Goal: Task Accomplishment & Management: Manage account settings

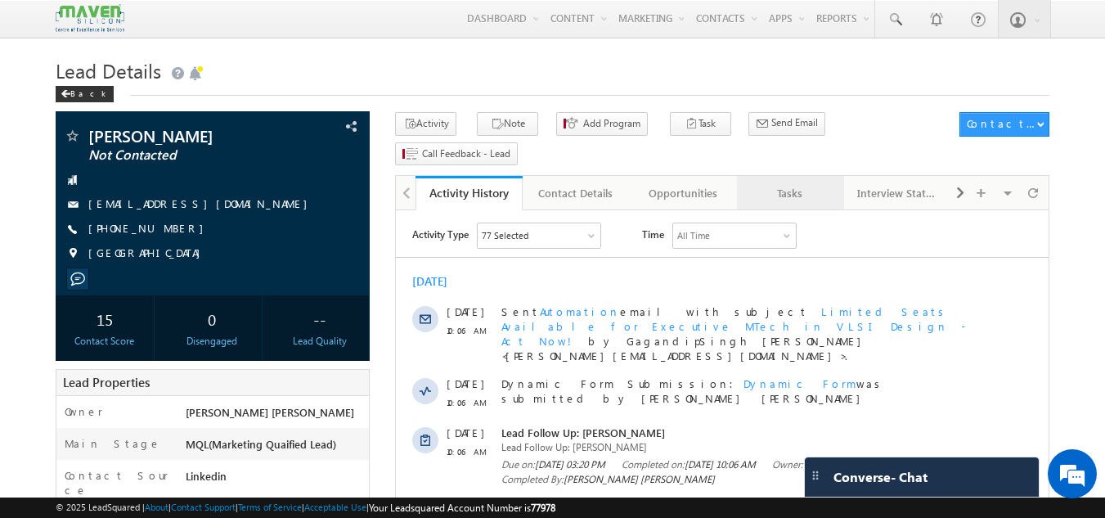
click at [808, 183] on div "Tasks" at bounding box center [789, 193] width 79 height 20
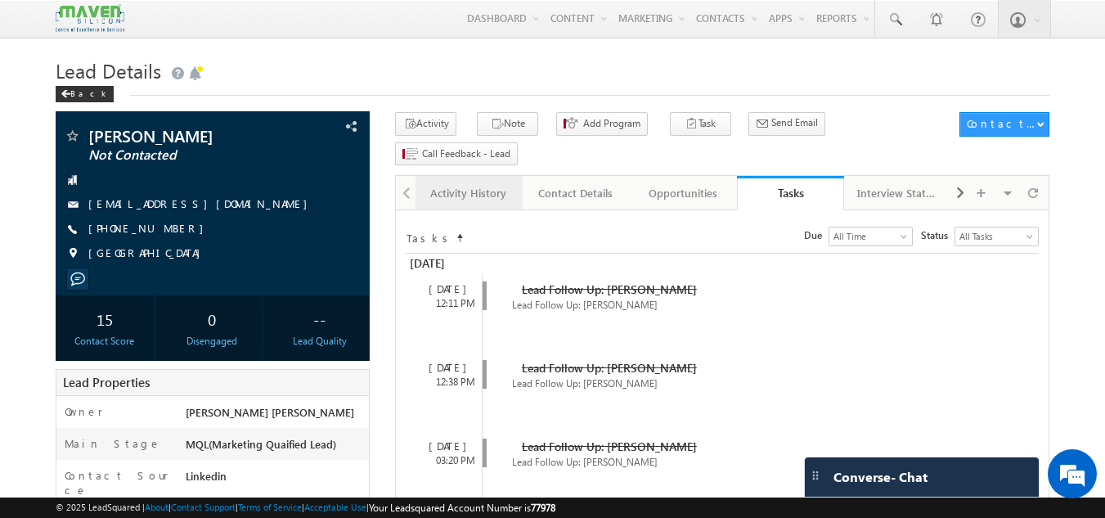
click at [474, 176] on link "Activity History" at bounding box center [469, 193] width 107 height 34
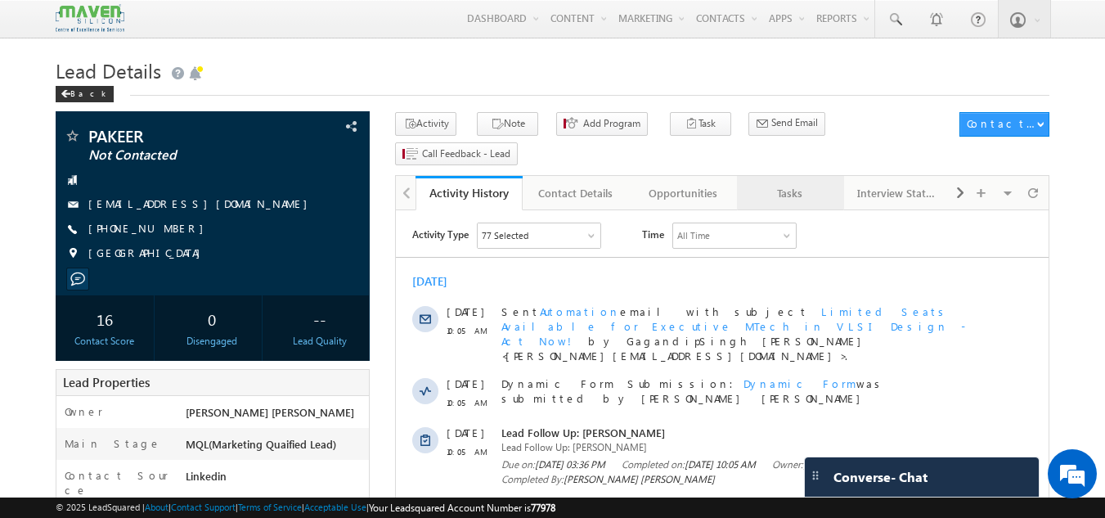
click at [783, 183] on div "Tasks" at bounding box center [789, 193] width 79 height 20
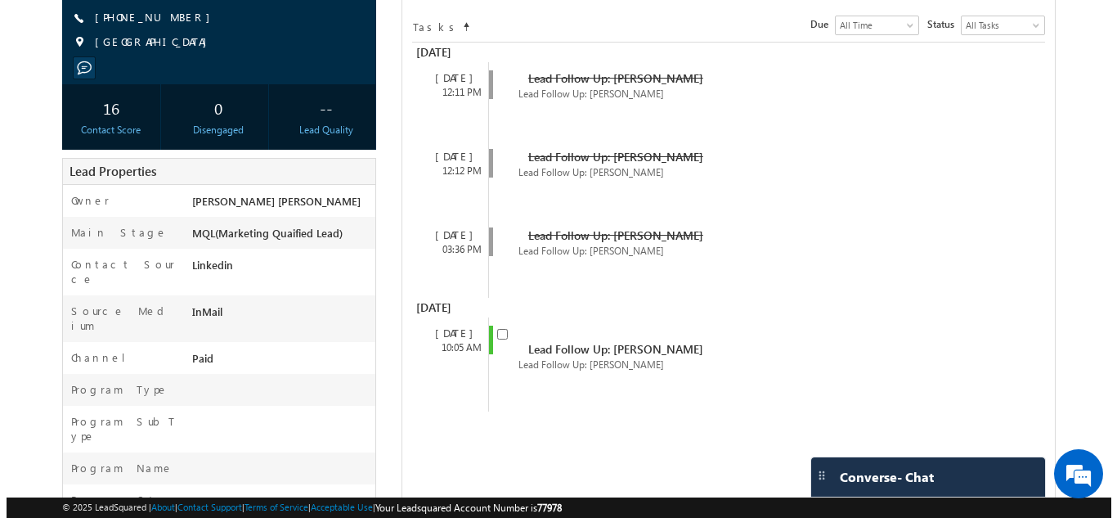
scroll to position [213, 0]
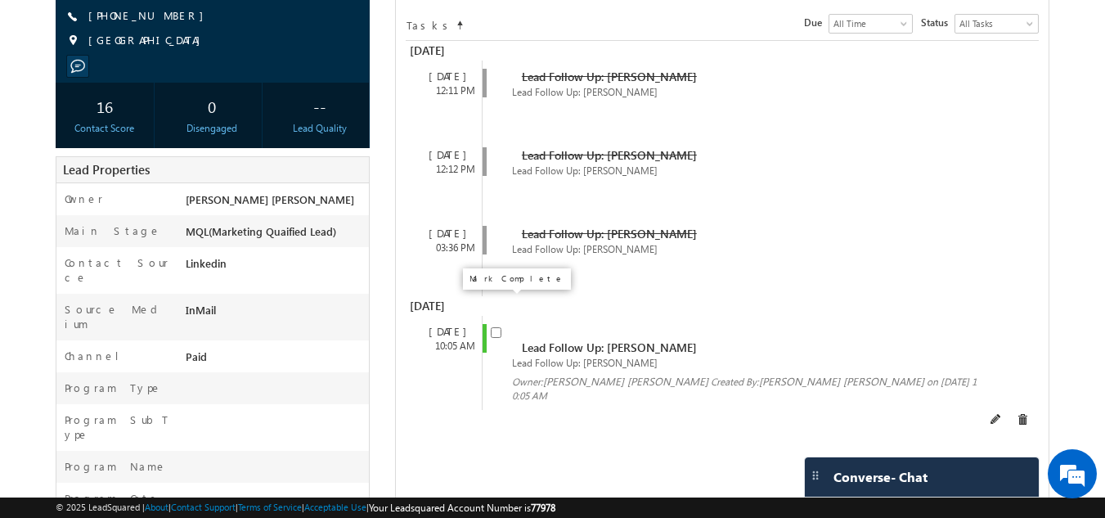
click at [497, 327] on input "checkbox" at bounding box center [496, 332] width 11 height 11
checkbox input "false"
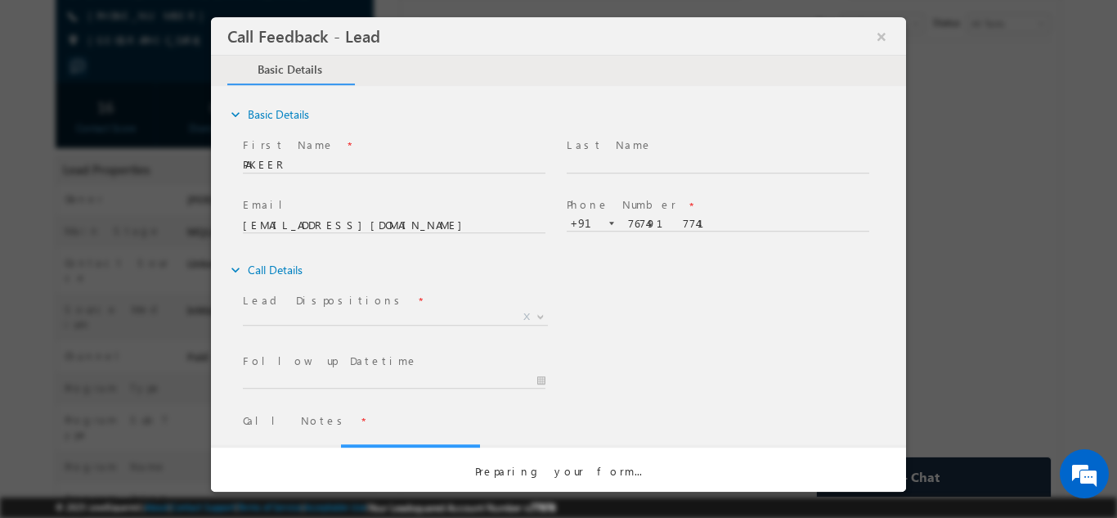
scroll to position [0, 0]
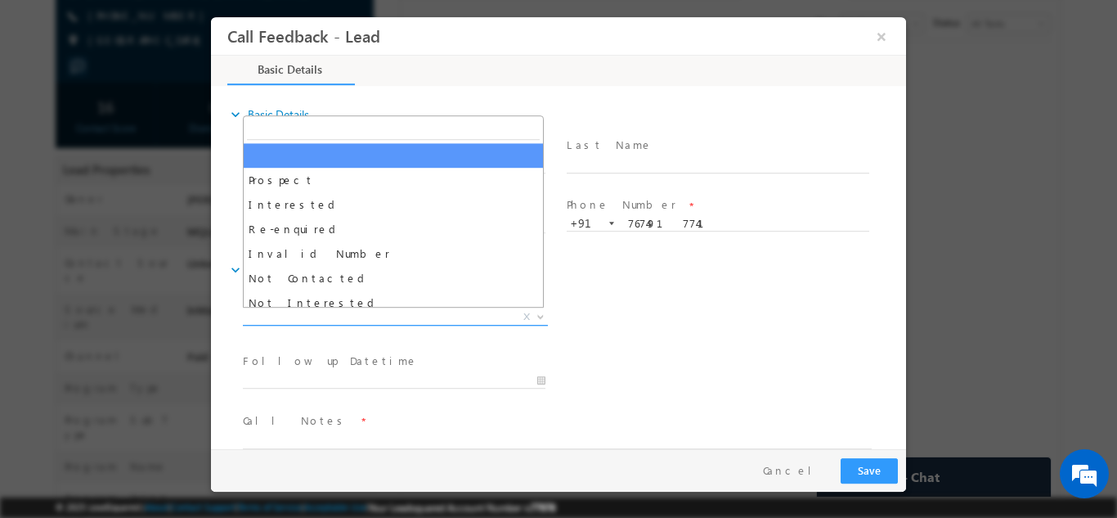
click at [487, 312] on span "X" at bounding box center [395, 316] width 305 height 16
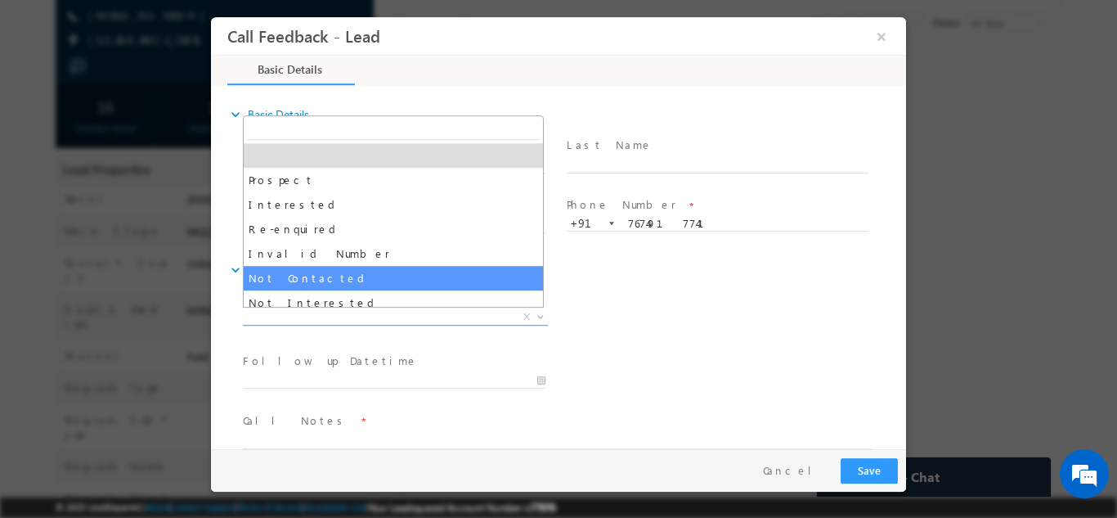
select select "Not Contacted"
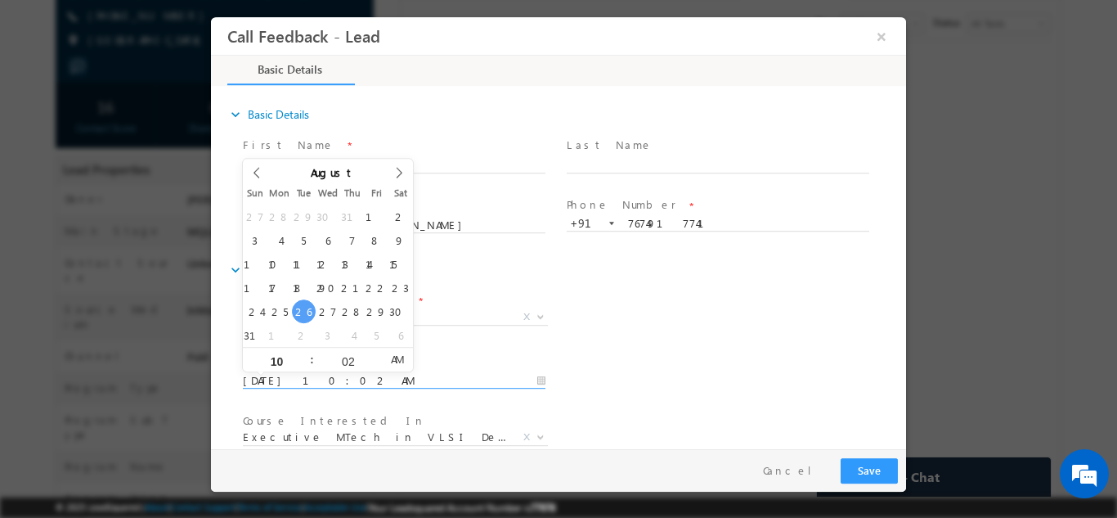
click at [366, 373] on input "26/08/2025 10:02 AM" at bounding box center [394, 380] width 303 height 16
type input "27/08/2025 10:02 AM"
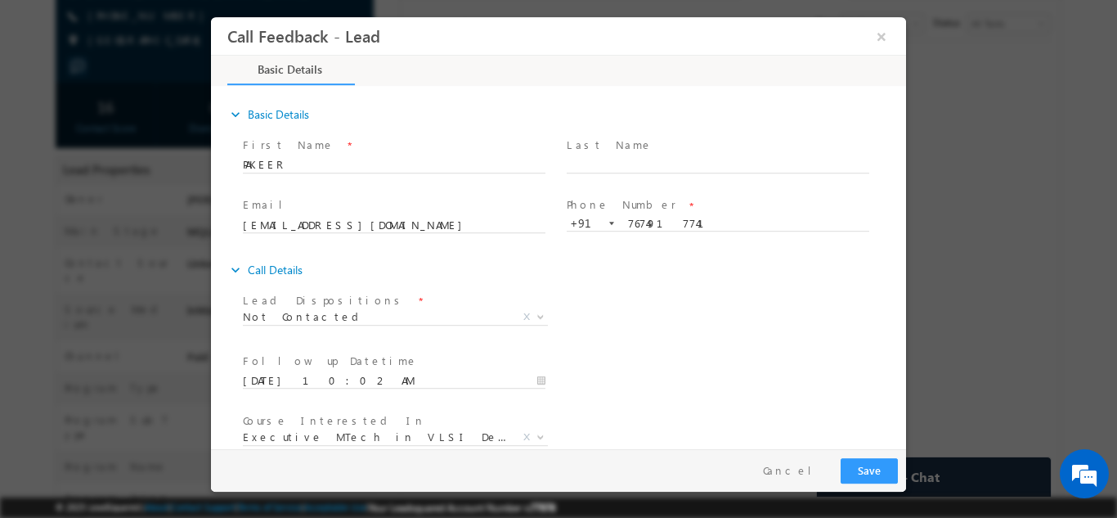
scroll to position [87, 0]
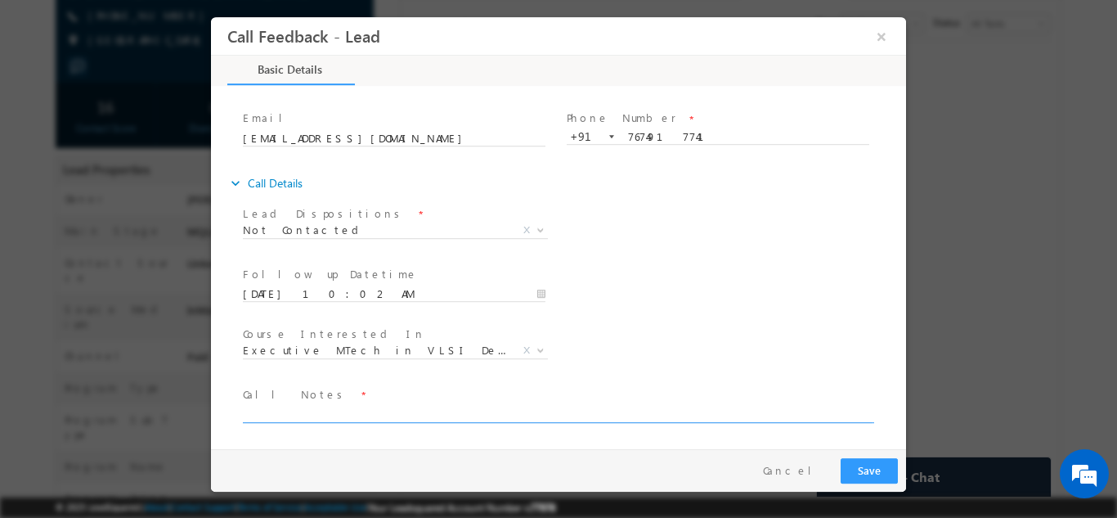
click at [464, 419] on textarea at bounding box center [557, 412] width 629 height 19
type textarea "dnp"
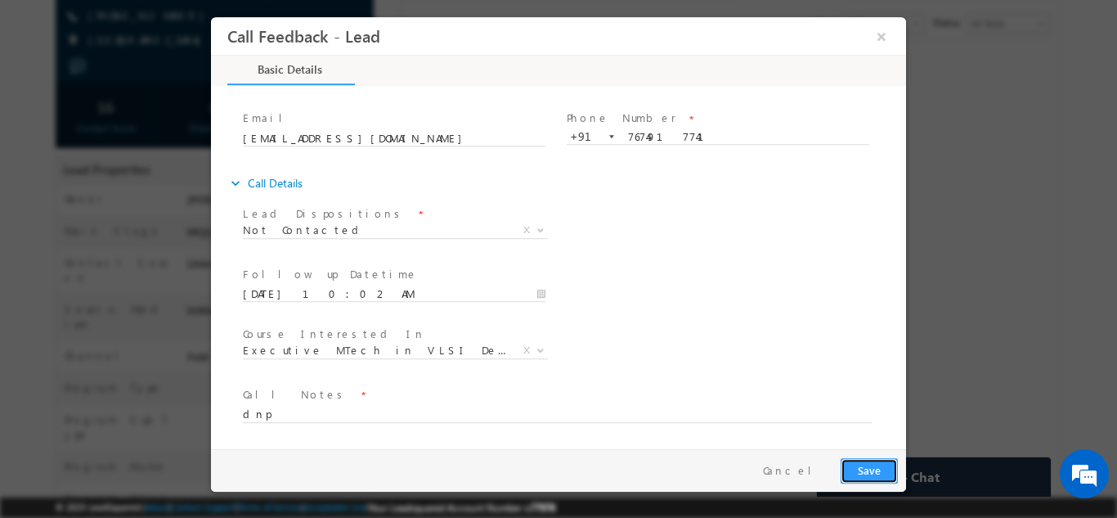
click at [877, 462] on button "Save" at bounding box center [869, 469] width 57 height 25
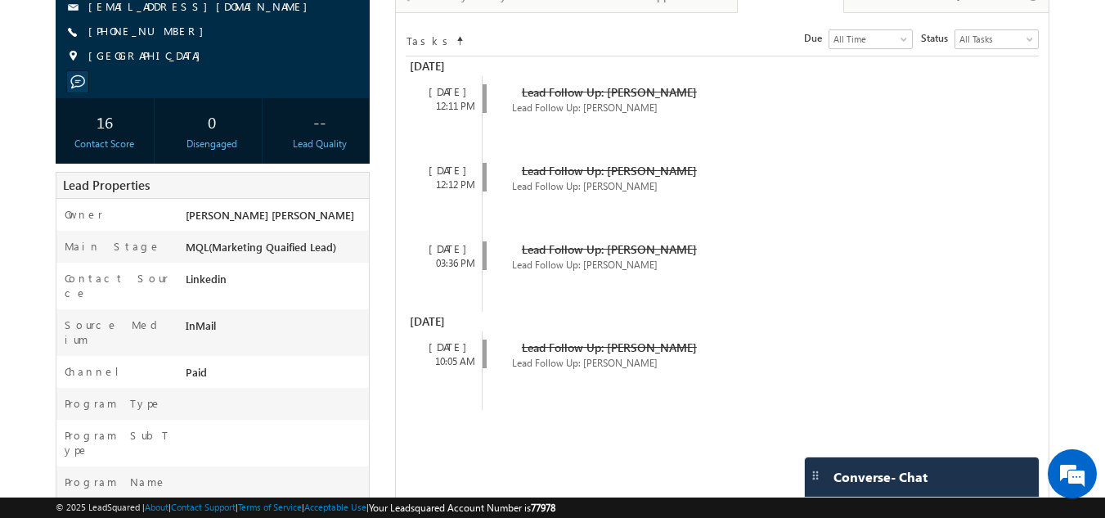
scroll to position [0, 0]
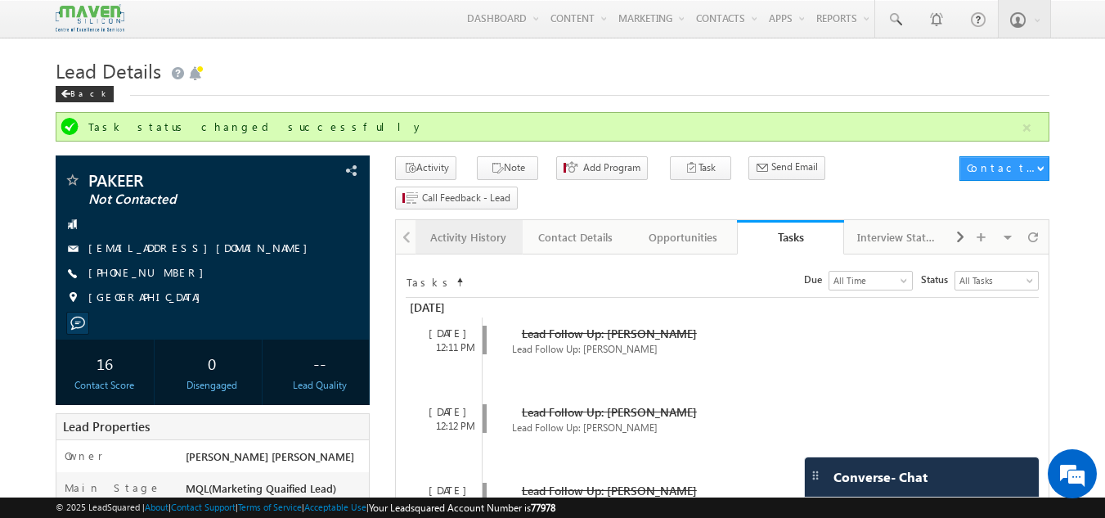
click at [487, 227] on div "Activity History" at bounding box center [468, 237] width 79 height 20
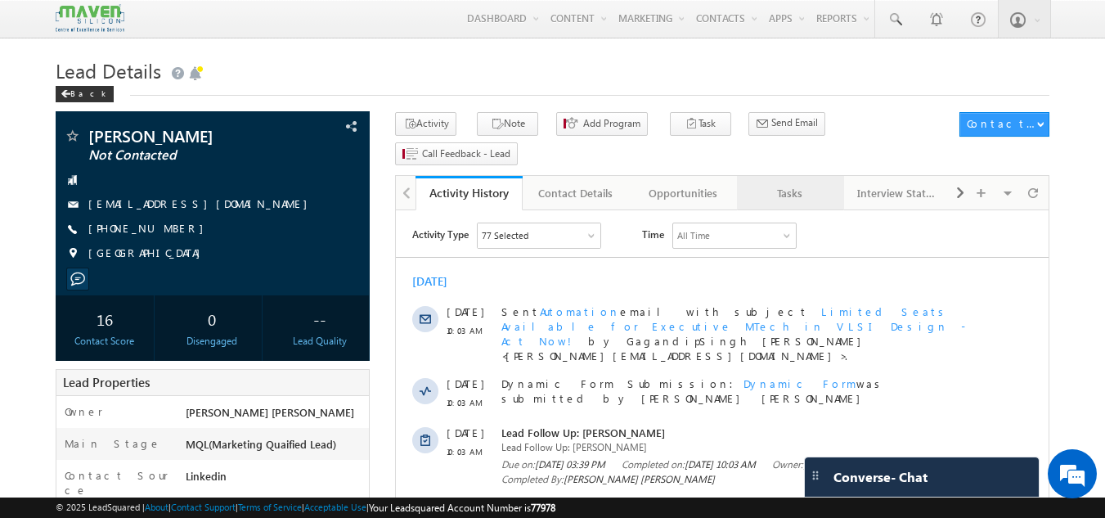
click at [804, 183] on div "Tasks" at bounding box center [789, 193] width 79 height 20
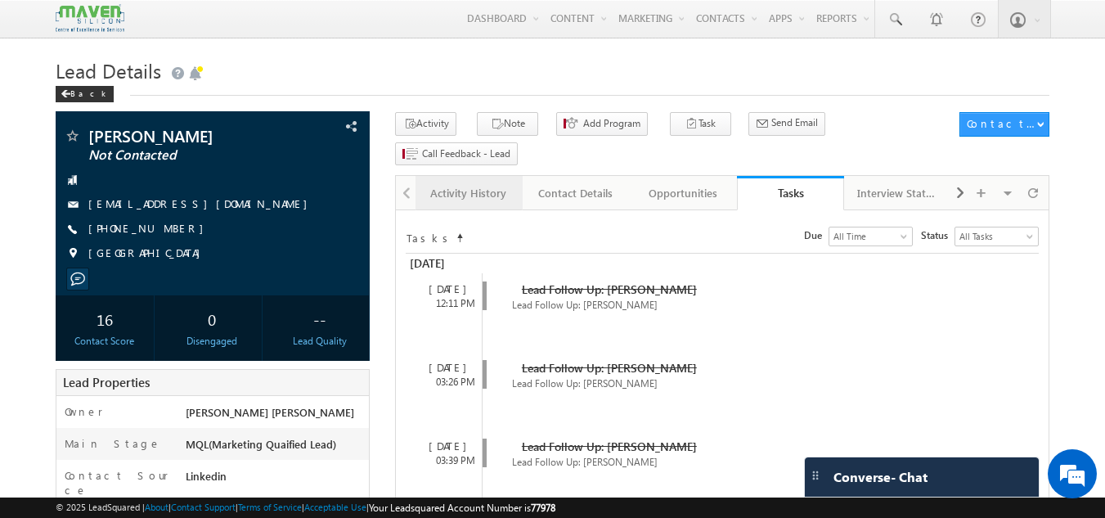
click at [483, 183] on div "Activity History" at bounding box center [468, 193] width 79 height 20
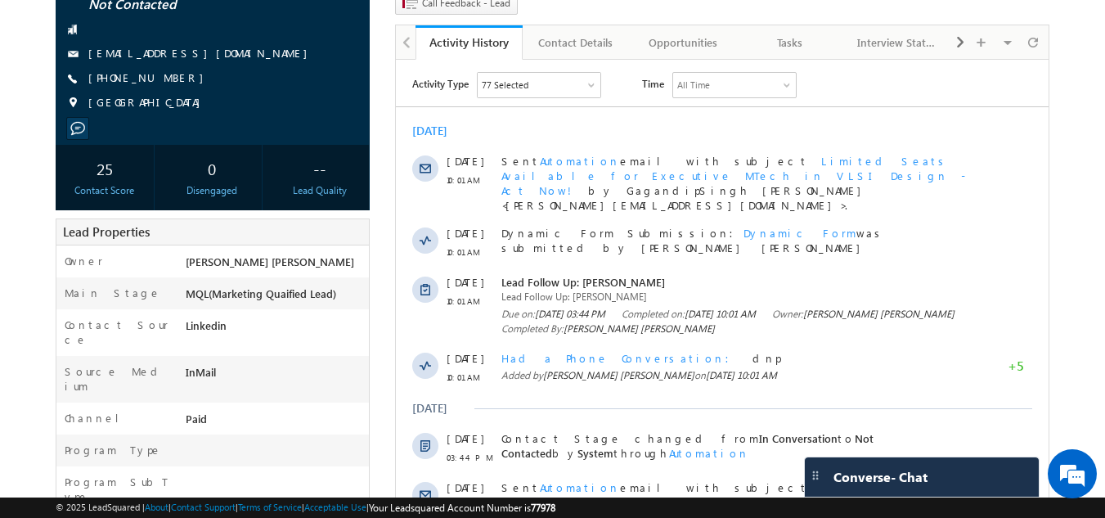
scroll to position [149, 0]
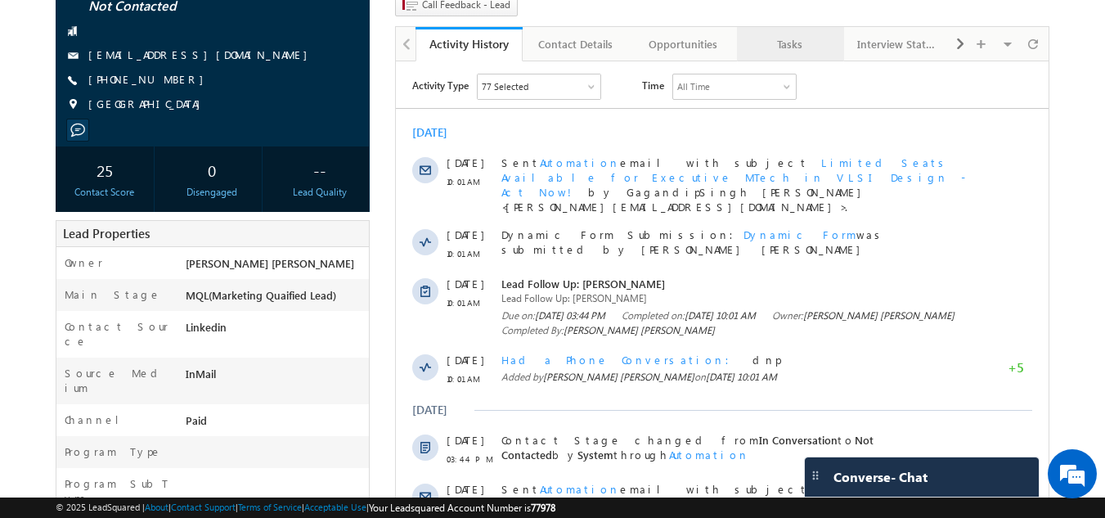
click at [792, 34] on div "Tasks" at bounding box center [789, 44] width 79 height 20
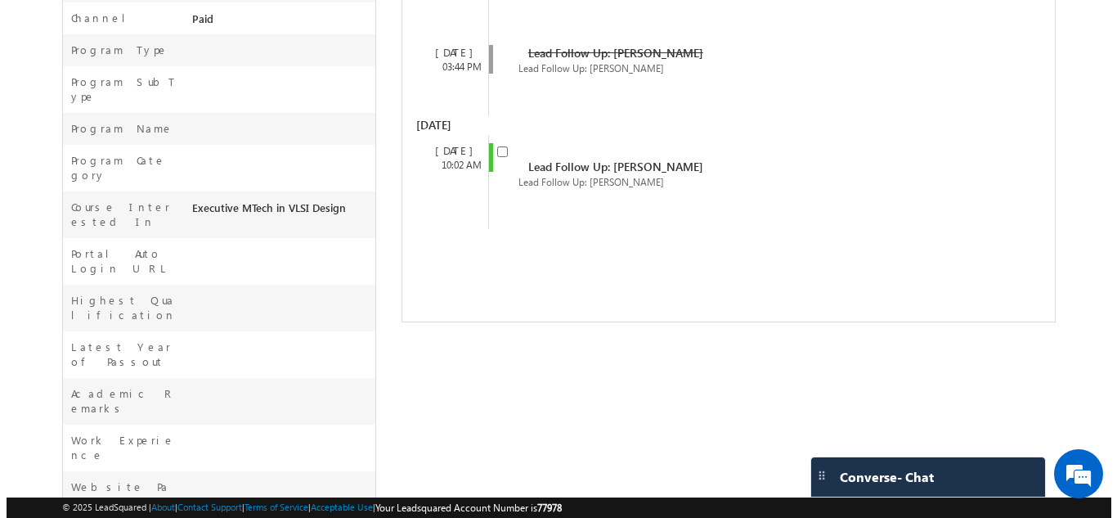
scroll to position [554, 0]
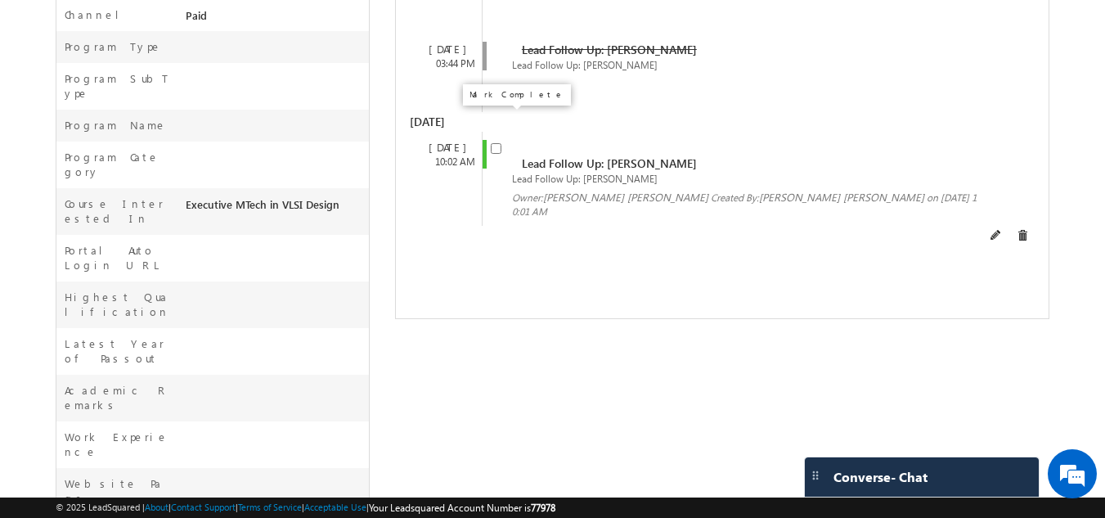
click at [499, 143] on input "checkbox" at bounding box center [496, 148] width 11 height 11
checkbox input "false"
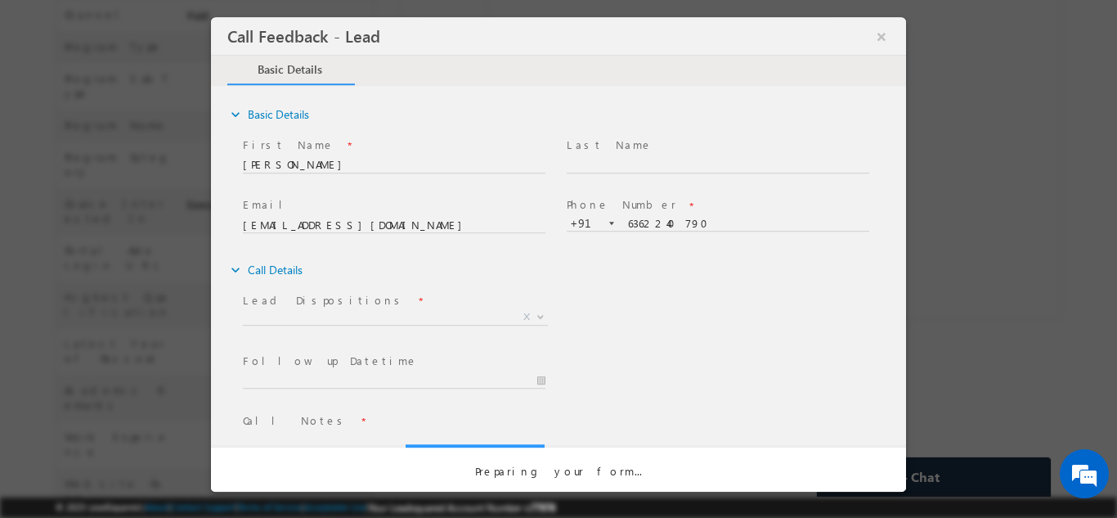
scroll to position [0, 0]
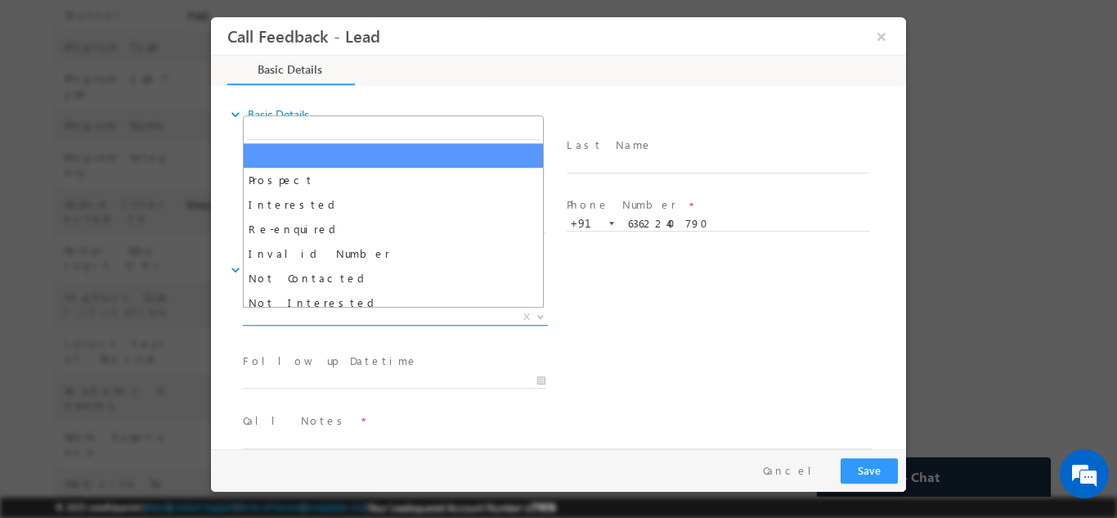
click at [404, 315] on span "X" at bounding box center [395, 316] width 305 height 16
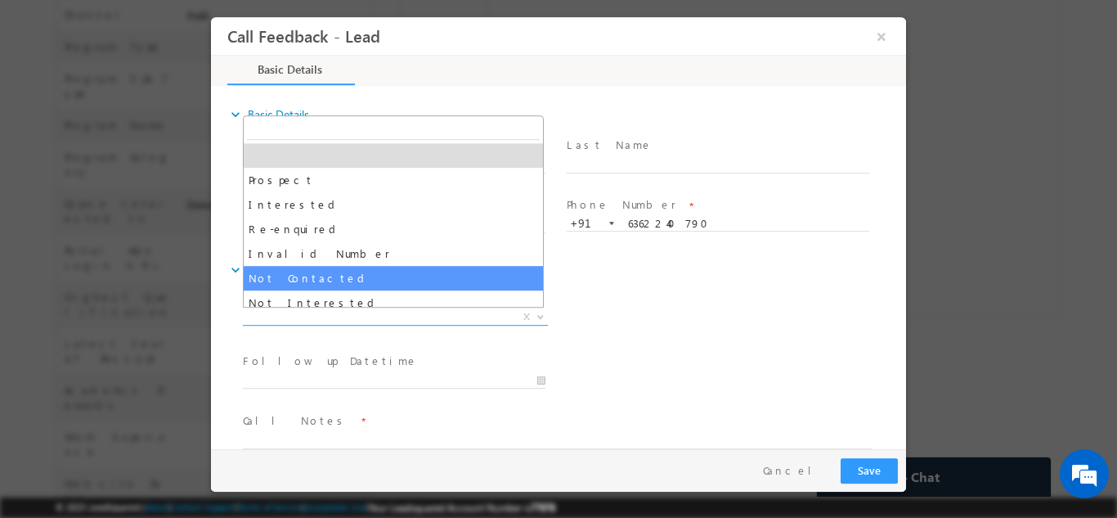
select select "Not Contacted"
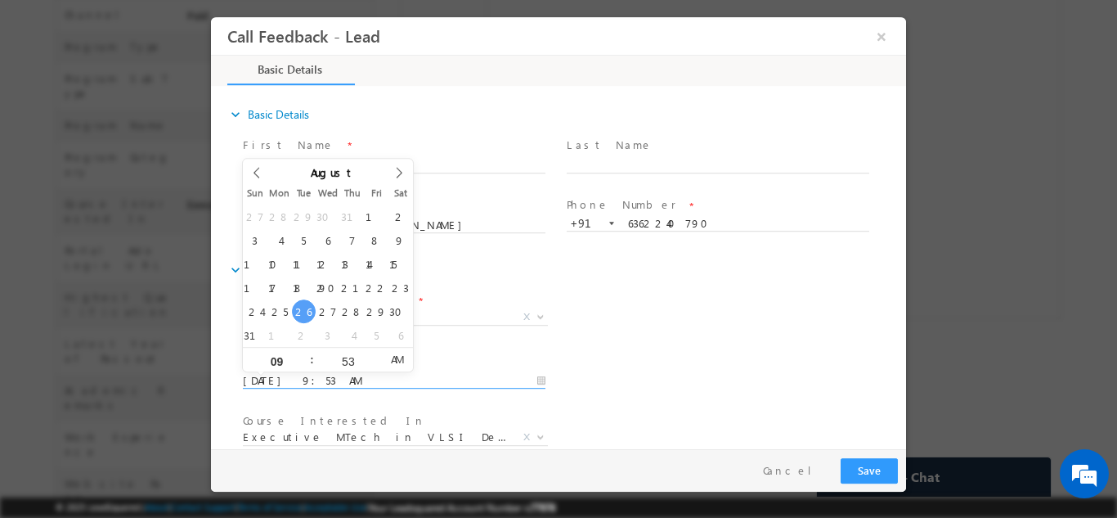
click at [360, 375] on input "26/08/2025 9:53 AM" at bounding box center [394, 380] width 303 height 16
type input "27/08/2025 9:53 AM"
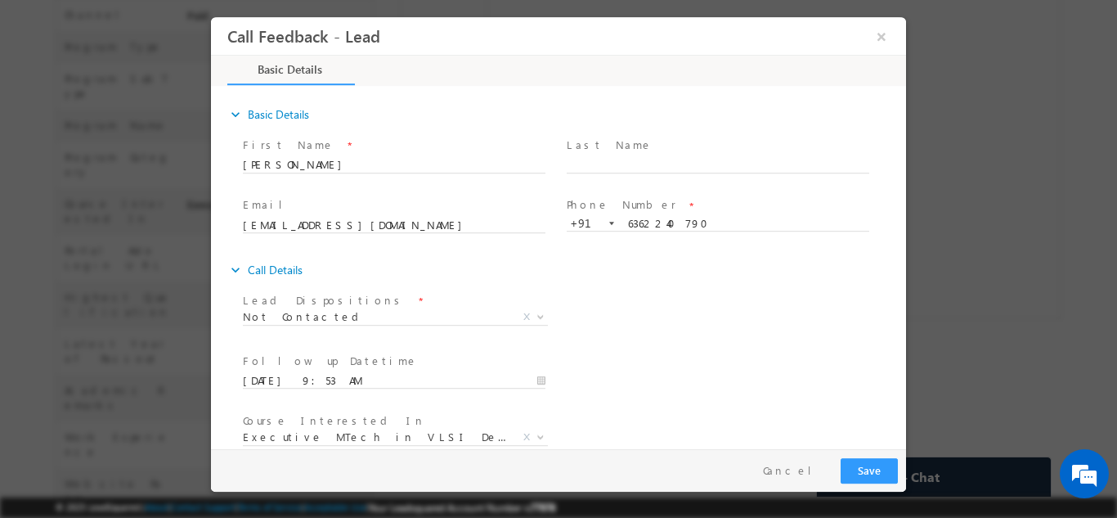
click at [716, 311] on div "Lead Dispositions * Prospect Interested Re-enquired Invalid Number Not Contacte…" at bounding box center [573, 318] width 667 height 61
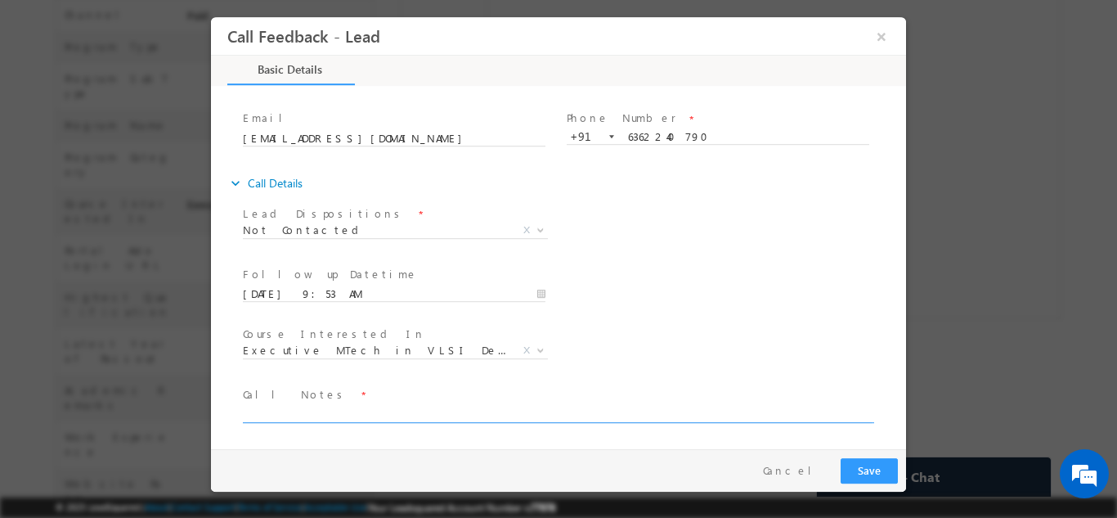
click at [450, 411] on textarea at bounding box center [557, 412] width 629 height 19
paste textarea "dnp"
type textarea "dnp"
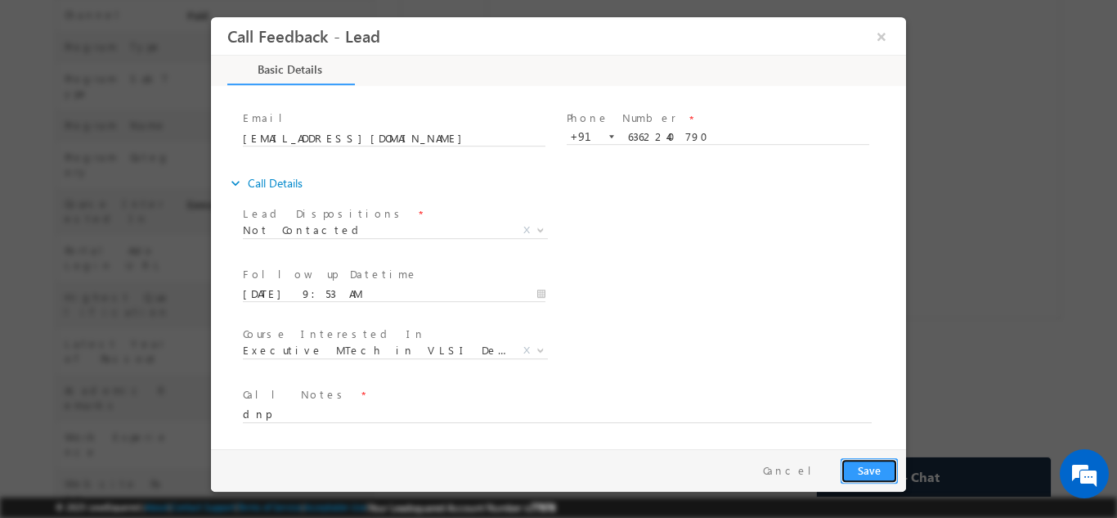
click at [861, 458] on button "Save" at bounding box center [869, 469] width 57 height 25
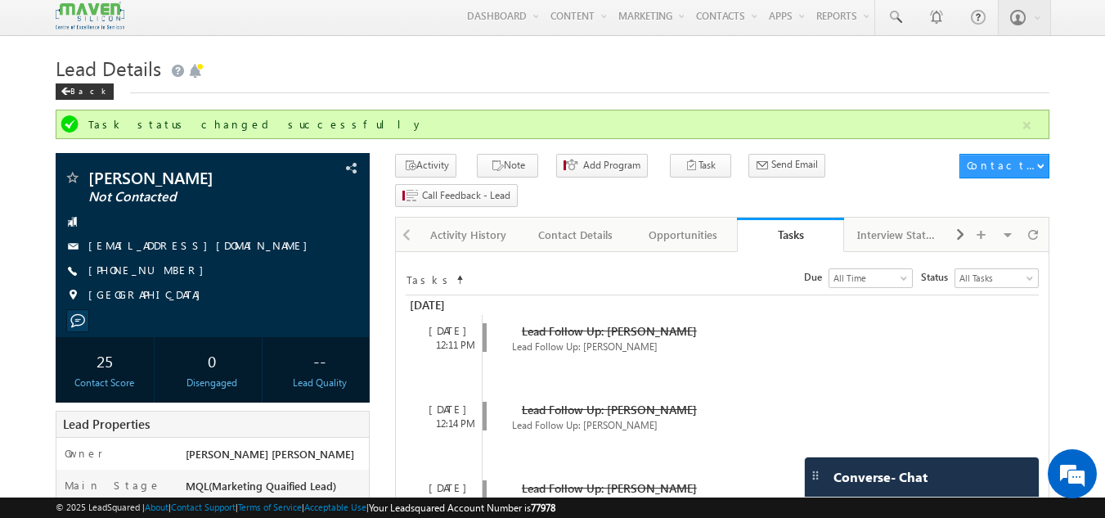
scroll to position [0, 0]
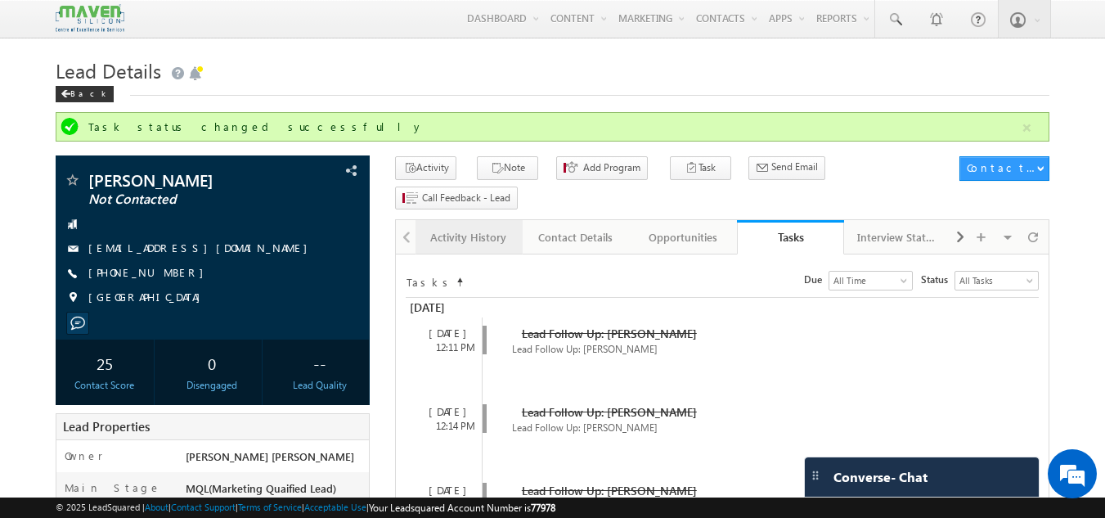
click at [500, 227] on div "Activity History" at bounding box center [468, 237] width 79 height 20
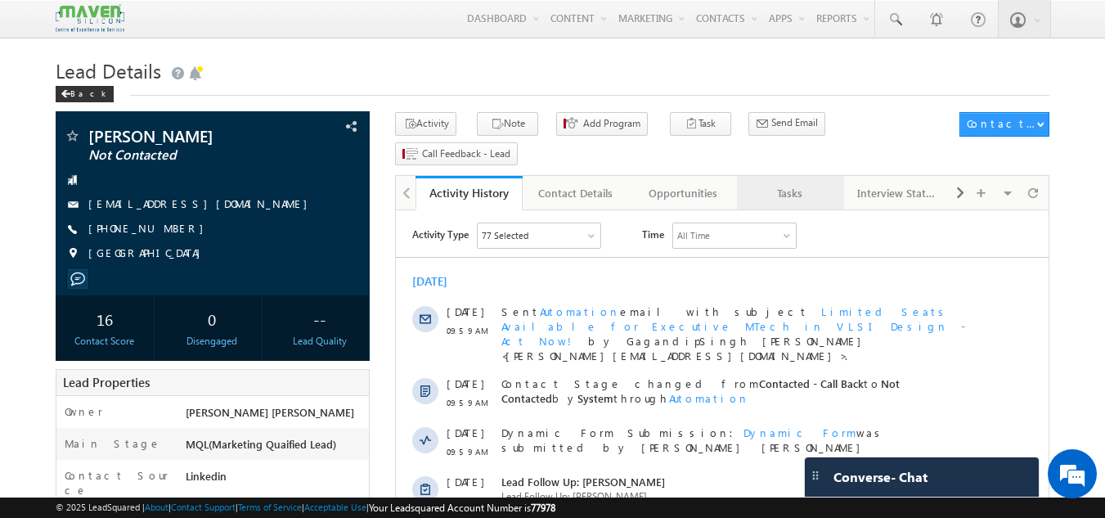
click at [771, 183] on div "Tasks" at bounding box center [789, 193] width 79 height 20
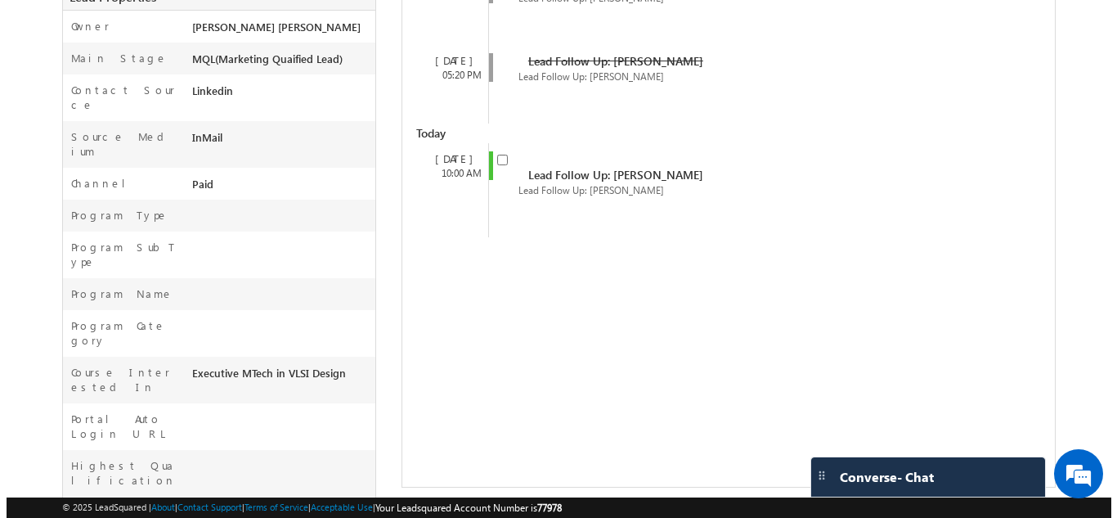
scroll to position [387, 0]
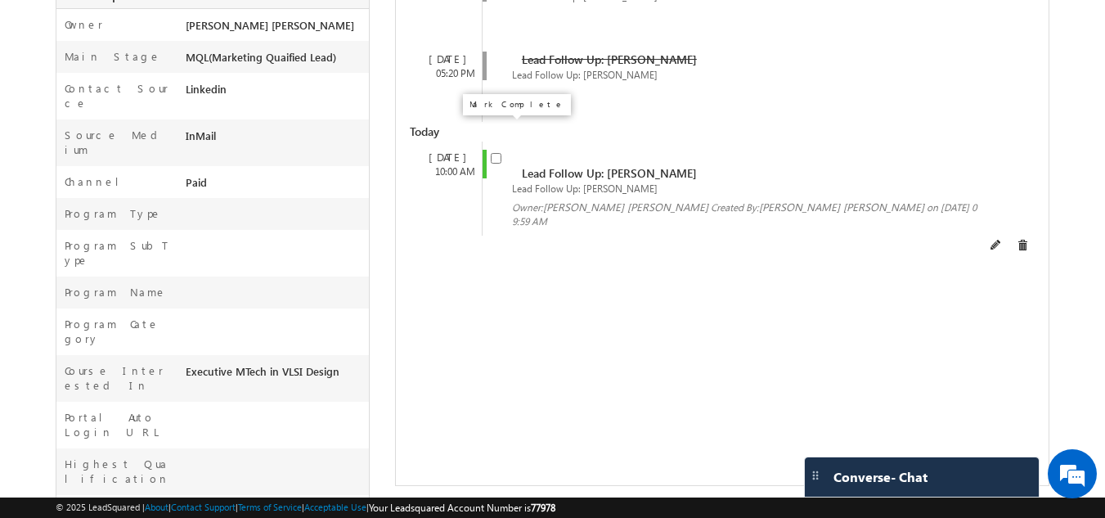
click at [500, 153] on input "checkbox" at bounding box center [496, 158] width 11 height 11
checkbox input "false"
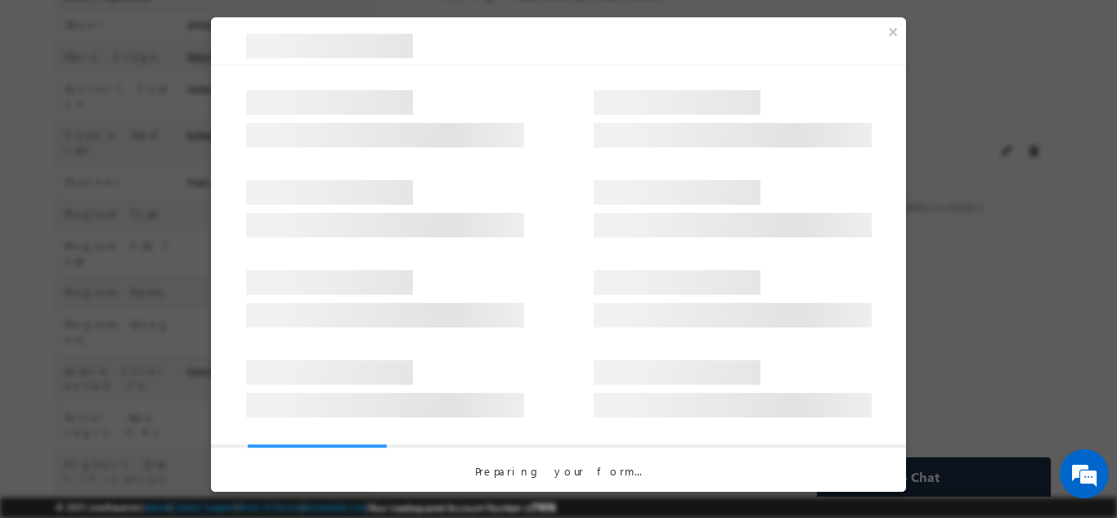
scroll to position [0, 0]
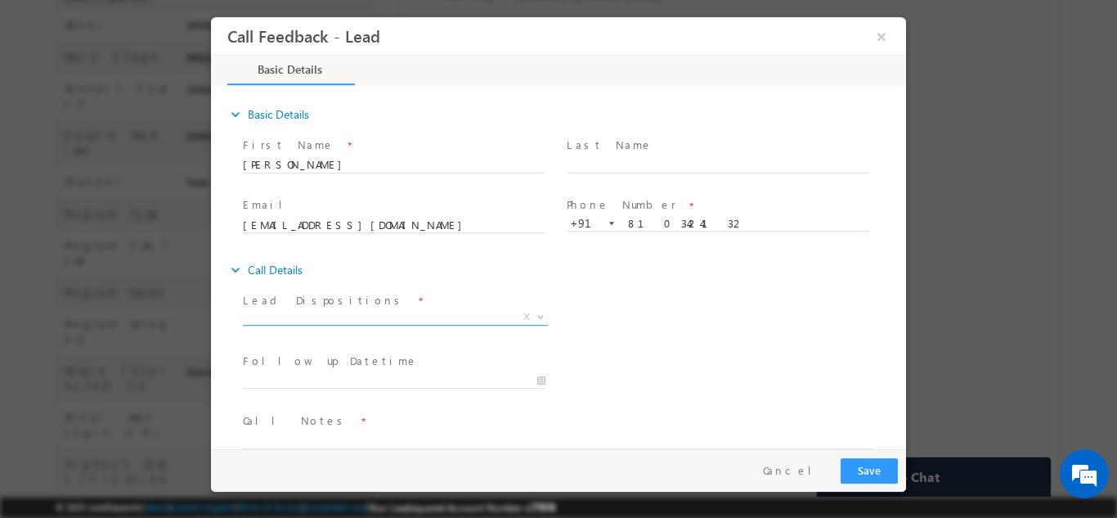
click at [421, 320] on span "X" at bounding box center [395, 316] width 305 height 16
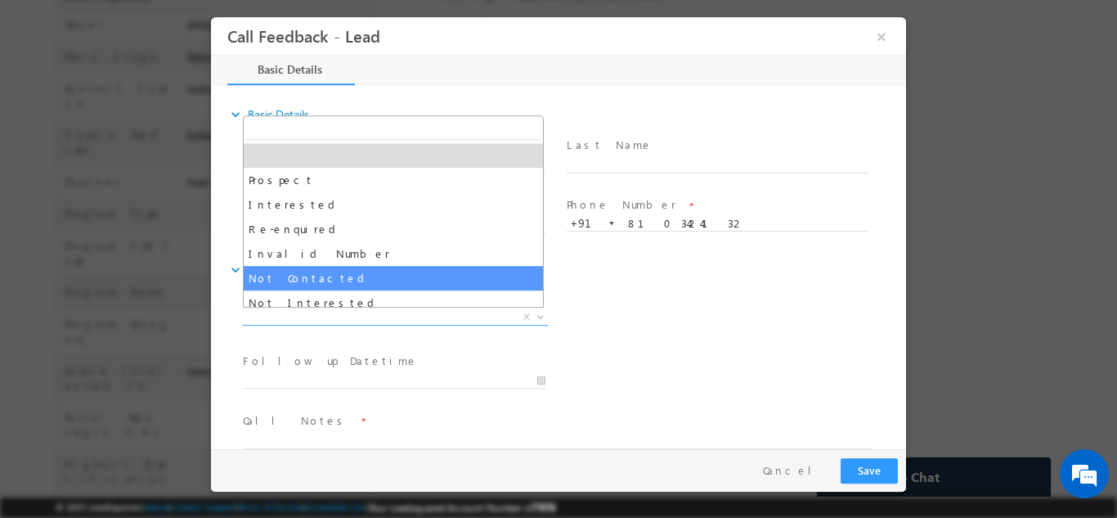
select select "Not Contacted"
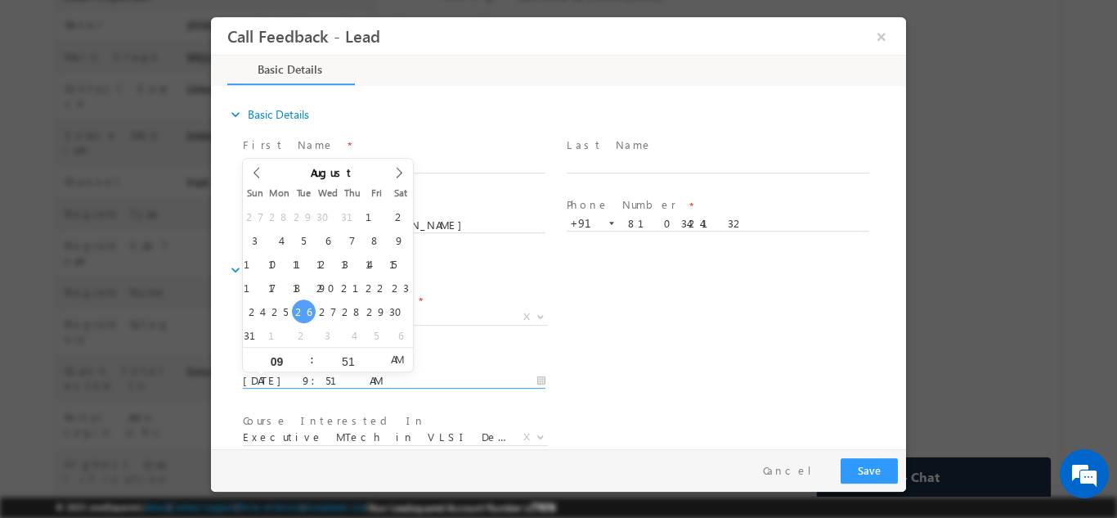
click at [389, 381] on input "26/08/2025 9:51 AM" at bounding box center [394, 380] width 303 height 16
type input "27/08/2025 9:51 AM"
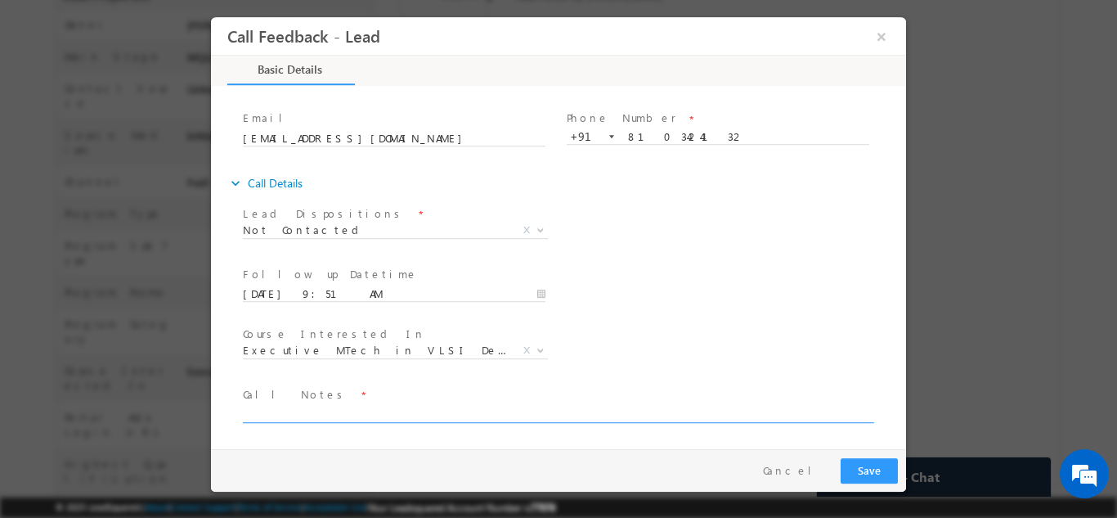
click at [739, 412] on textarea at bounding box center [557, 412] width 629 height 19
type textarea "dnp"
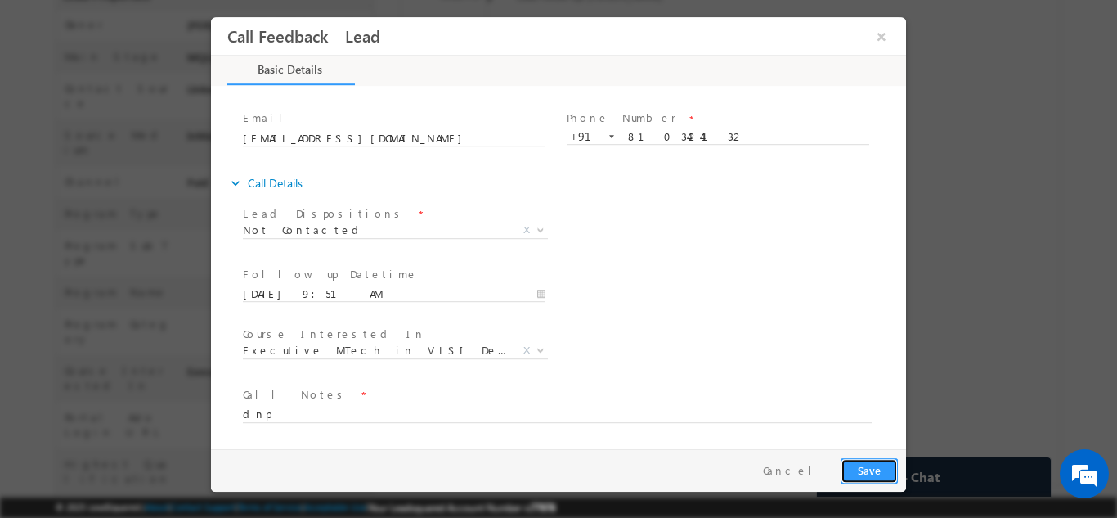
click at [864, 469] on button "Save" at bounding box center [869, 469] width 57 height 25
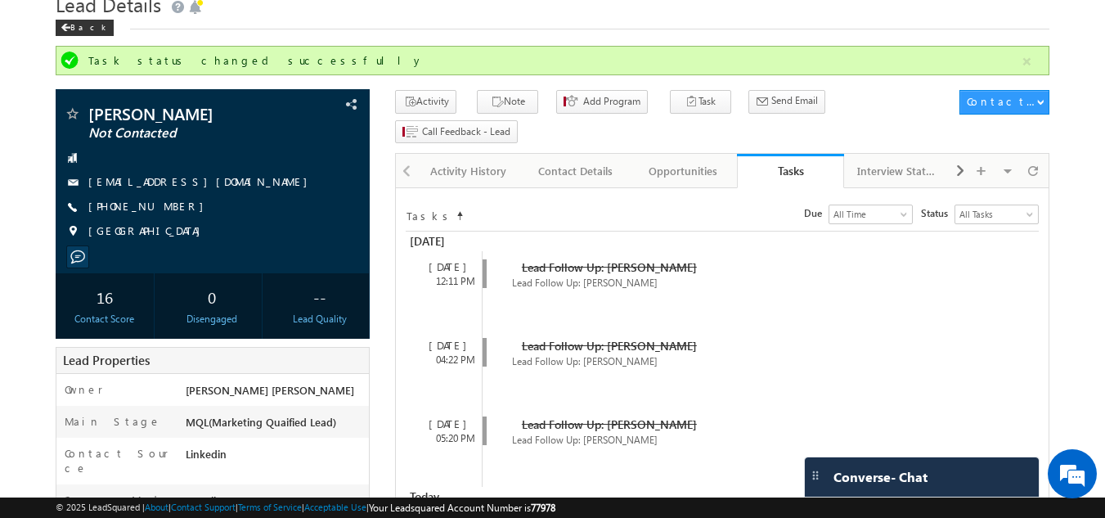
scroll to position [56, 0]
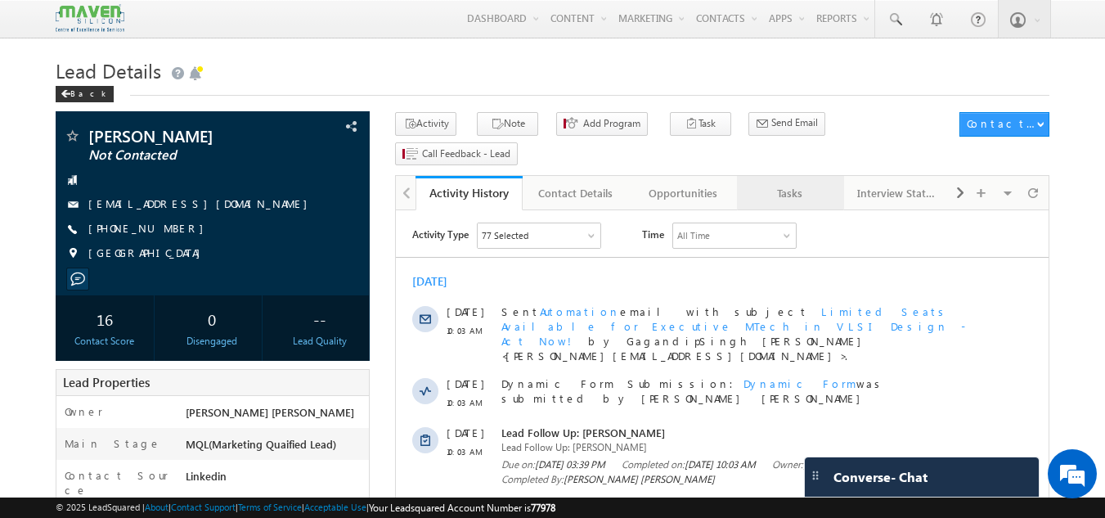
click at [787, 183] on div "Tasks" at bounding box center [789, 193] width 79 height 20
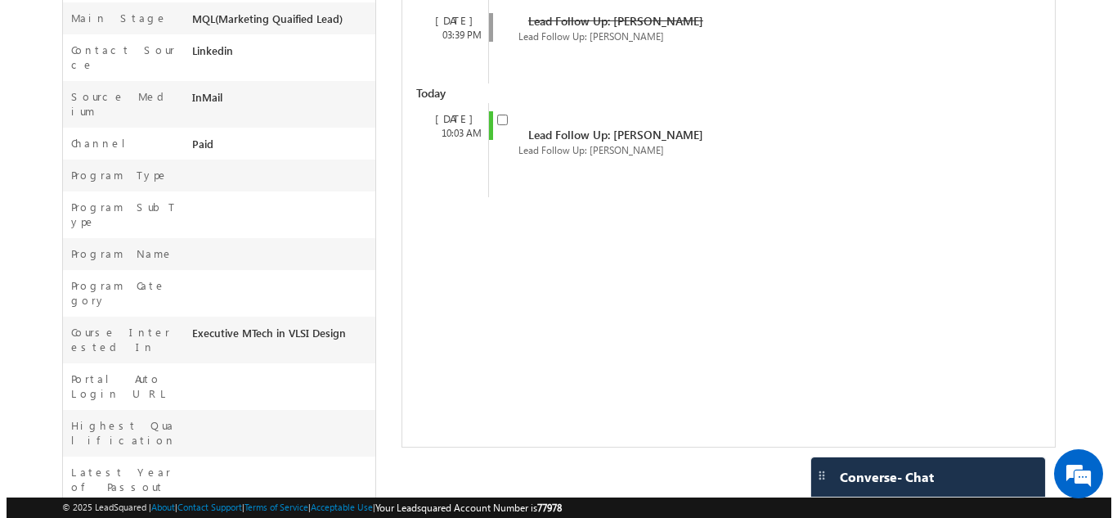
scroll to position [427, 0]
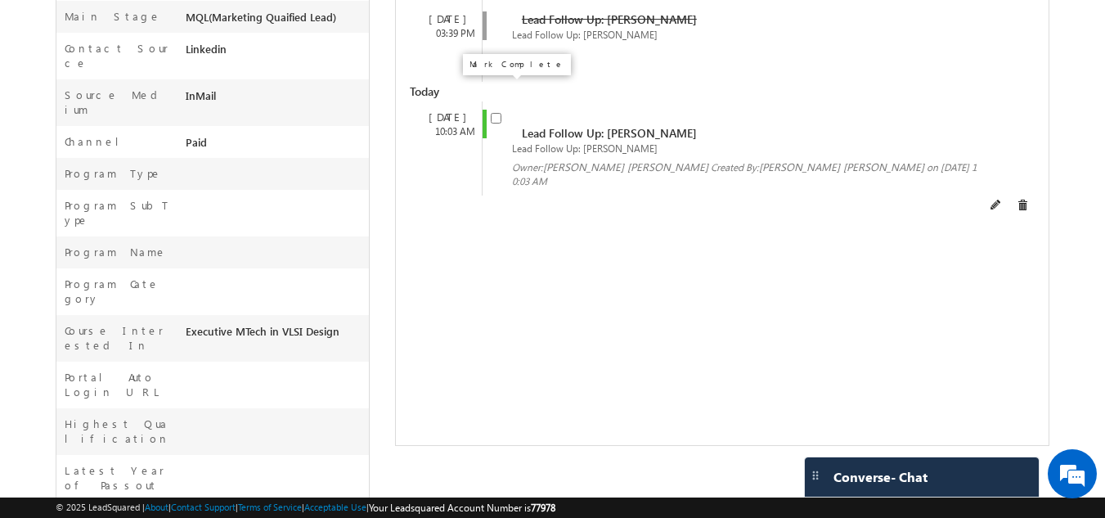
click at [497, 113] on input "checkbox" at bounding box center [496, 118] width 11 height 11
checkbox input "false"
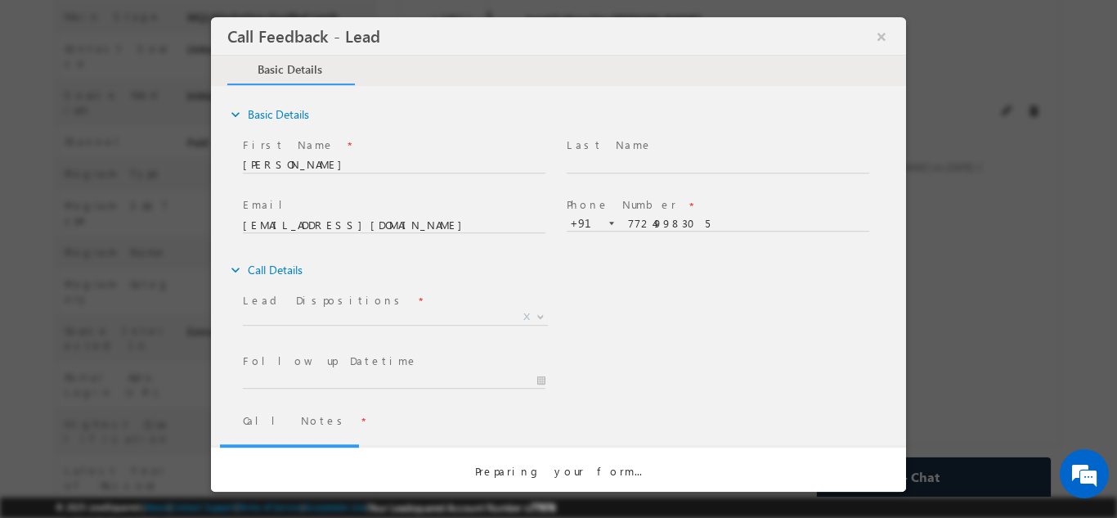
scroll to position [0, 0]
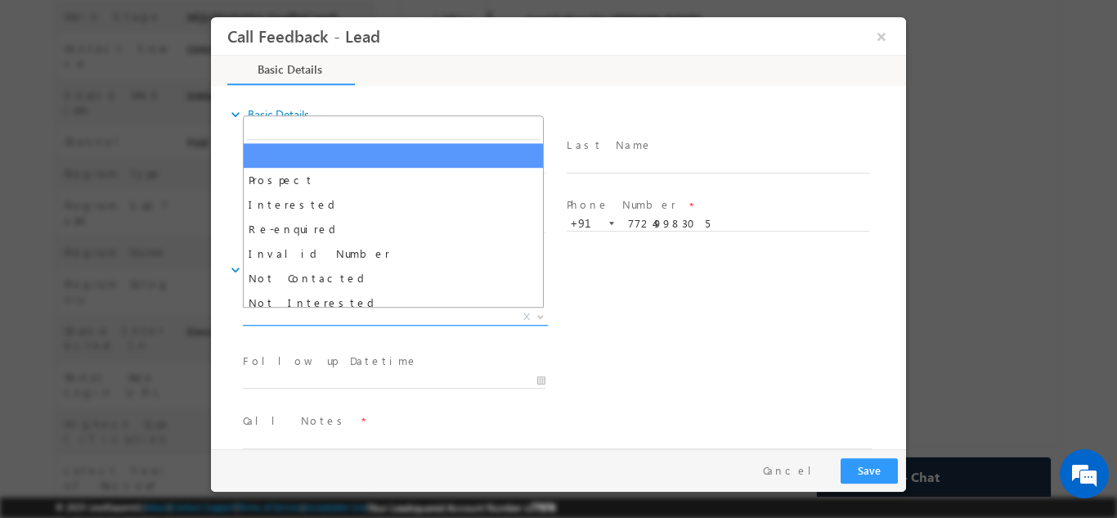
click at [362, 317] on span "X" at bounding box center [395, 316] width 305 height 16
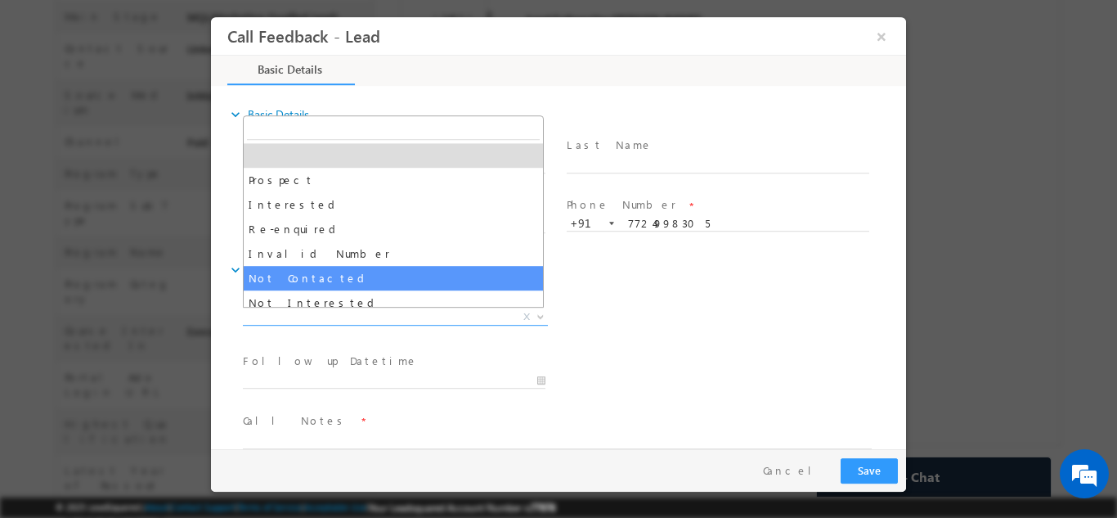
select select "Not Contacted"
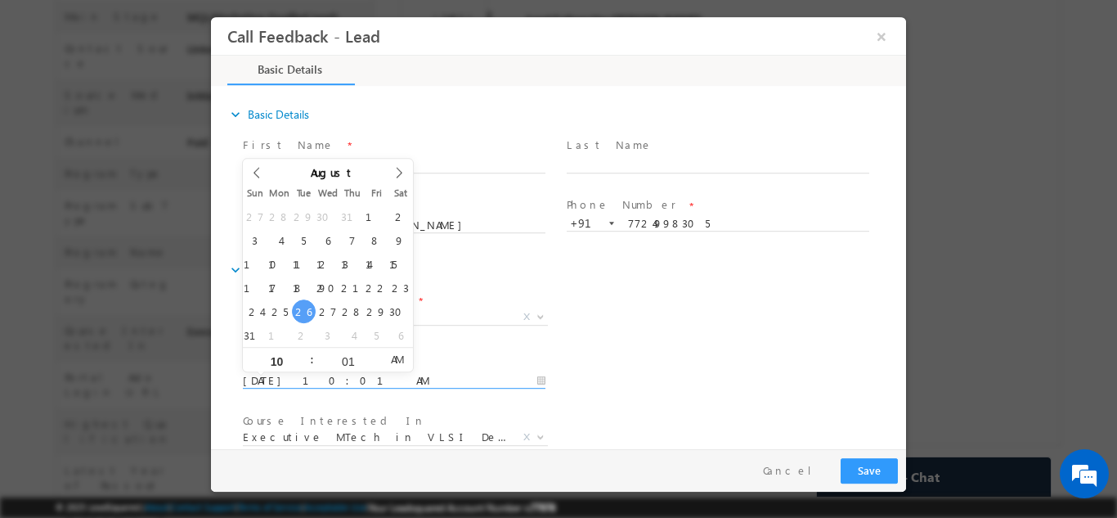
click at [354, 385] on input "26/08/2025 10:01 AM" at bounding box center [394, 380] width 303 height 16
type input "27/08/2025 10:01 AM"
click at [671, 299] on div "Lead Dispositions * Prospect Interested Re-enquired Invalid Number Not Contacte…" at bounding box center [573, 318] width 667 height 61
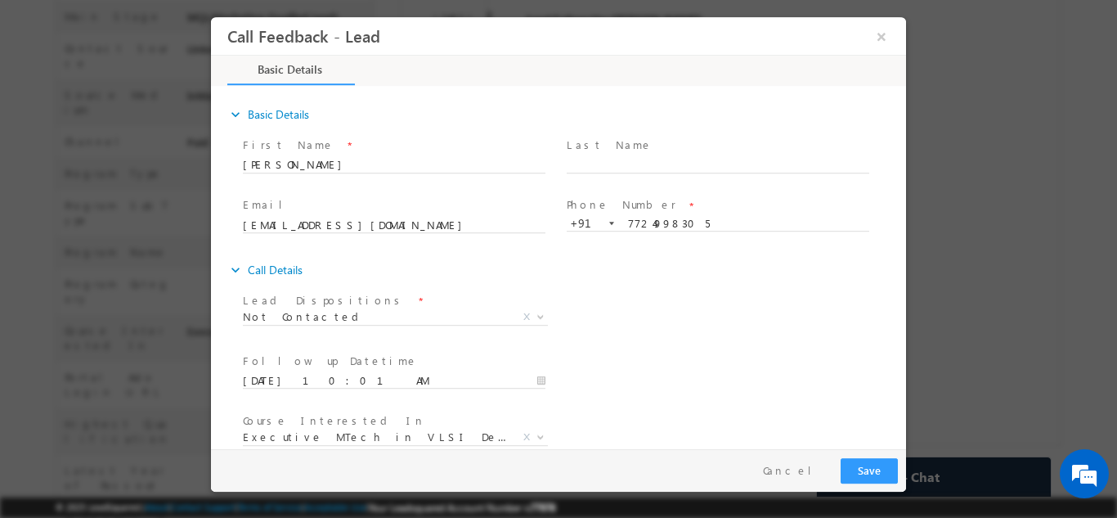
scroll to position [87, 0]
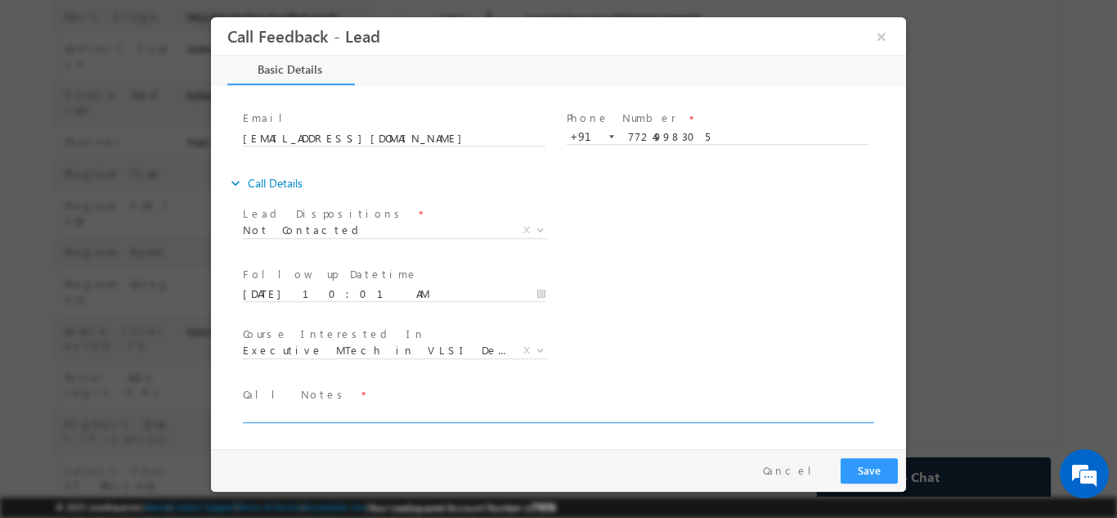
click at [694, 418] on textarea at bounding box center [557, 412] width 629 height 19
type textarea "dnp"
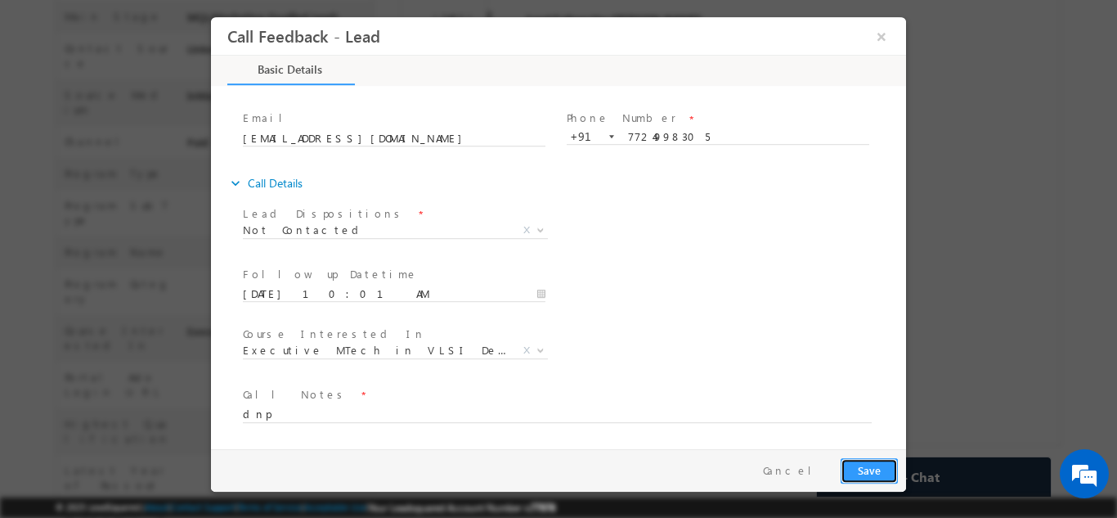
click at [860, 477] on button "Save" at bounding box center [869, 469] width 57 height 25
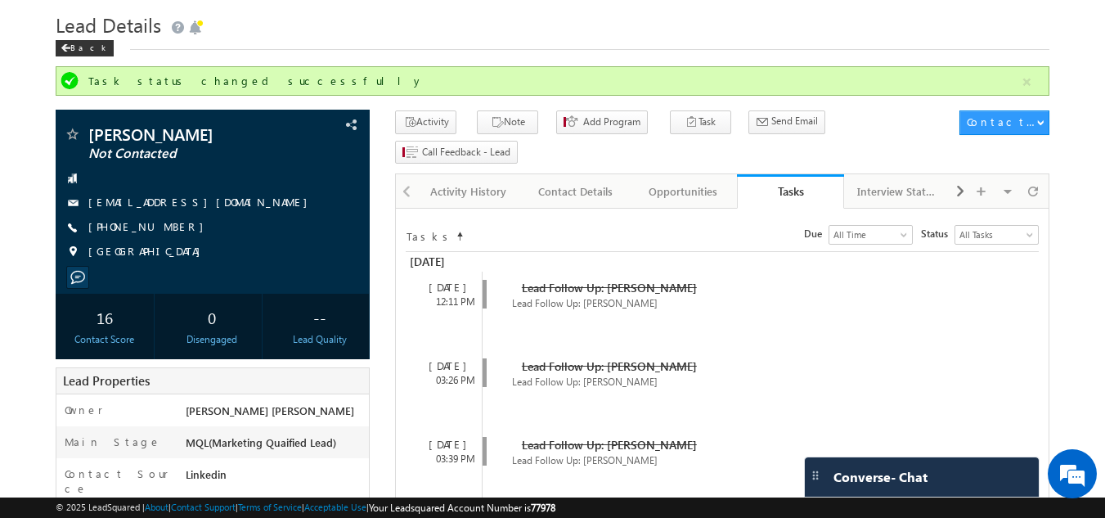
scroll to position [0, 0]
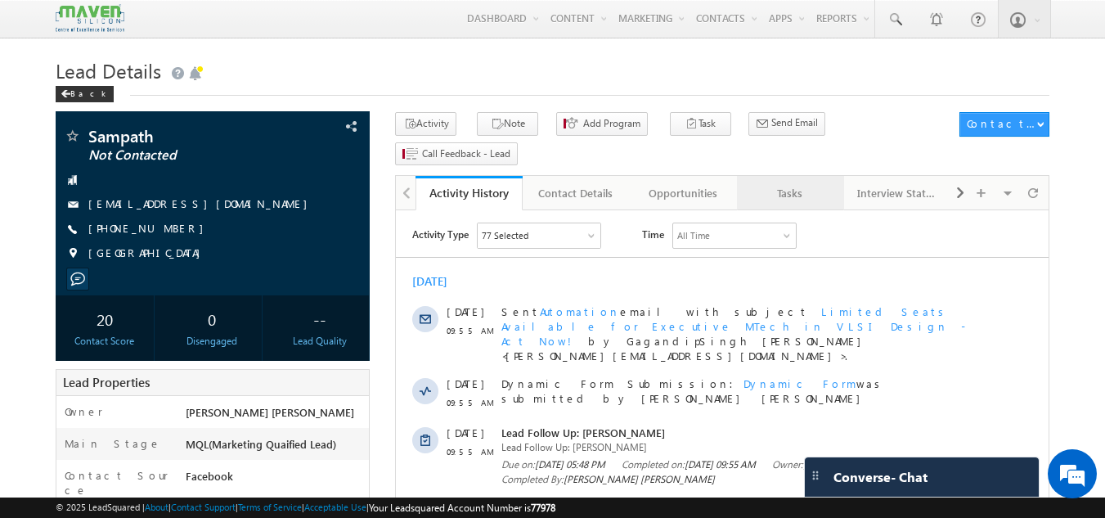
click at [795, 183] on div "Tasks" at bounding box center [789, 193] width 79 height 20
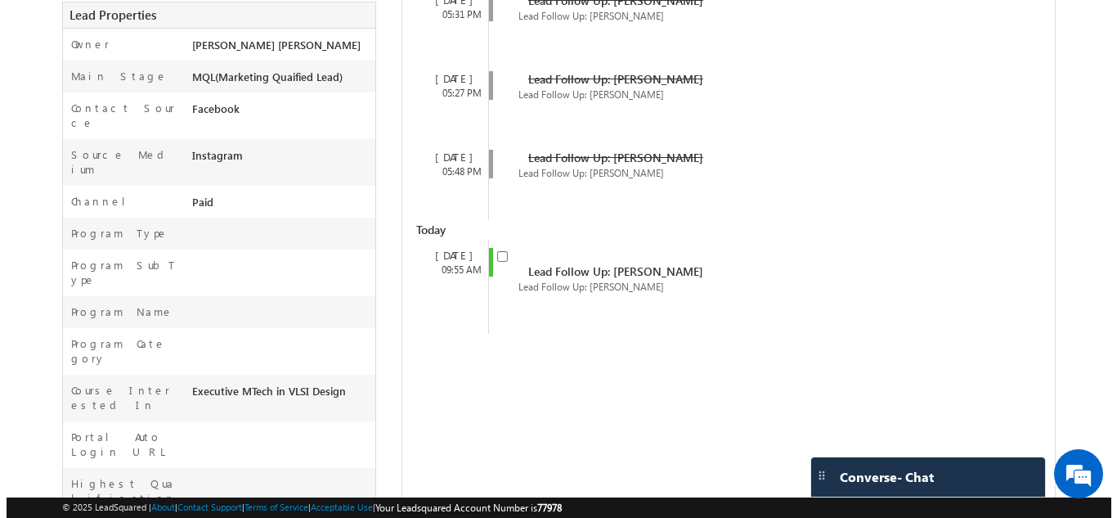
scroll to position [387, 0]
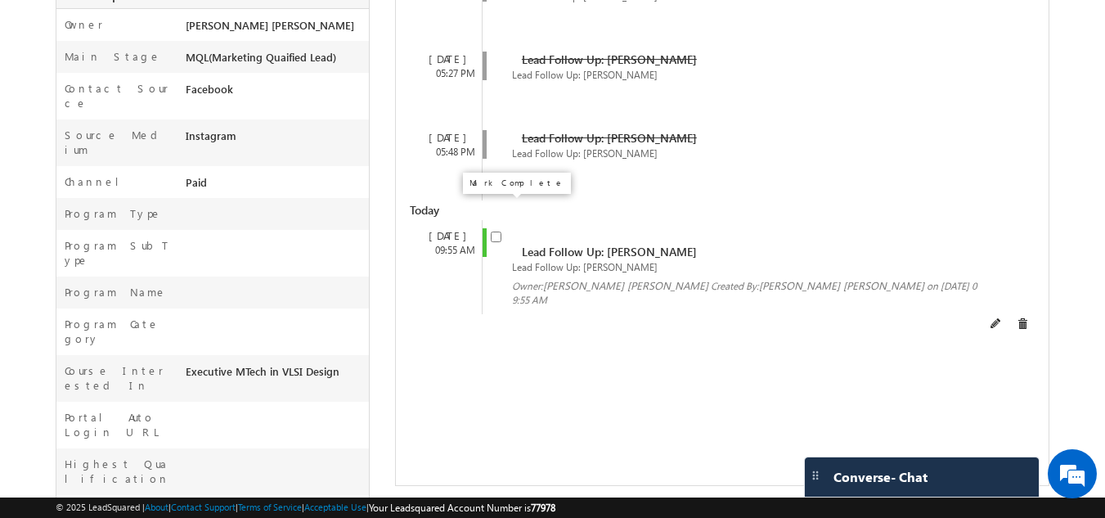
click at [495, 231] on input "checkbox" at bounding box center [496, 236] width 11 height 11
checkbox input "false"
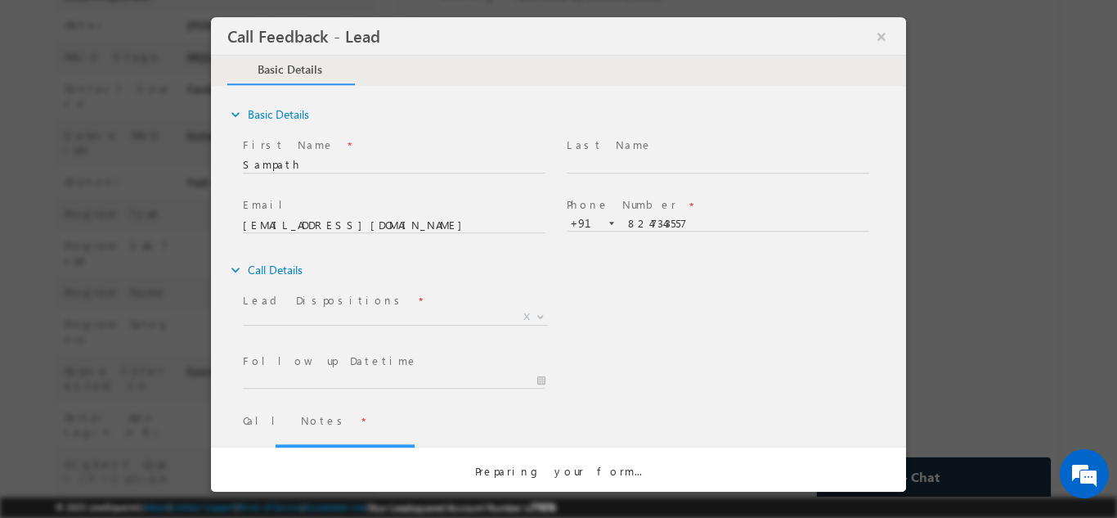
scroll to position [0, 0]
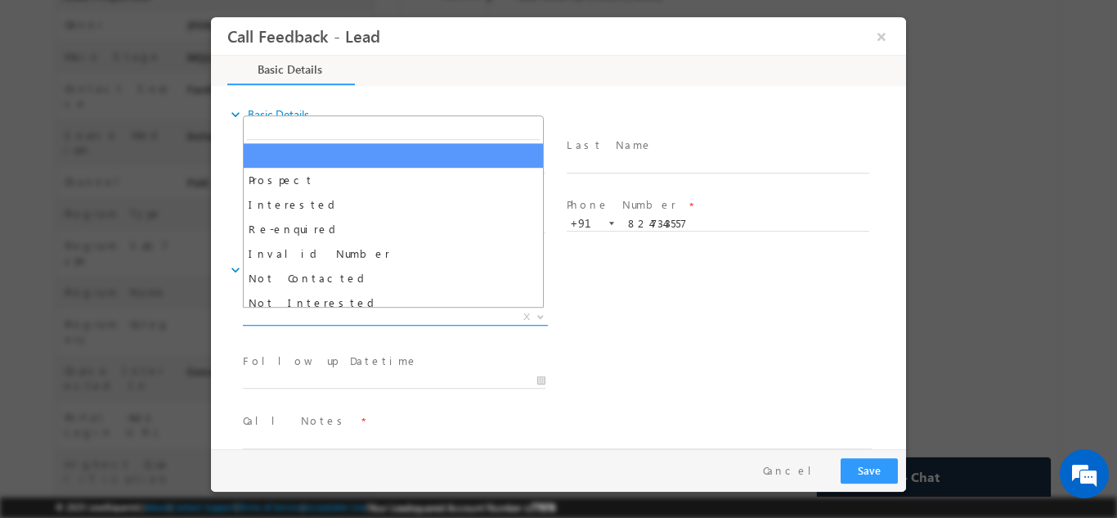
click at [457, 320] on span "X" at bounding box center [395, 316] width 305 height 16
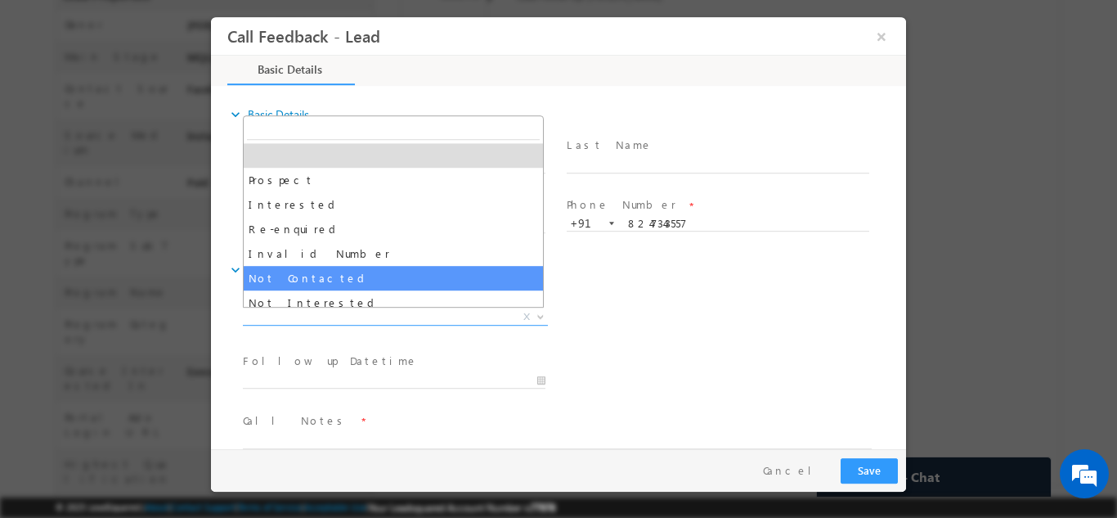
select select "Not Contacted"
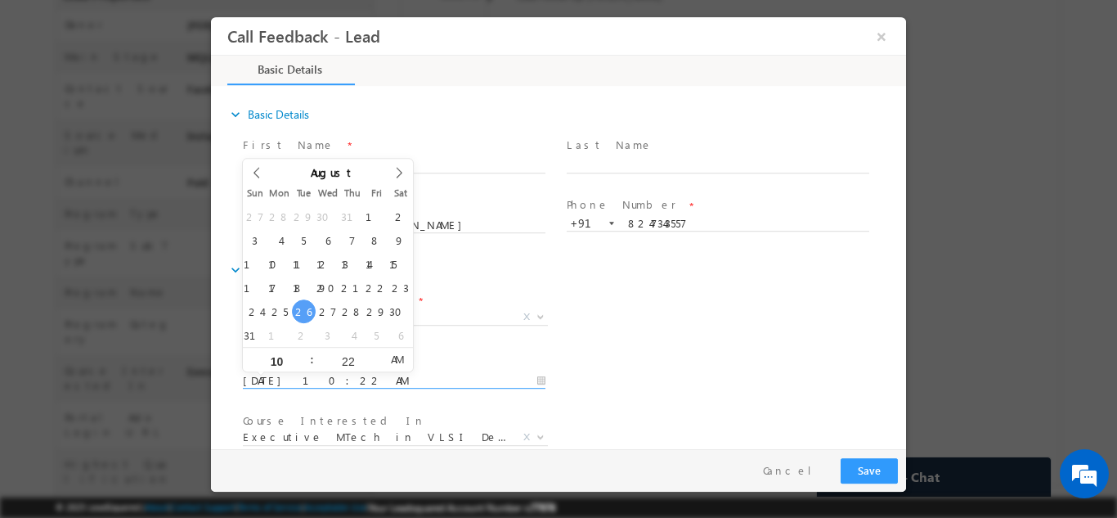
click at [393, 380] on input "26/08/2025 10:22 AM" at bounding box center [394, 380] width 303 height 16
type input "27/08/2025 10:22 AM"
drag, startPoint x: 694, startPoint y: 352, endPoint x: 915, endPoint y: 432, distance: 234.2
click at [915, 432] on div at bounding box center [558, 259] width 1117 height 518
click at [914, 425] on div at bounding box center [558, 259] width 1117 height 518
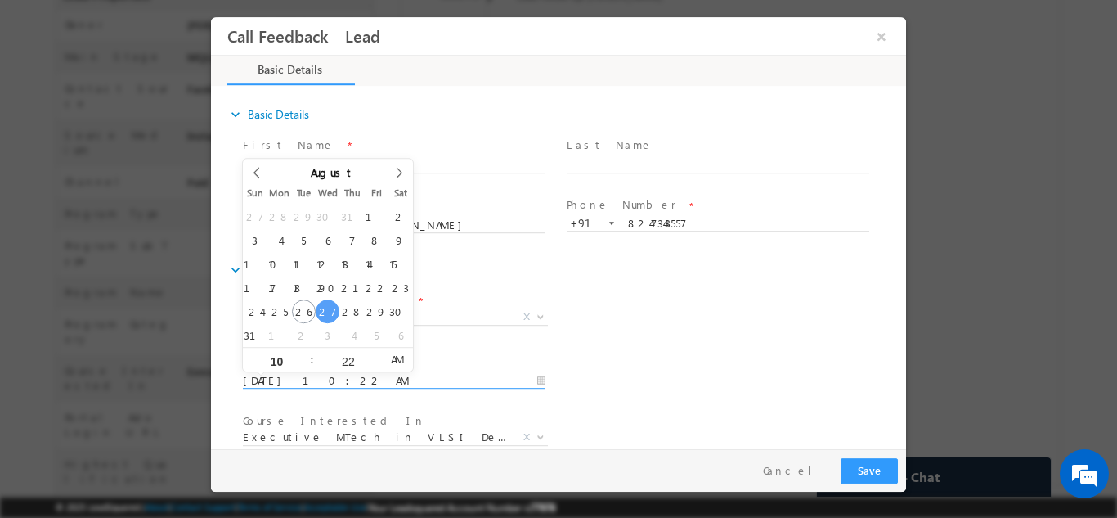
scroll to position [87, 0]
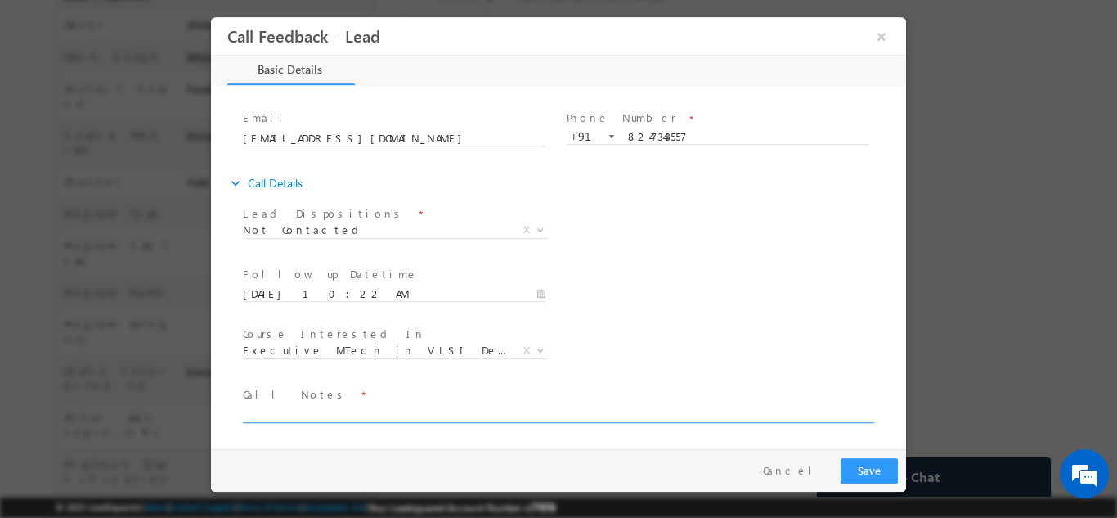
click at [602, 405] on textarea at bounding box center [557, 412] width 629 height 19
type textarea "dnp"
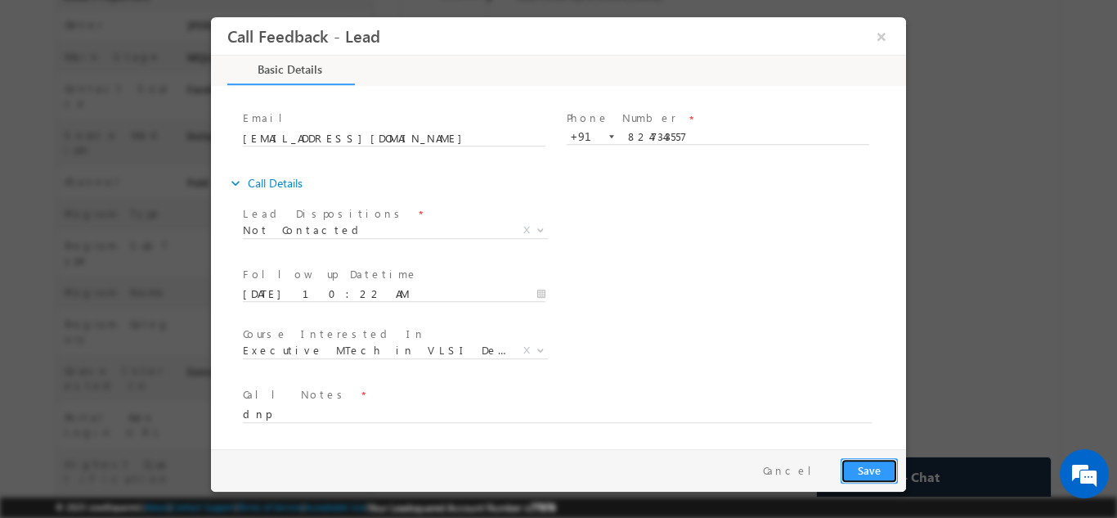
click at [870, 463] on button "Save" at bounding box center [869, 469] width 57 height 25
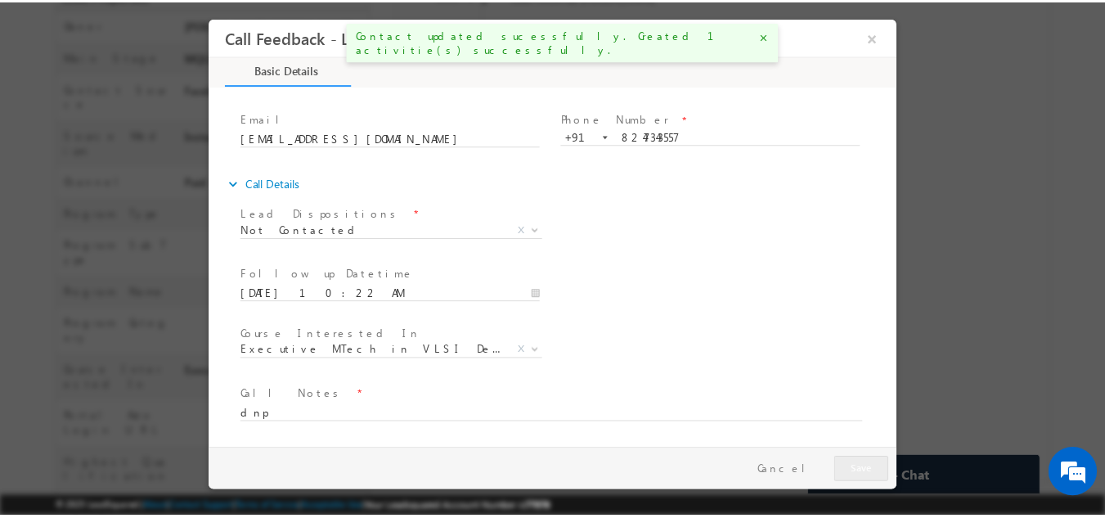
scroll to position [431, 0]
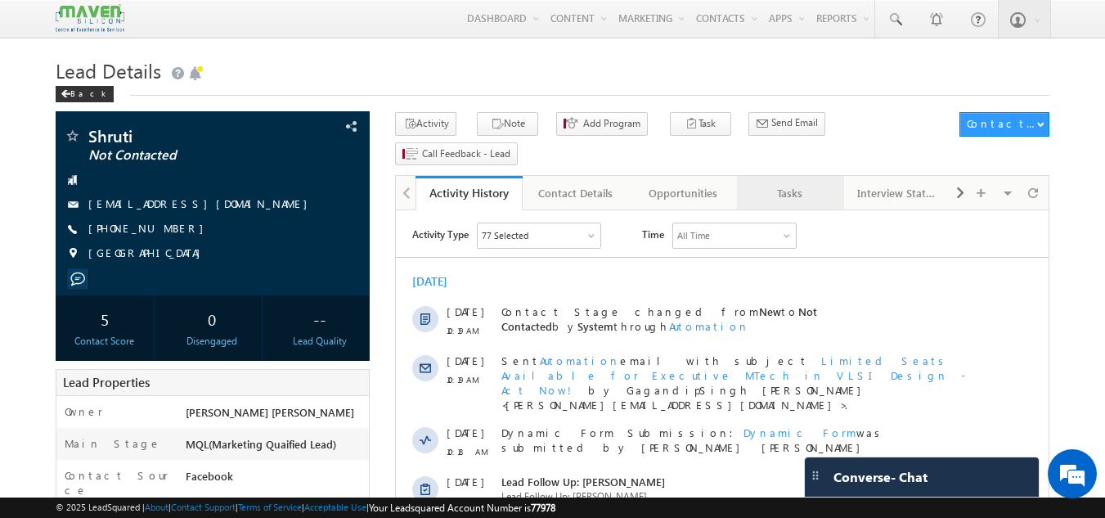
click at [786, 183] on div "Tasks" at bounding box center [789, 193] width 79 height 20
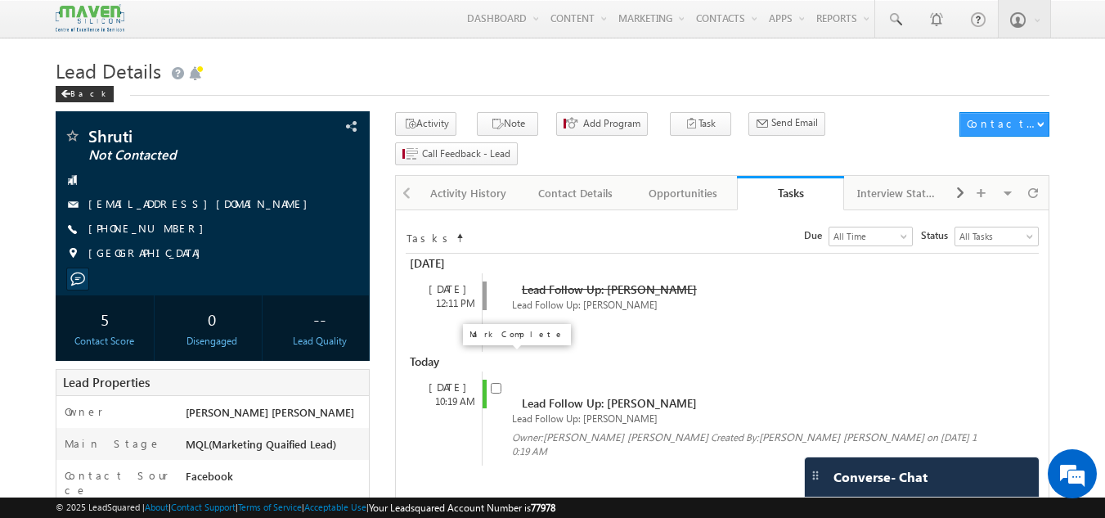
click at [497, 383] on input "checkbox" at bounding box center [496, 388] width 11 height 11
checkbox input "false"
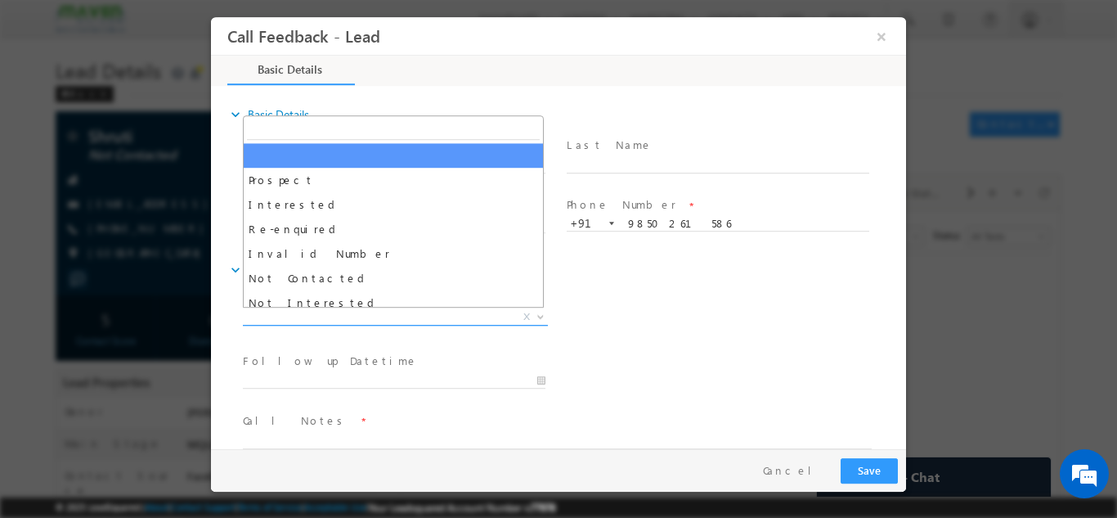
click at [461, 311] on span "X" at bounding box center [395, 316] width 305 height 16
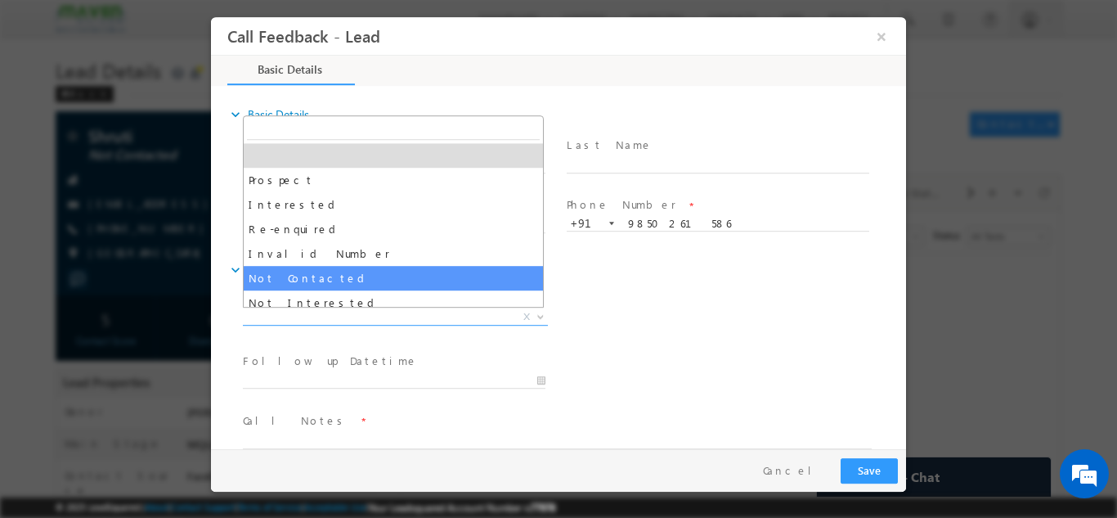
select select "Not Contacted"
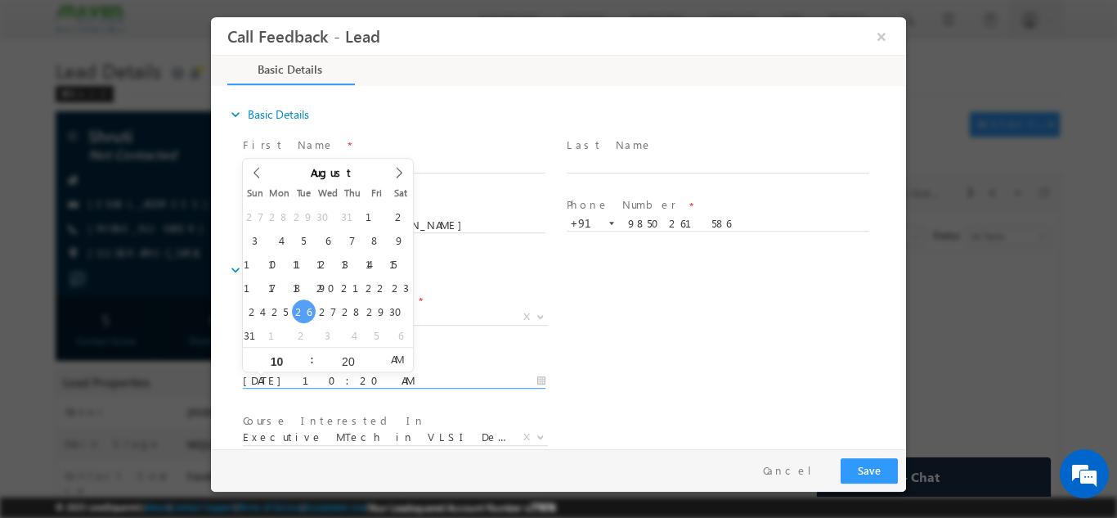
click at [358, 375] on input "[DATE] 10:20 AM" at bounding box center [394, 380] width 303 height 16
type input "[DATE] 10:20 AM"
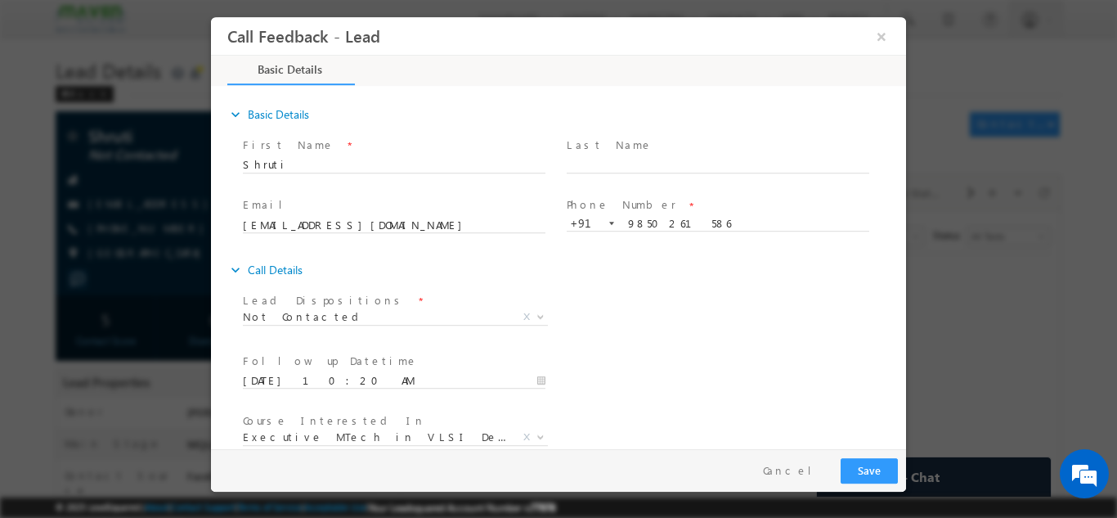
drag, startPoint x: 787, startPoint y: 312, endPoint x: 903, endPoint y: 314, distance: 116.2
click at [903, 314] on div "expand_more Basic Details First Name *" at bounding box center [562, 268] width 687 height 361
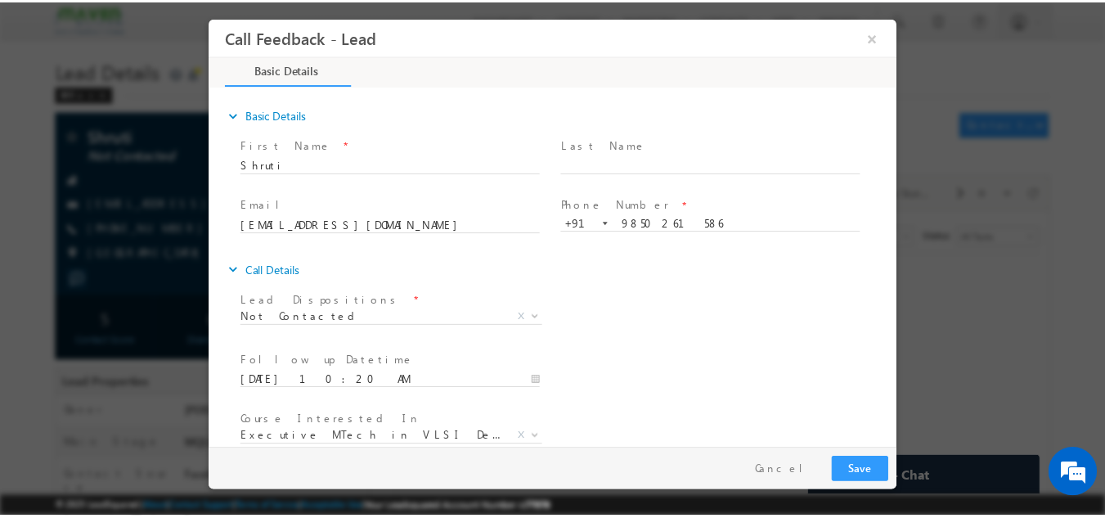
scroll to position [87, 0]
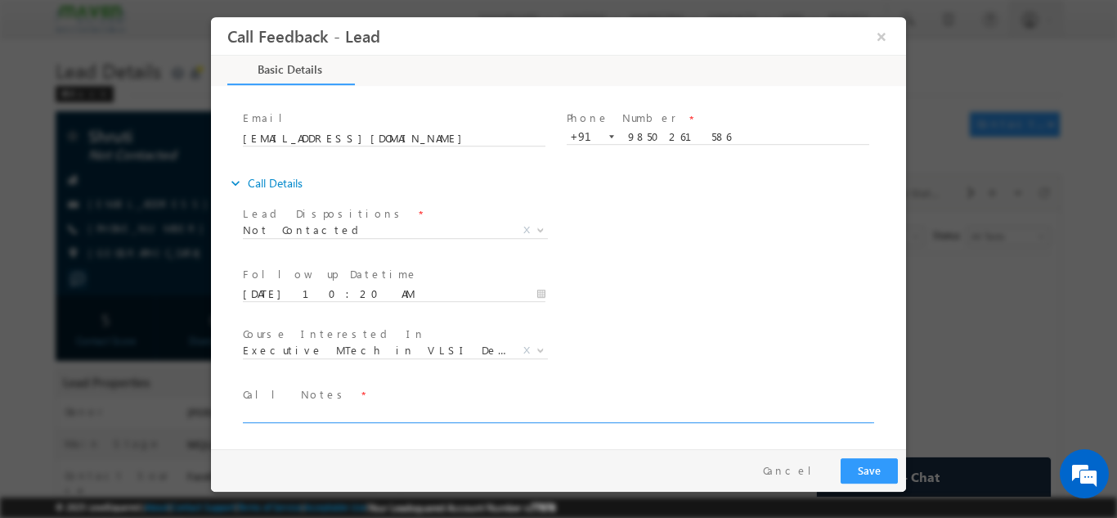
click at [760, 414] on textarea at bounding box center [557, 412] width 629 height 19
paste textarea "dnp"
type textarea "dnp"
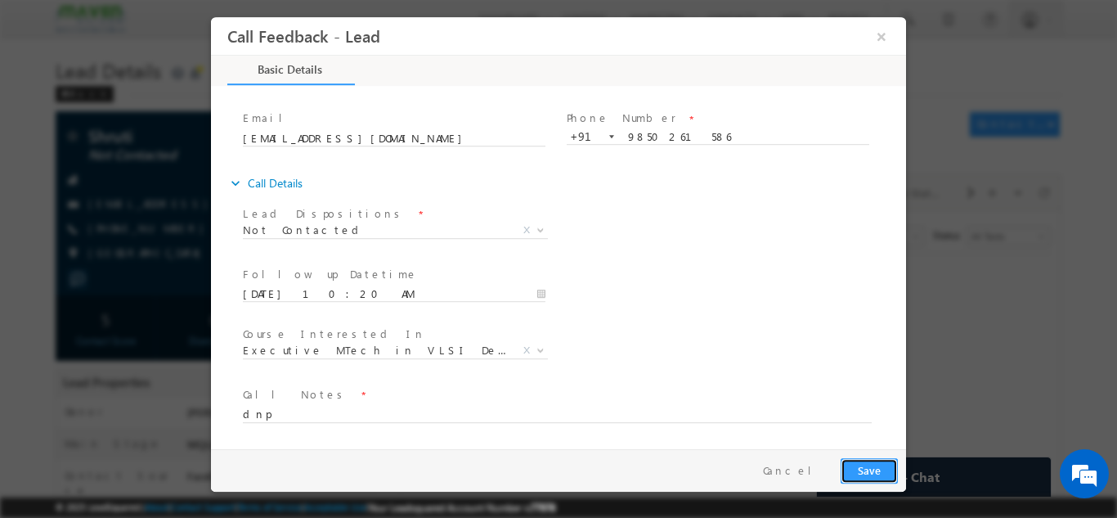
click at [852, 461] on button "Save" at bounding box center [869, 469] width 57 height 25
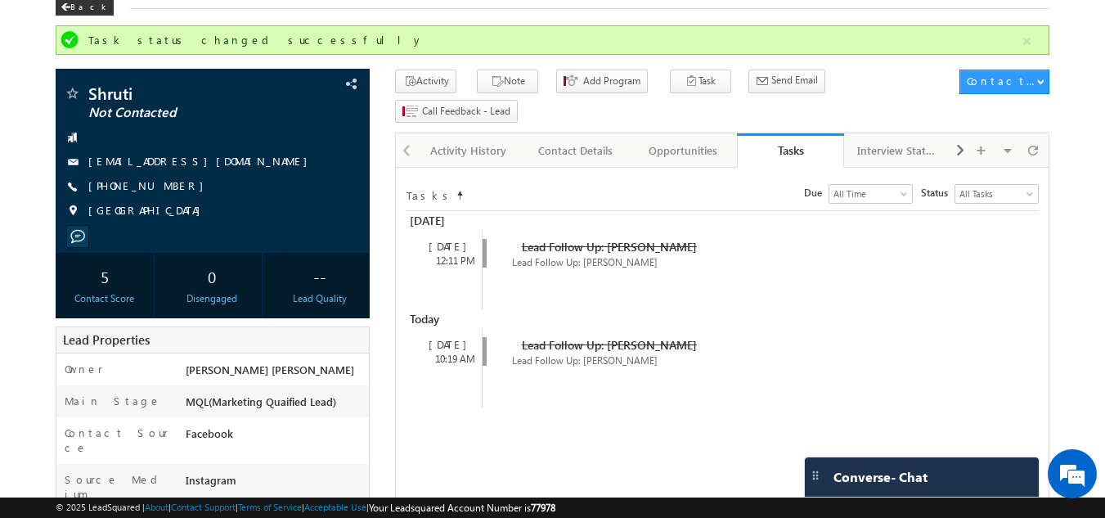
scroll to position [0, 0]
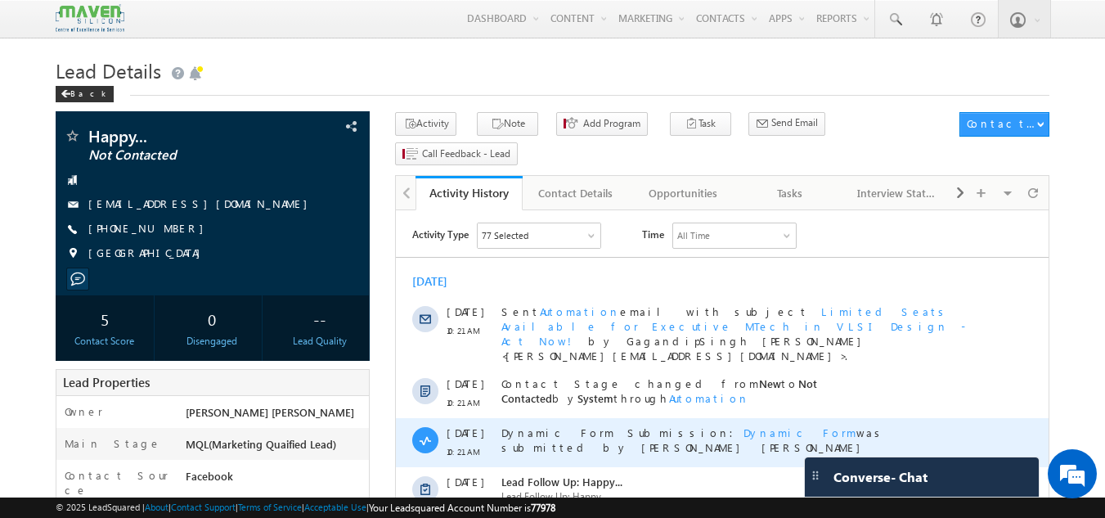
click at [467, 418] on div "[DATE] 10:21 AM" at bounding box center [465, 442] width 37 height 49
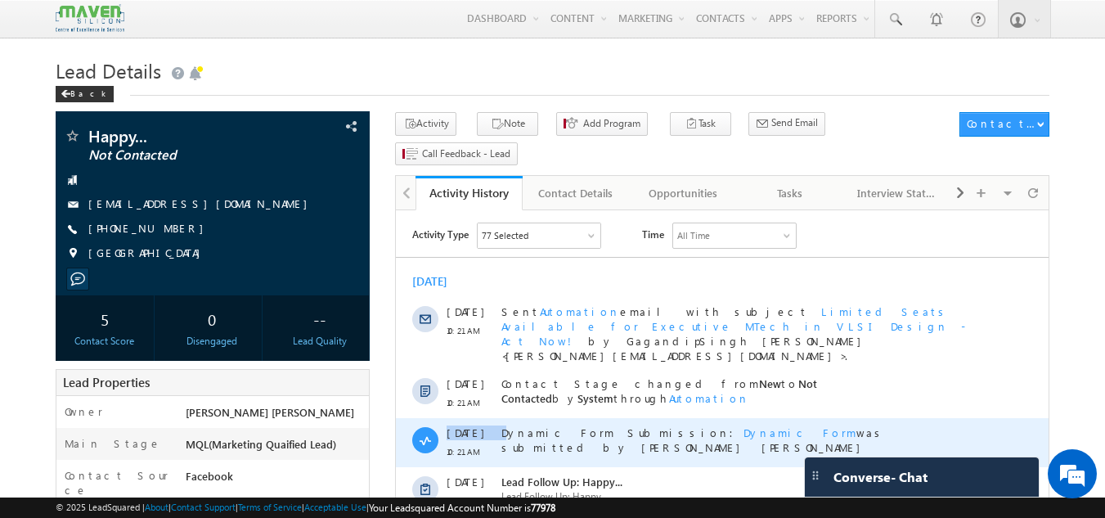
click at [467, 418] on div "[DATE] 10:21 AM" at bounding box center [465, 442] width 37 height 49
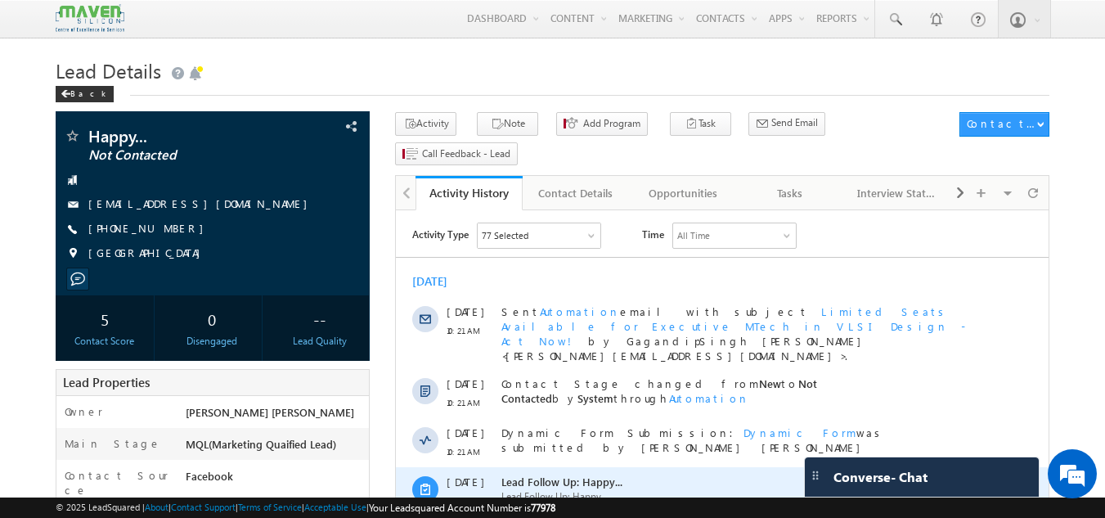
click at [541, 489] on span "Lead Follow Up: Happy..." at bounding box center [740, 496] width 478 height 15
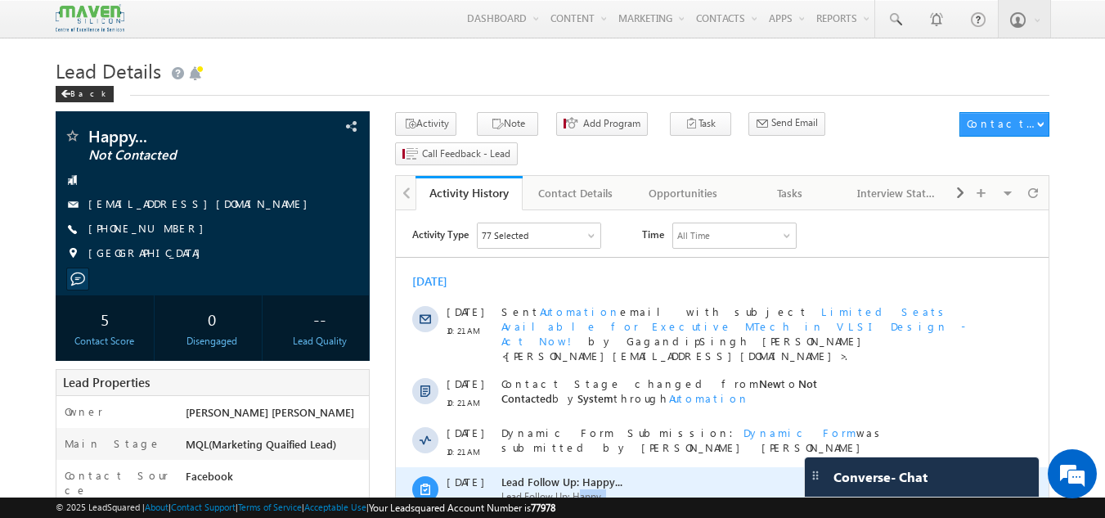
click at [541, 489] on span "Lead Follow Up: Happy..." at bounding box center [740, 496] width 478 height 15
click at [498, 467] on div "25 Aug 10:21 AM Lead Follow Up: Happy... Lead Follow Up: Happy... Due on: 18 Au…" at bounding box center [722, 505] width 653 height 76
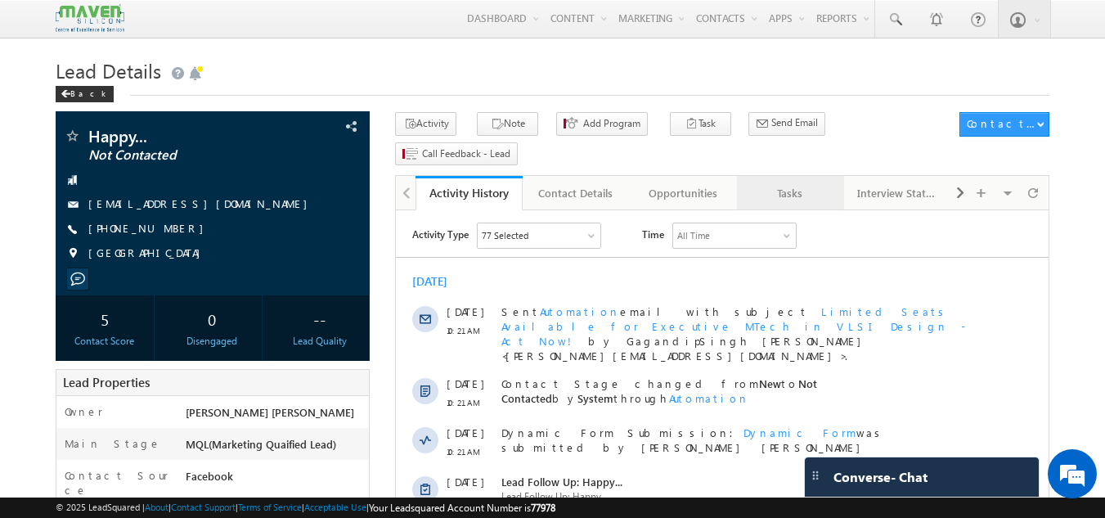
click at [781, 176] on link "Tasks" at bounding box center [790, 193] width 107 height 34
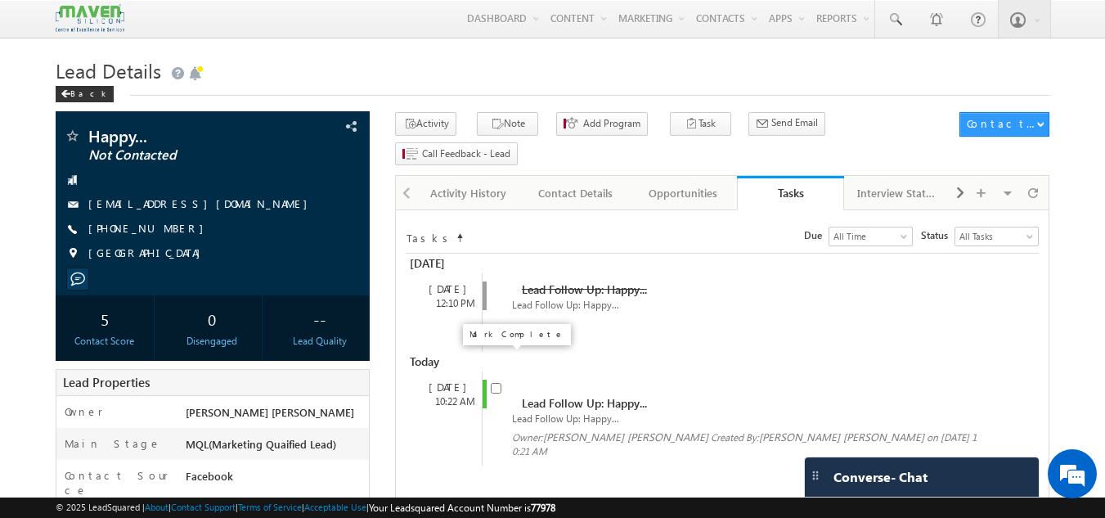
click at [494, 383] on input "checkbox" at bounding box center [496, 388] width 11 height 11
checkbox input "false"
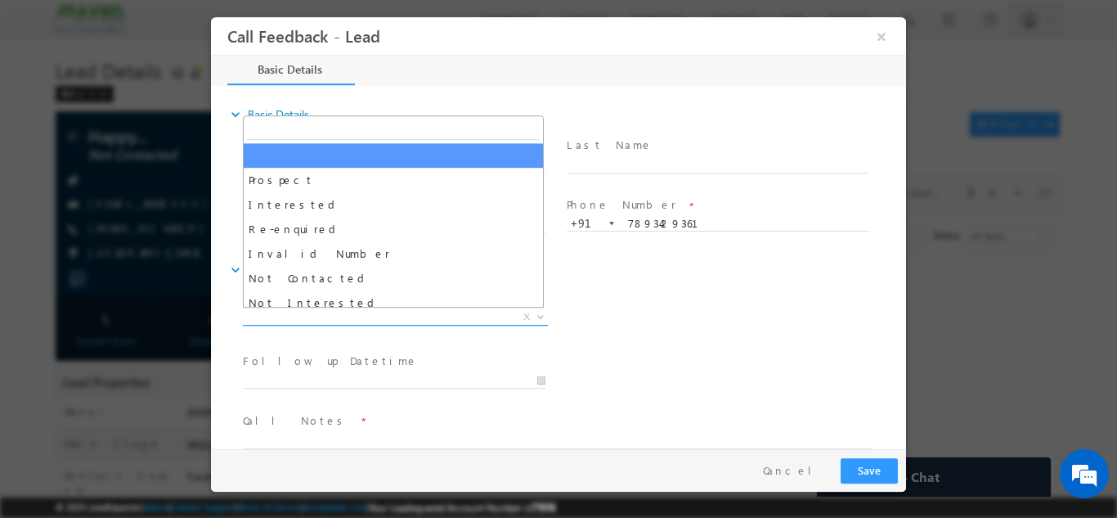
click at [399, 320] on span "X" at bounding box center [395, 316] width 305 height 16
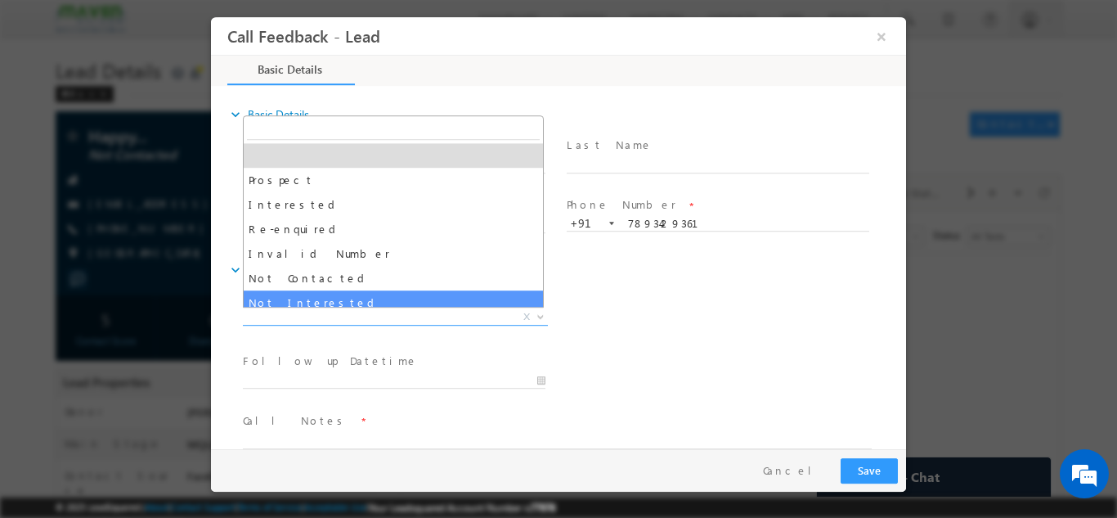
select select "Not Interested"
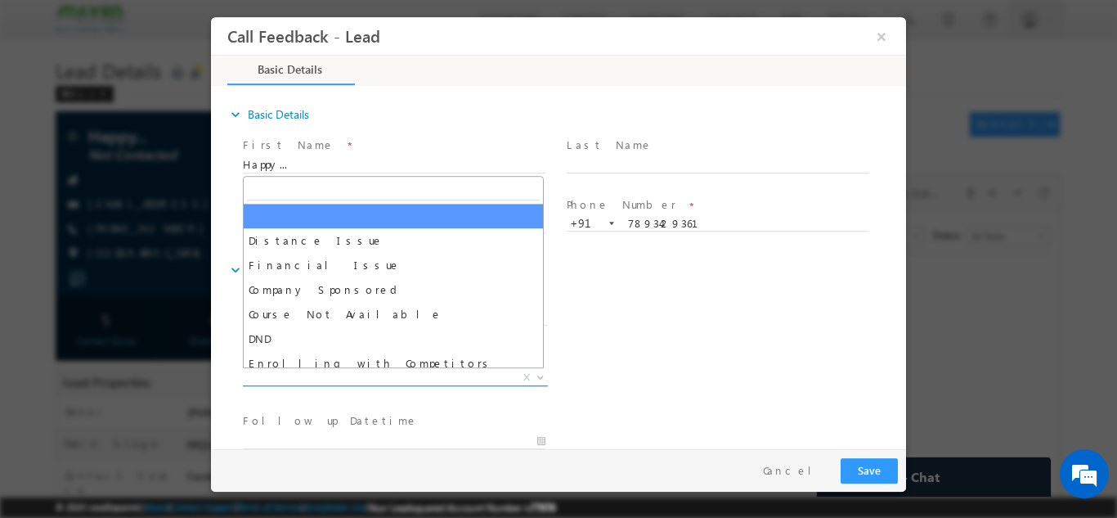
click at [383, 375] on span "X" at bounding box center [395, 377] width 305 height 16
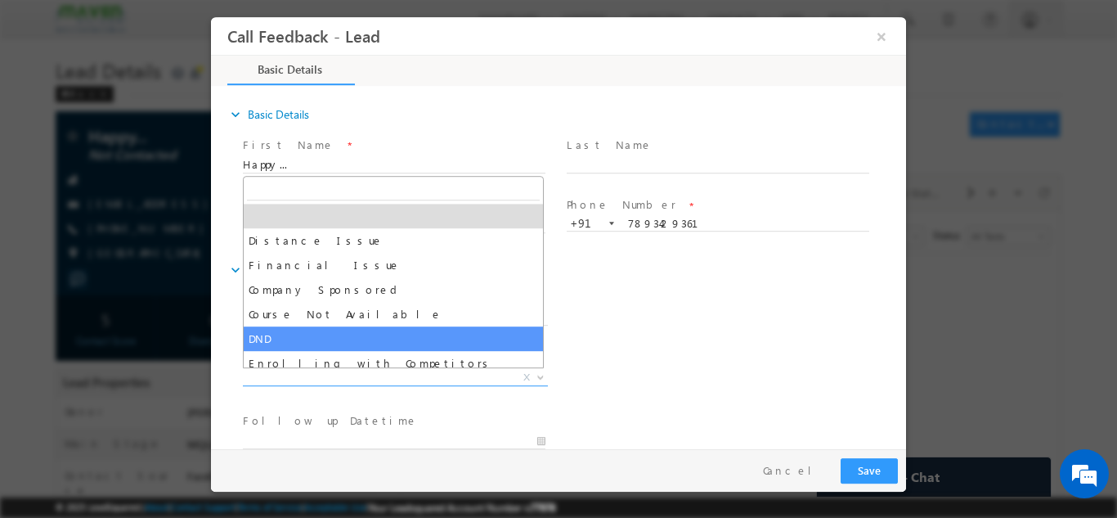
select select "DND"
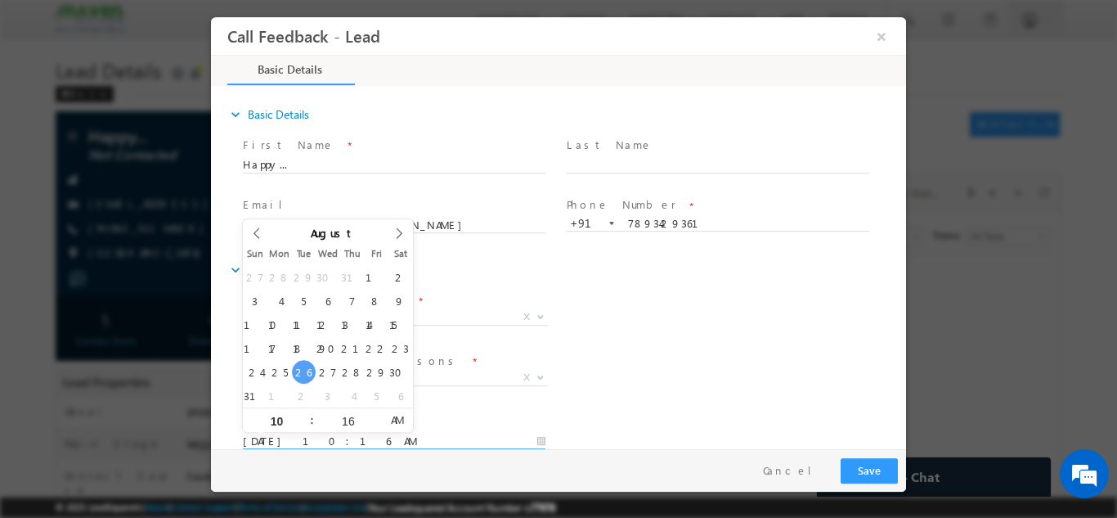
click at [347, 434] on input "26/08/2025 10:16 AM" at bounding box center [394, 441] width 303 height 16
type input "27/08/2025 10:16 AM"
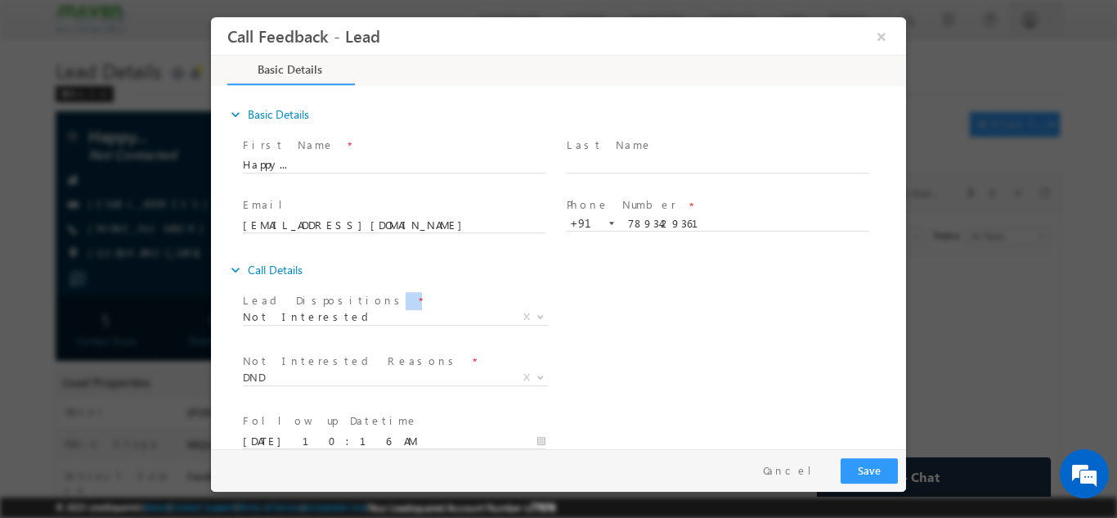
drag, startPoint x: 689, startPoint y: 299, endPoint x: 901, endPoint y: 282, distance: 212.6
click at [901, 282] on div "expand_more Basic Details First Name *" at bounding box center [562, 268] width 687 height 361
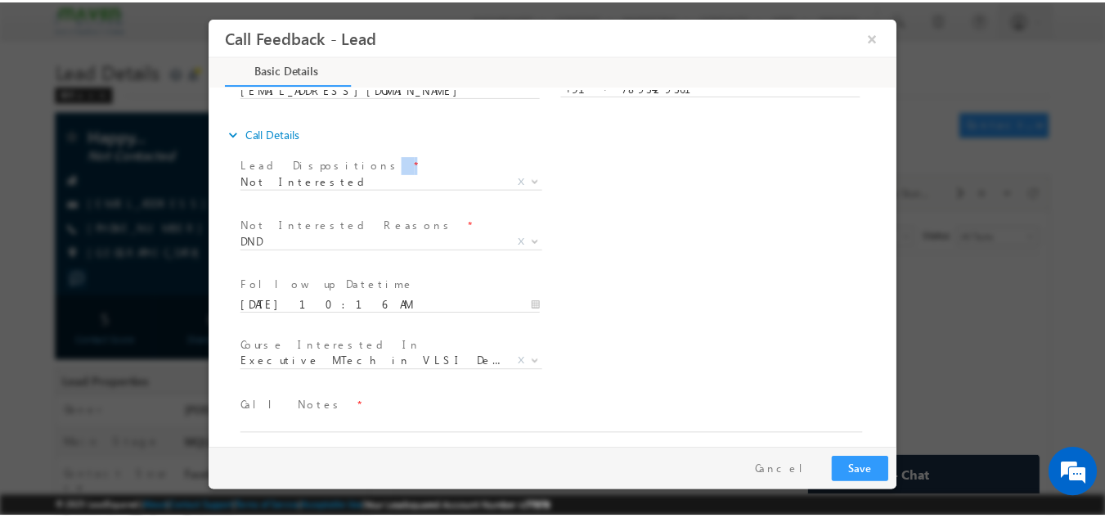
scroll to position [139, 0]
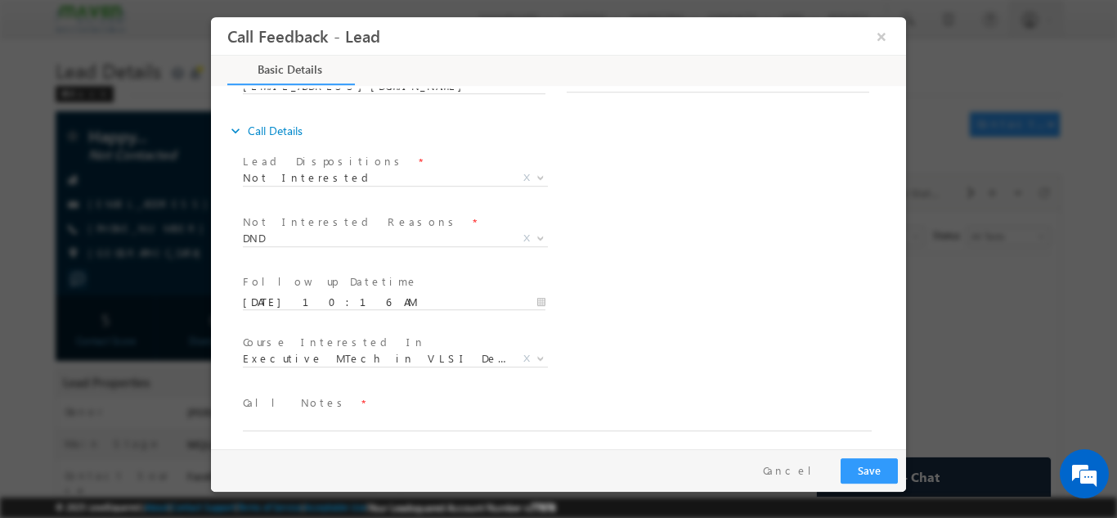
click at [601, 405] on span "Call Notes *" at bounding box center [548, 402] width 611 height 18
click at [595, 413] on textarea at bounding box center [557, 420] width 629 height 19
type textarea "dnp"
click at [874, 465] on button "Save" at bounding box center [869, 469] width 57 height 25
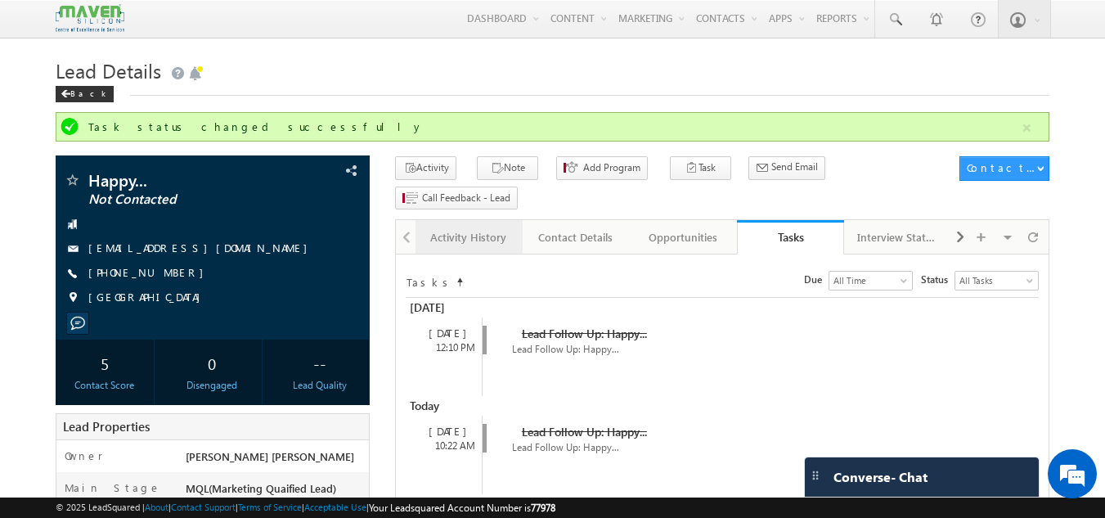
click at [484, 227] on div "Activity History" at bounding box center [468, 237] width 79 height 20
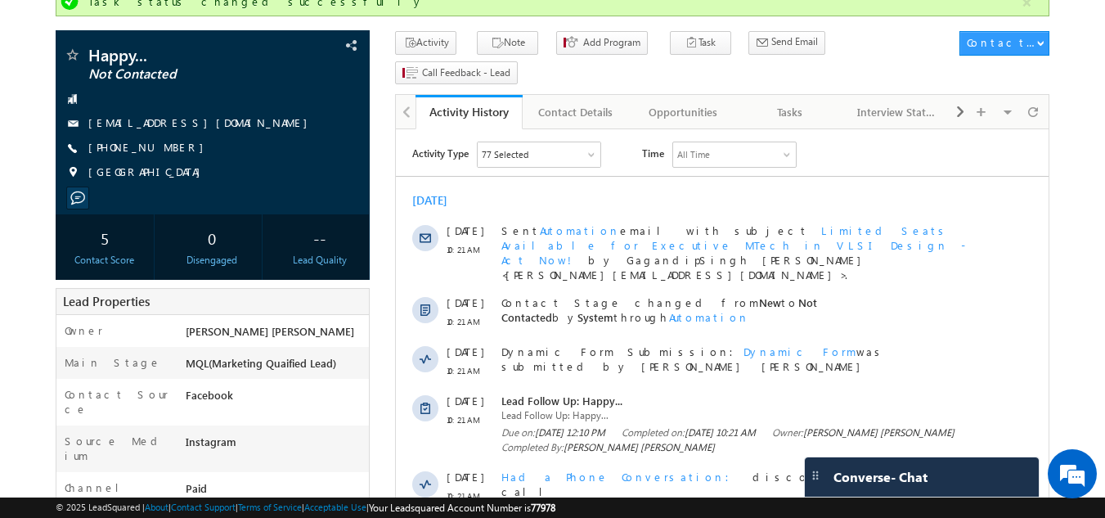
scroll to position [121, 0]
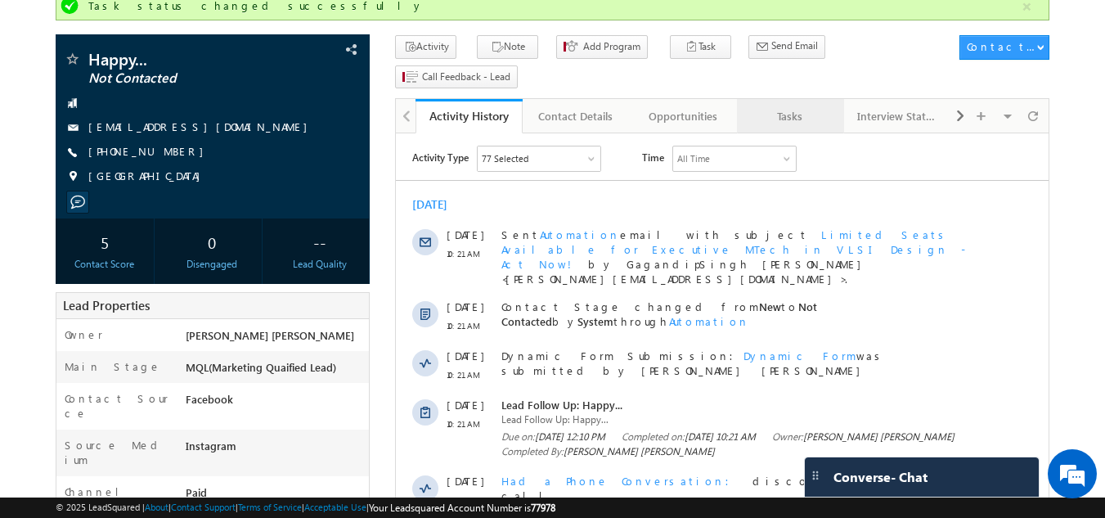
click at [793, 106] on div "Tasks" at bounding box center [789, 116] width 79 height 20
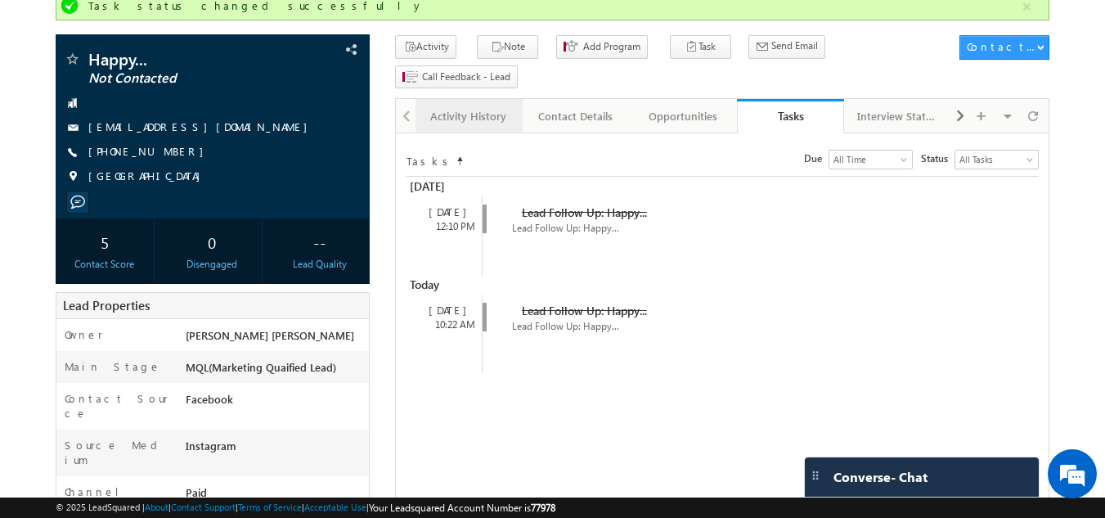
click at [492, 99] on link "Activity History" at bounding box center [469, 116] width 107 height 34
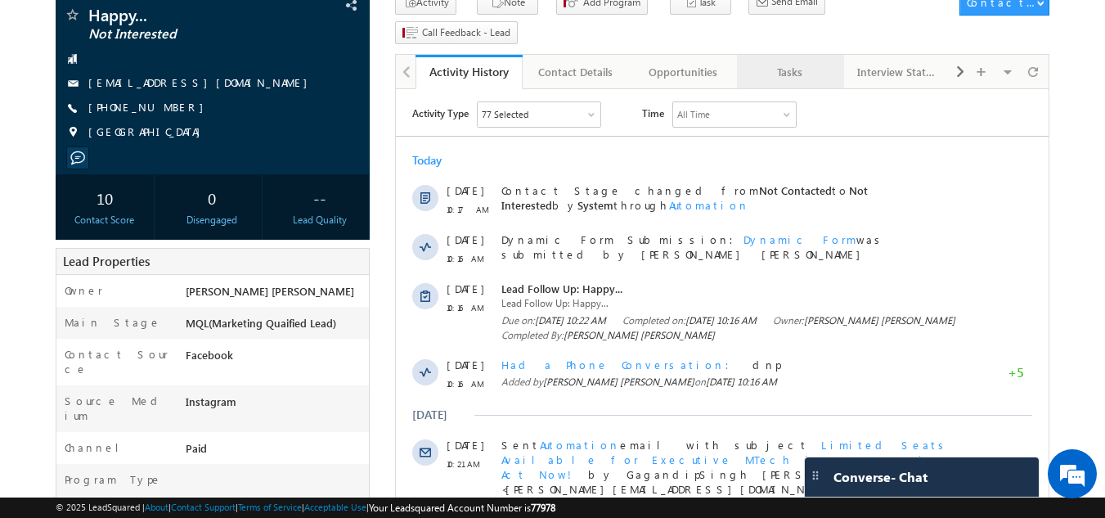
click at [785, 62] on div "Tasks" at bounding box center [789, 72] width 79 height 20
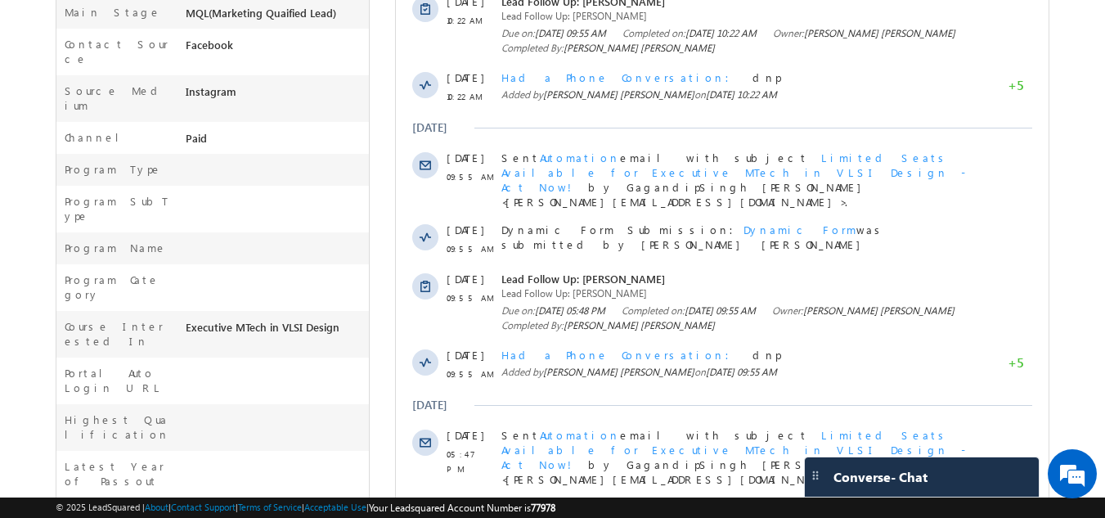
click at [1097, 34] on body "Menu Gagandip Singh Saini gagan dip@m aven- silic on.co m" at bounding box center [552, 171] width 1105 height 1205
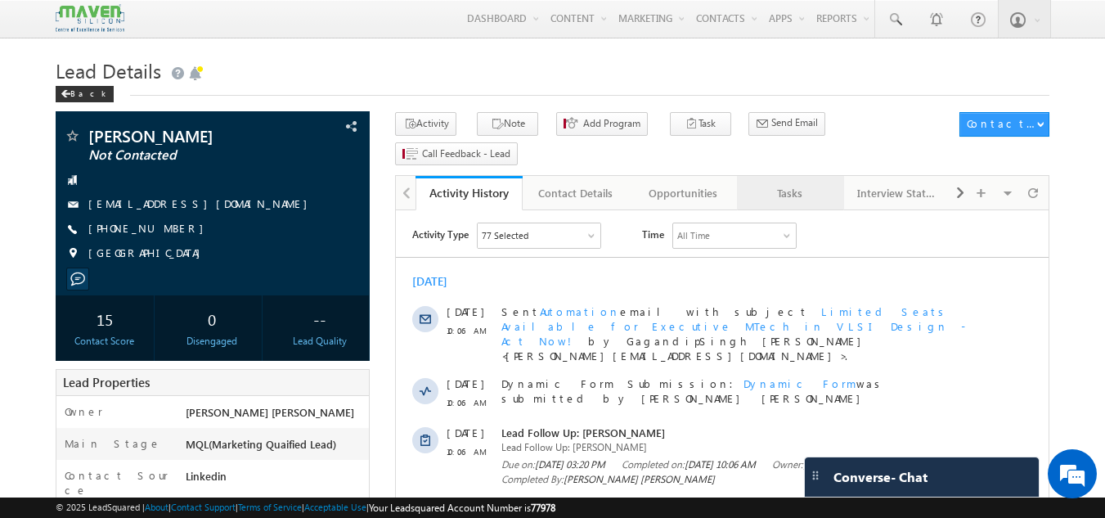
click at [799, 177] on link "Tasks" at bounding box center [790, 193] width 107 height 34
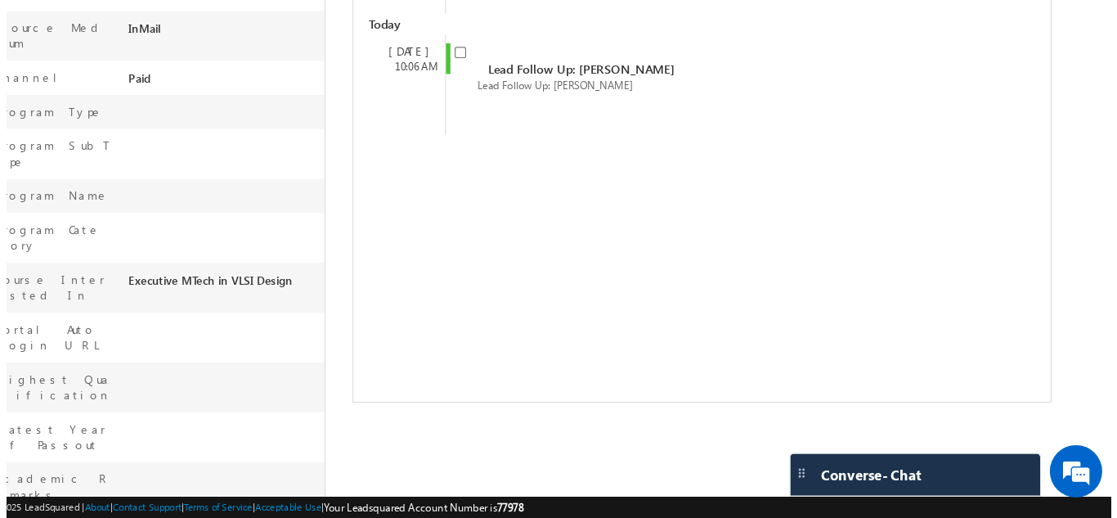
scroll to position [465, 0]
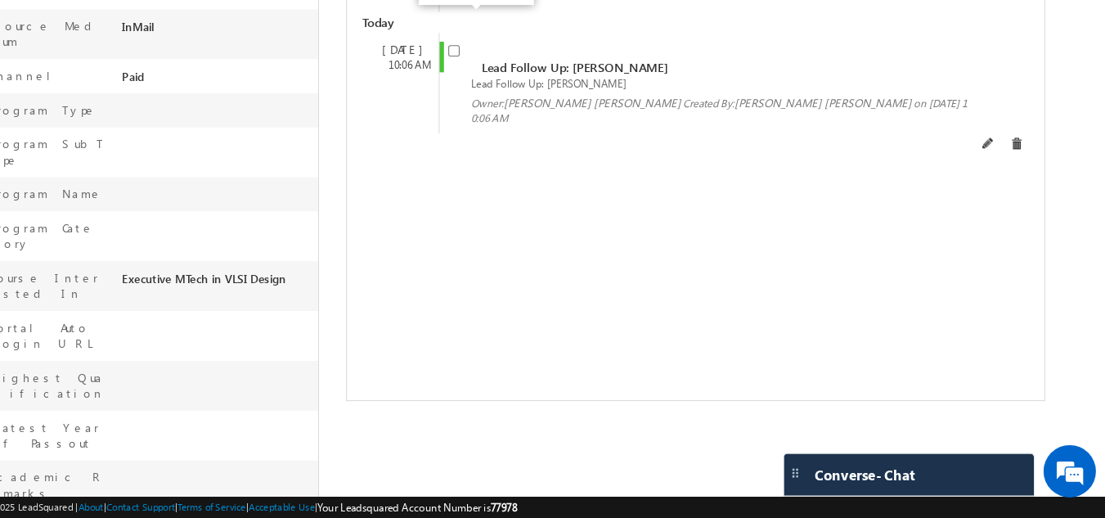
click at [500, 75] on input "checkbox" at bounding box center [496, 80] width 11 height 11
checkbox input "false"
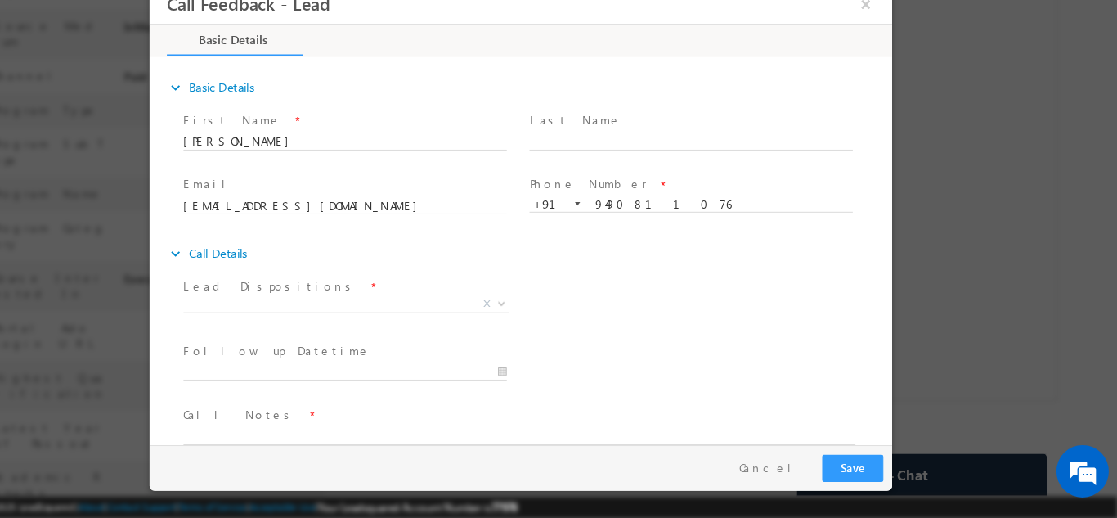
scroll to position [0, 0]
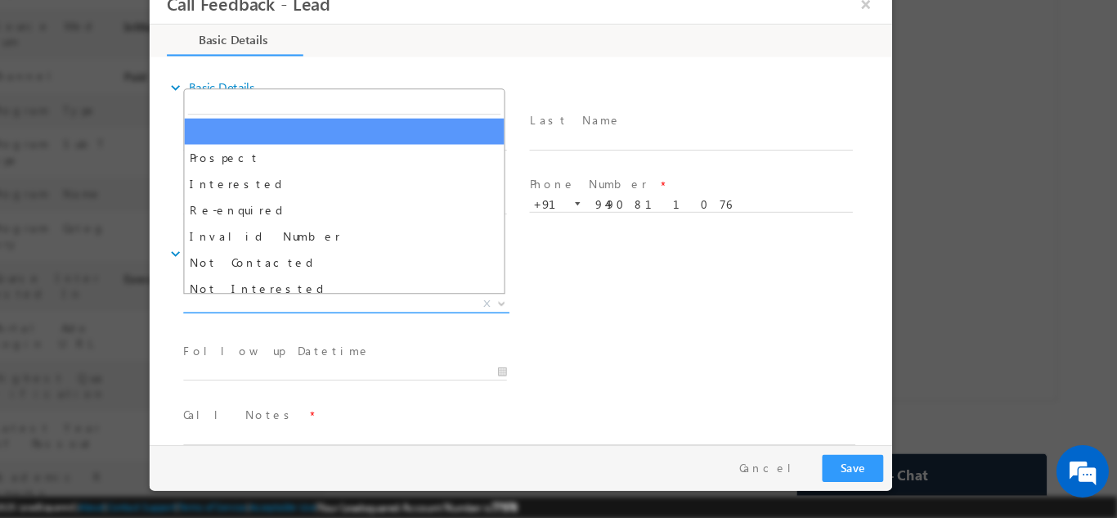
click at [369, 281] on span "X" at bounding box center [333, 284] width 305 height 16
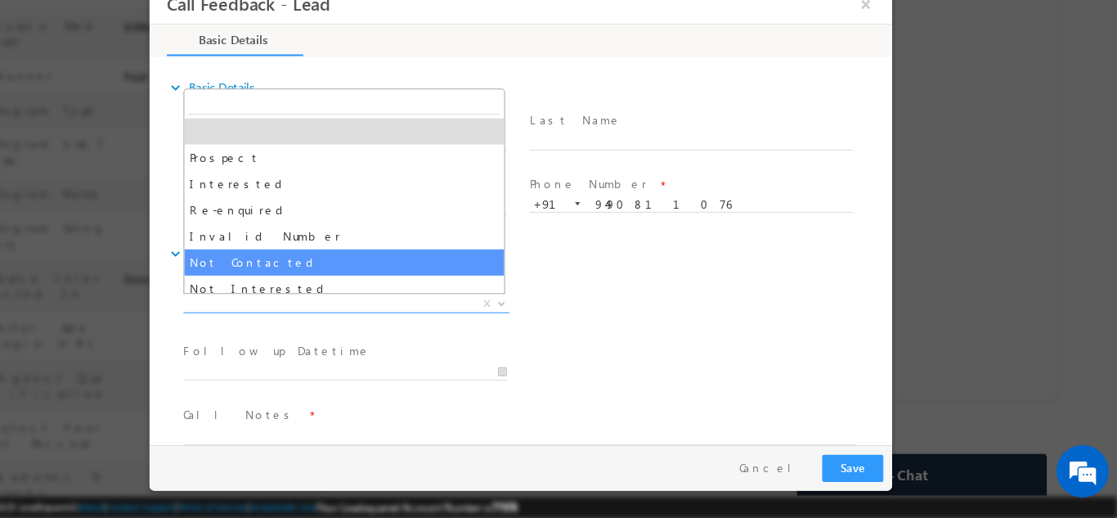
select select "Not Contacted"
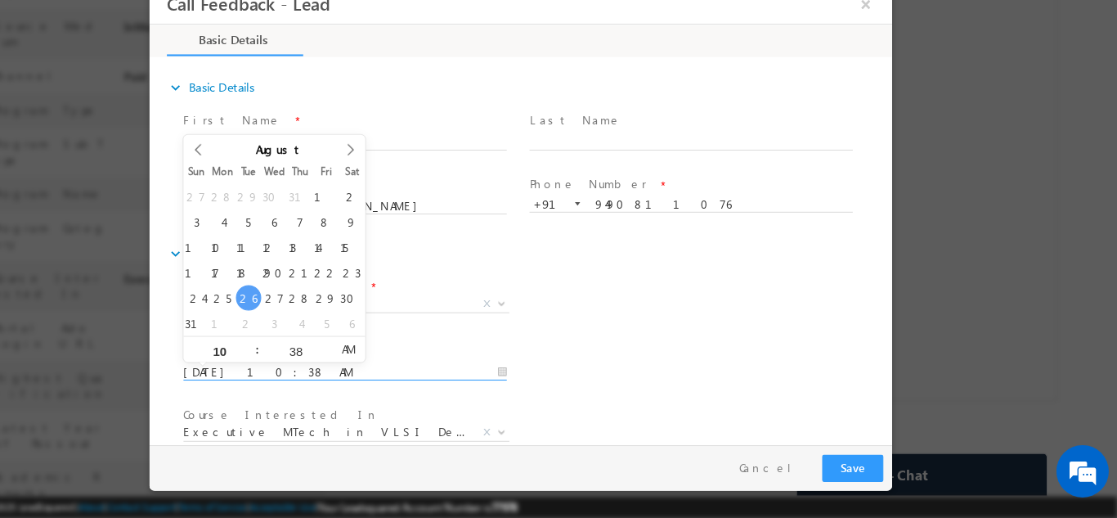
click at [330, 348] on input "[DATE] 10:38 AM" at bounding box center [332, 347] width 303 height 16
type input "27/08/2025 10:38 AM"
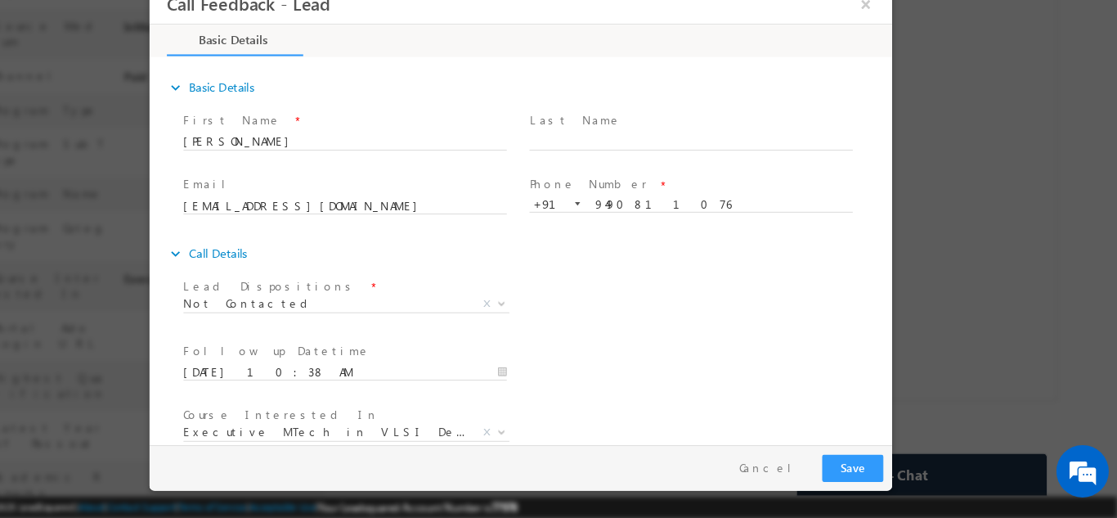
scroll to position [87, 0]
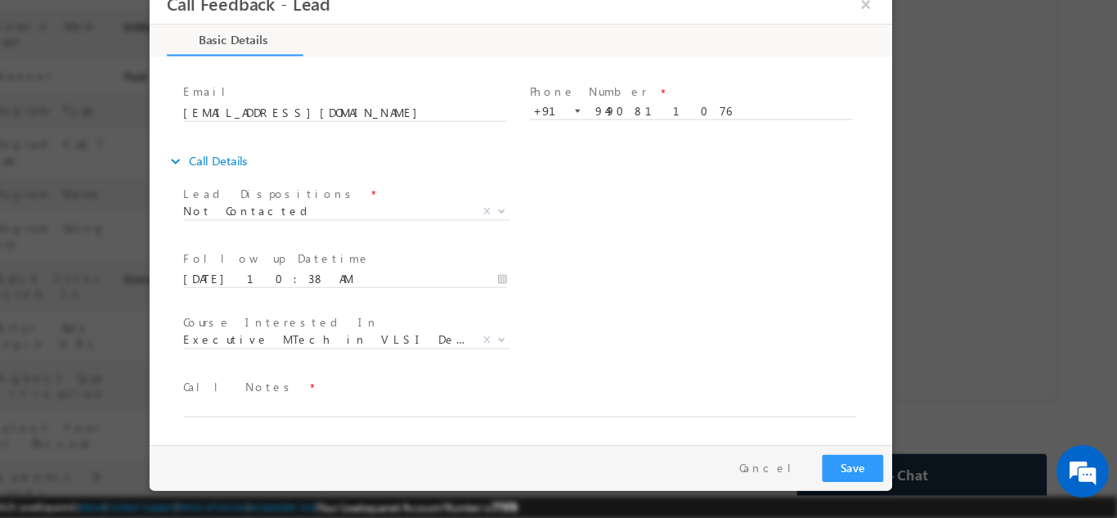
drag, startPoint x: 842, startPoint y: 285, endPoint x: 1099, endPoint y: 450, distance: 305.4
click at [663, 383] on textarea at bounding box center [495, 380] width 629 height 19
type textarea "dnp"
click at [816, 439] on button "Save" at bounding box center [807, 437] width 57 height 25
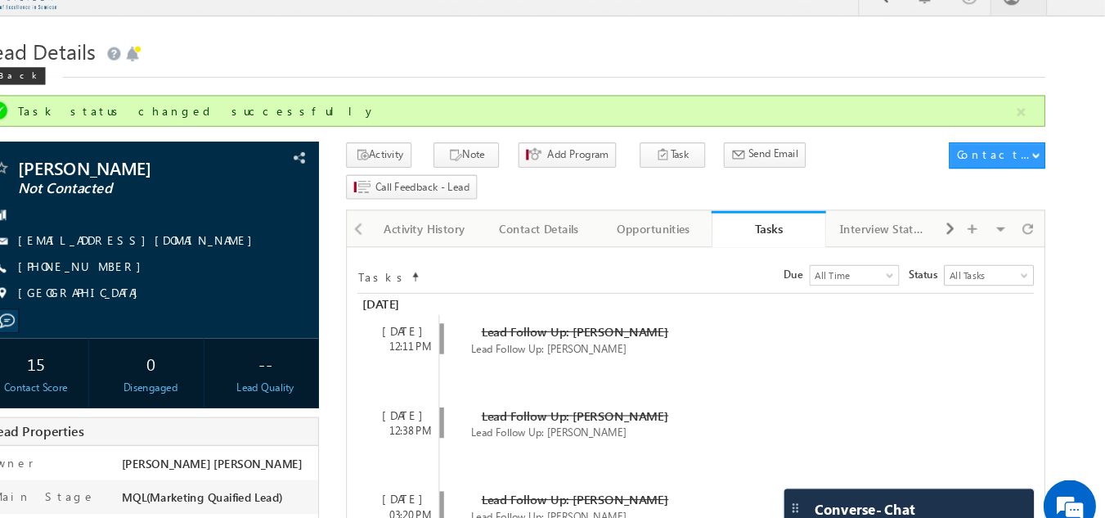
scroll to position [0, 0]
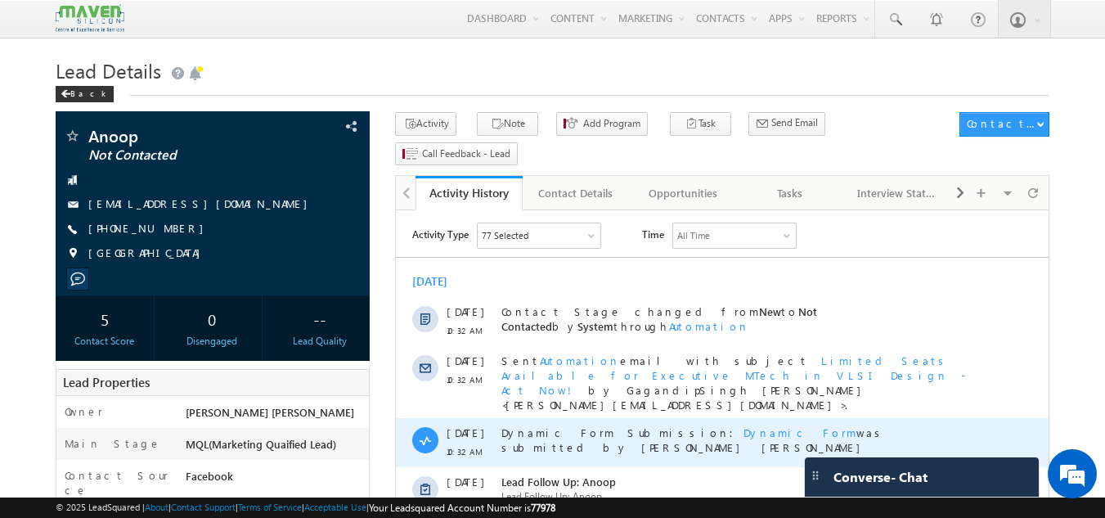
click at [463, 440] on div "25 Aug 10:32 AM" at bounding box center [465, 442] width 37 height 49
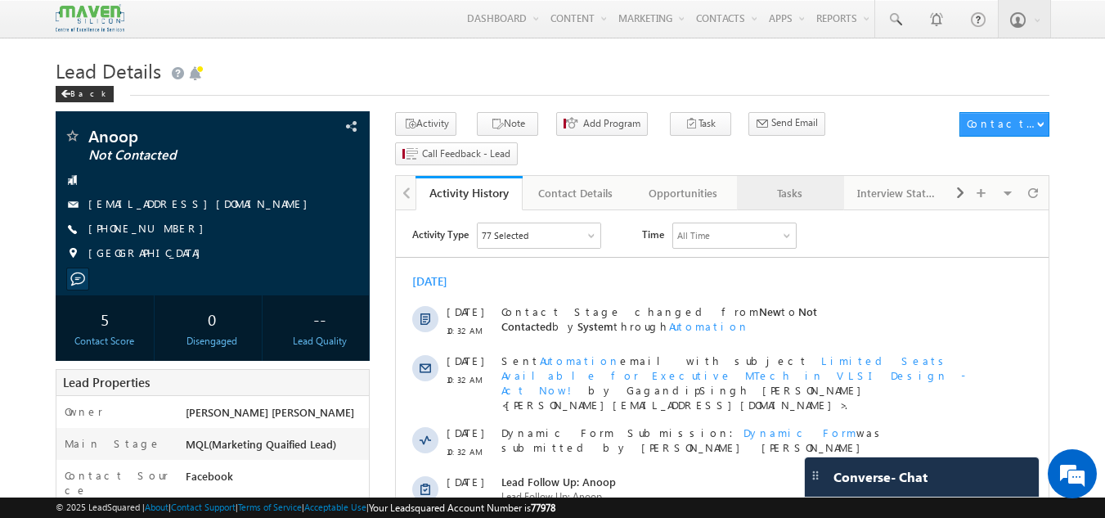
click at [809, 183] on div "Tasks" at bounding box center [789, 193] width 79 height 20
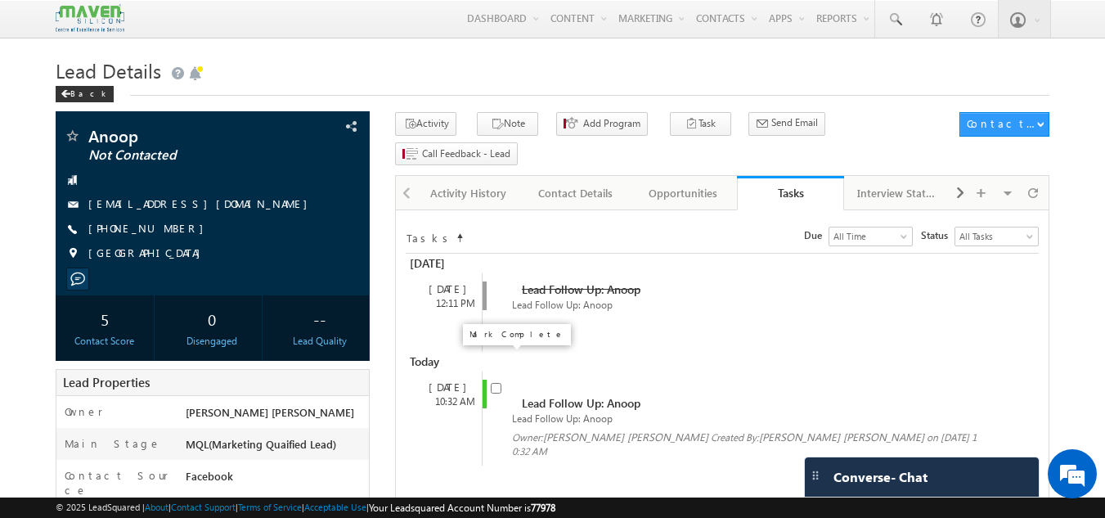
click at [492, 383] on input "checkbox" at bounding box center [496, 388] width 11 height 11
checkbox input "false"
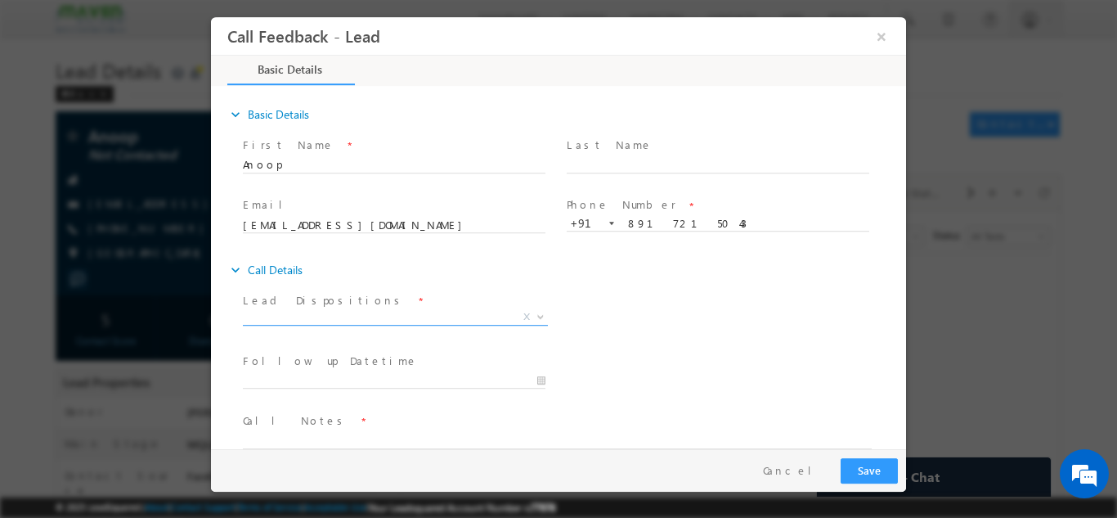
click at [419, 316] on span "X" at bounding box center [395, 316] width 305 height 16
click at [410, 308] on span "Not Contacted" at bounding box center [376, 315] width 266 height 15
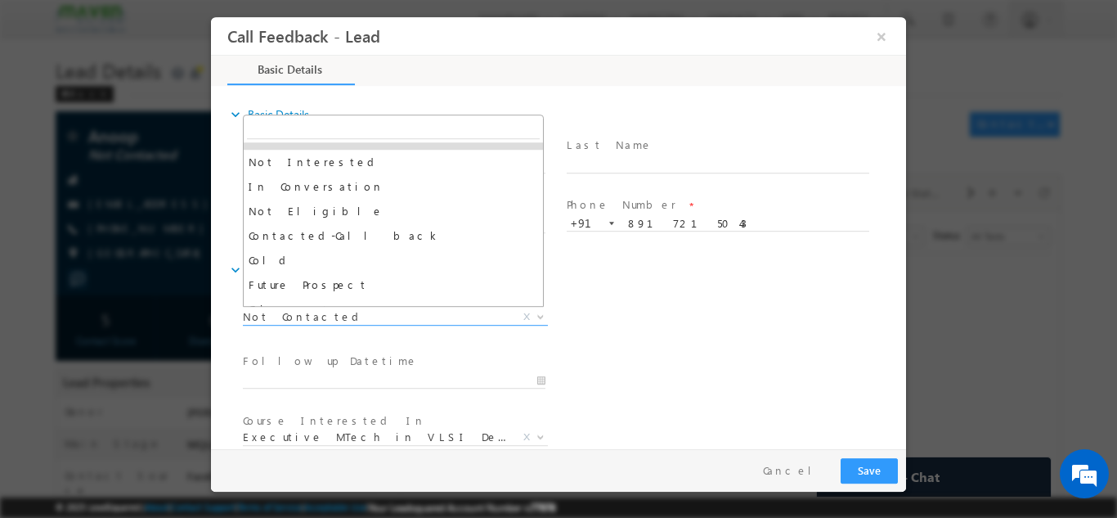
scroll to position [155, 0]
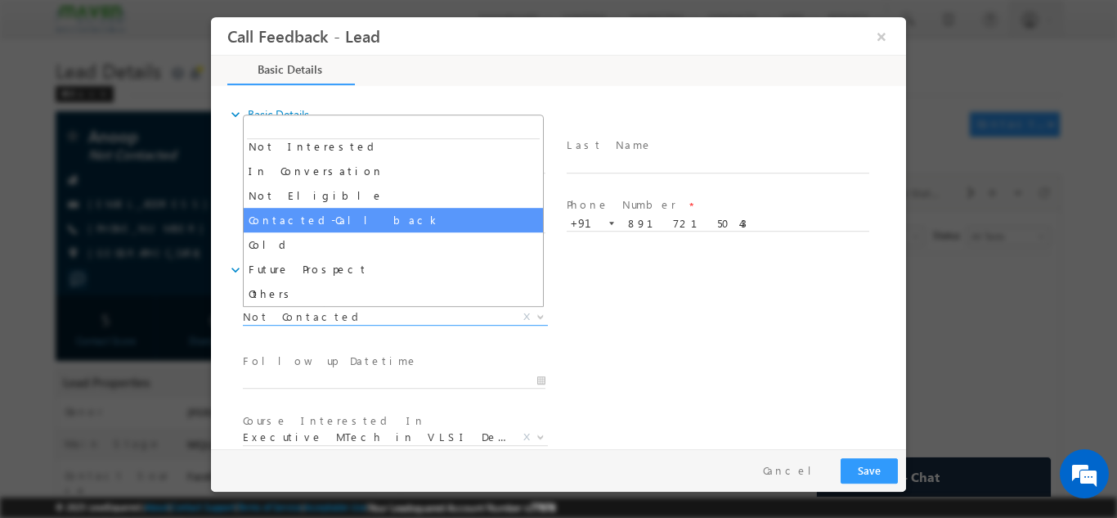
select select "Contacted-Call back"
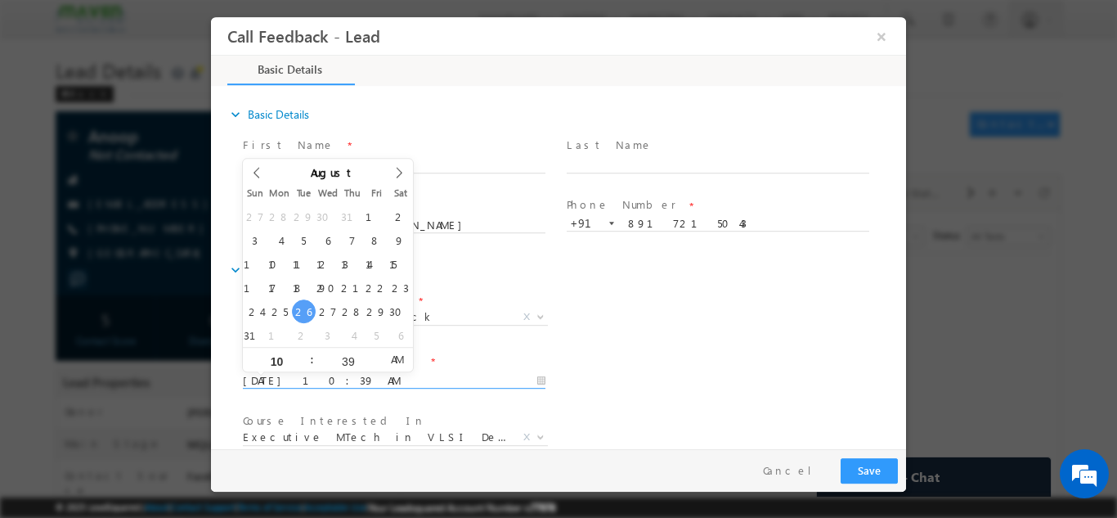
click at [398, 372] on input "26/08/2025 10:39 AM" at bounding box center [394, 380] width 303 height 16
type input "26/08/2025 11:39 AM"
type input "11"
click at [304, 351] on span at bounding box center [304, 353] width 11 height 12
type input "26/08/2025 12:39 PM"
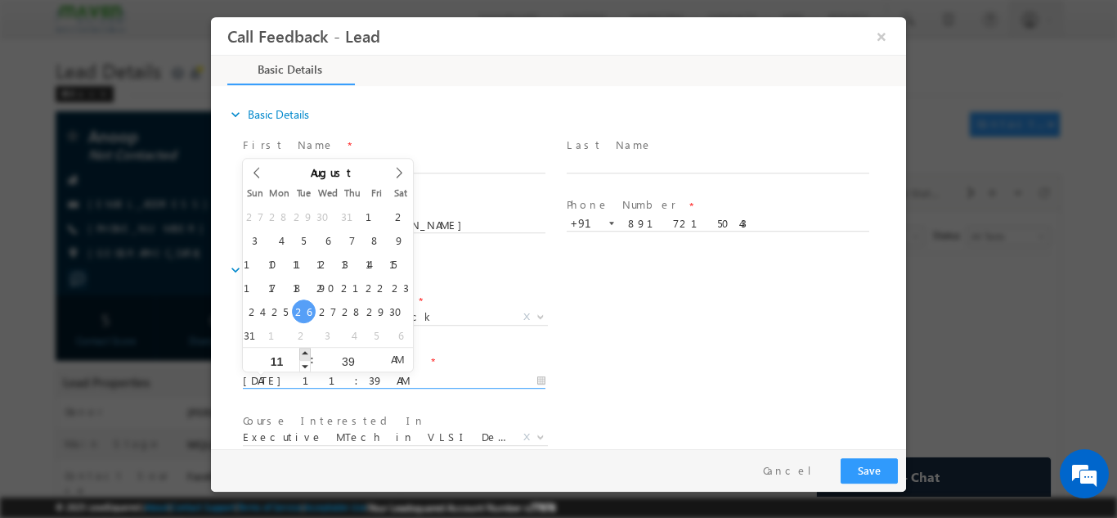
type input "12"
click at [304, 351] on span at bounding box center [304, 353] width 11 height 12
type input "26/08/2025 1:39 PM"
type input "01"
click at [304, 351] on span at bounding box center [304, 353] width 11 height 12
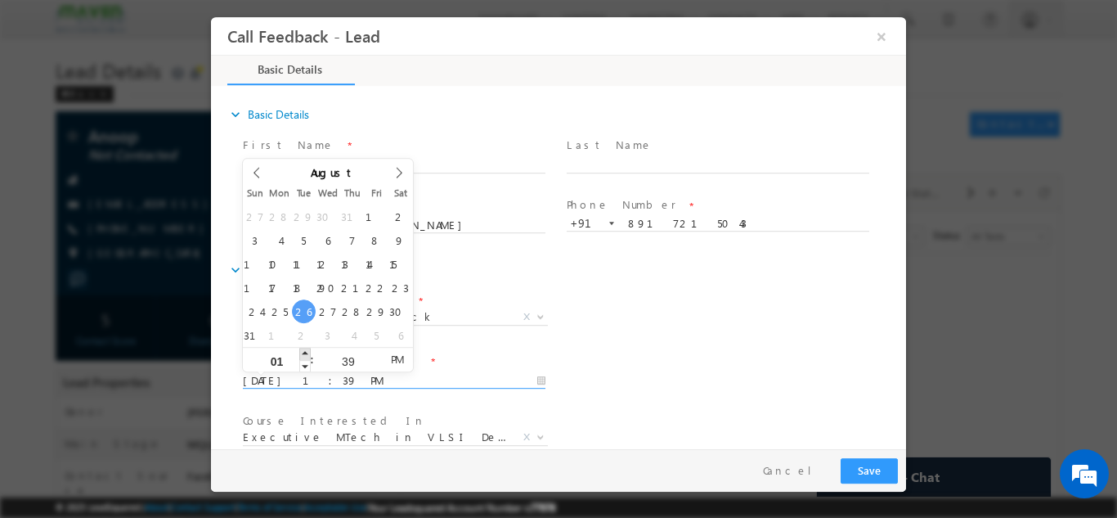
type input "26/08/2025 2:39 PM"
type input "02"
click at [304, 351] on span at bounding box center [304, 353] width 11 height 12
type input "26/08/2025 3:39 PM"
type input "03"
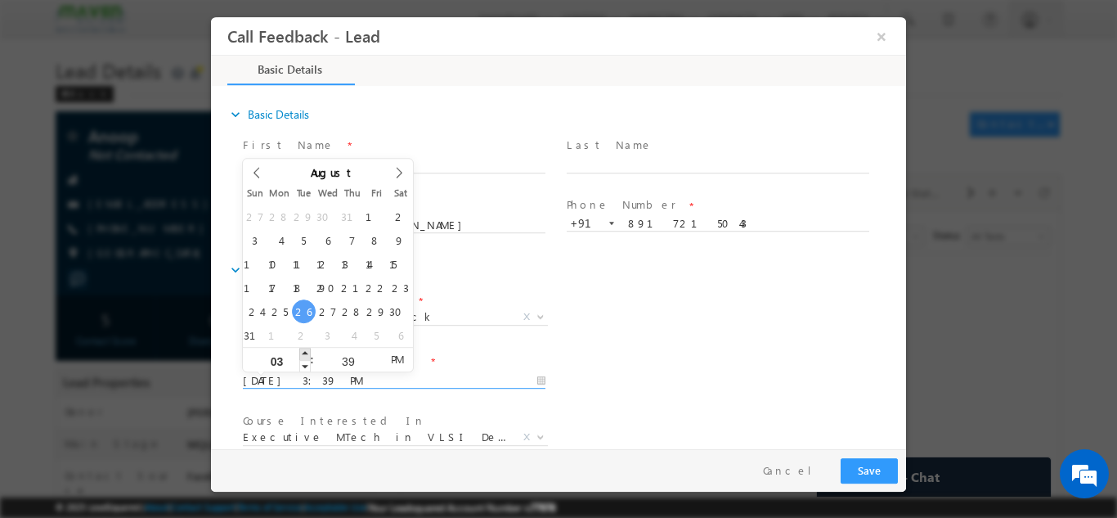
click at [304, 351] on span at bounding box center [304, 353] width 11 height 12
type input "26/08/2025 4:39 PM"
type input "04"
click at [304, 351] on span at bounding box center [304, 353] width 11 height 12
type input "26/08/2025 5:39 PM"
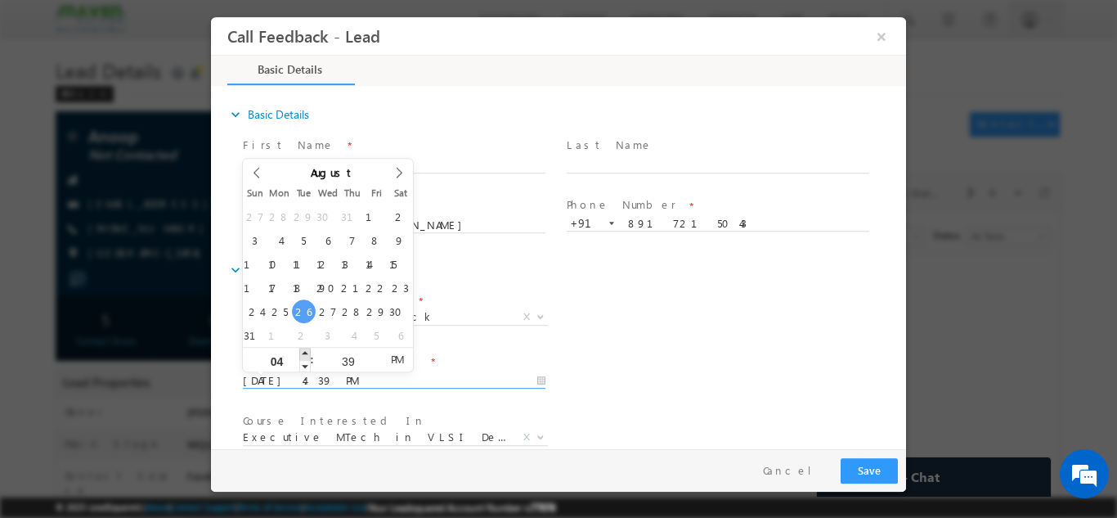
type input "05"
click at [304, 351] on span at bounding box center [304, 353] width 11 height 12
click at [339, 357] on input "39" at bounding box center [348, 360] width 68 height 11
type input "30"
type input "26/08/2025 5:30 PM"
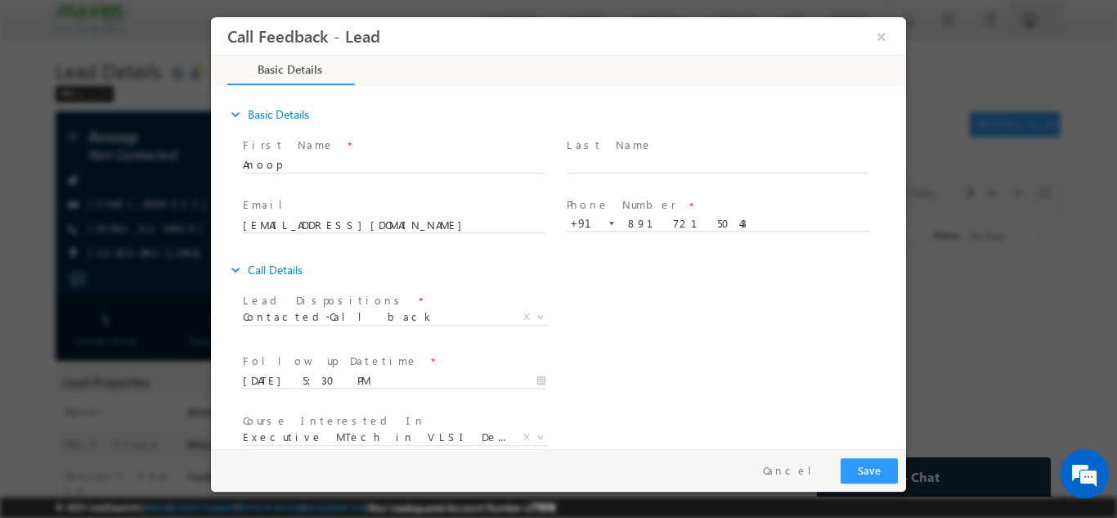
click at [684, 270] on div "expand_more Call Details" at bounding box center [566, 268] width 679 height 29
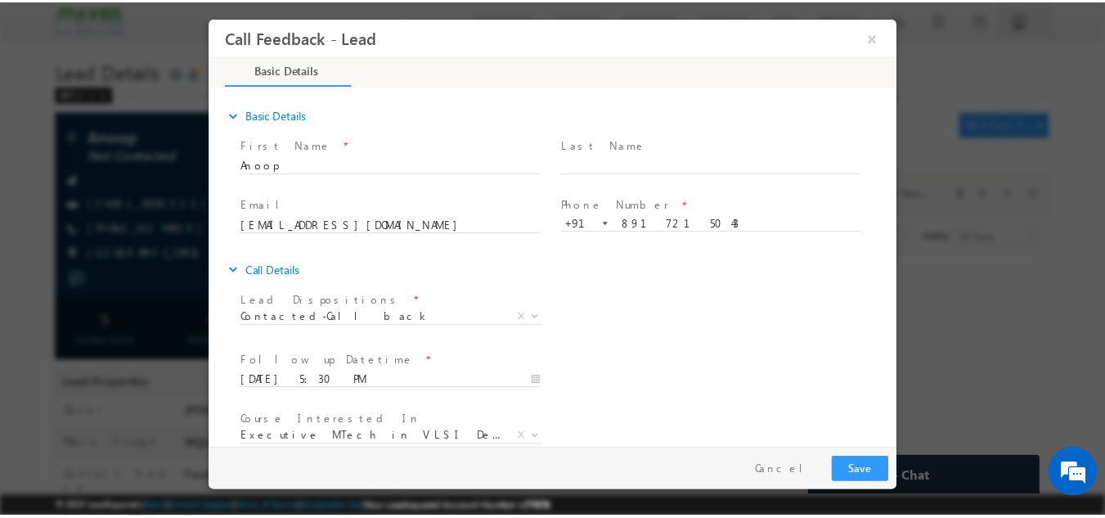
scroll to position [87, 0]
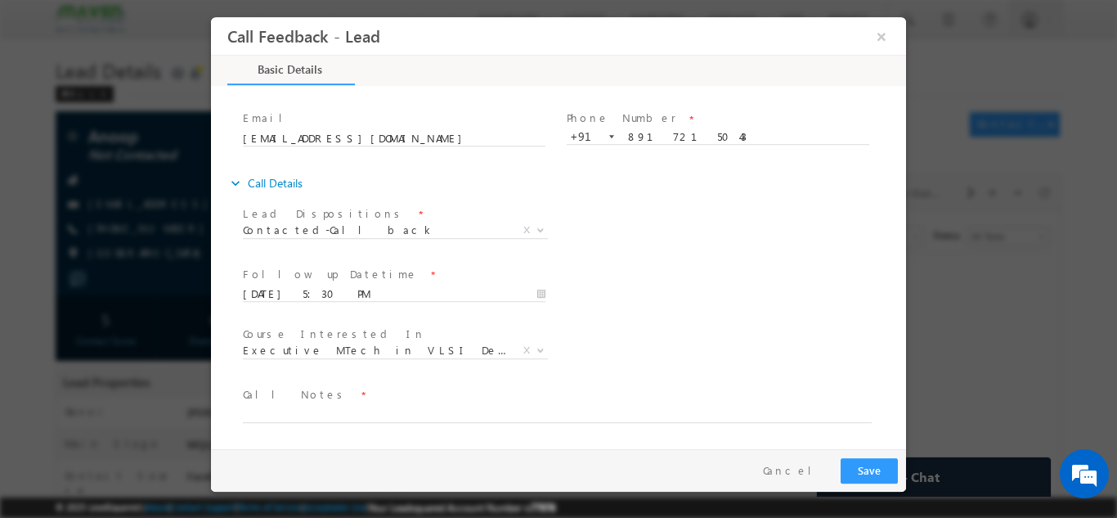
drag, startPoint x: 900, startPoint y: 293, endPoint x: 1160, endPoint y: 478, distance: 319.1
click at [726, 408] on textarea at bounding box center [557, 412] width 629 height 19
type textarea "cb by 5.30"
click at [879, 461] on button "Save" at bounding box center [869, 469] width 57 height 25
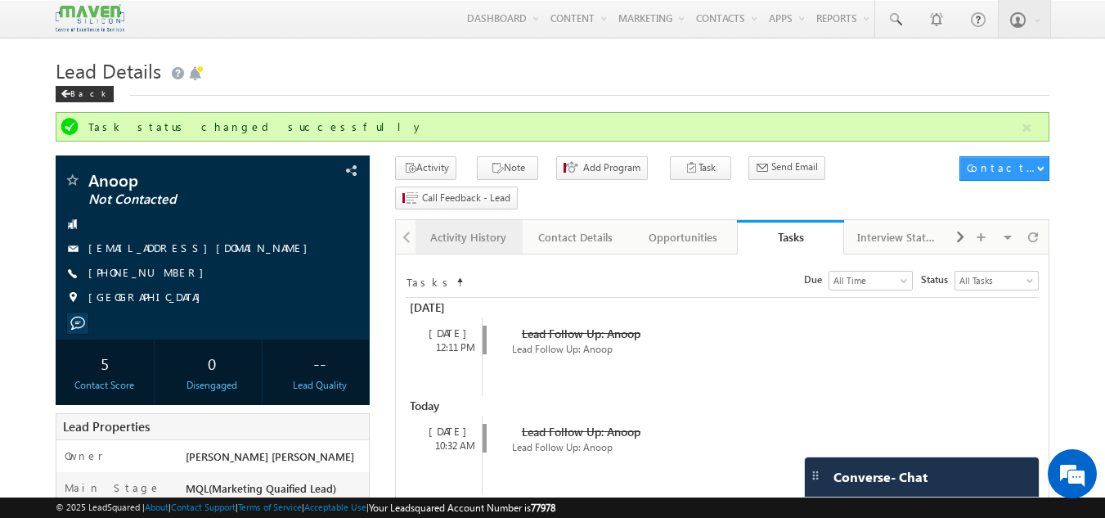
click at [473, 227] on div "Activity History" at bounding box center [468, 237] width 79 height 20
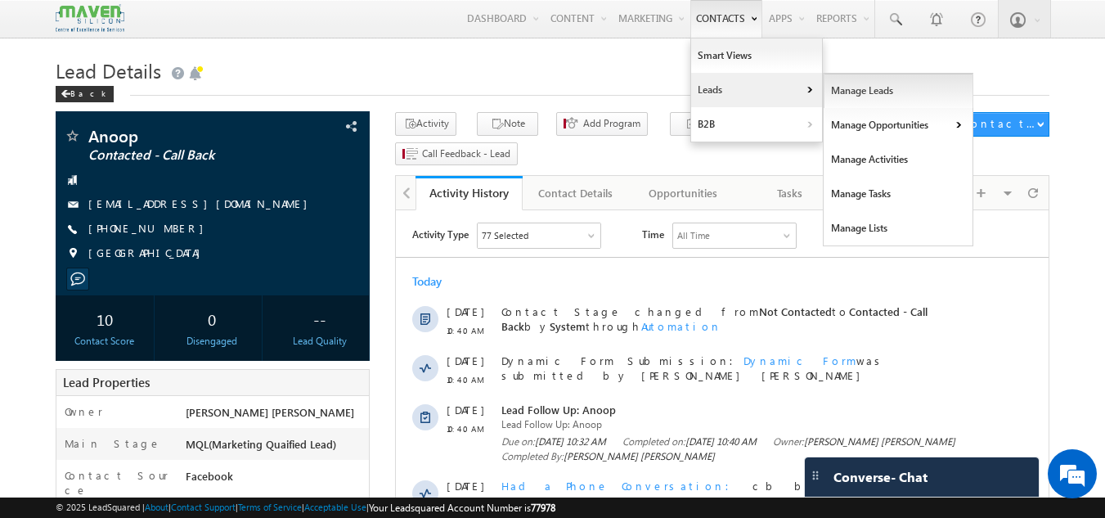
click at [842, 98] on link "Manage Leads" at bounding box center [899, 91] width 150 height 34
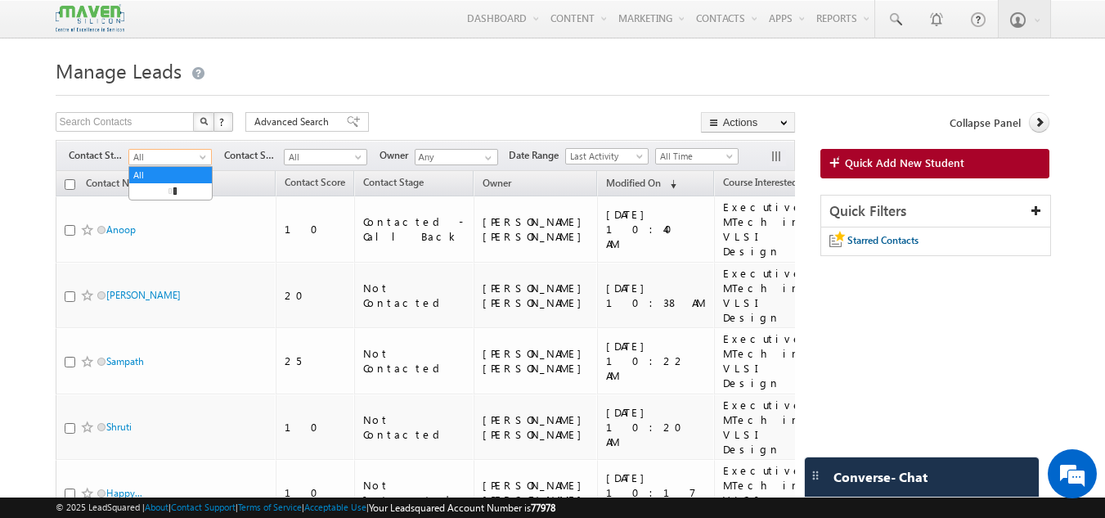
click at [189, 159] on span "All" at bounding box center [168, 157] width 78 height 15
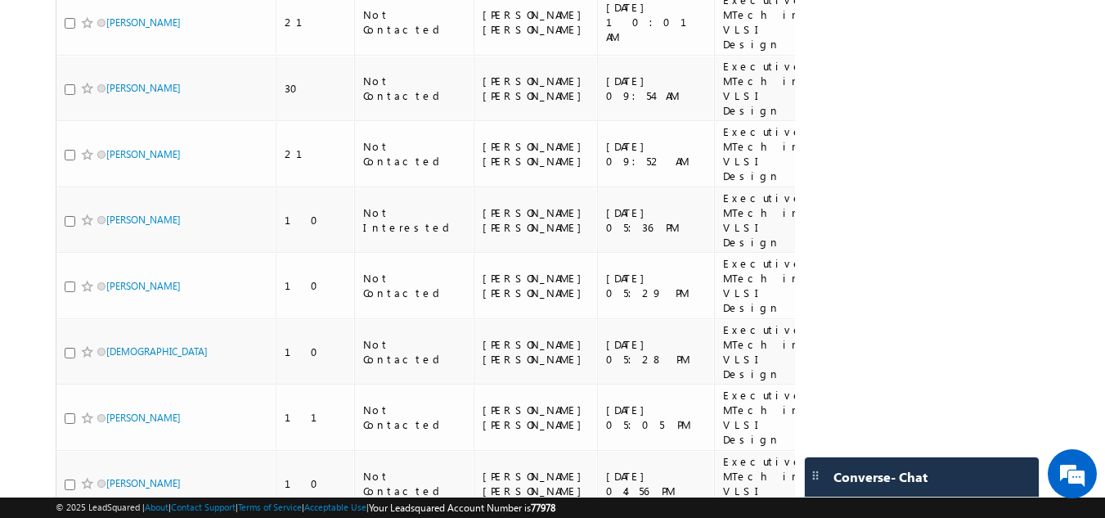
scroll to position [741, 0]
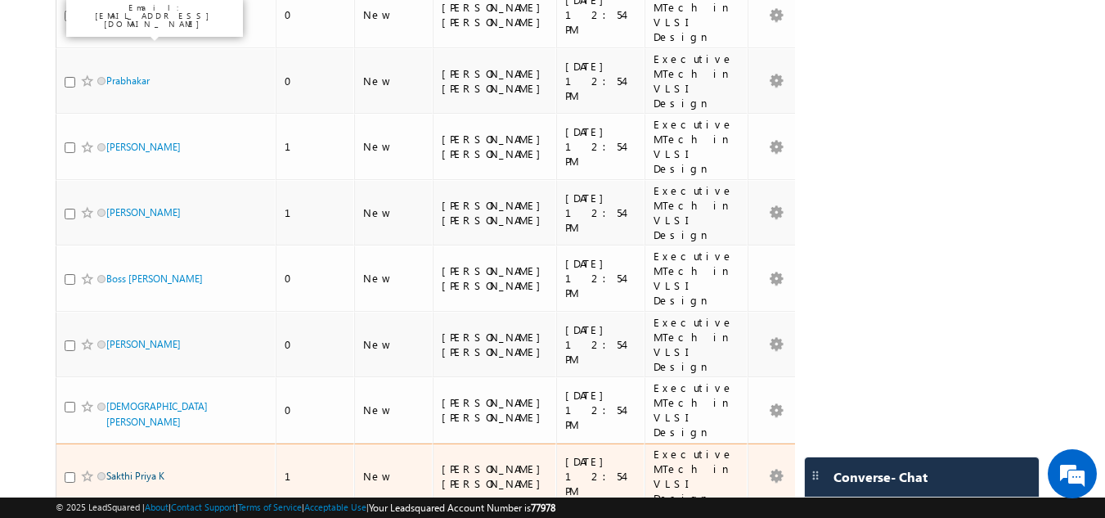
click at [124, 470] on link "Sakthi Priya K" at bounding box center [135, 476] width 58 height 12
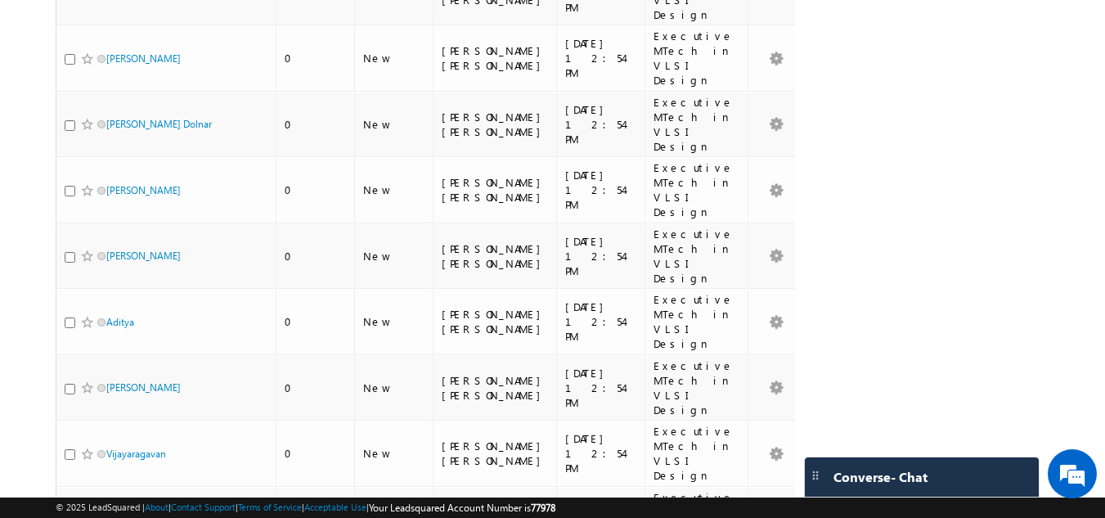
scroll to position [285, 0]
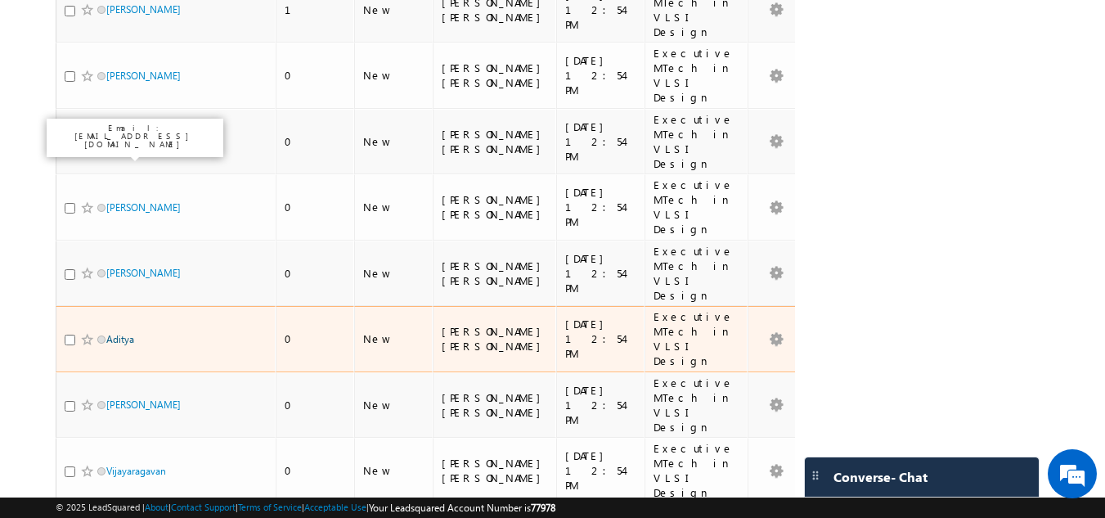
click at [121, 333] on link "Aditya" at bounding box center [120, 339] width 28 height 12
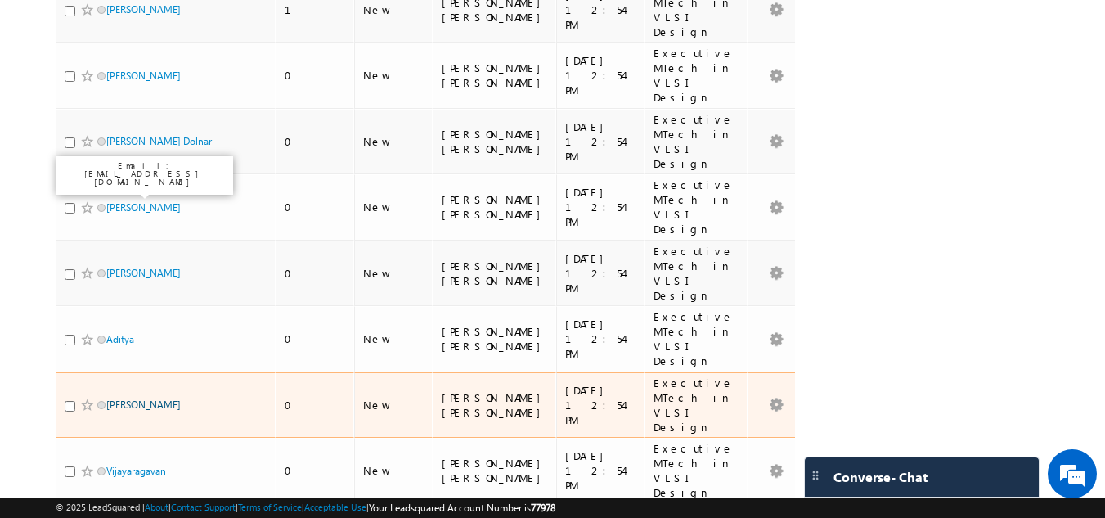
click at [121, 398] on link "sathish" at bounding box center [143, 404] width 74 height 12
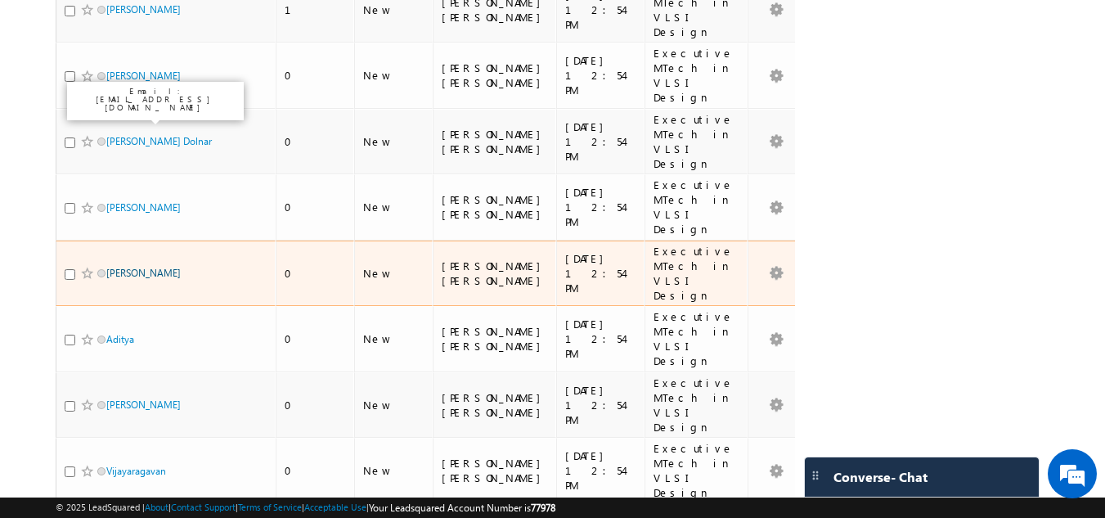
click at [127, 267] on link "Pradyuth" at bounding box center [143, 273] width 74 height 12
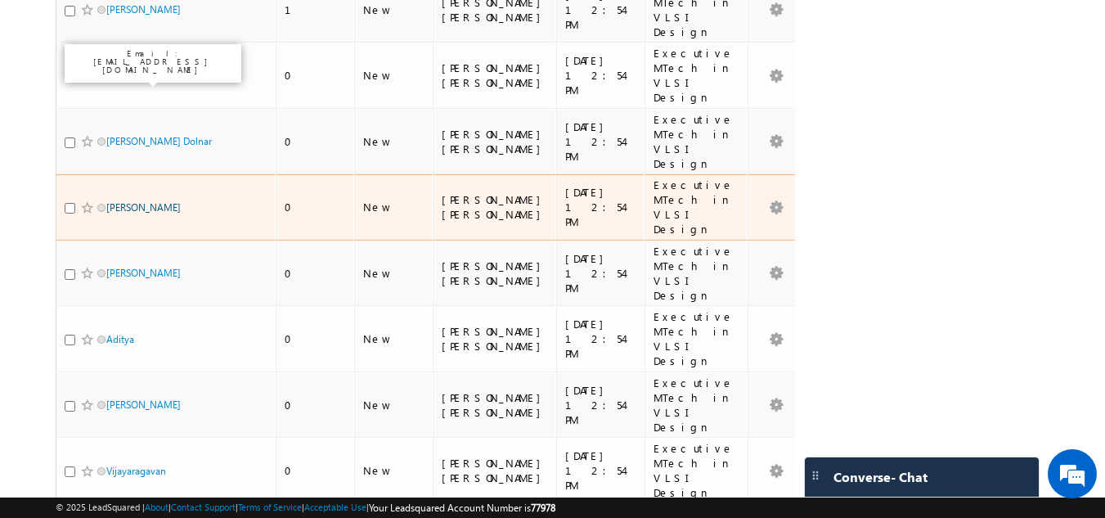
click at [131, 201] on link "Samsani Sai" at bounding box center [143, 207] width 74 height 12
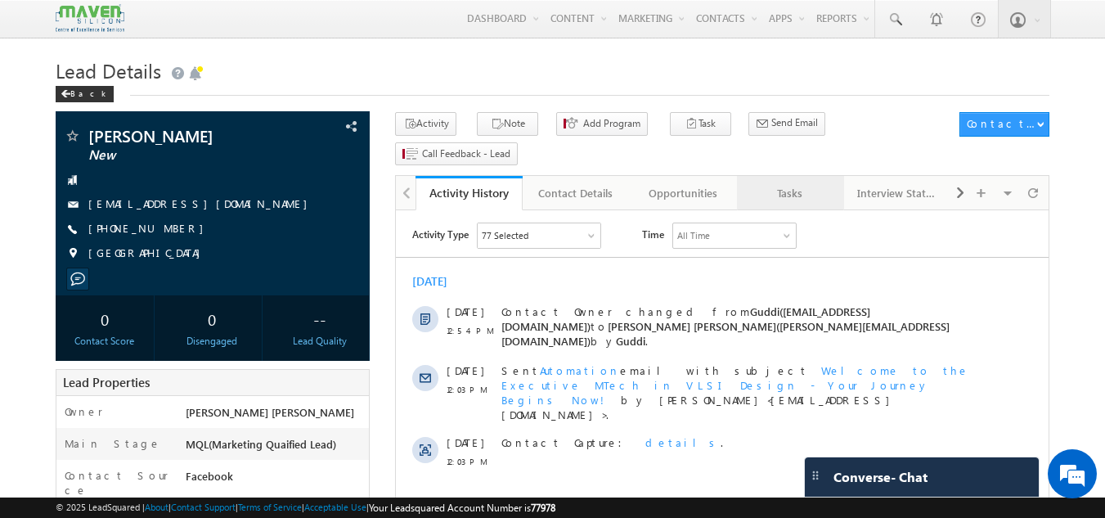
click at [793, 183] on div "Tasks" at bounding box center [789, 193] width 79 height 20
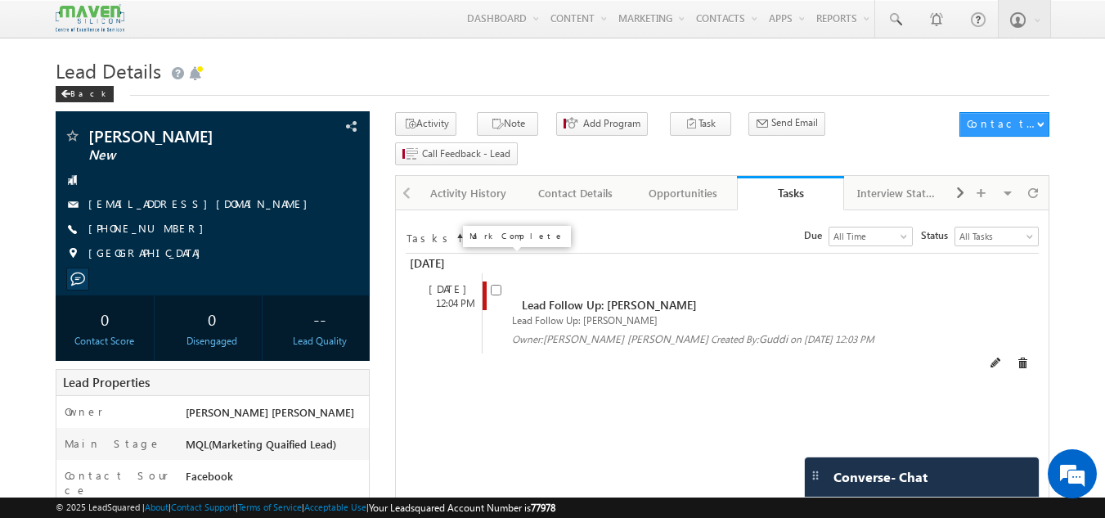
click at [494, 285] on input "checkbox" at bounding box center [496, 290] width 11 height 11
checkbox input "false"
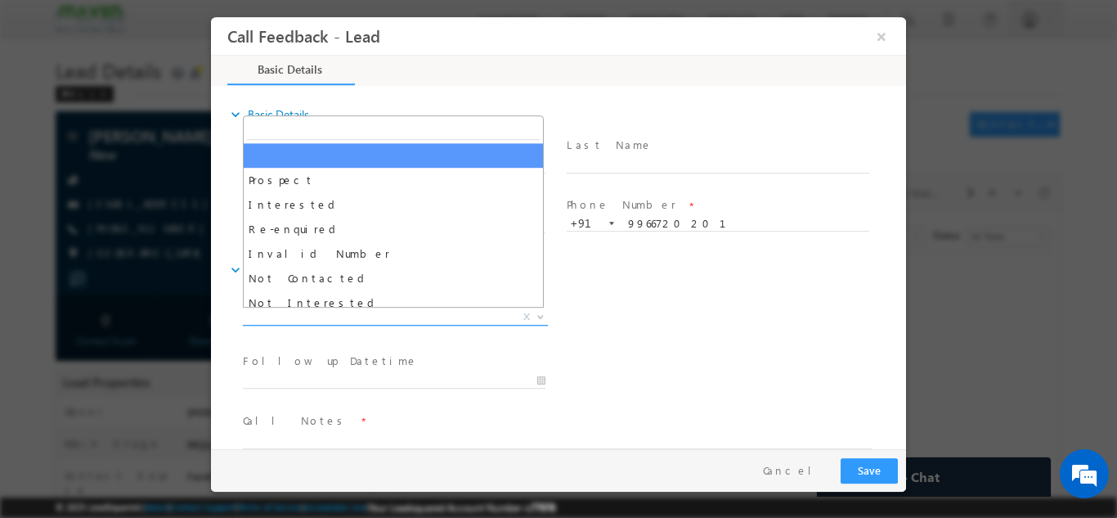
click at [361, 323] on span "Prospect Interested Re-enquired Invalid Number Not Contacted Not Interested In …" at bounding box center [401, 319] width 317 height 20
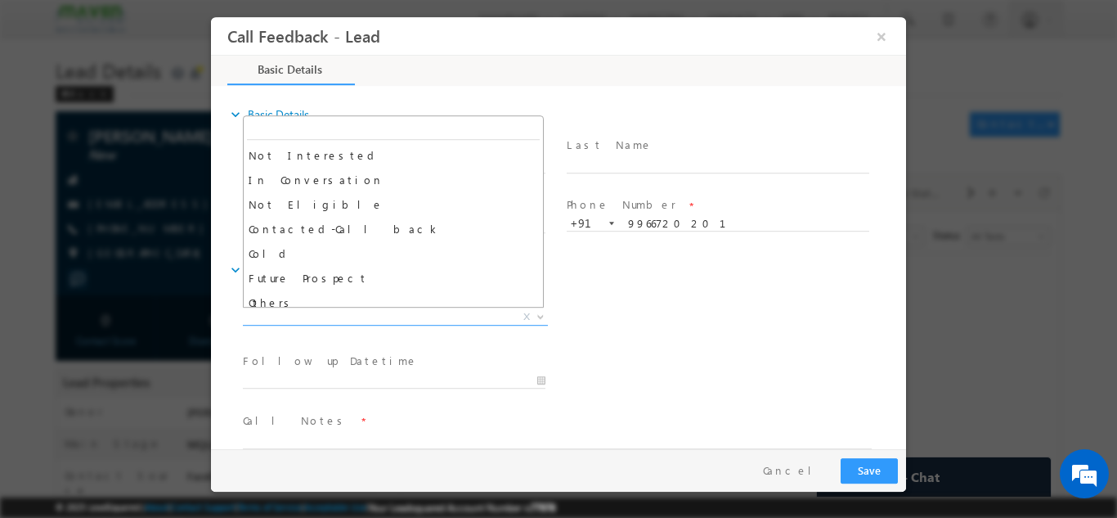
scroll to position [155, 0]
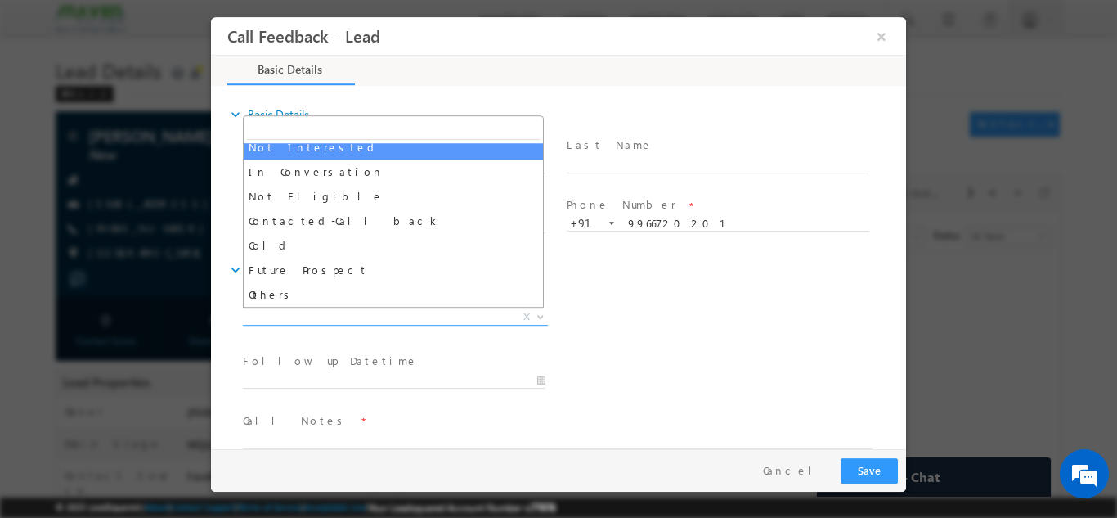
select select "Not Interested"
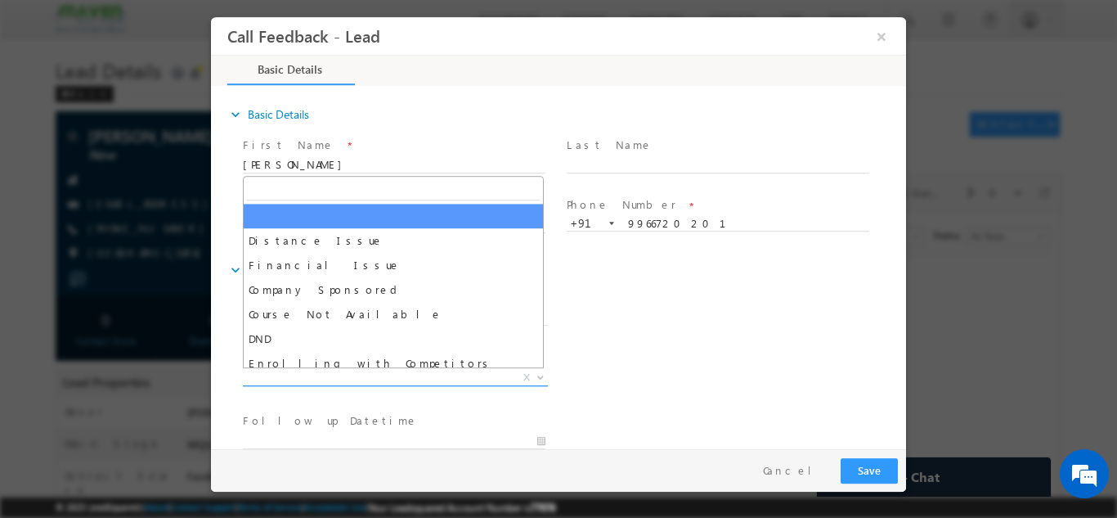
click at [387, 376] on span "X" at bounding box center [395, 377] width 305 height 16
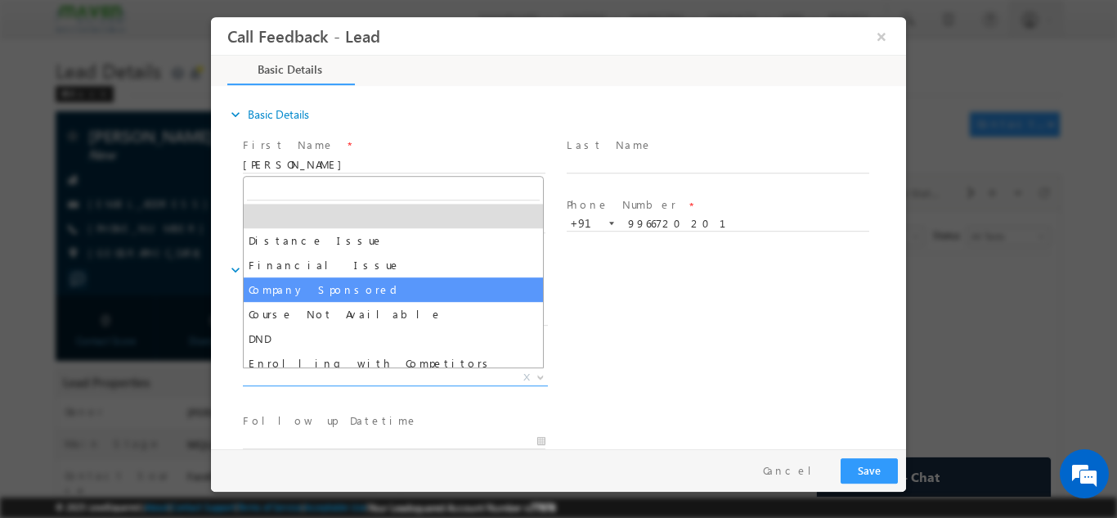
scroll to position [33, 0]
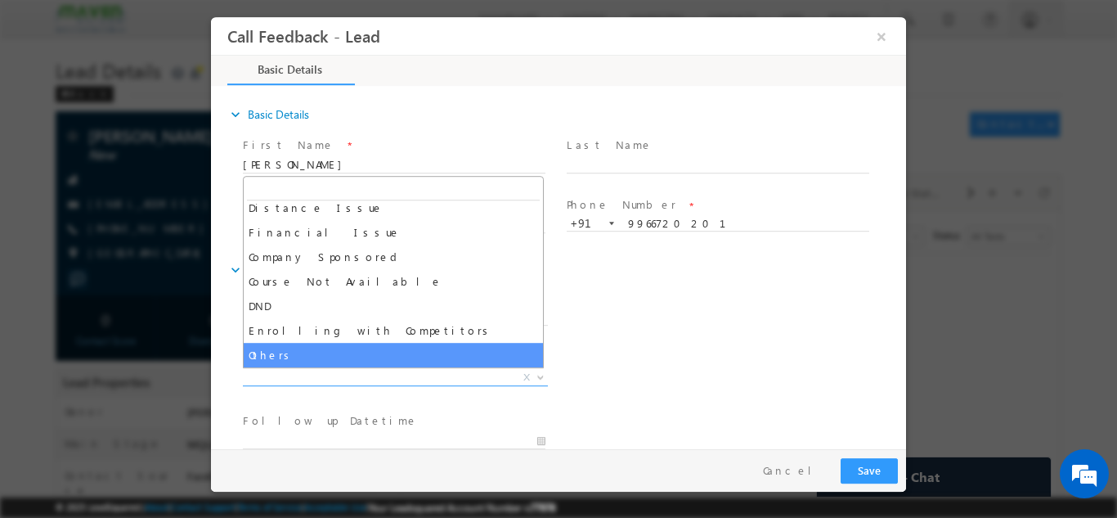
select select "Others"
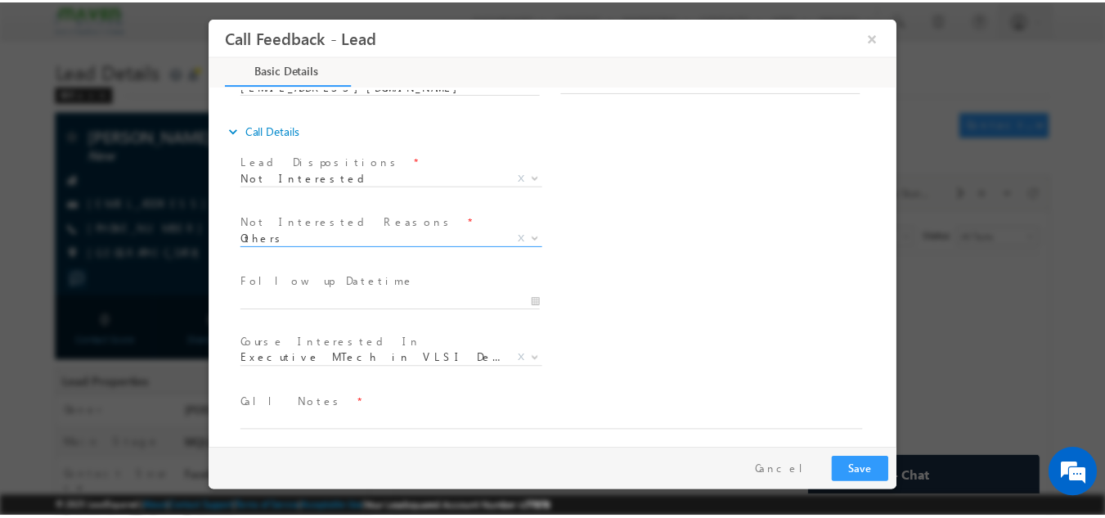
scroll to position [147, 0]
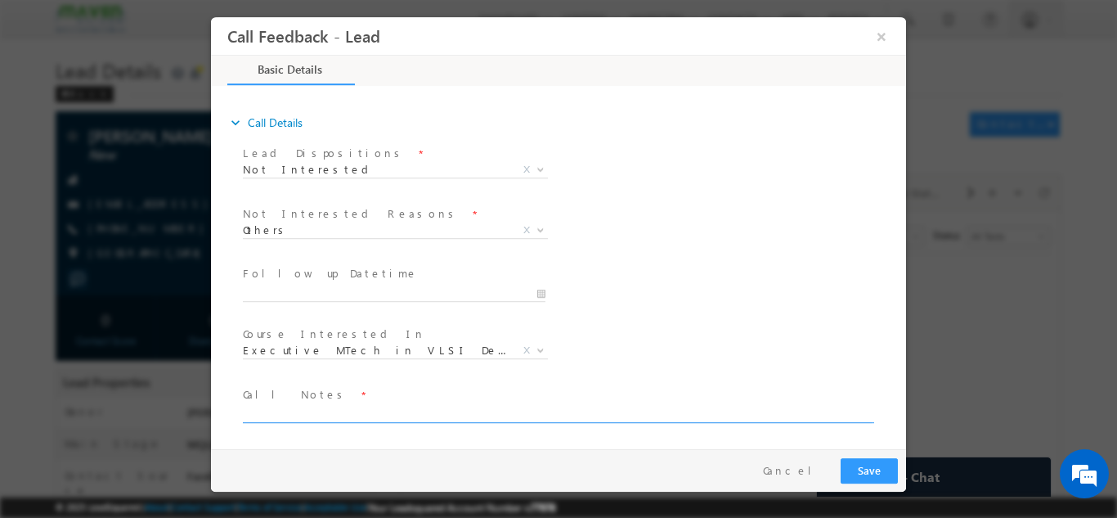
click at [401, 411] on textarea at bounding box center [557, 412] width 629 height 19
type textarea "already doing master not interested for any other course now"
click at [878, 467] on button "Save" at bounding box center [869, 469] width 57 height 25
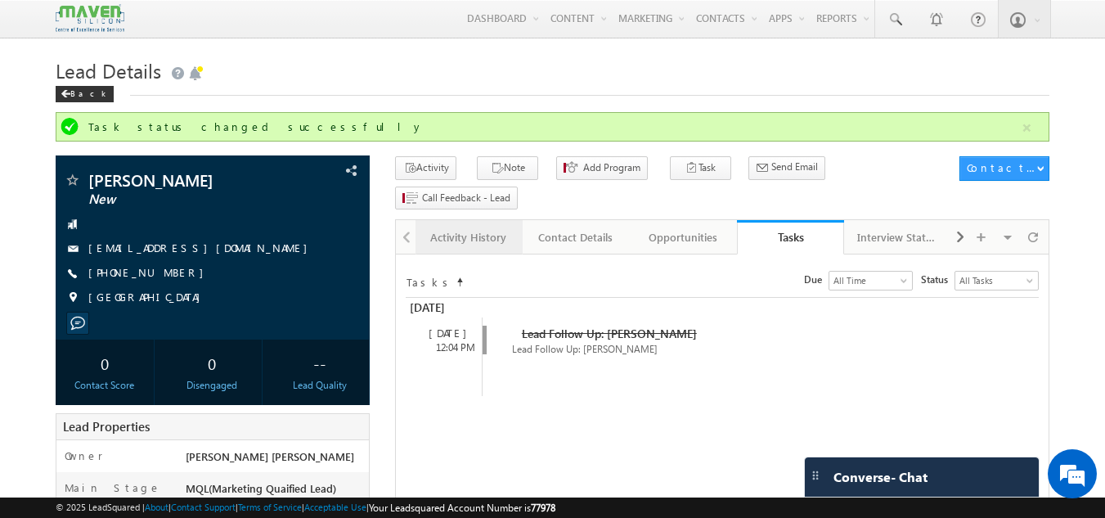
click at [481, 227] on div "Activity History" at bounding box center [468, 237] width 79 height 20
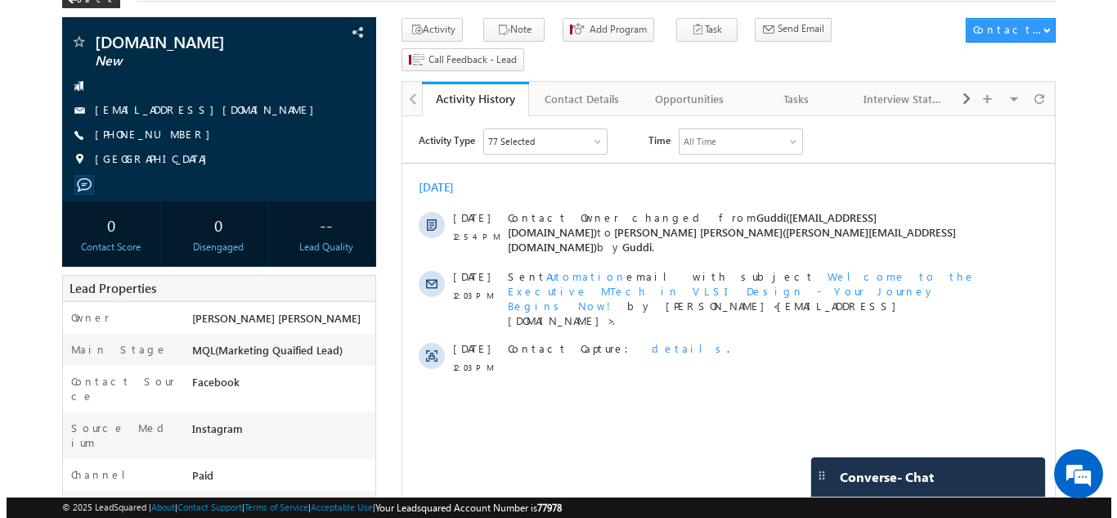
scroll to position [24, 0]
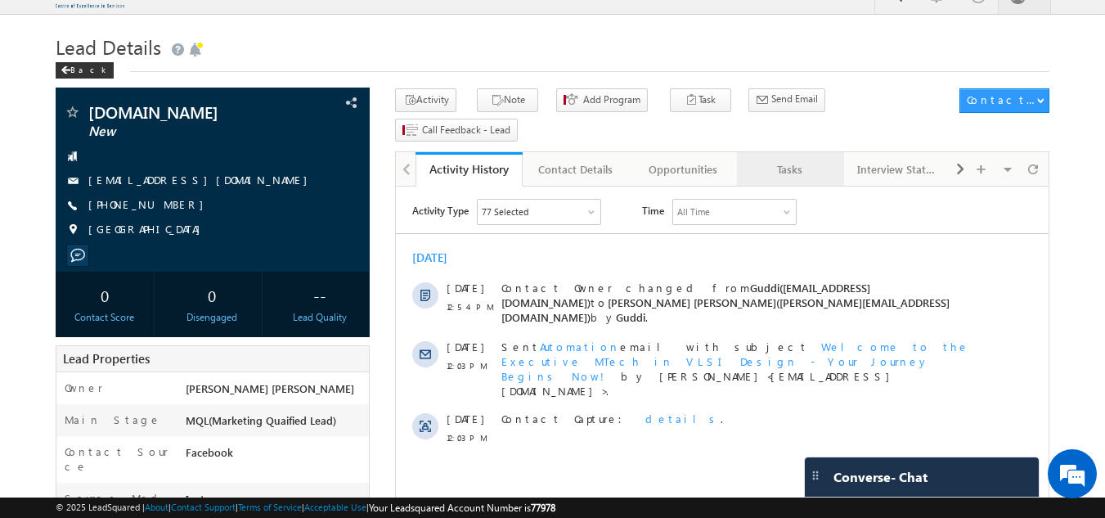
click at [773, 152] on link "Tasks" at bounding box center [790, 169] width 107 height 34
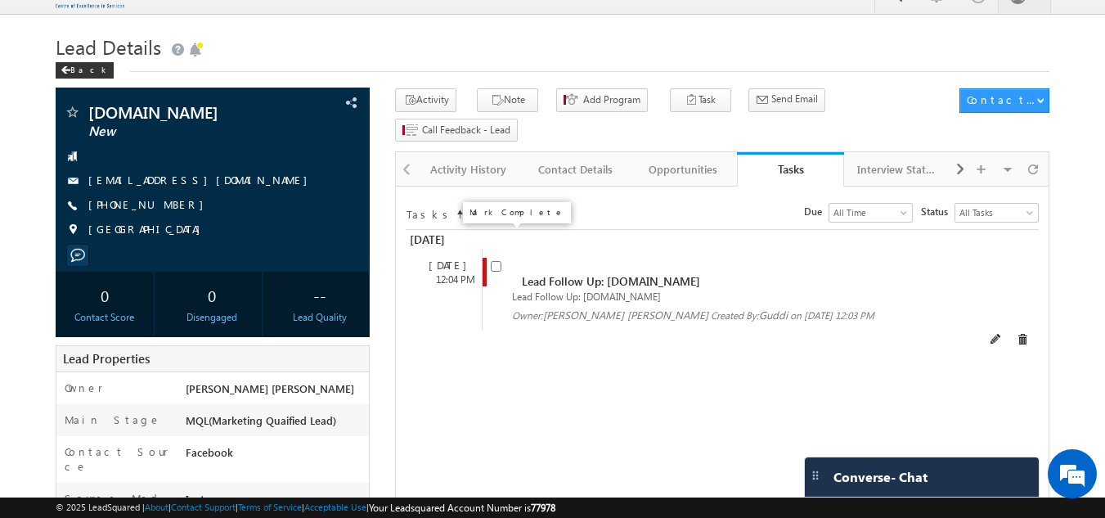
click at [495, 261] on input "checkbox" at bounding box center [496, 266] width 11 height 11
checkbox input "false"
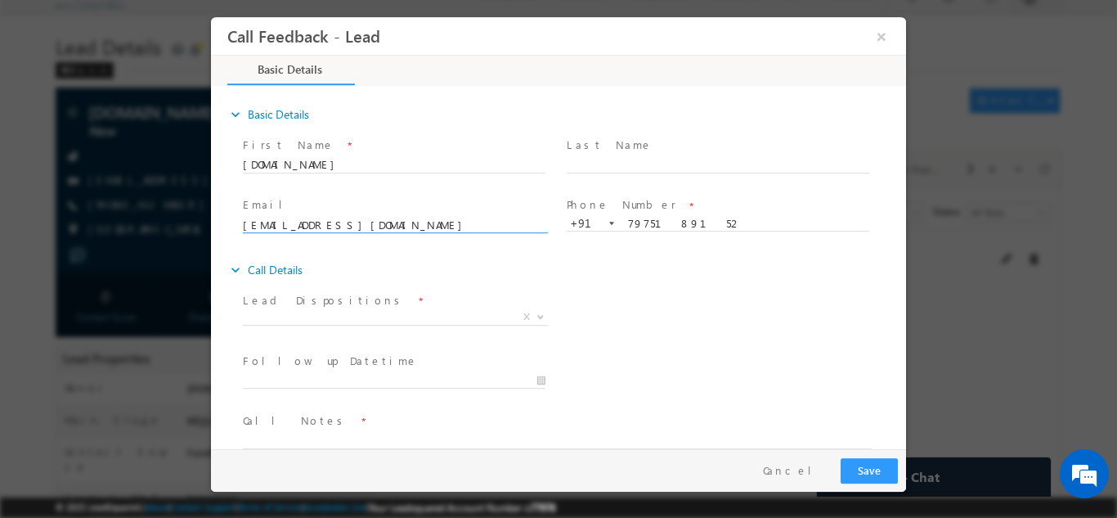
scroll to position [0, 0]
click at [297, 328] on span at bounding box center [394, 336] width 302 height 18
click at [295, 313] on span "X" at bounding box center [395, 316] width 305 height 16
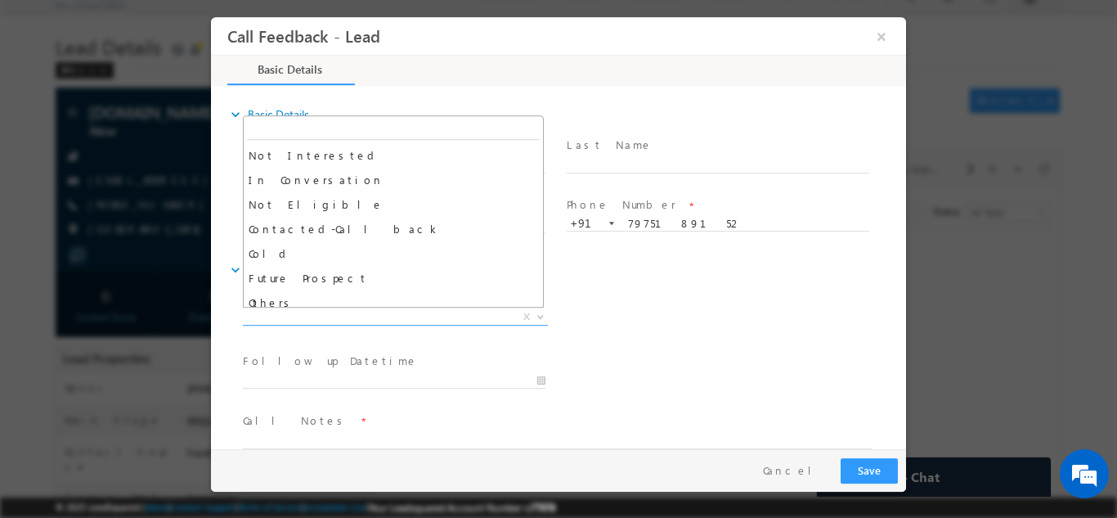
scroll to position [144, 0]
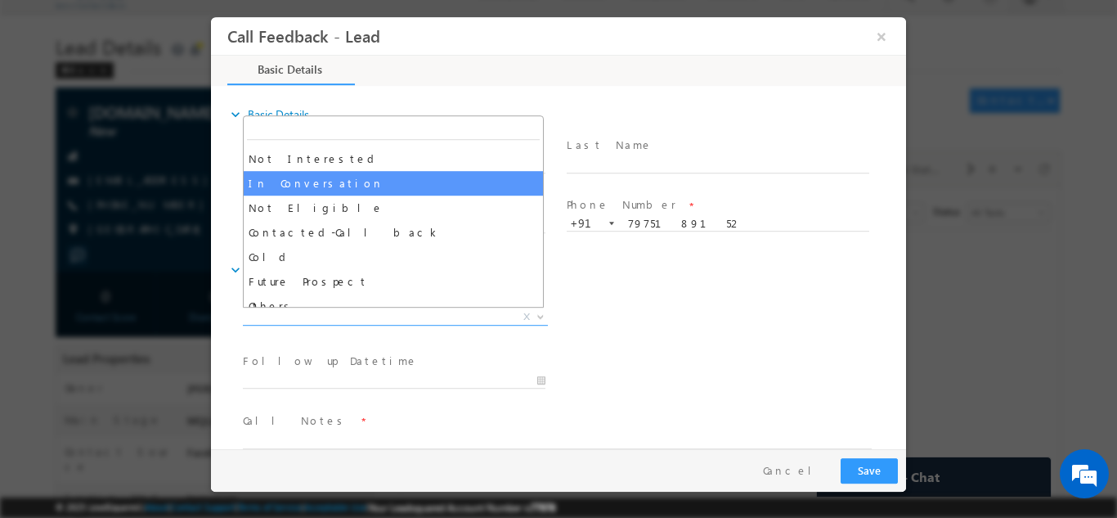
select select "In Conversation"
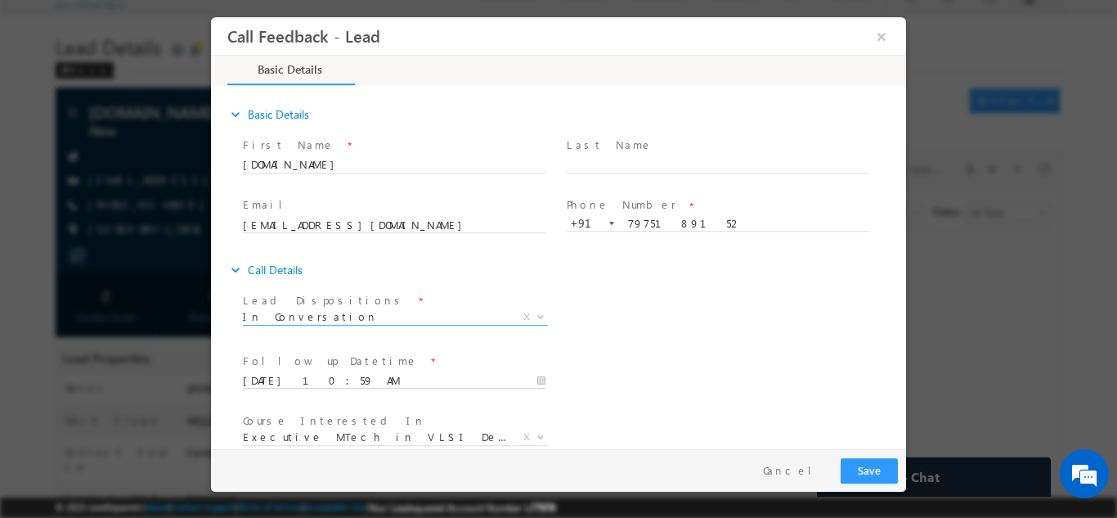
click at [397, 375] on input "26/08/2025 10:59 AM" at bounding box center [394, 380] width 303 height 16
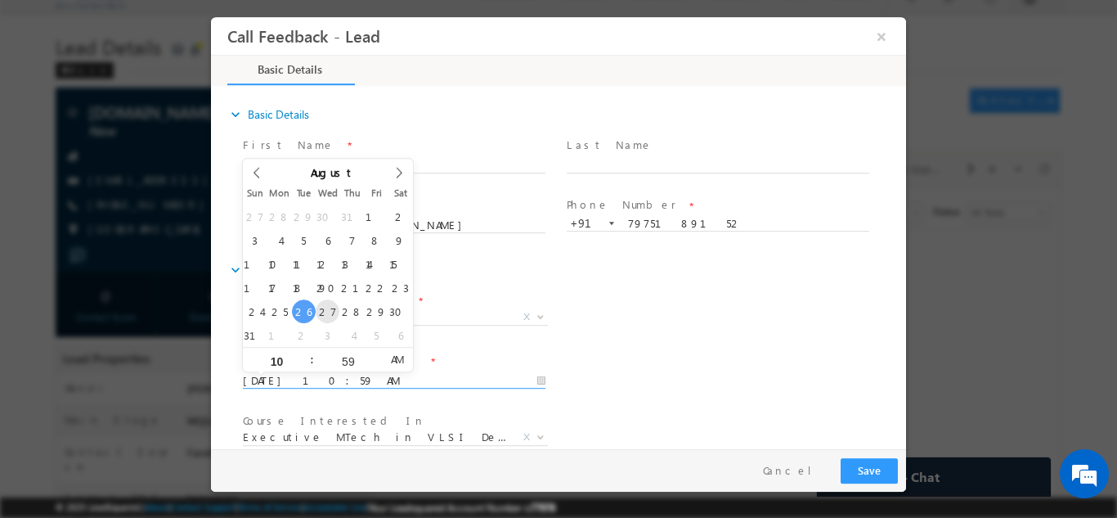
type input "27/08/2025 10:59 AM"
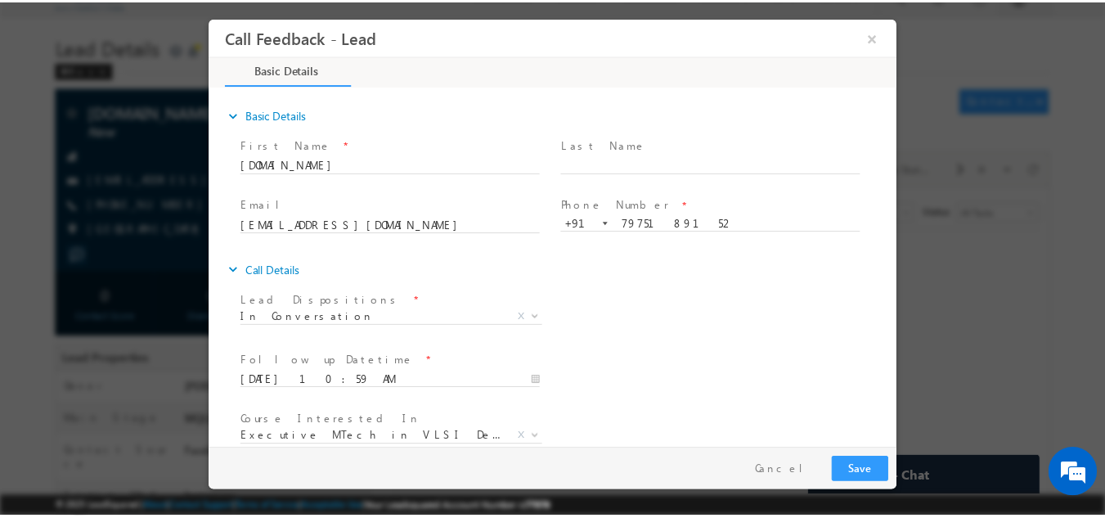
scroll to position [87, 0]
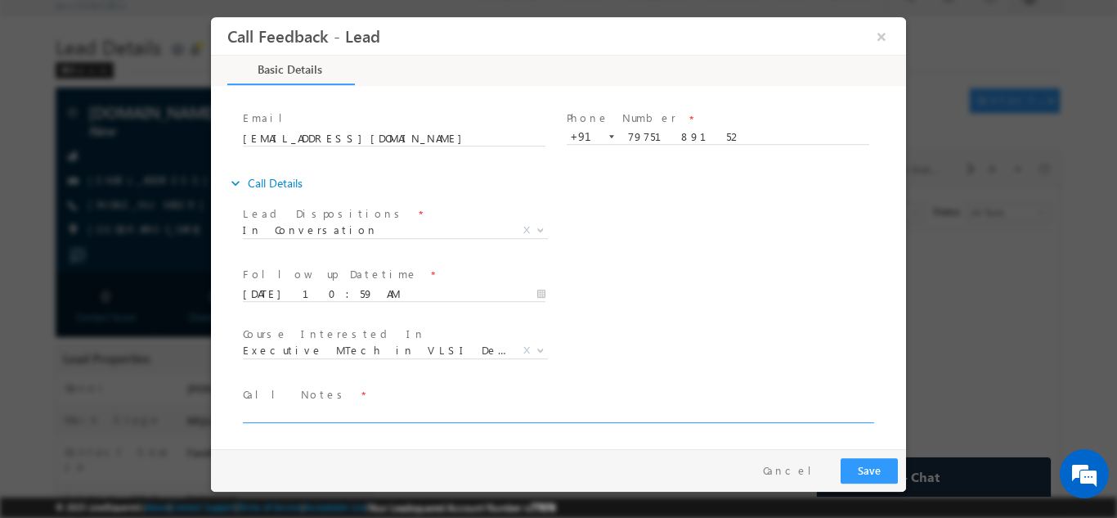
click at [679, 407] on textarea at bounding box center [557, 412] width 629 height 19
type textarea "done btech with ece having 74% no exp. looking for iit roorkee course ask me to…"
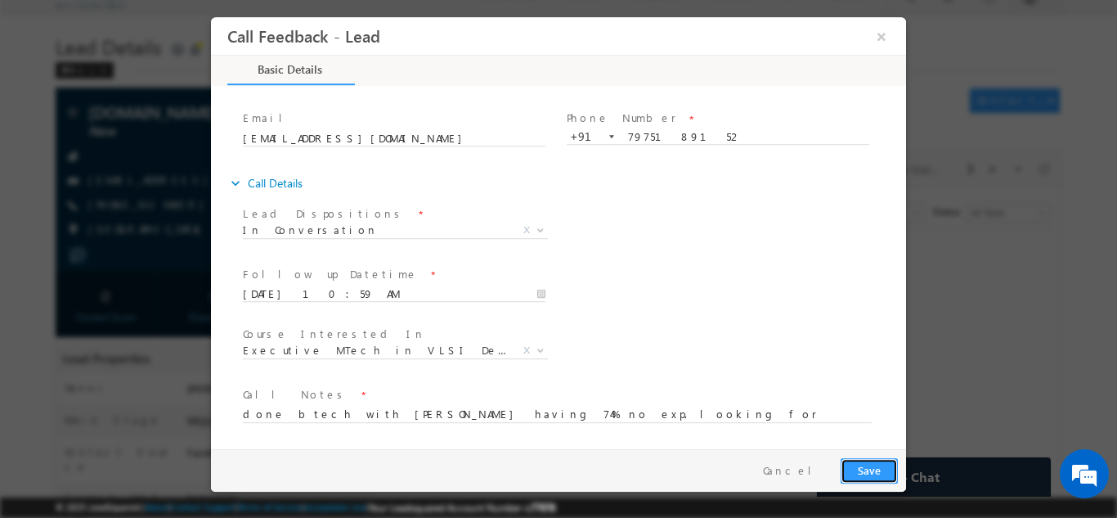
click at [865, 462] on button "Save" at bounding box center [869, 469] width 57 height 25
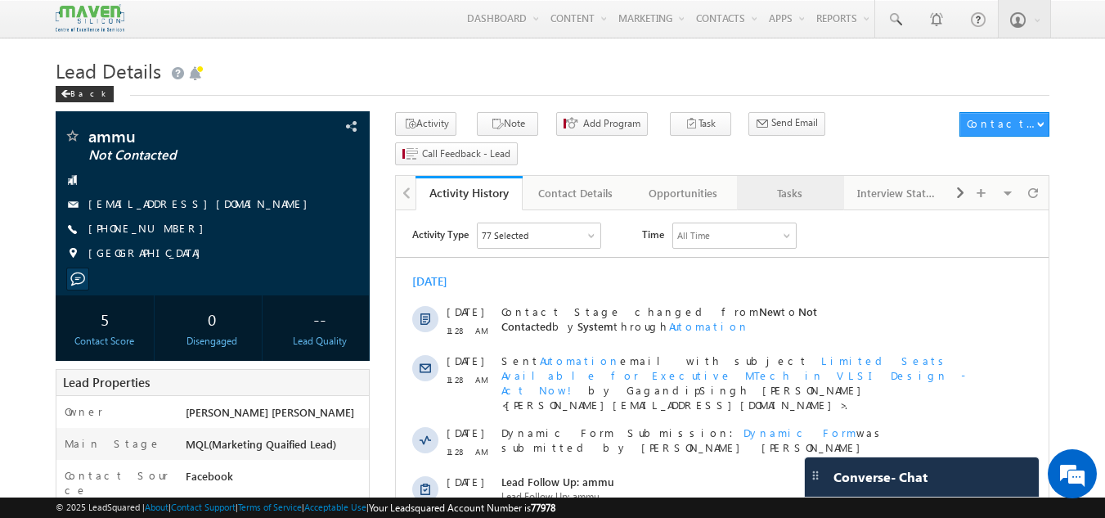
click at [806, 183] on div "Tasks" at bounding box center [789, 193] width 79 height 20
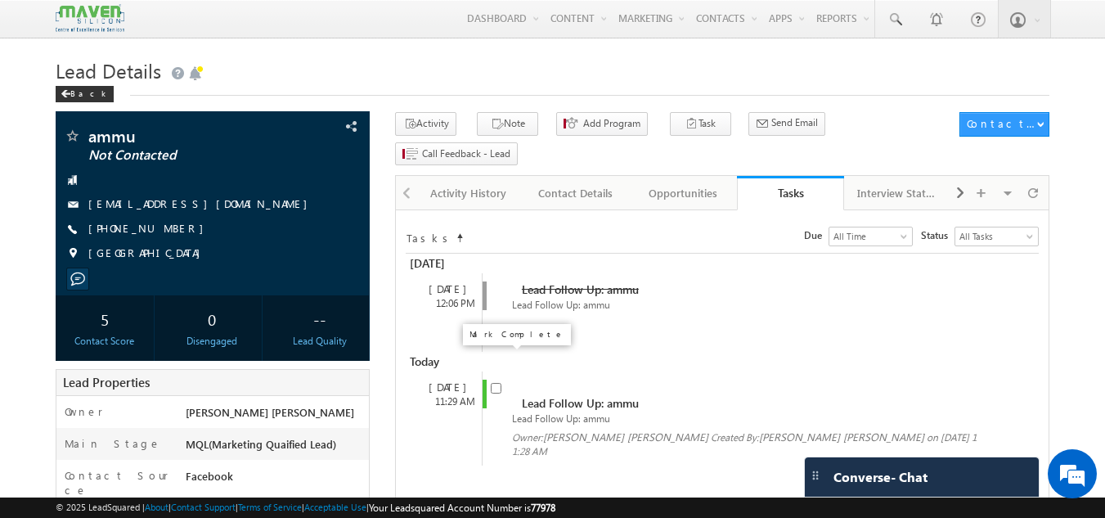
click at [494, 383] on input "checkbox" at bounding box center [496, 388] width 11 height 11
checkbox input "false"
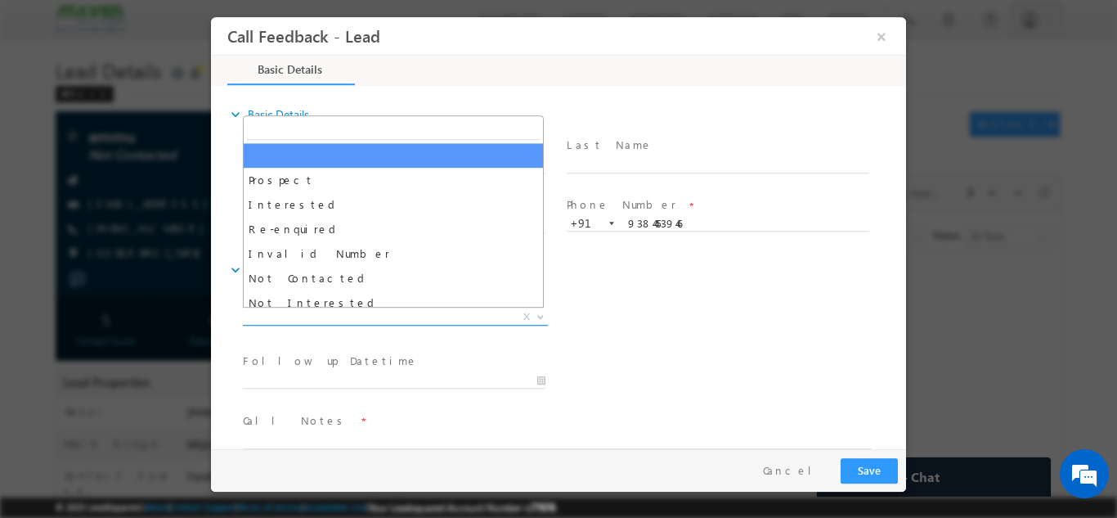
click at [450, 319] on span "X" at bounding box center [395, 316] width 305 height 16
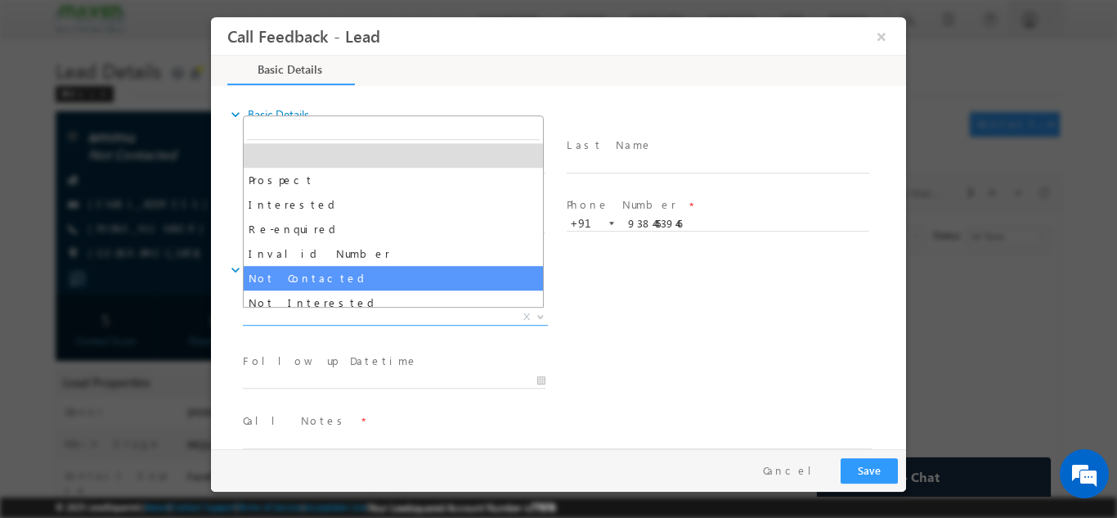
select select "Not Contacted"
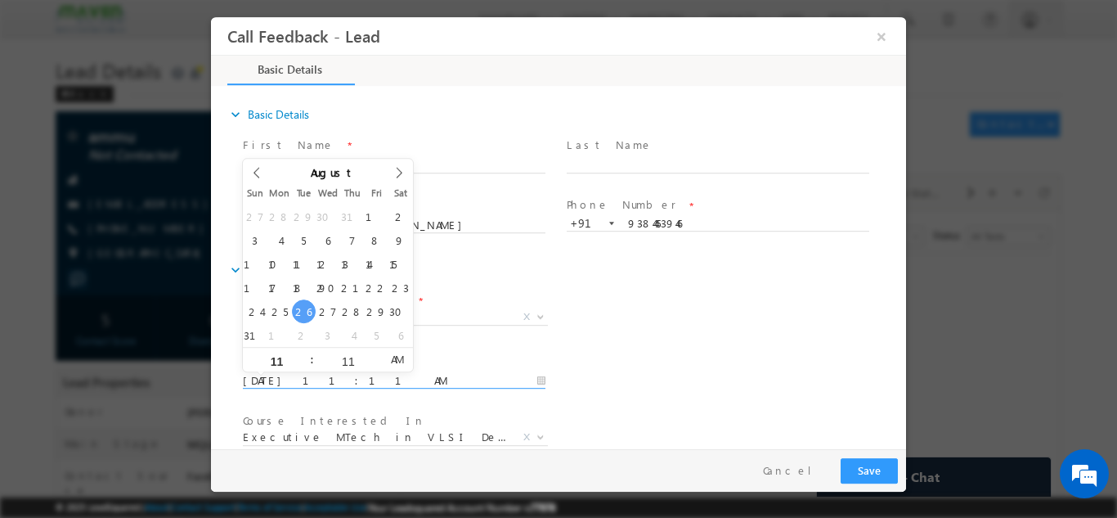
click at [399, 377] on input "26/08/2025 11:11 AM" at bounding box center [394, 380] width 303 height 16
type input "27/08/2025 11:11 AM"
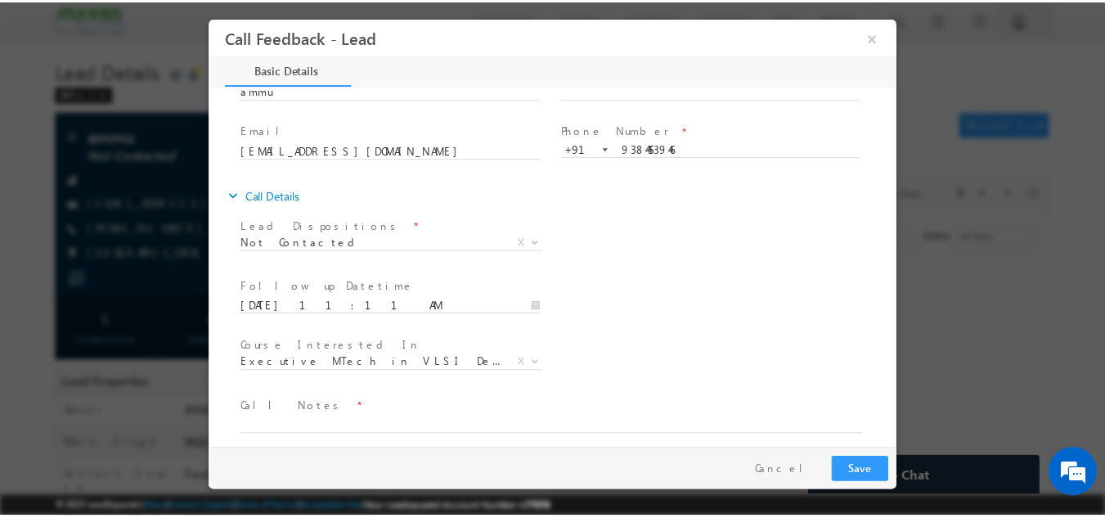
scroll to position [87, 0]
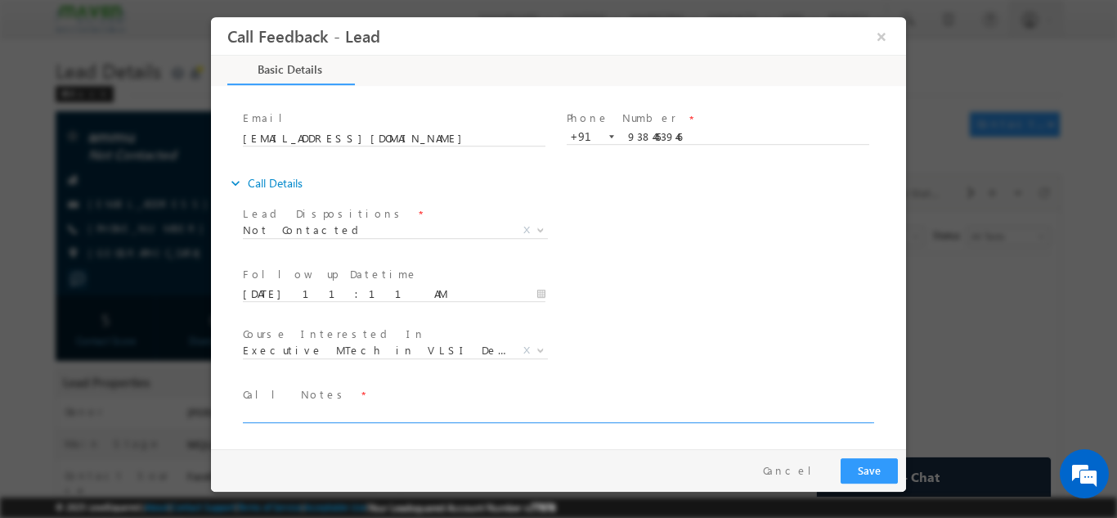
click at [476, 408] on textarea at bounding box center [557, 412] width 629 height 19
type textarea "dnp"
click at [892, 461] on button "Save" at bounding box center [869, 469] width 57 height 25
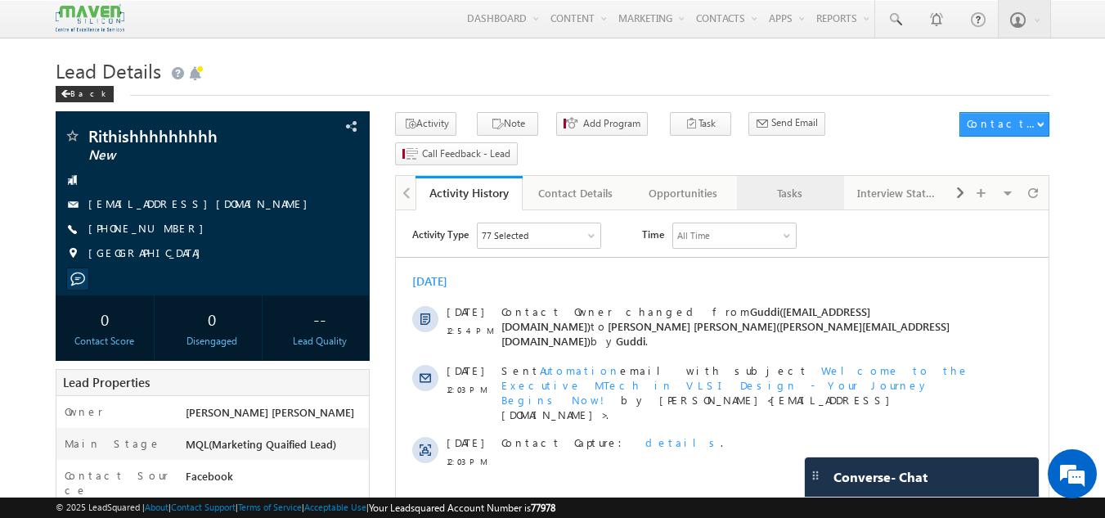
click at [814, 183] on div "Tasks" at bounding box center [789, 193] width 79 height 20
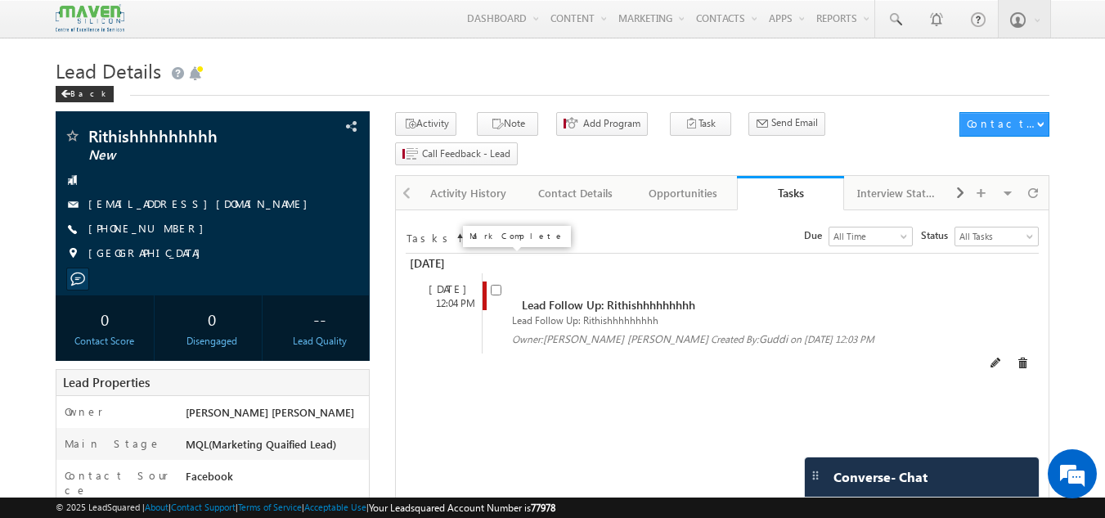
click at [496, 285] on input "checkbox" at bounding box center [496, 290] width 11 height 11
checkbox input "false"
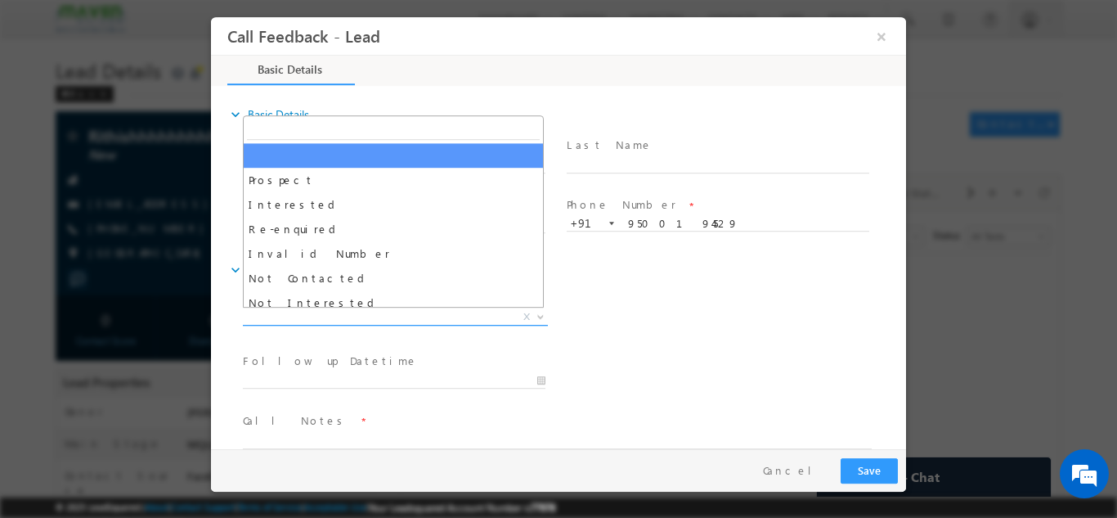
click at [362, 308] on span "X" at bounding box center [395, 316] width 305 height 16
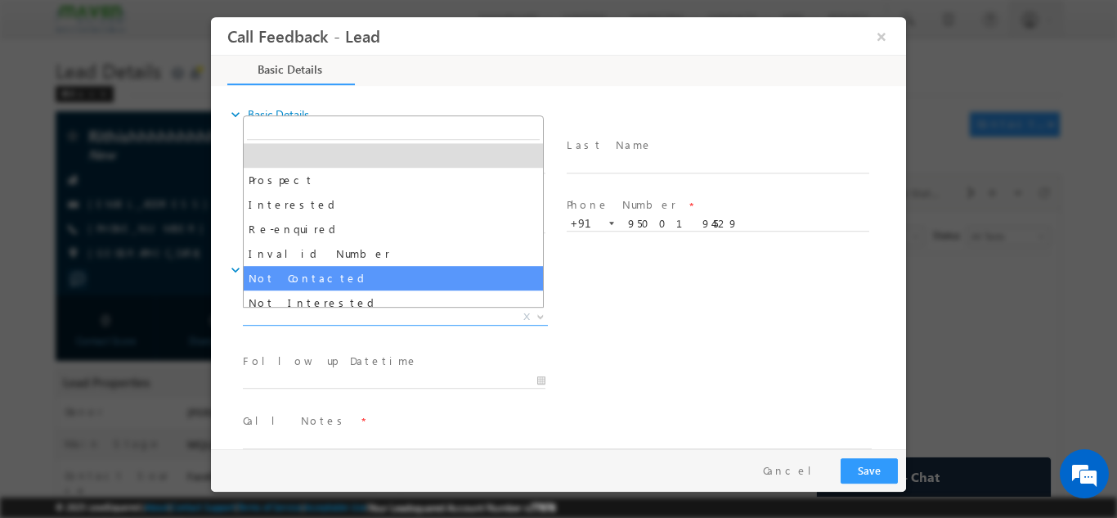
select select "Not Contacted"
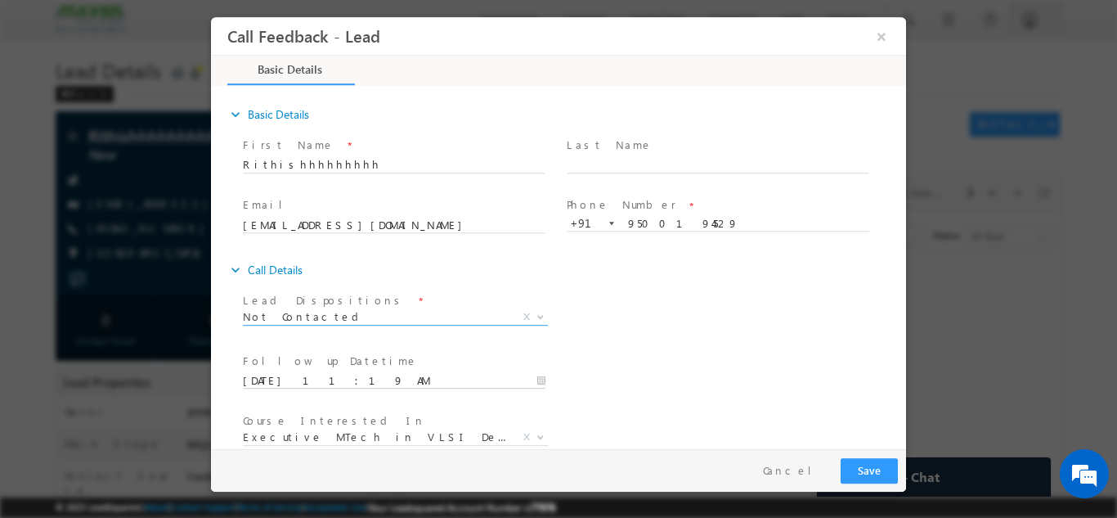
click at [399, 374] on input "[DATE] 11:19 AM" at bounding box center [394, 380] width 303 height 16
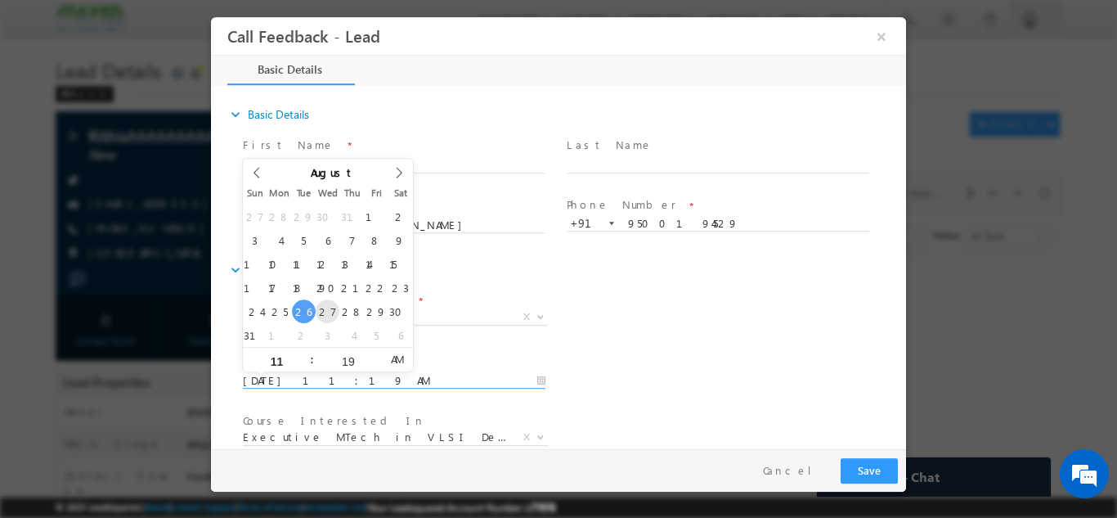
type input "[DATE] 11:19 AM"
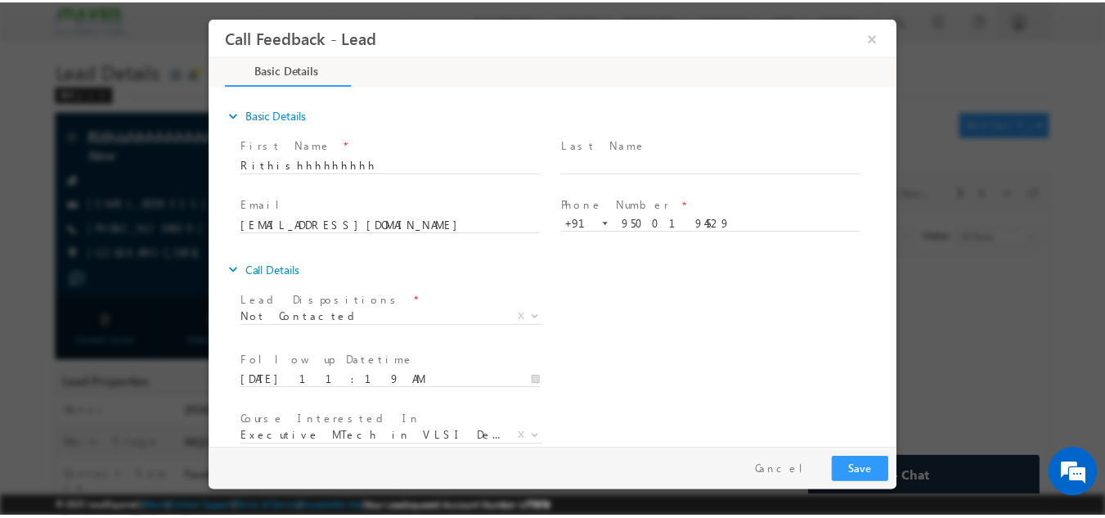
scroll to position [87, 0]
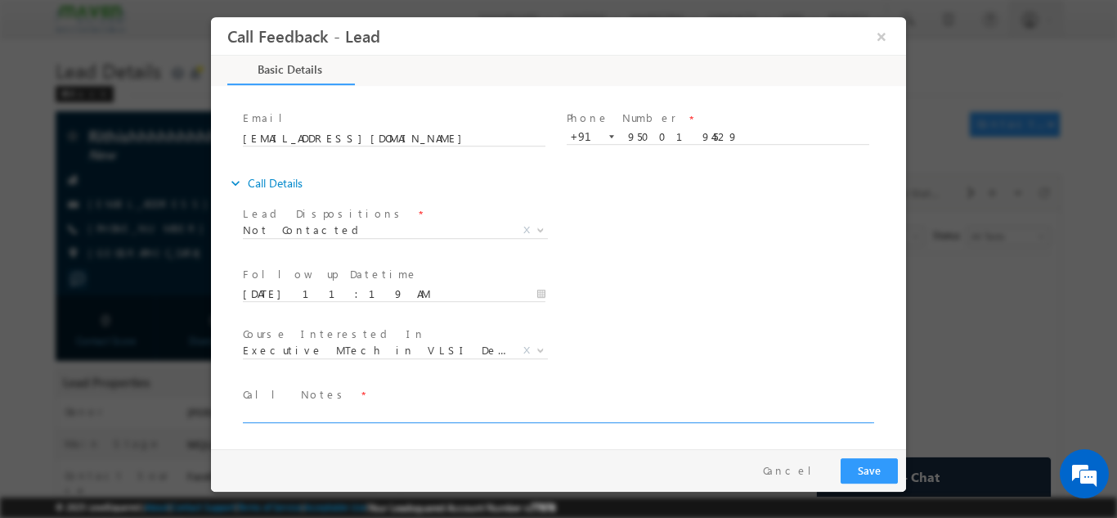
click at [704, 403] on textarea at bounding box center [557, 412] width 629 height 19
type textarea "dnp"
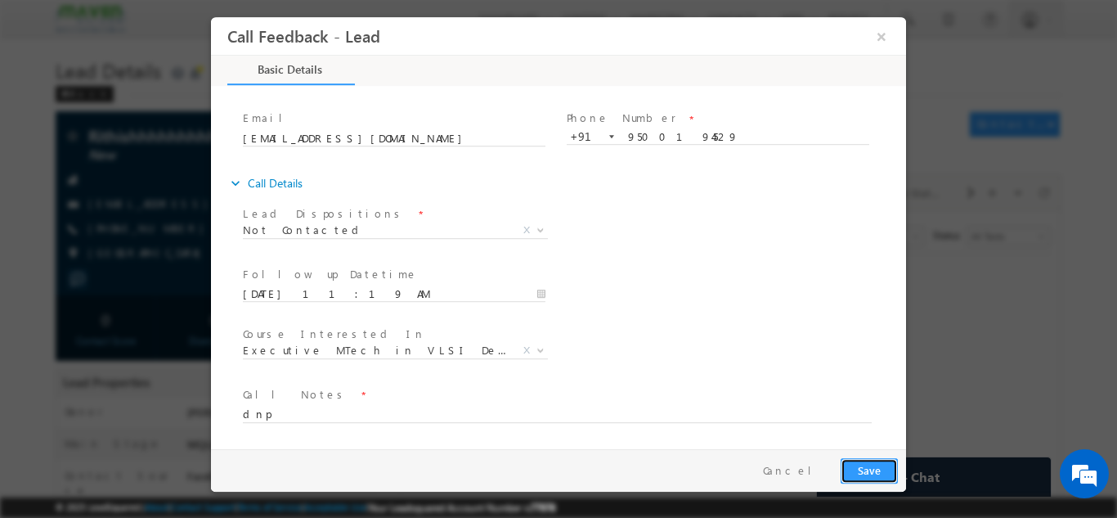
click at [857, 458] on button "Save" at bounding box center [869, 469] width 57 height 25
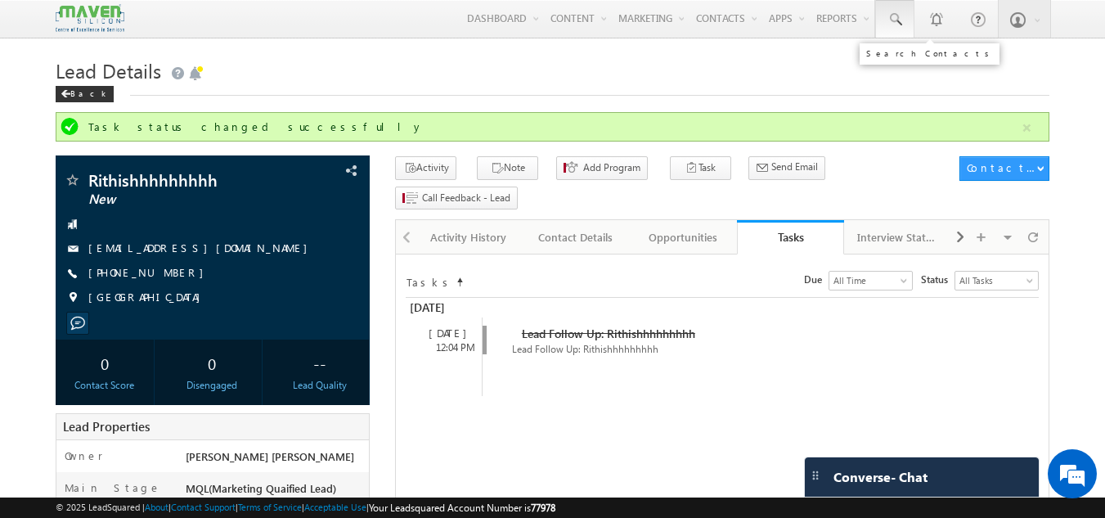
click at [892, 20] on span at bounding box center [895, 19] width 16 height 16
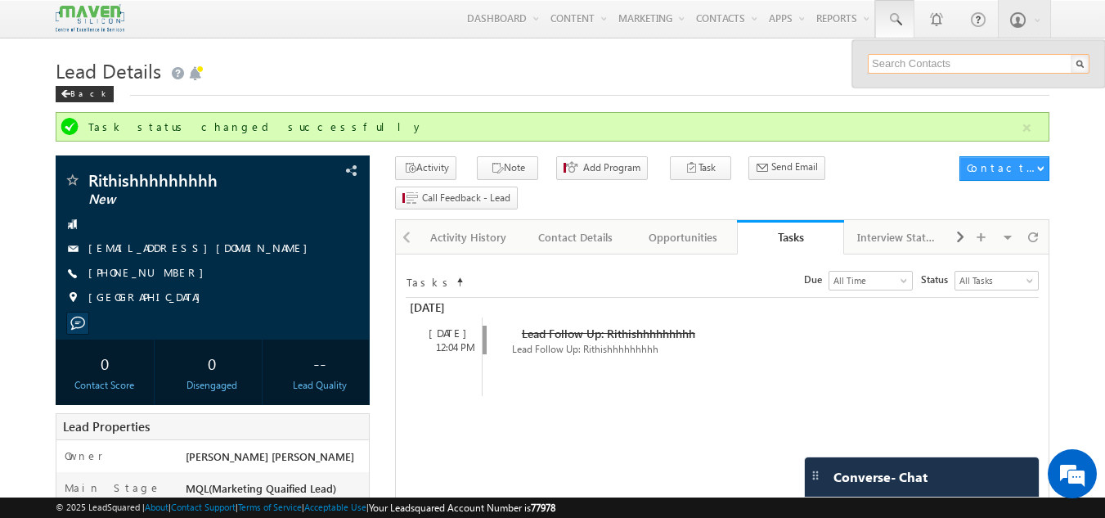
click at [880, 64] on input "text" at bounding box center [979, 64] width 222 height 20
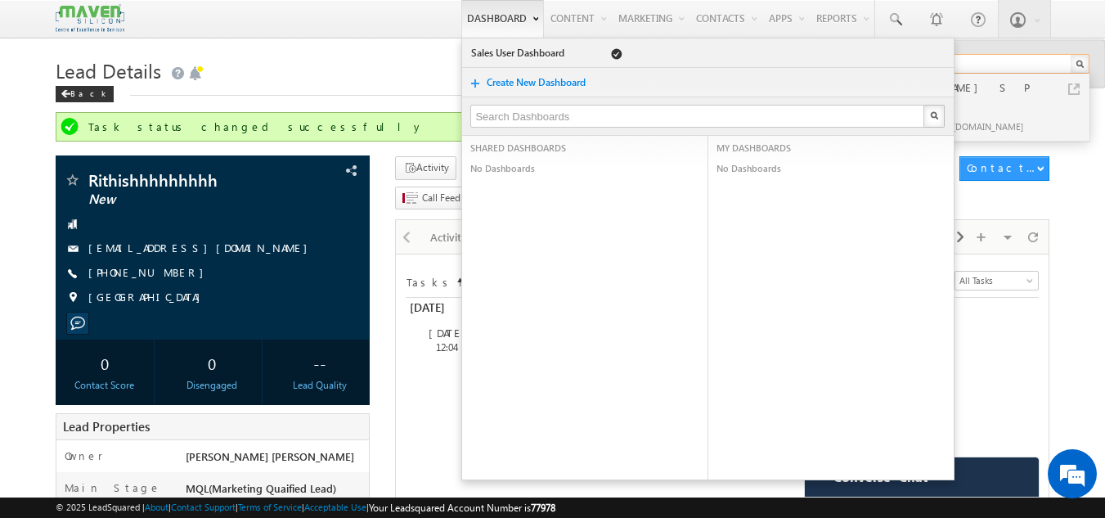
type input "9567027031"
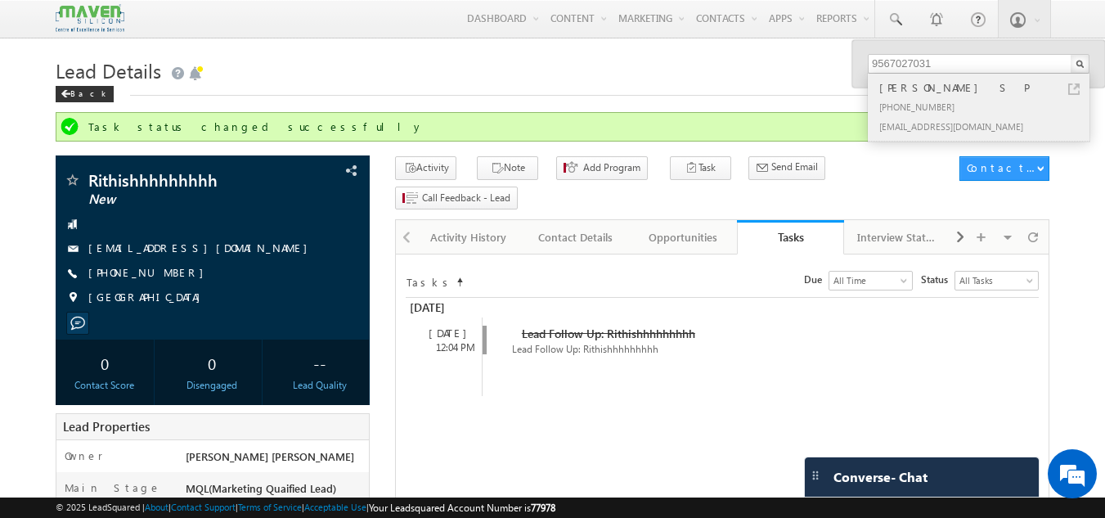
click at [914, 97] on div "[PHONE_NUMBER]" at bounding box center [985, 107] width 219 height 20
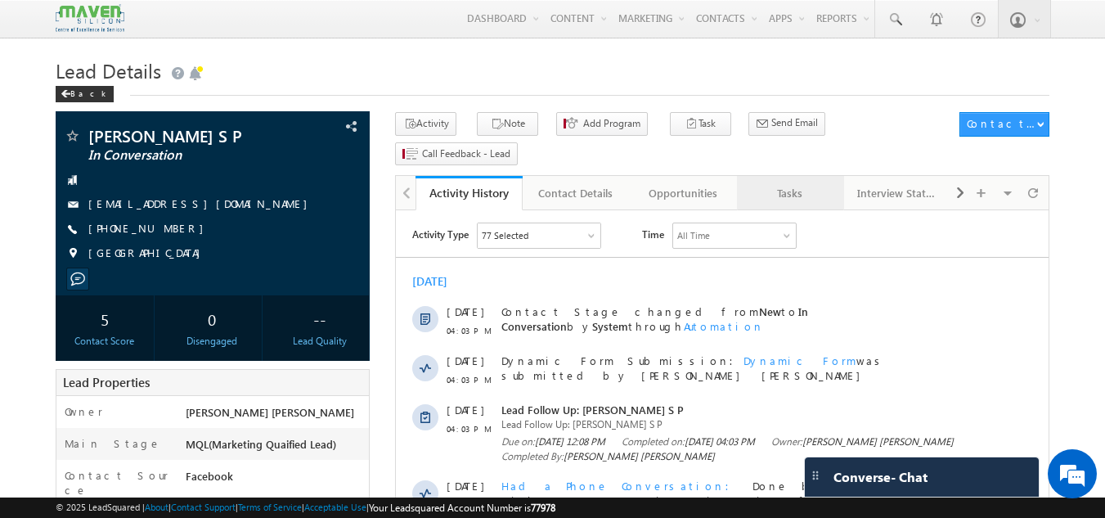
click at [798, 183] on div "Tasks" at bounding box center [789, 193] width 79 height 20
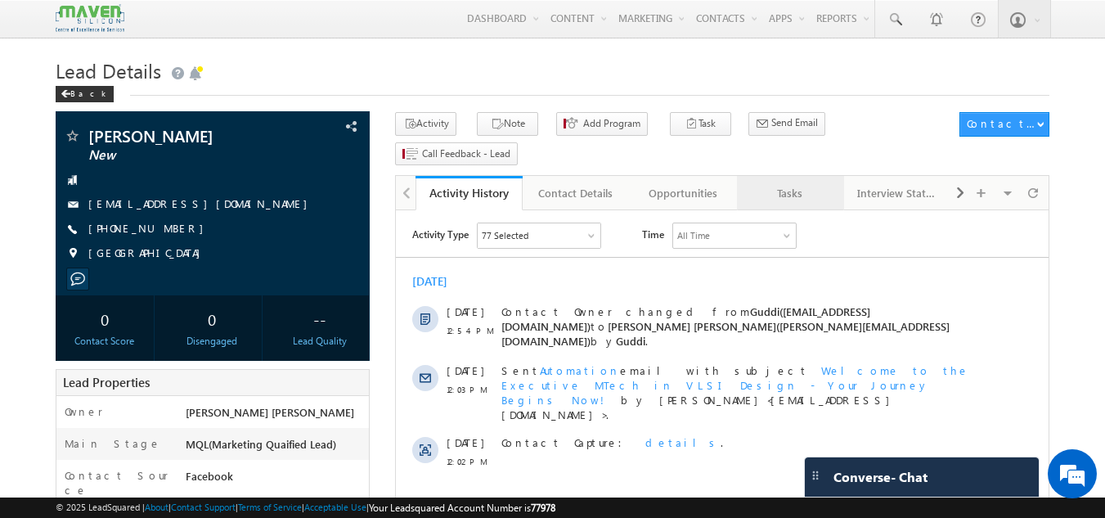
click at [784, 183] on div "Tasks" at bounding box center [789, 193] width 79 height 20
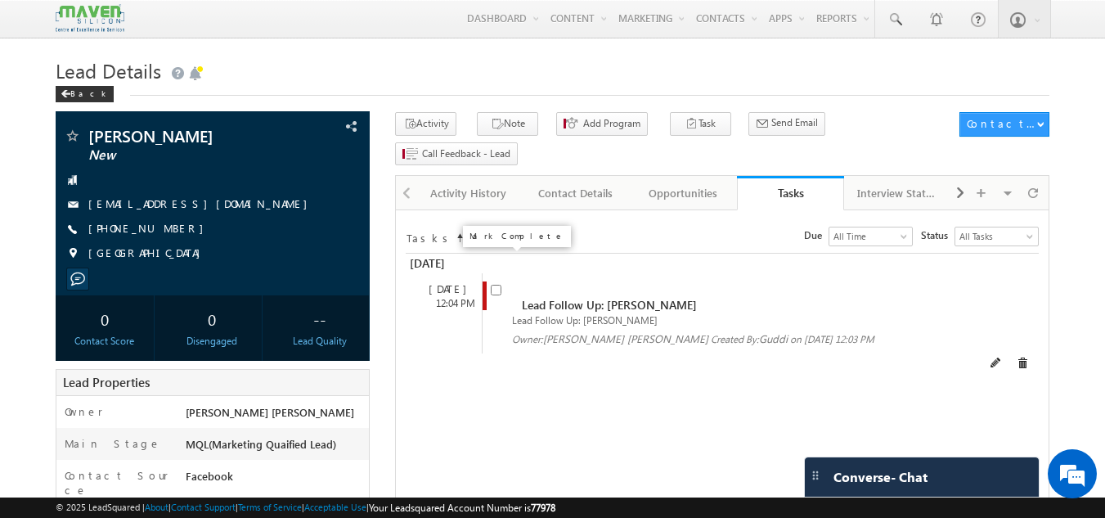
click at [497, 285] on input "checkbox" at bounding box center [496, 290] width 11 height 11
checkbox input "false"
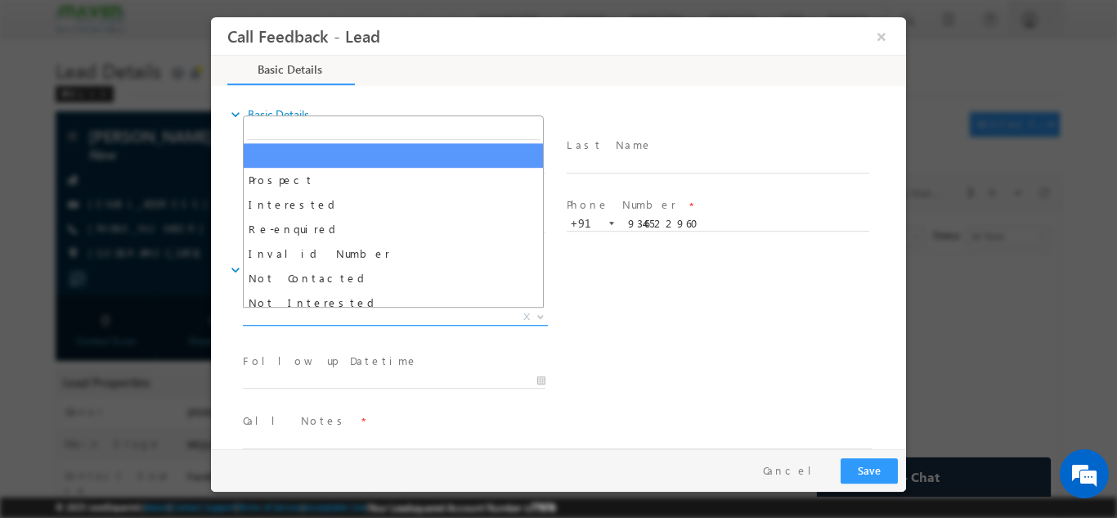
click at [373, 314] on span "X" at bounding box center [395, 316] width 305 height 16
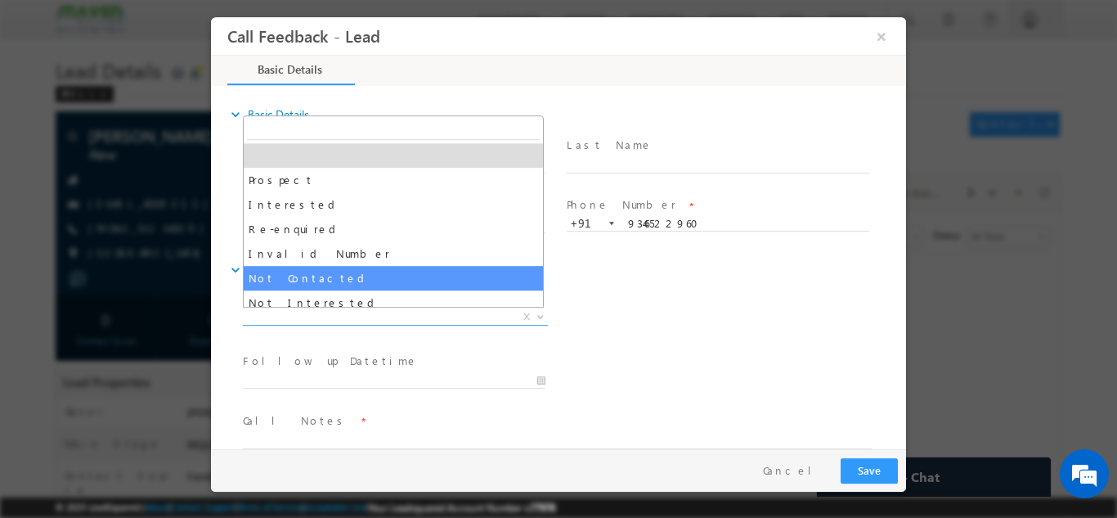
select select "Not Contacted"
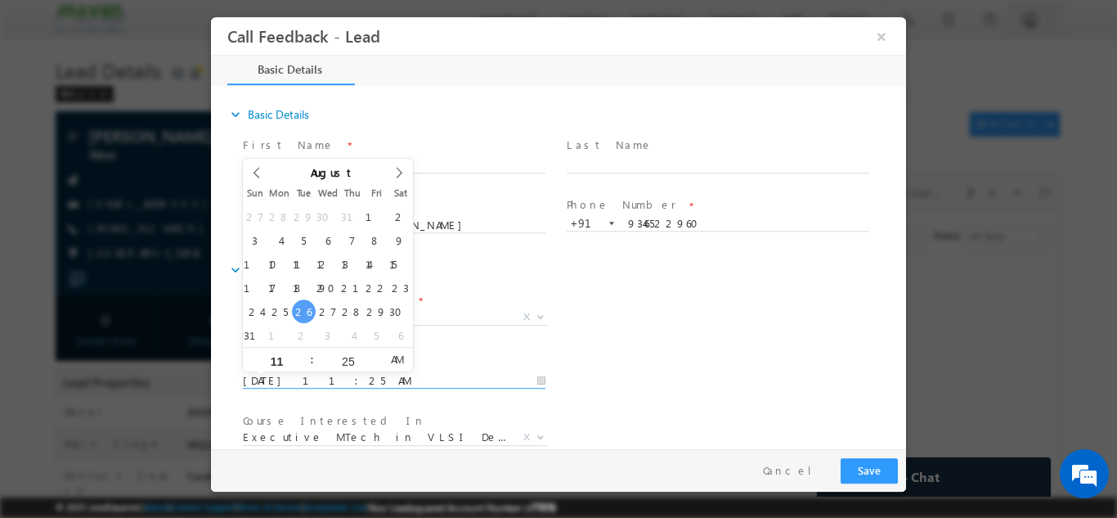
click at [353, 375] on input "26/08/2025 11:25 AM" at bounding box center [394, 380] width 303 height 16
type input "27/08/2025 11:25 AM"
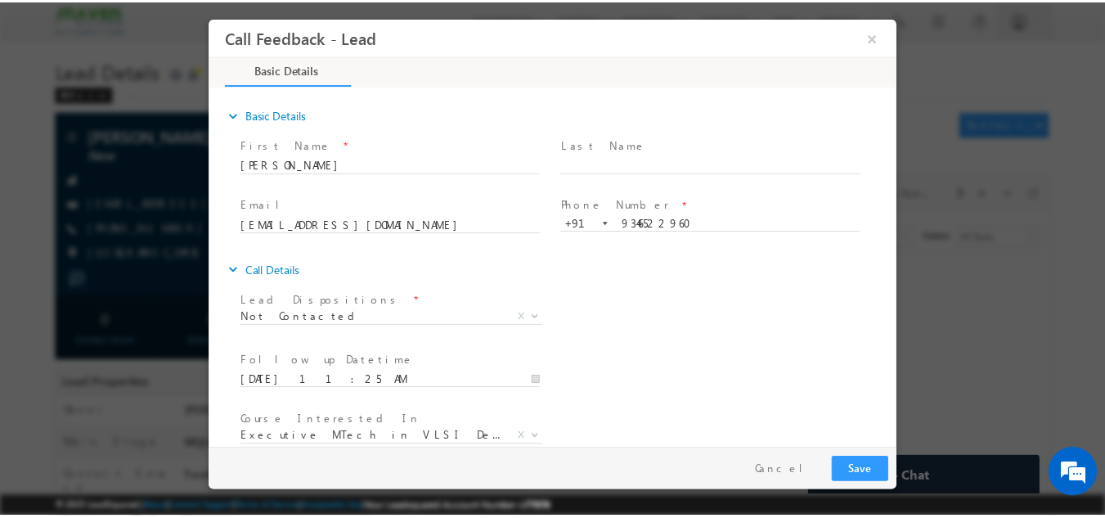
scroll to position [87, 0]
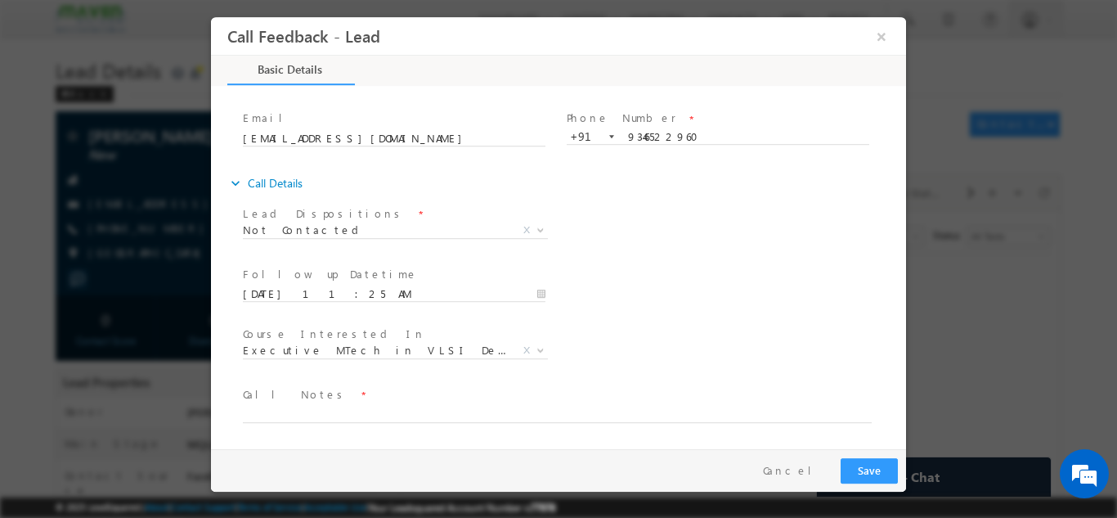
drag, startPoint x: 903, startPoint y: 243, endPoint x: 1130, endPoint y: 434, distance: 296.6
click at [570, 408] on textarea at bounding box center [557, 412] width 629 height 19
type textarea "dnp"
click at [852, 465] on button "Save" at bounding box center [869, 469] width 57 height 25
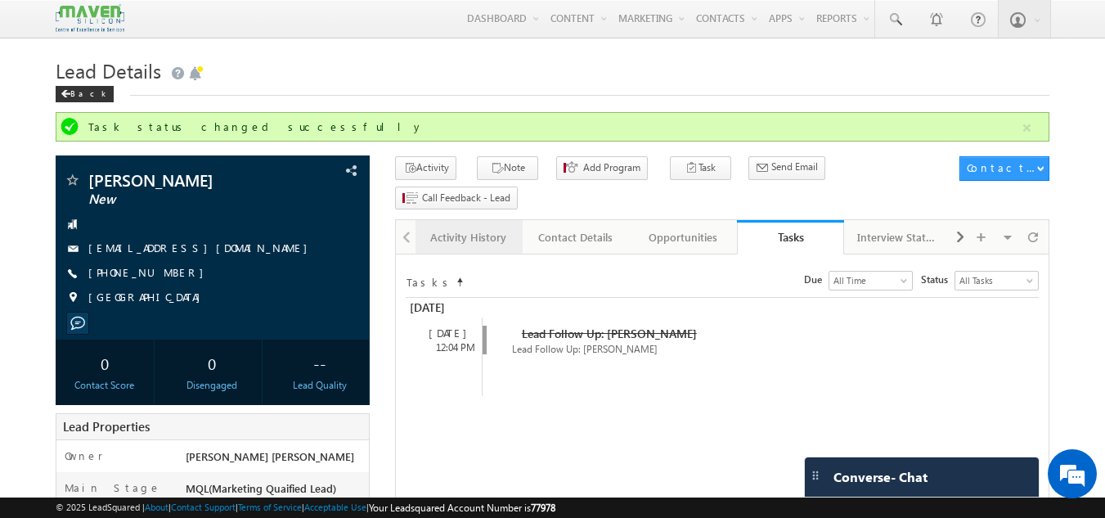
click at [481, 227] on div "Activity History" at bounding box center [468, 237] width 79 height 20
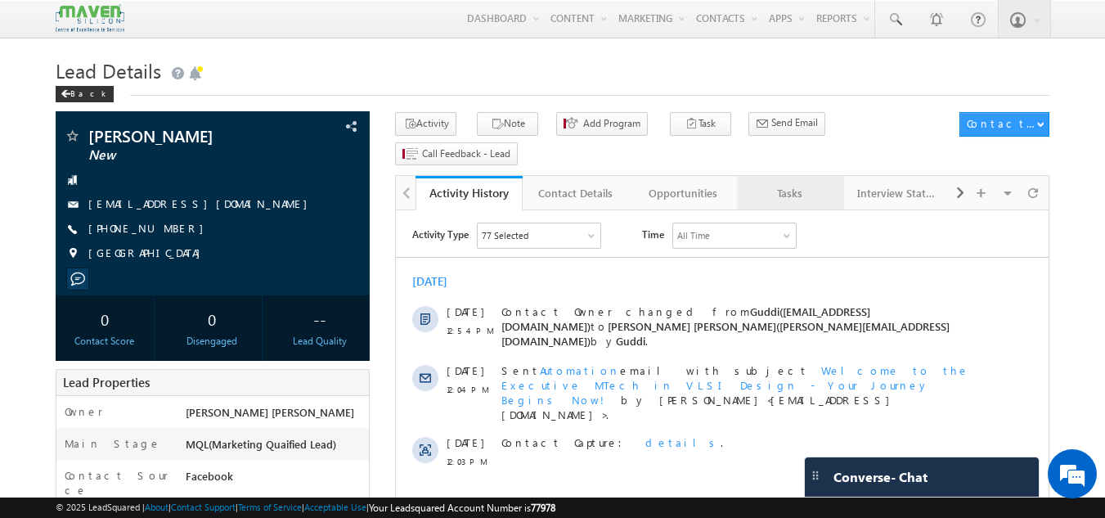
click at [777, 183] on div "Tasks" at bounding box center [789, 193] width 79 height 20
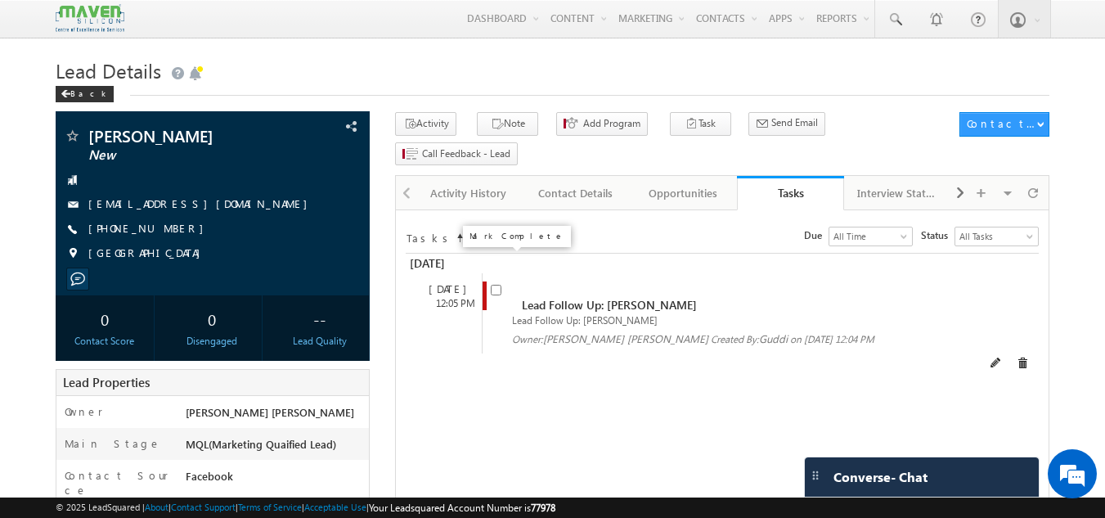
click at [497, 285] on input "checkbox" at bounding box center [496, 290] width 11 height 11
checkbox input "false"
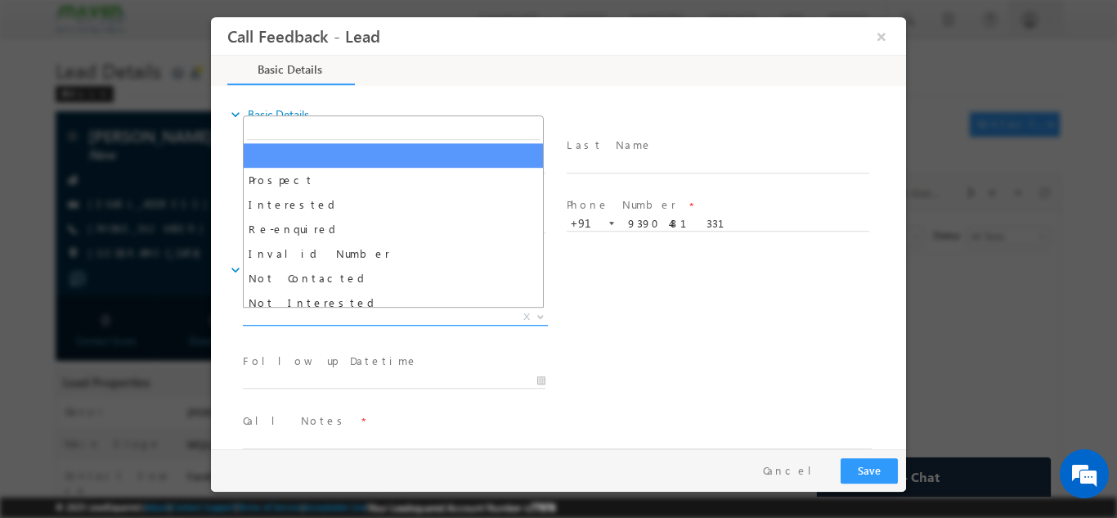
click at [416, 320] on span "X" at bounding box center [395, 316] width 305 height 16
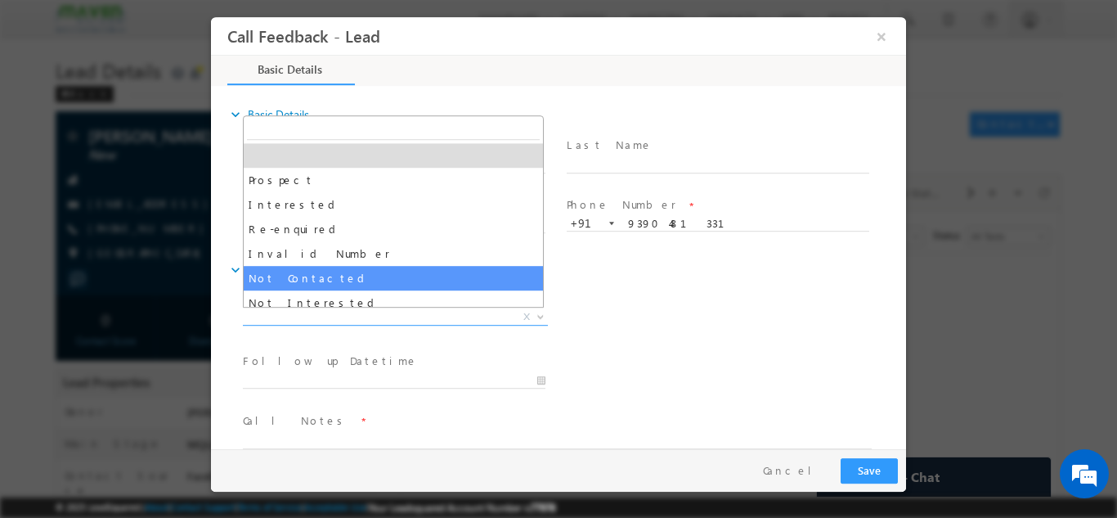
select select "Not Contacted"
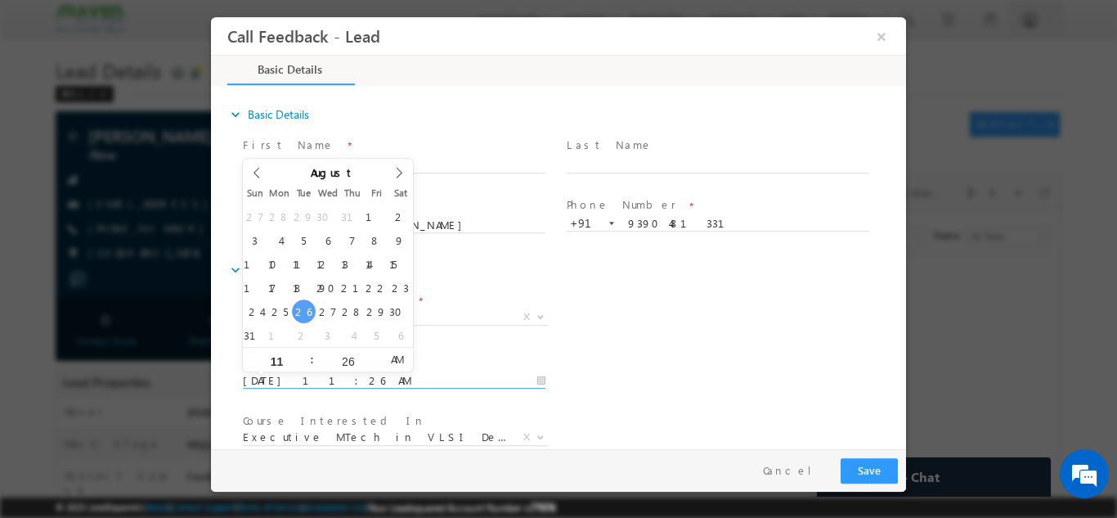
click at [357, 375] on input "26/08/2025 11:26 AM" at bounding box center [394, 380] width 303 height 16
type input "27/08/2025 11:26 AM"
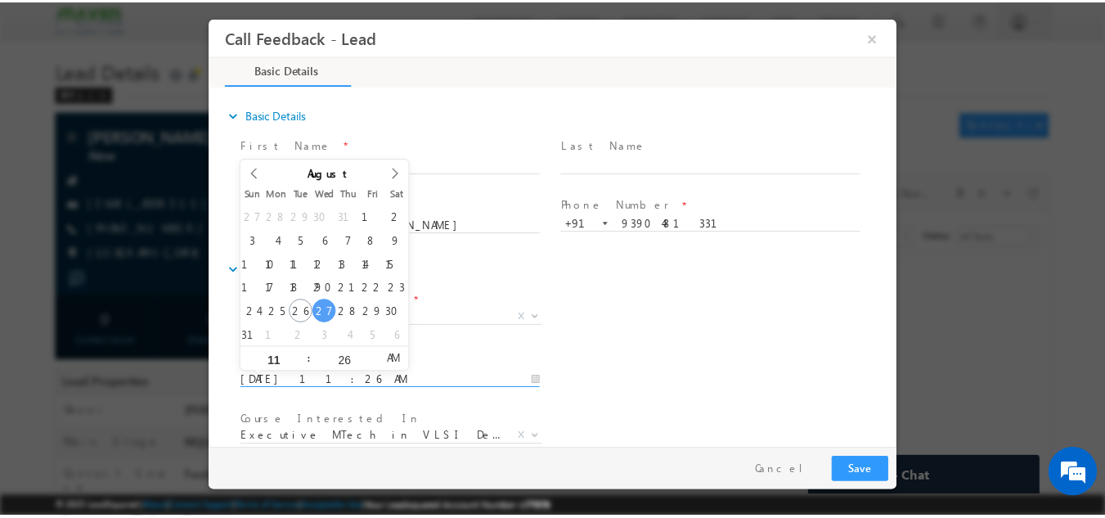
scroll to position [87, 0]
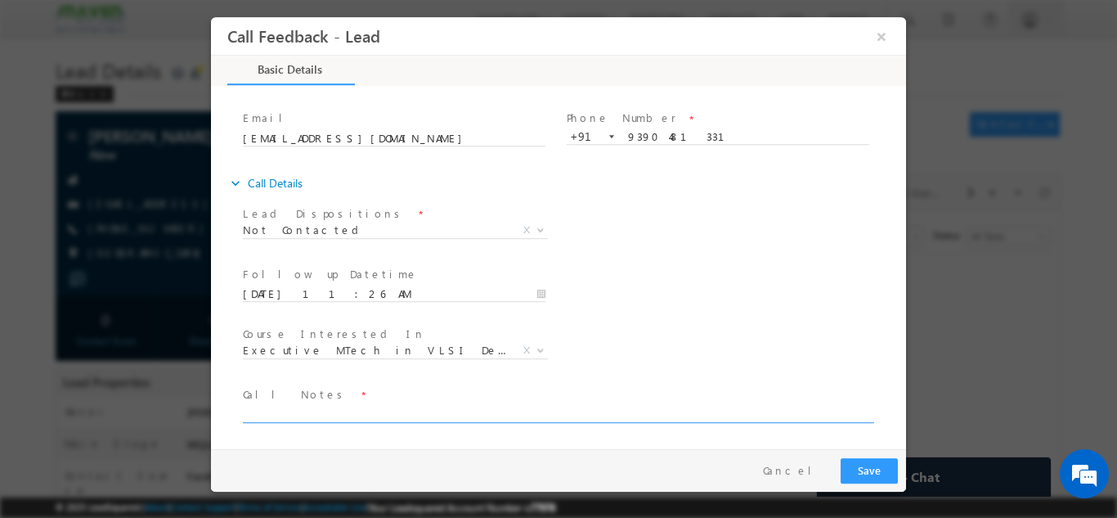
click at [667, 416] on textarea at bounding box center [557, 412] width 629 height 19
type textarea "dnp"
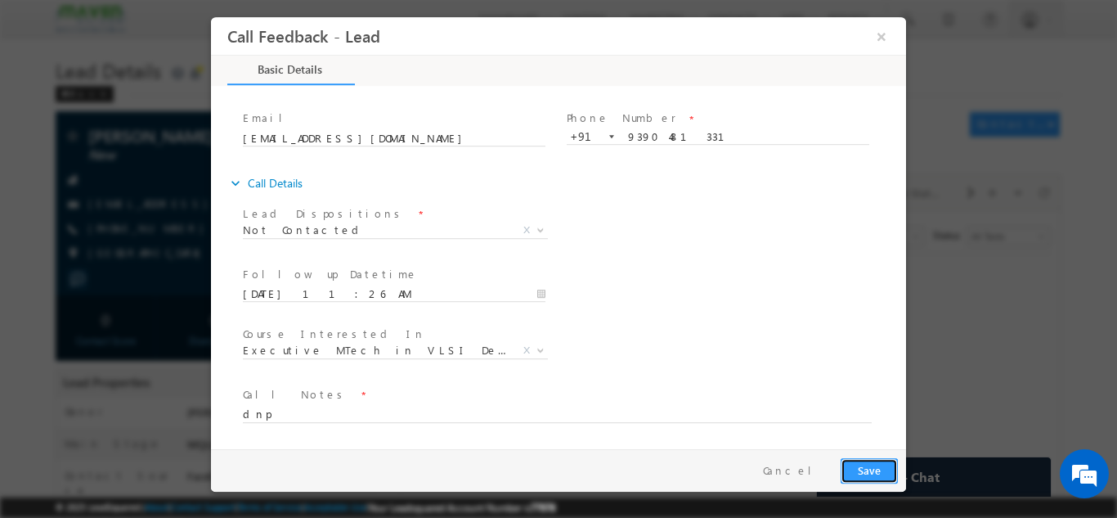
click at [861, 466] on button "Save" at bounding box center [869, 469] width 57 height 25
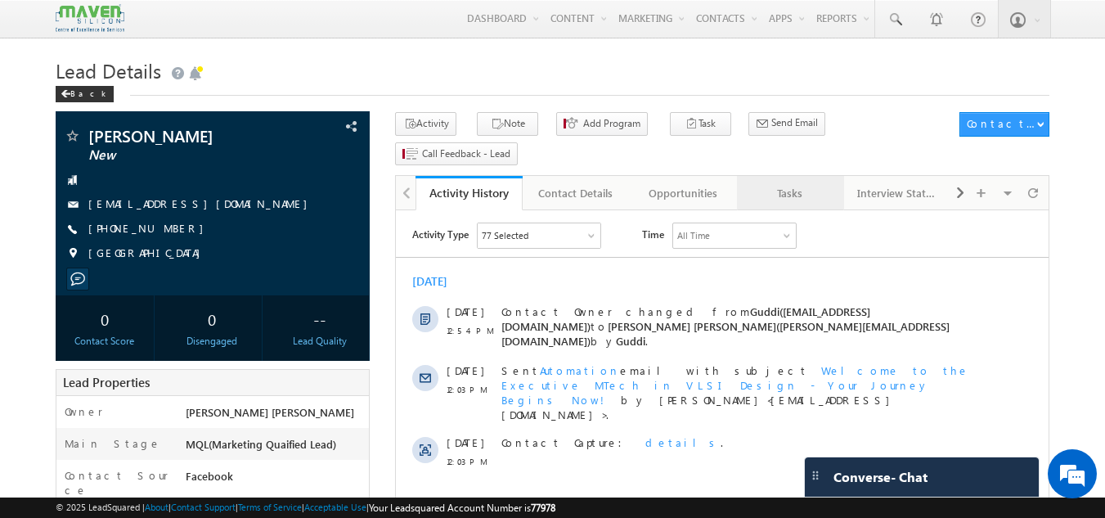
click at [805, 176] on link "Tasks" at bounding box center [790, 193] width 107 height 34
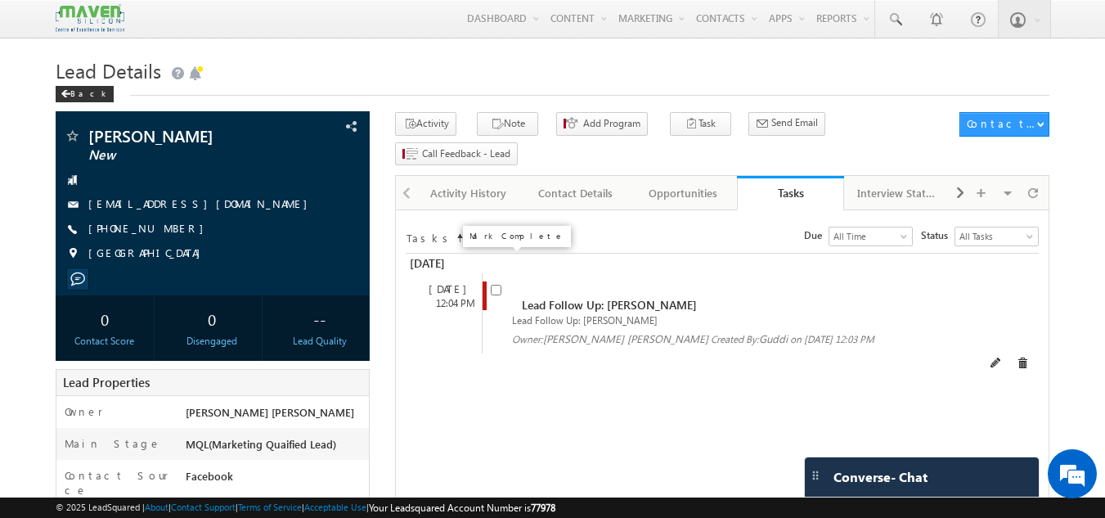
click at [494, 285] on input "checkbox" at bounding box center [496, 290] width 11 height 11
checkbox input "false"
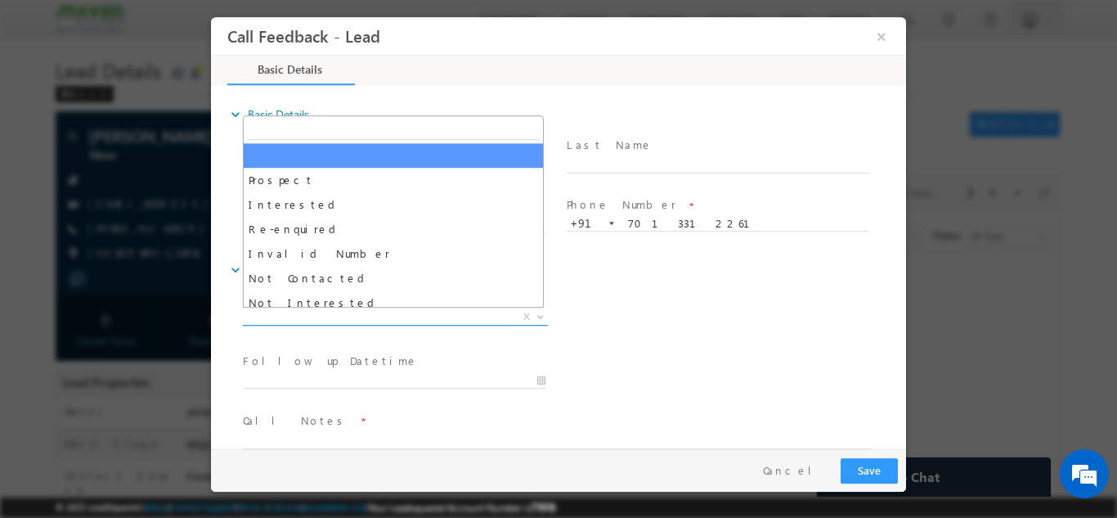
click at [478, 318] on span "X" at bounding box center [395, 316] width 305 height 16
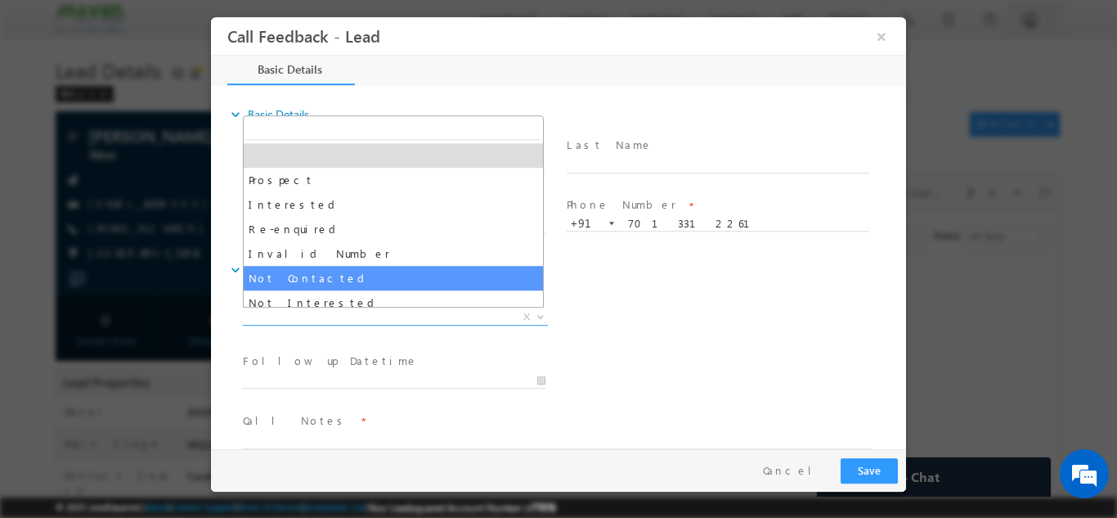
select select "Not Contacted"
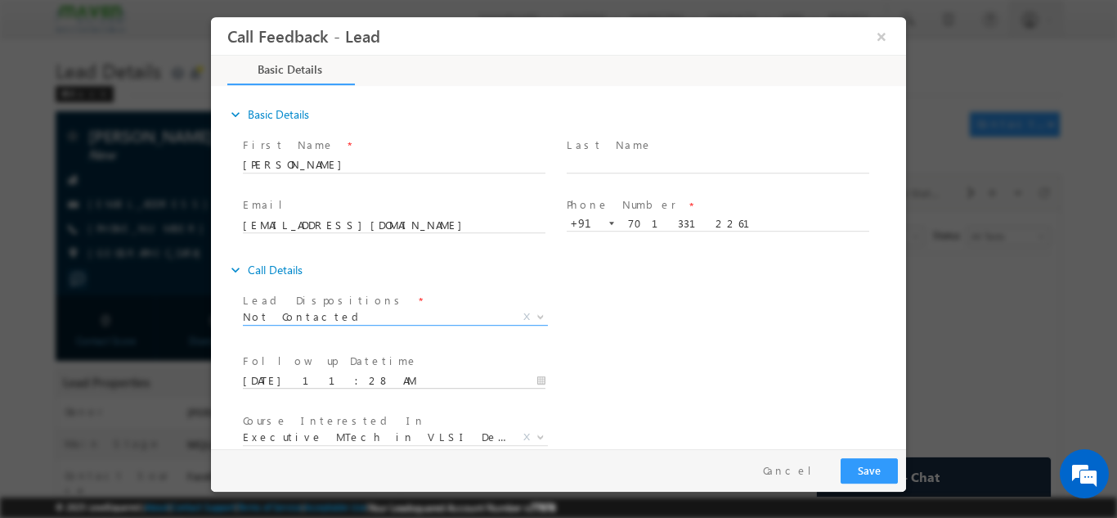
click at [384, 380] on input "26/08/2025 11:28 AM" at bounding box center [394, 380] width 303 height 16
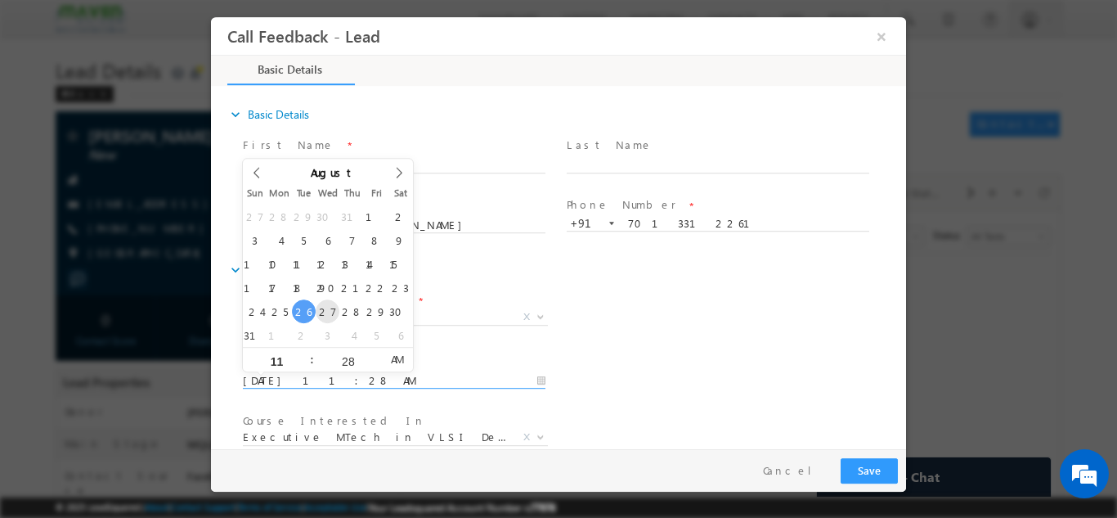
type input "27/08/2025 11:28 AM"
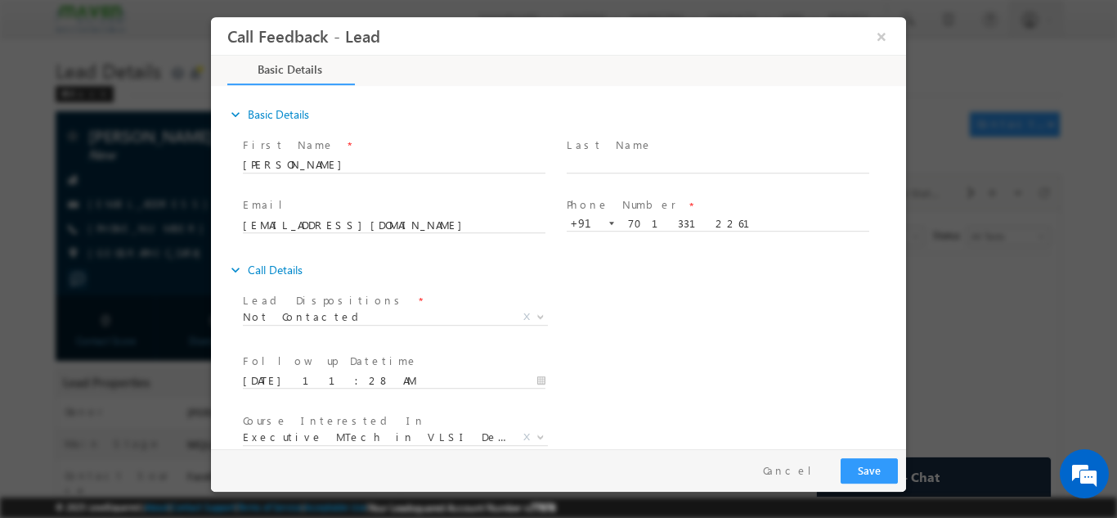
scroll to position [87, 0]
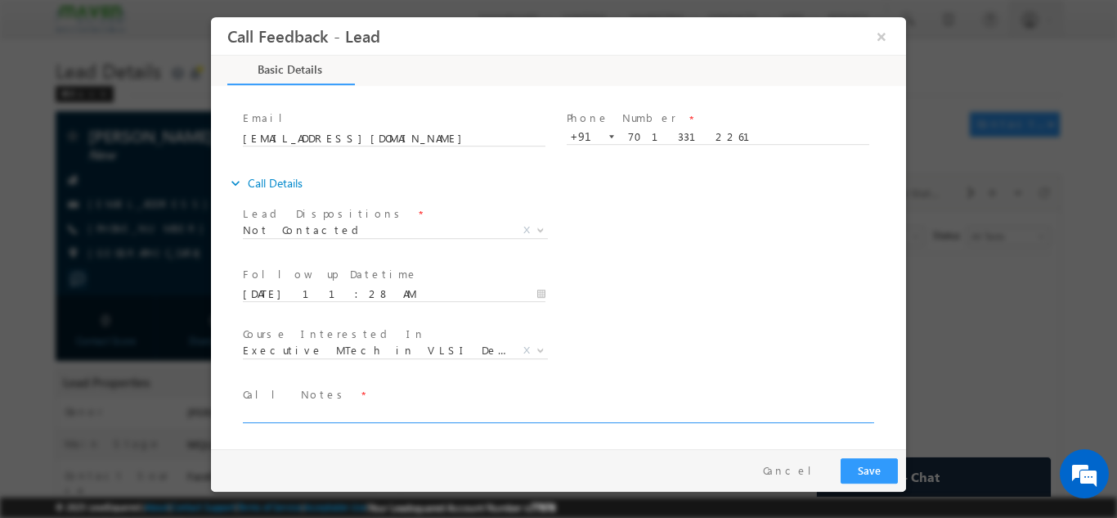
click at [777, 403] on textarea at bounding box center [557, 412] width 629 height 19
type textarea "Disconnected the call"
click at [867, 465] on button "Save" at bounding box center [869, 469] width 57 height 25
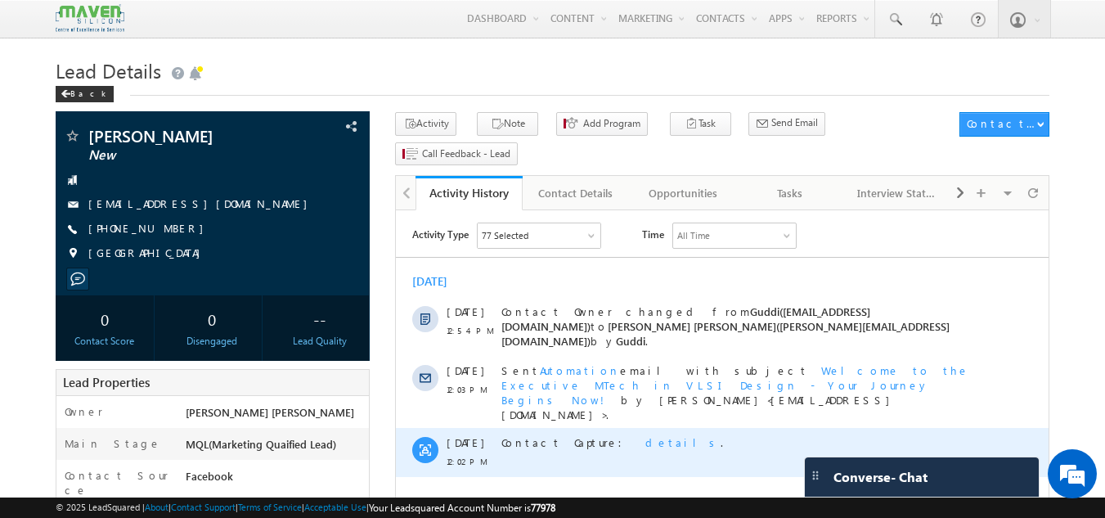
click at [539, 428] on div "Contact Capture: details ." at bounding box center [740, 452] width 478 height 49
click at [553, 434] on div "Contact Capture: details ." at bounding box center [740, 452] width 478 height 49
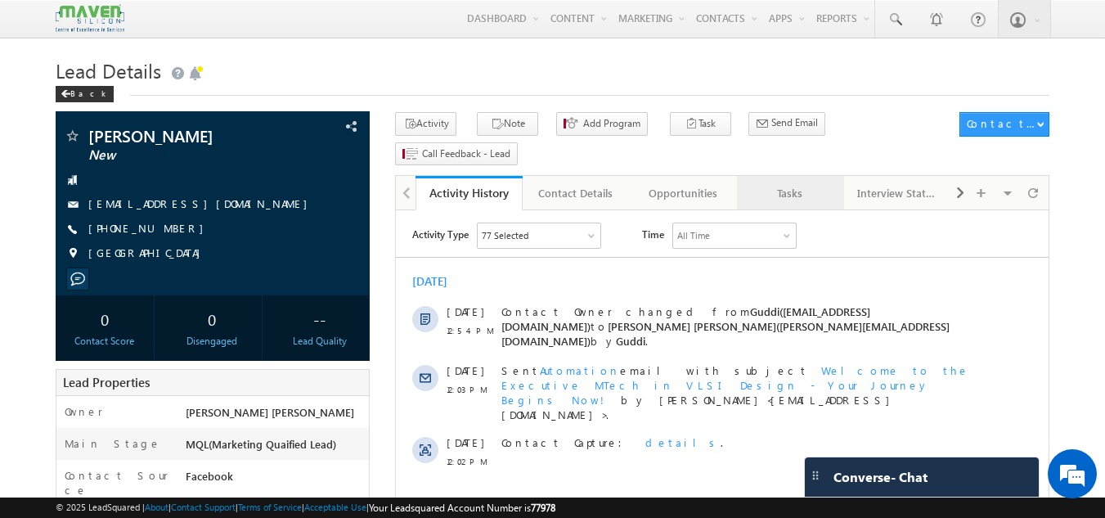
click at [785, 180] on link "Tasks" at bounding box center [790, 193] width 107 height 34
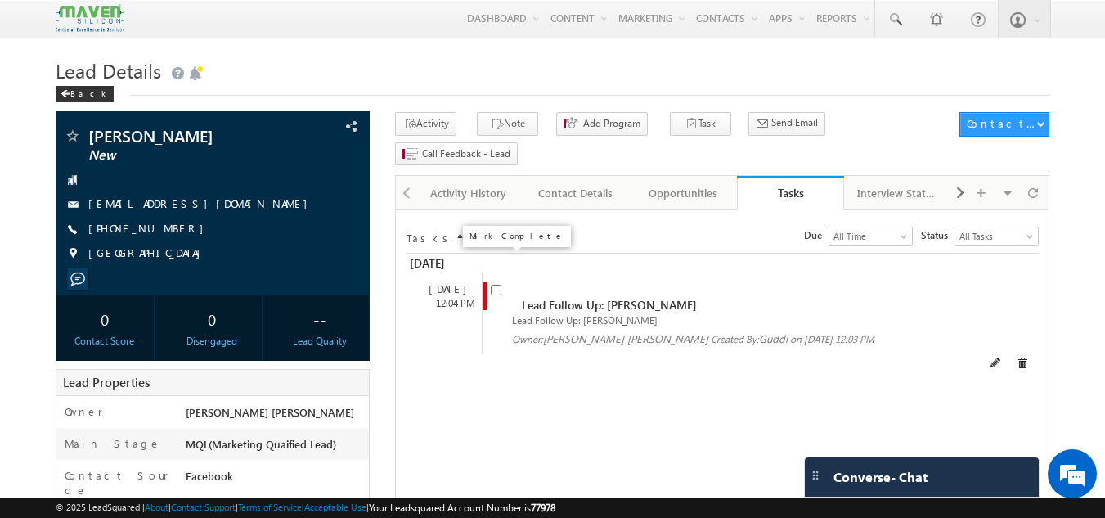
click at [497, 281] on span at bounding box center [500, 296] width 18 height 30
click at [497, 285] on input "checkbox" at bounding box center [496, 290] width 11 height 11
checkbox input "false"
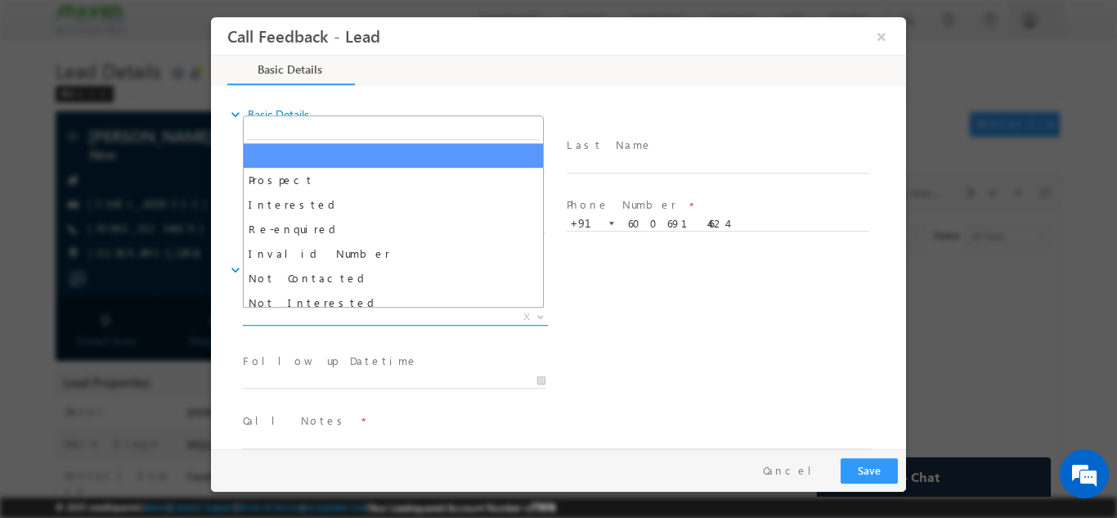
click at [483, 319] on span "X" at bounding box center [395, 316] width 305 height 16
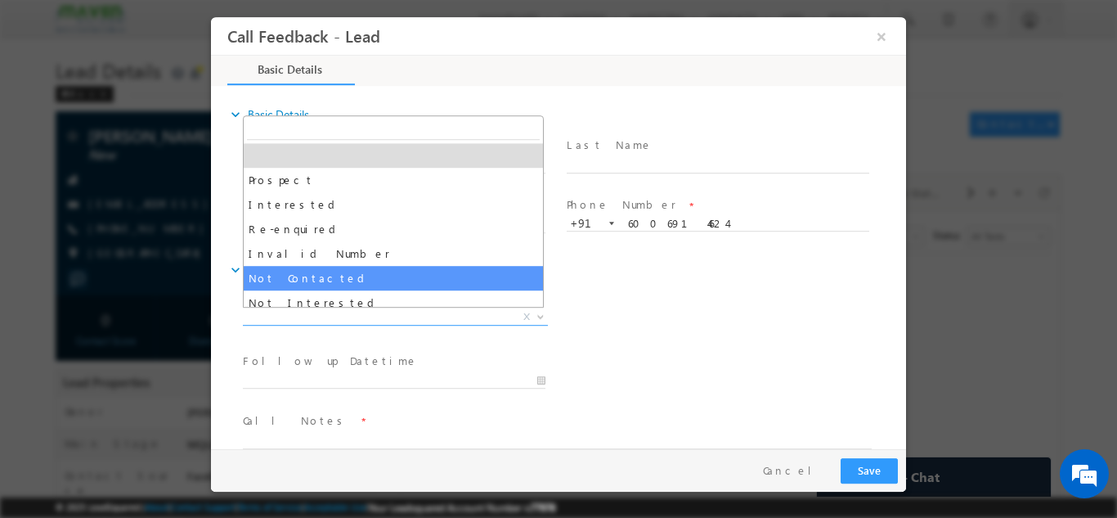
select select "Not Contacted"
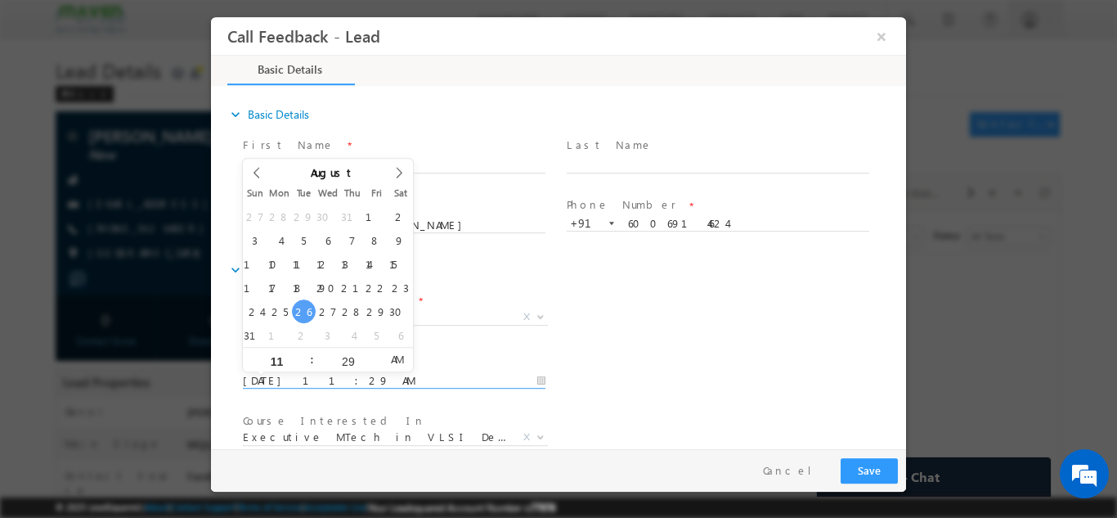
click at [429, 378] on input "[DATE] 11:29 AM" at bounding box center [394, 380] width 303 height 16
type input "[DATE] 11:29 AM"
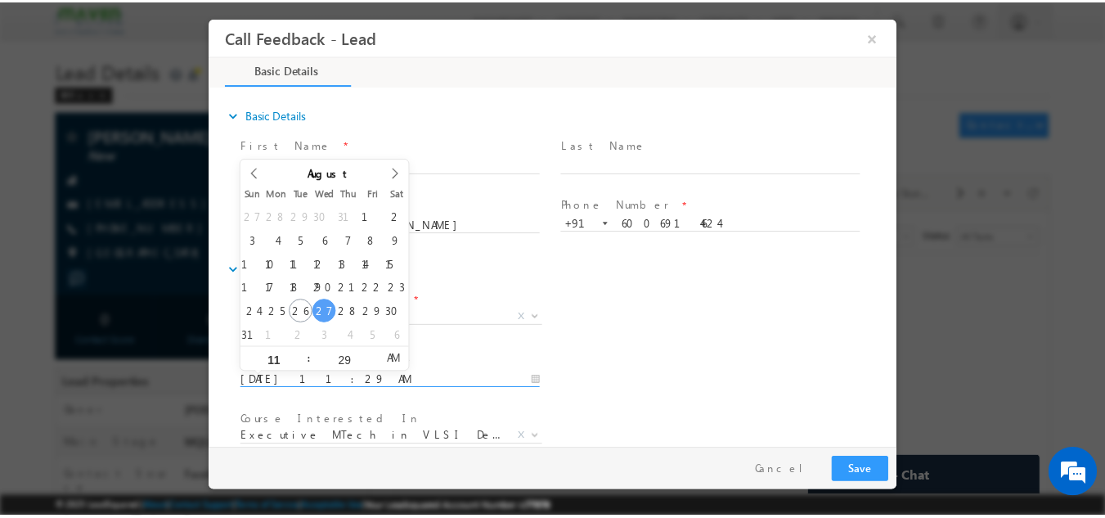
scroll to position [87, 0]
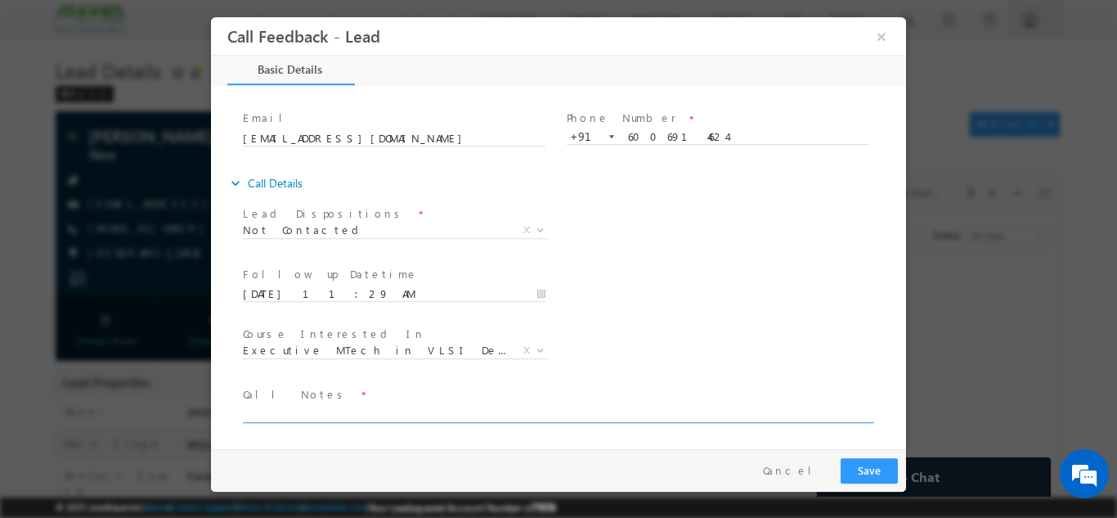
click at [698, 416] on textarea at bounding box center [557, 412] width 629 height 19
type textarea "dnp"
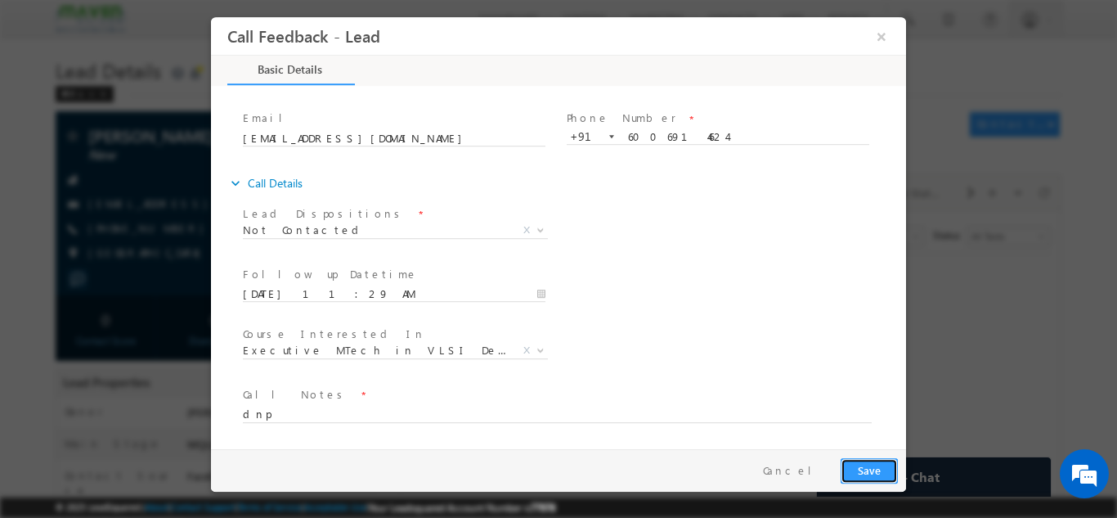
click at [890, 468] on button "Save" at bounding box center [869, 469] width 57 height 25
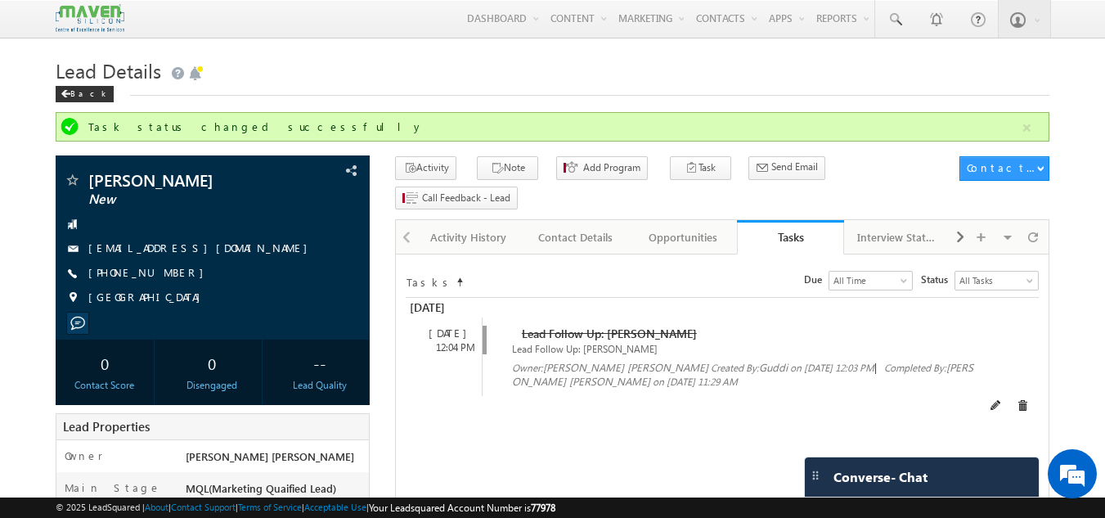
click at [940, 360] on div "Owner: [PERSON_NAME] [PERSON_NAME] Created By: Guddi on [DATE] 12:03 PM | Compl…" at bounding box center [744, 374] width 465 height 28
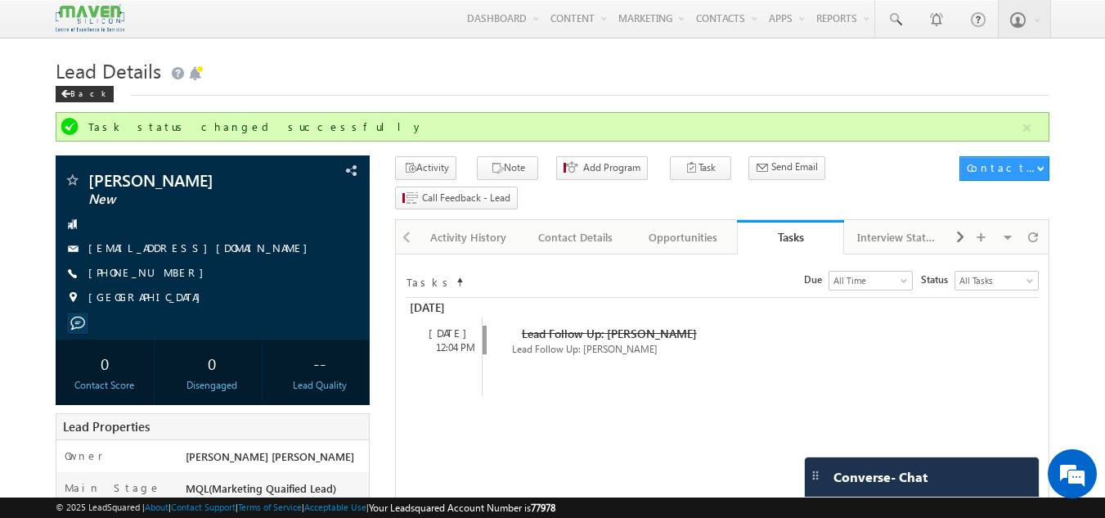
click at [966, 298] on div "[DATE]" at bounding box center [722, 308] width 633 height 20
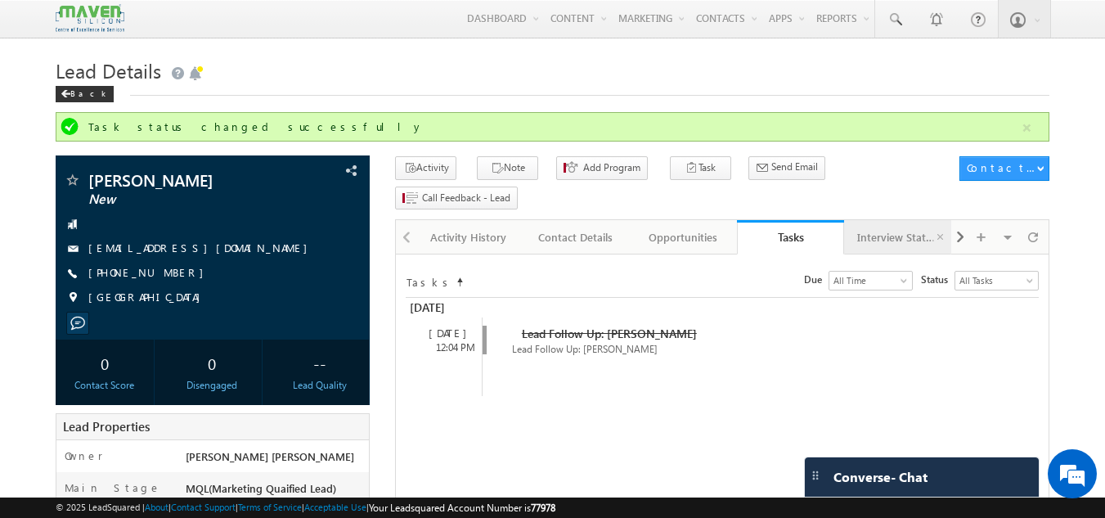
click at [941, 220] on link "Interview Status" at bounding box center [897, 237] width 107 height 34
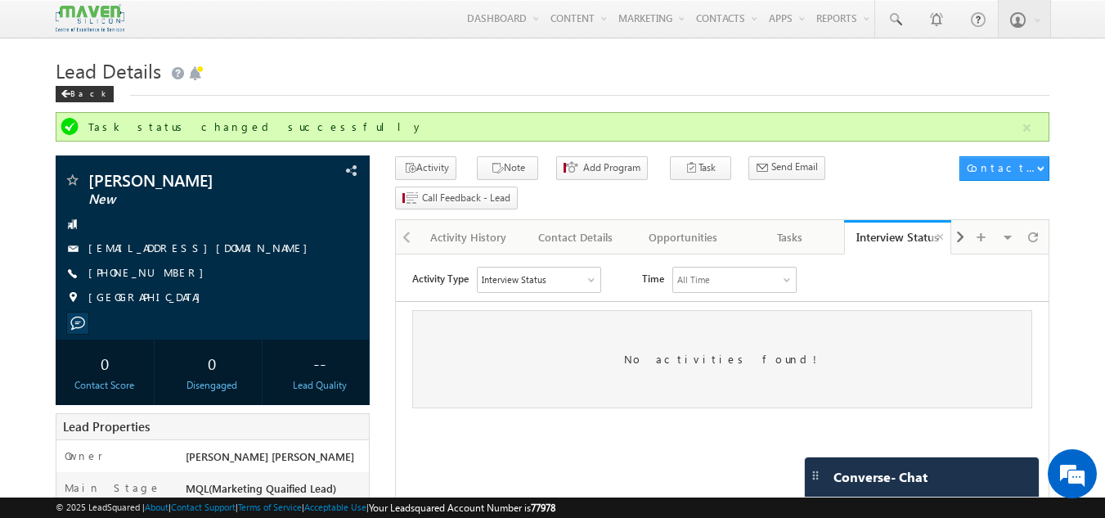
scroll to position [0, 0]
click at [459, 227] on div "Activity History" at bounding box center [468, 237] width 79 height 20
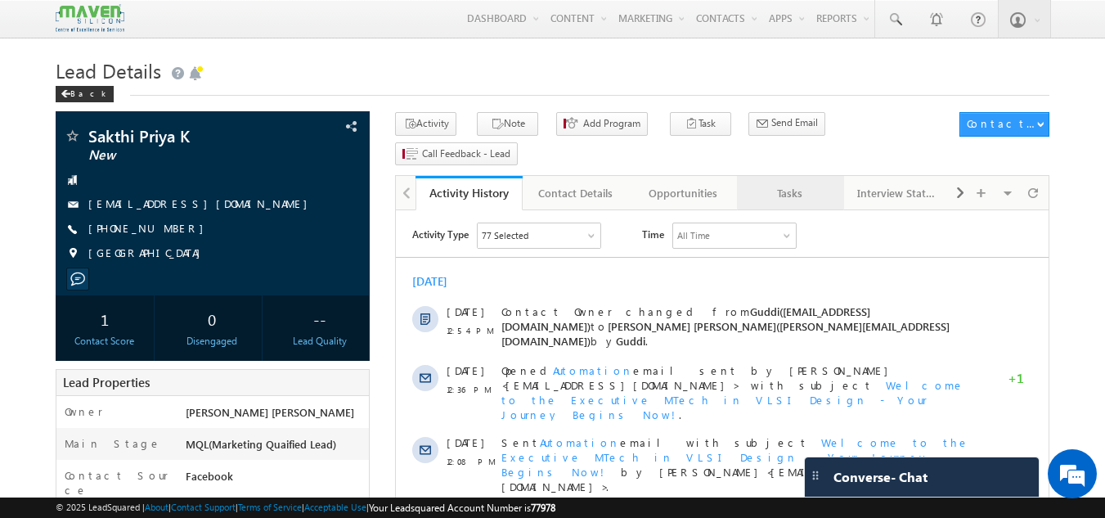
click at [784, 176] on link "Tasks" at bounding box center [790, 193] width 107 height 34
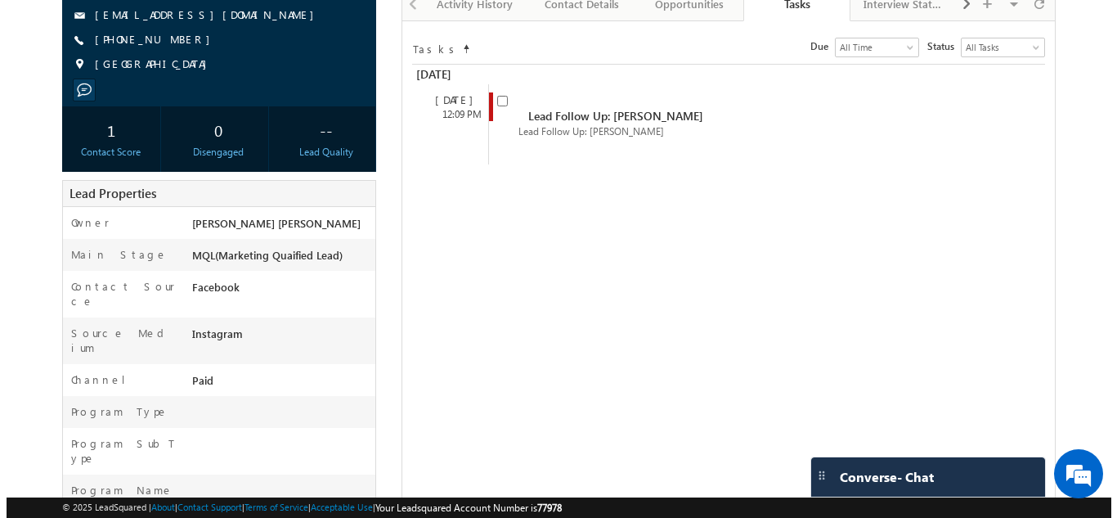
scroll to position [149, 0]
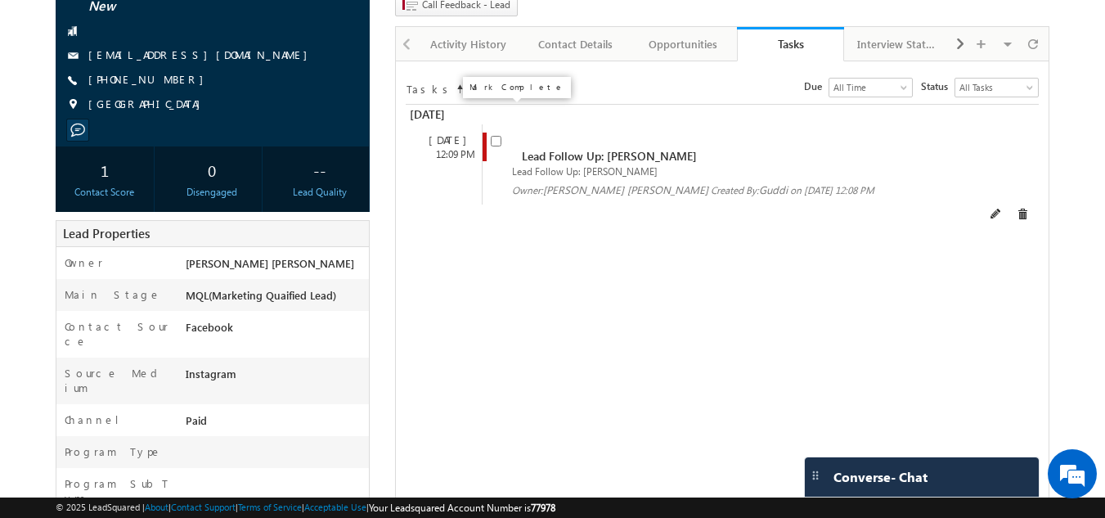
click at [498, 136] on input "checkbox" at bounding box center [496, 141] width 11 height 11
checkbox input "false"
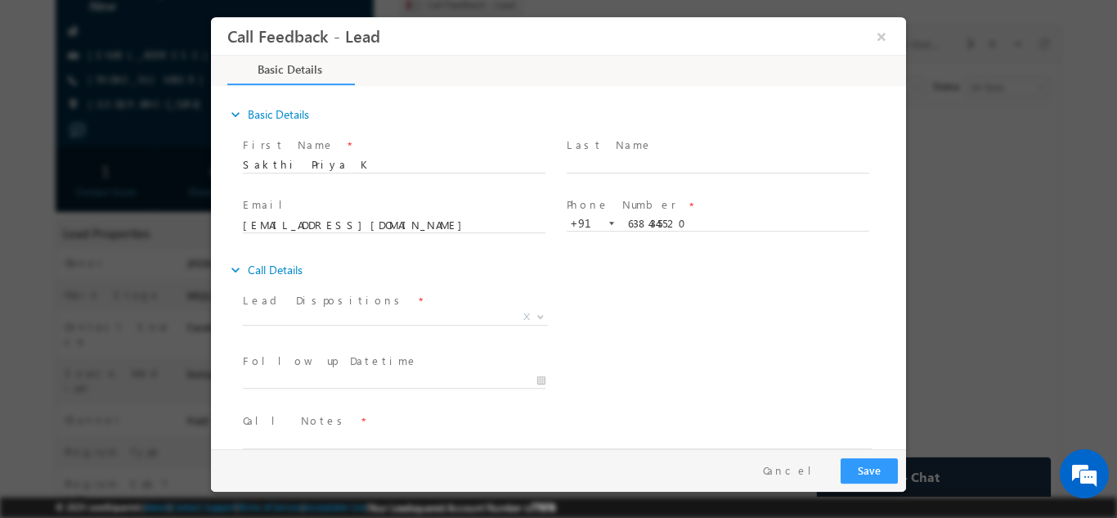
scroll to position [0, 0]
click at [359, 312] on span "X" at bounding box center [395, 316] width 305 height 16
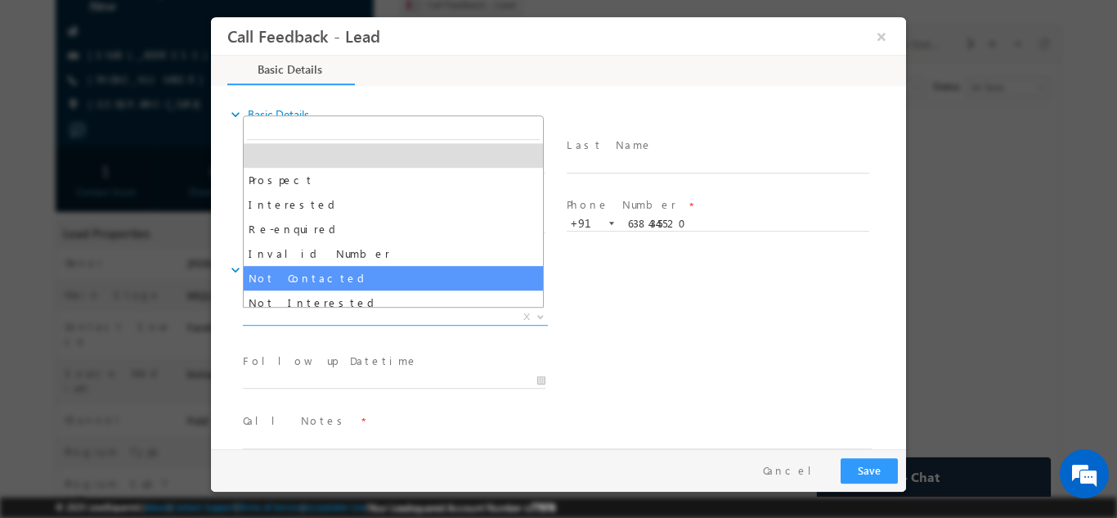
select select "Not Contacted"
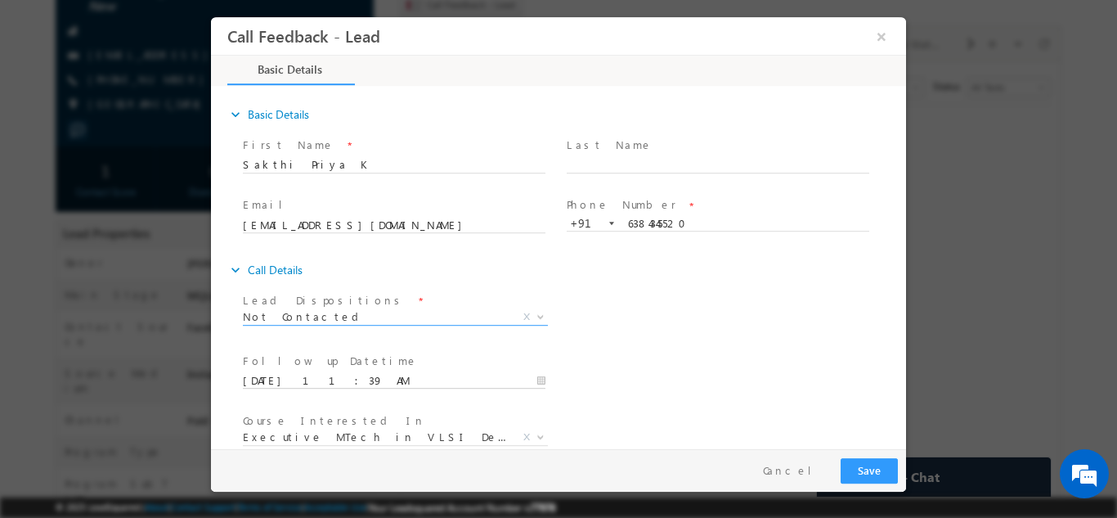
click at [325, 375] on input "26/08/2025 11:39 AM" at bounding box center [394, 380] width 303 height 16
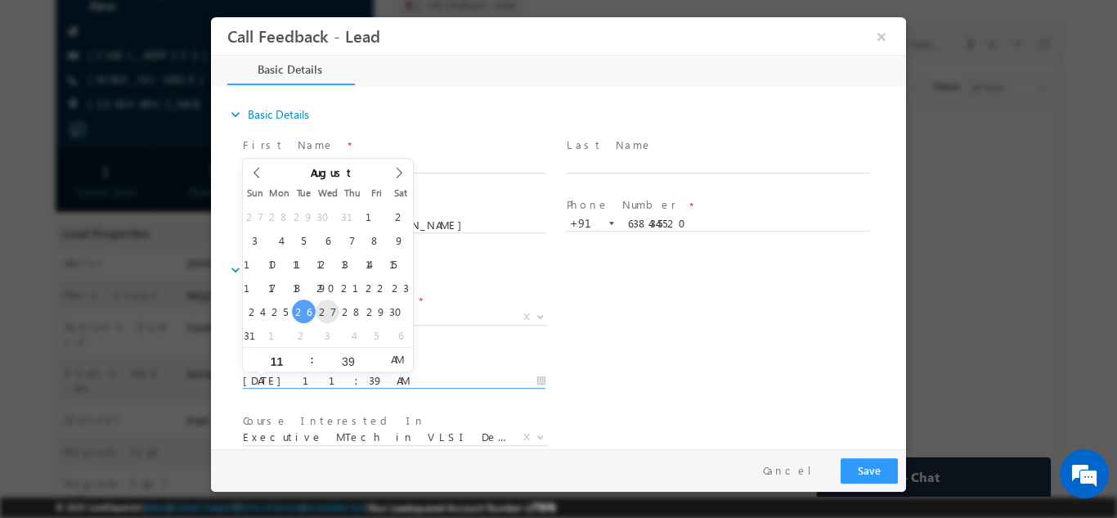
type input "27/08/2025 11:39 AM"
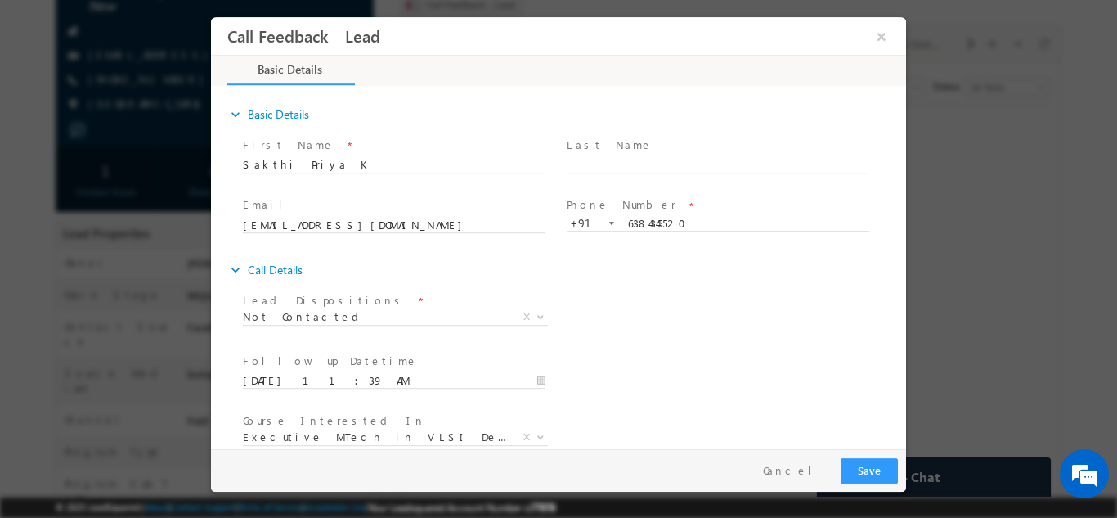
scroll to position [87, 0]
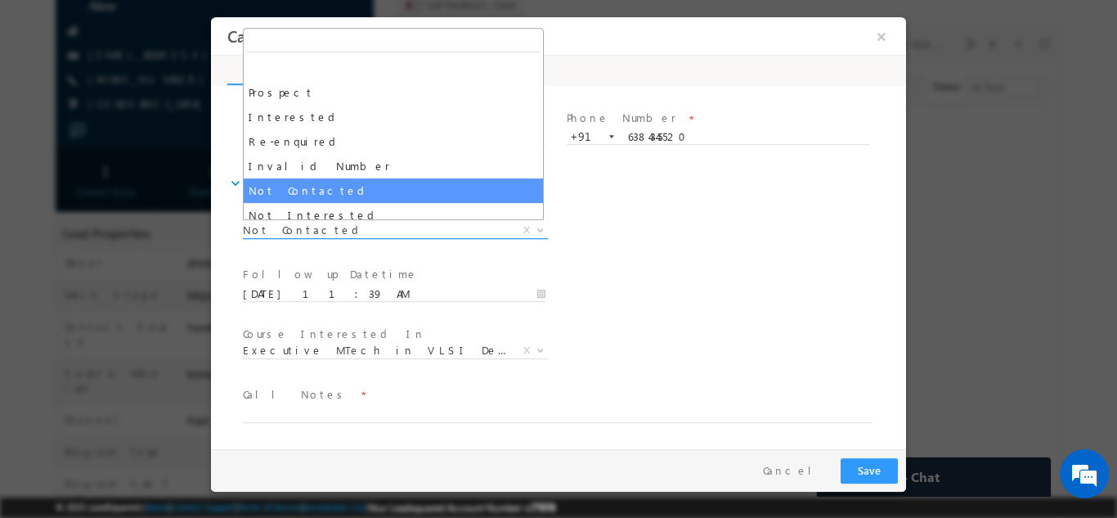
click at [413, 234] on span "Not Contacted" at bounding box center [376, 229] width 266 height 15
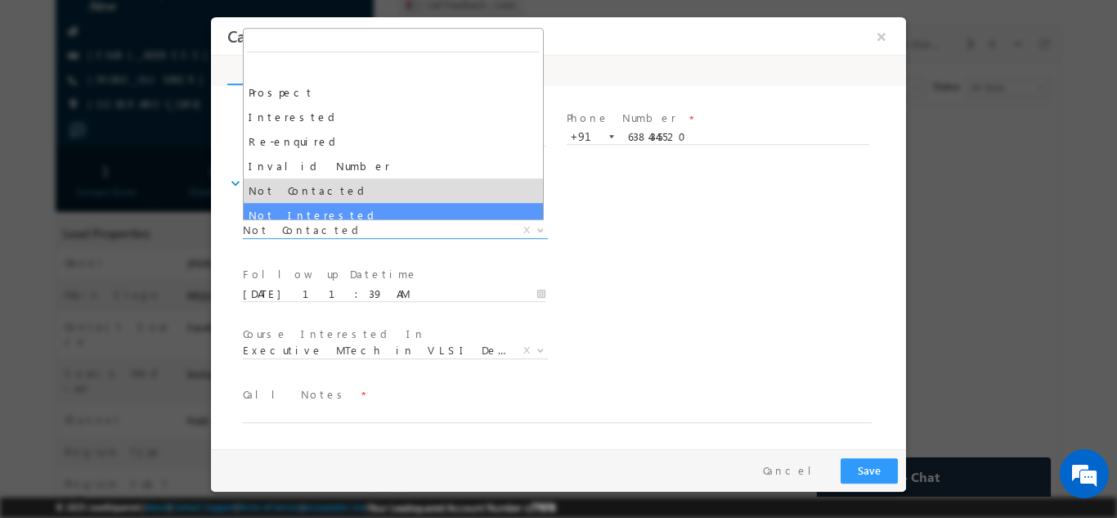
select select "Not Interested"
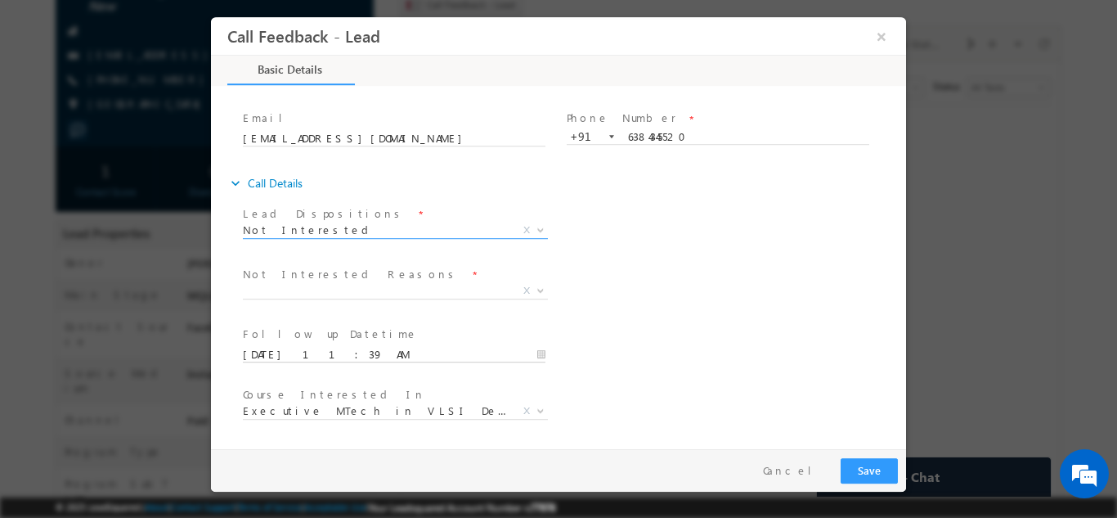
click at [368, 352] on input "27/08/2025 11:39 AM" at bounding box center [394, 354] width 303 height 16
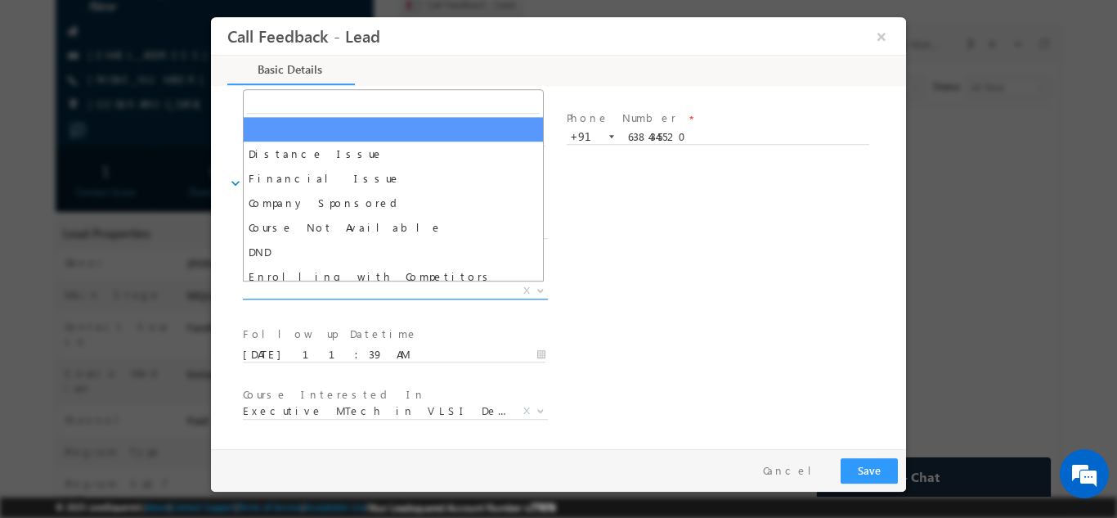
click at [461, 290] on span "X" at bounding box center [395, 290] width 305 height 16
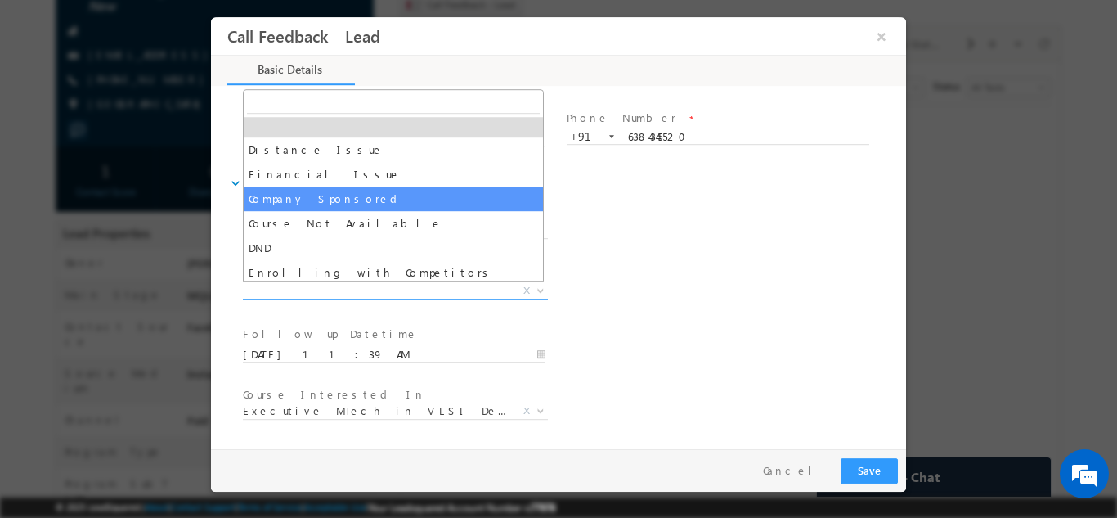
scroll to position [33, 0]
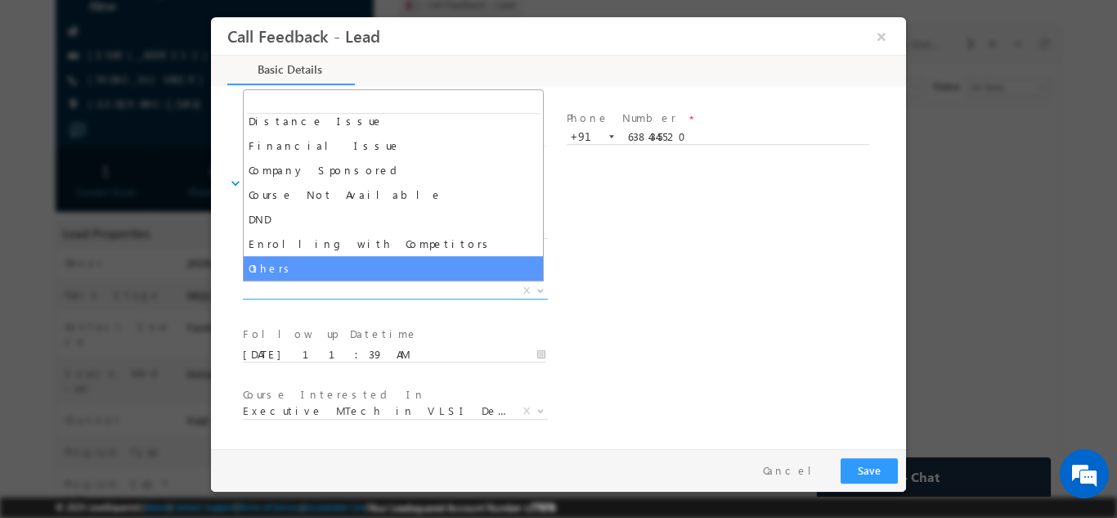
select select "Others"
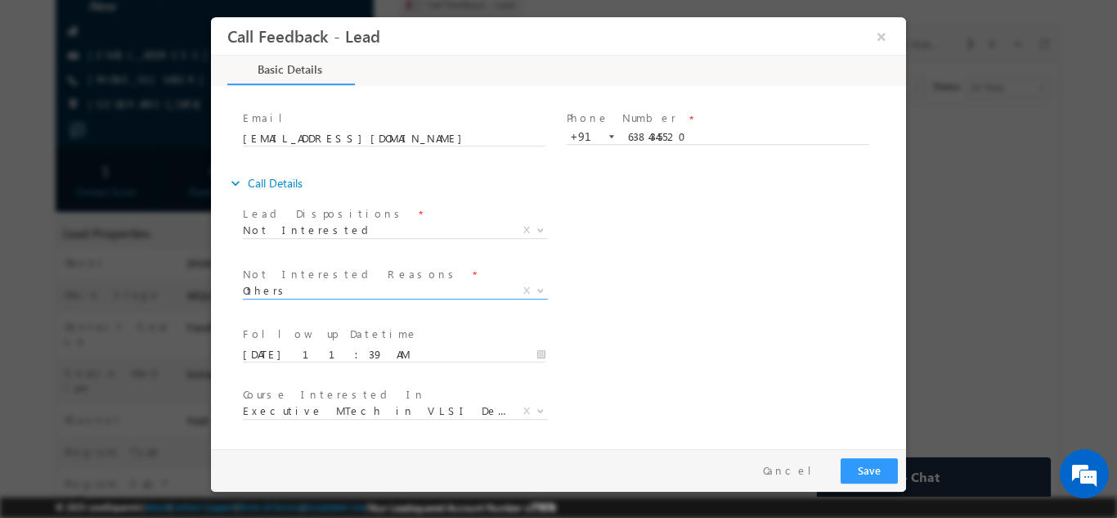
scroll to position [147, 0]
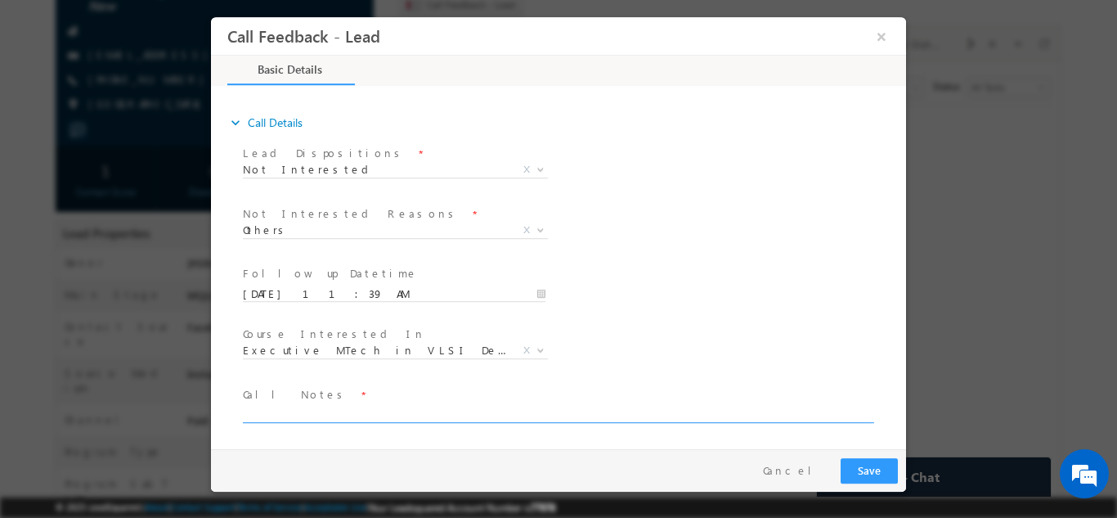
click at [662, 416] on textarea at bounding box center [557, 412] width 629 height 19
type textarea "looking for job not for any course"
click at [869, 469] on button "Save" at bounding box center [869, 469] width 57 height 25
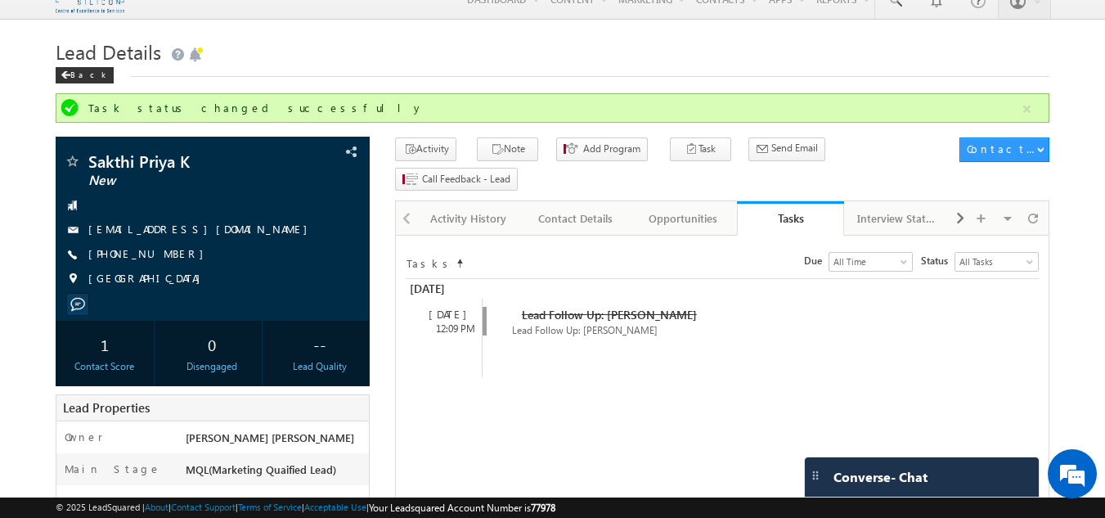
scroll to position [0, 0]
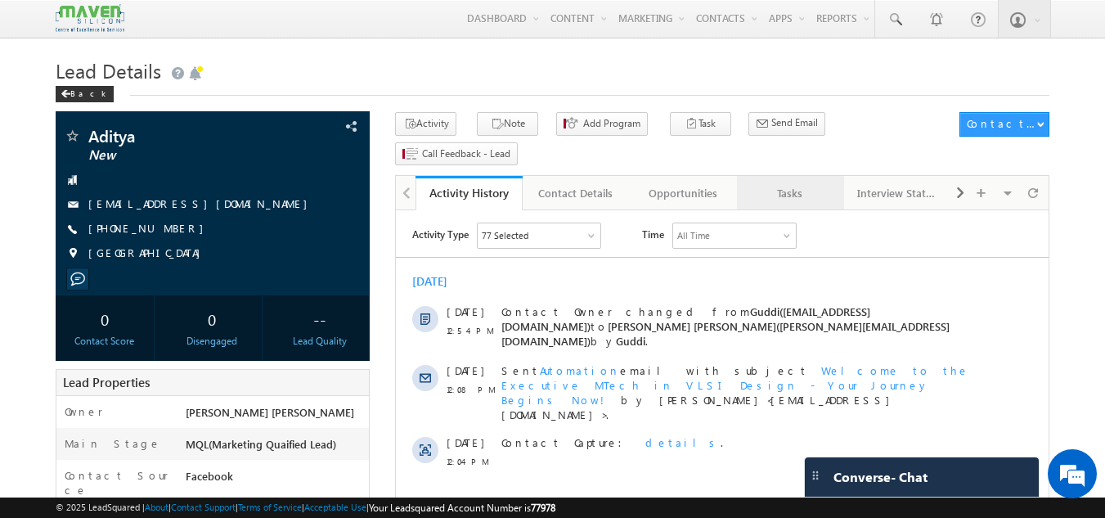
click at [807, 183] on div "Tasks" at bounding box center [789, 193] width 79 height 20
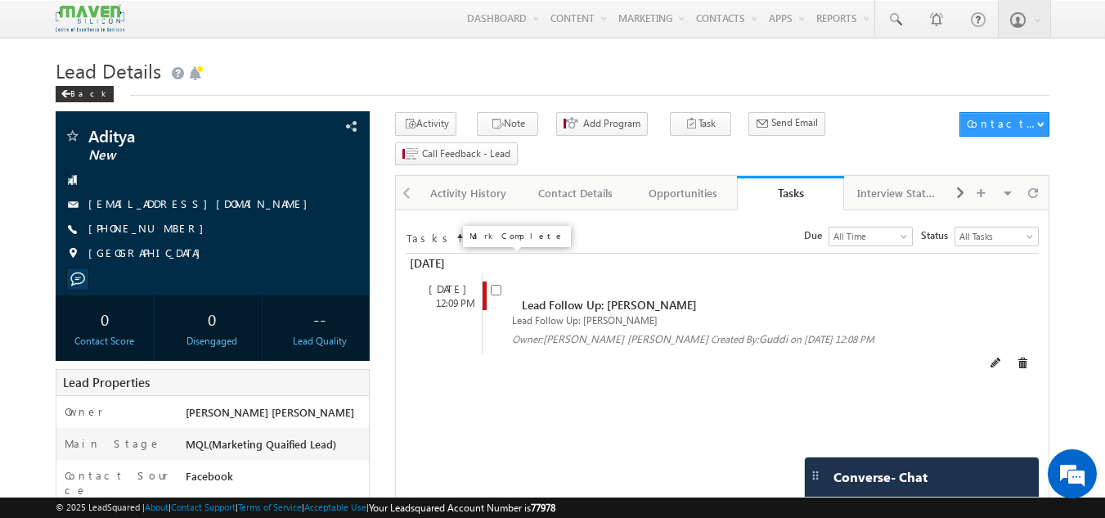
click at [493, 285] on input "checkbox" at bounding box center [496, 290] width 11 height 11
checkbox input "false"
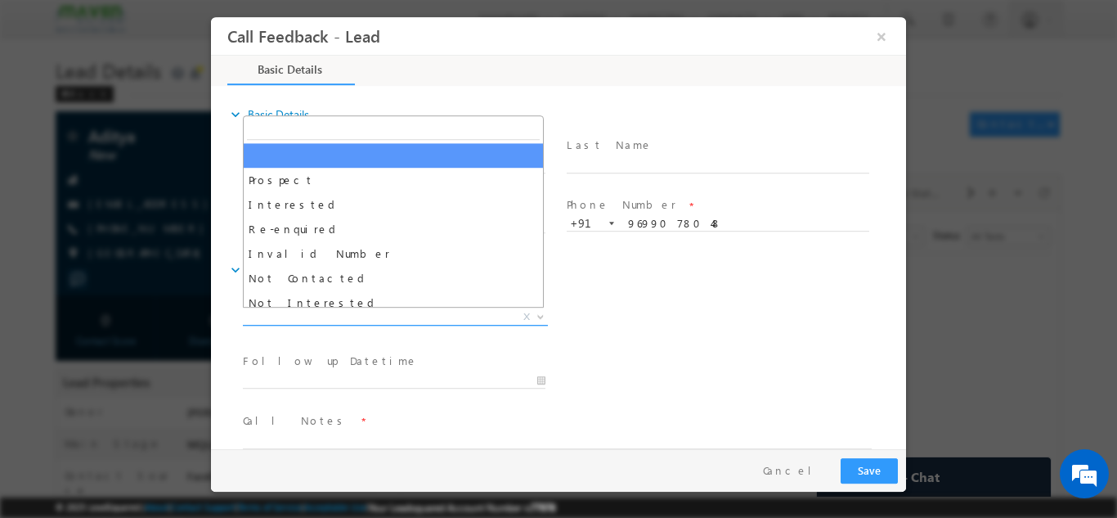
click at [406, 319] on span "X" at bounding box center [395, 316] width 305 height 16
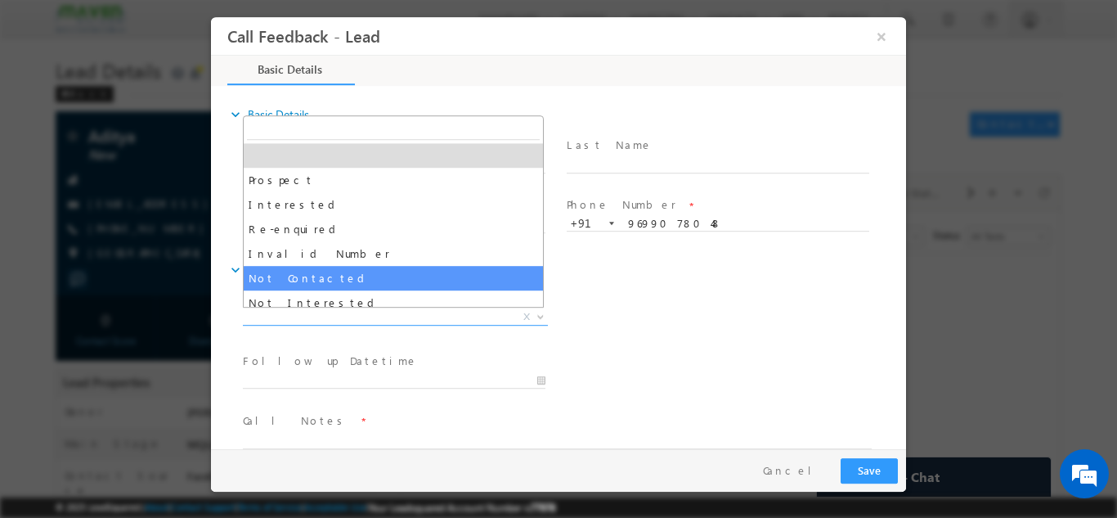
select select "Not Contacted"
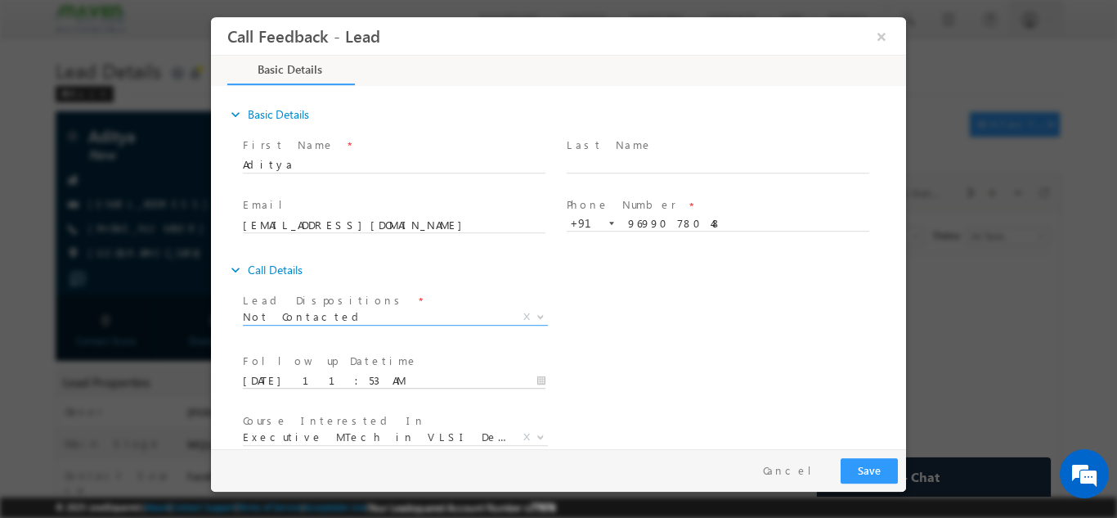
click at [380, 383] on input "26/08/2025 11:53 AM" at bounding box center [394, 380] width 303 height 16
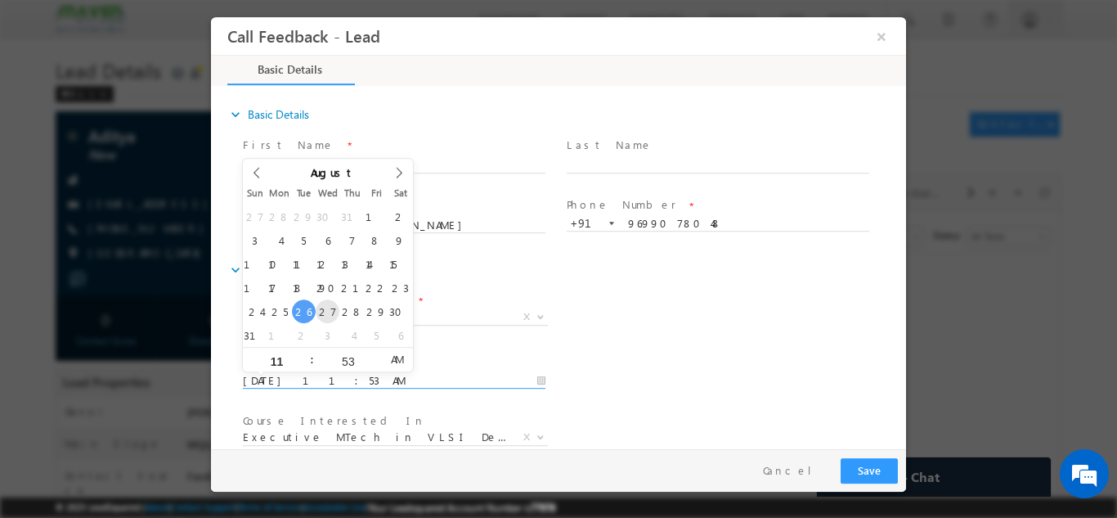
type input "27/08/2025 11:53 AM"
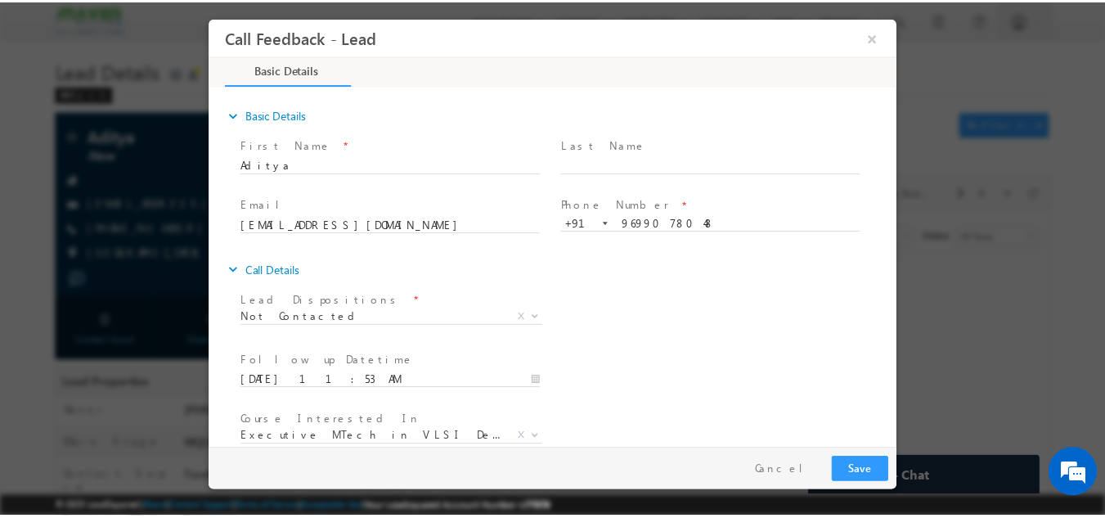
scroll to position [87, 0]
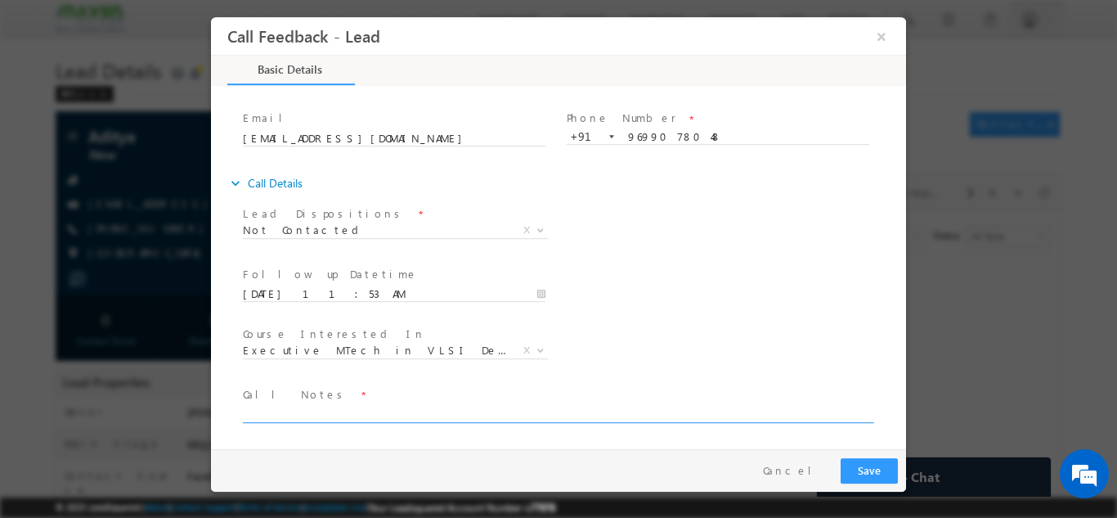
click at [752, 409] on textarea at bounding box center [557, 412] width 629 height 19
paste textarea "dnp"
type textarea "dnp"
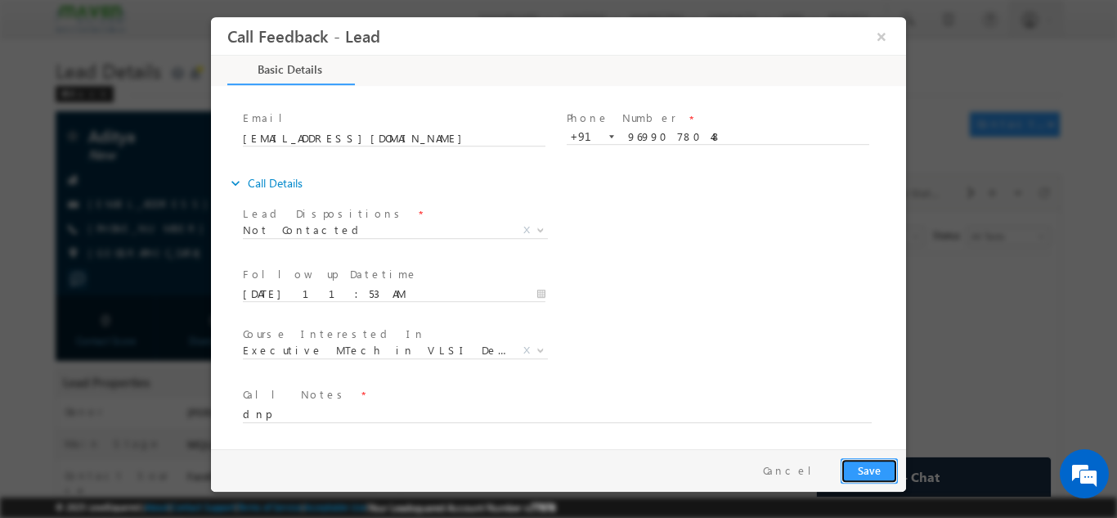
click at [870, 461] on button "Save" at bounding box center [869, 469] width 57 height 25
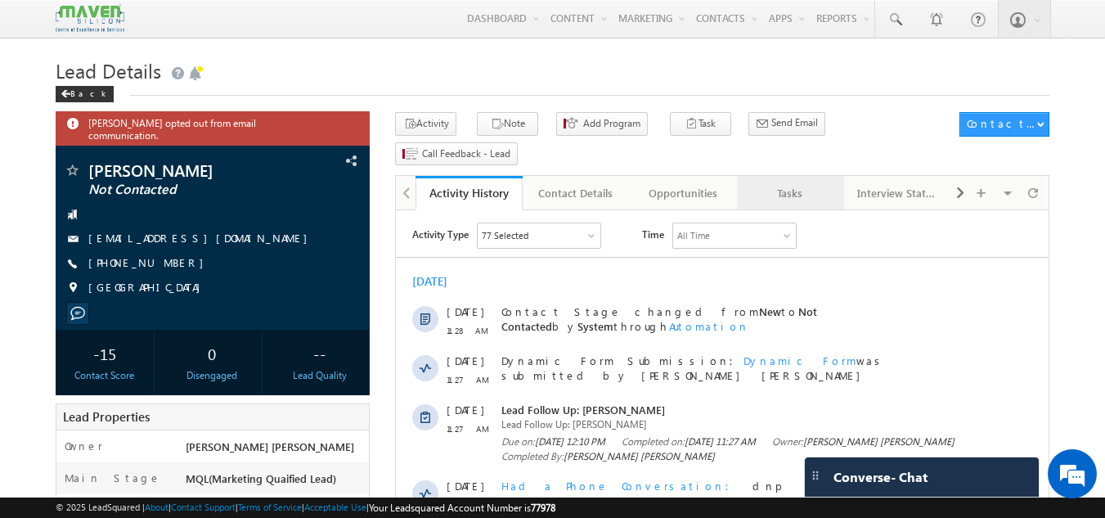
click at [778, 183] on div "Tasks" at bounding box center [789, 193] width 79 height 20
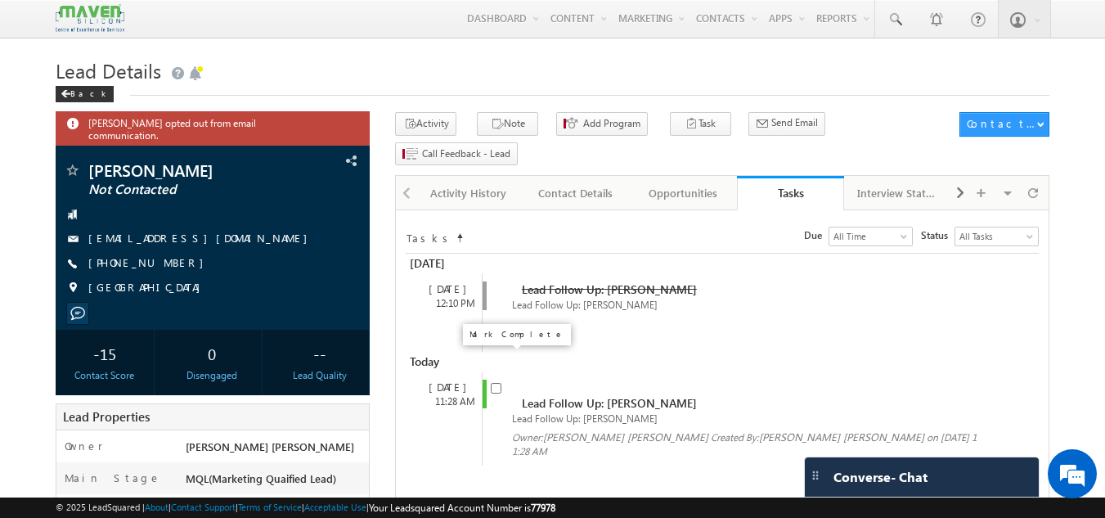
click at [495, 371] on div "Lead Follow Up: [PERSON_NAME] Lead Follow Up: [PERSON_NAME] Owner: [PERSON_NAME…" at bounding box center [737, 418] width 510 height 94
click at [495, 383] on input "checkbox" at bounding box center [496, 388] width 11 height 11
checkbox input "false"
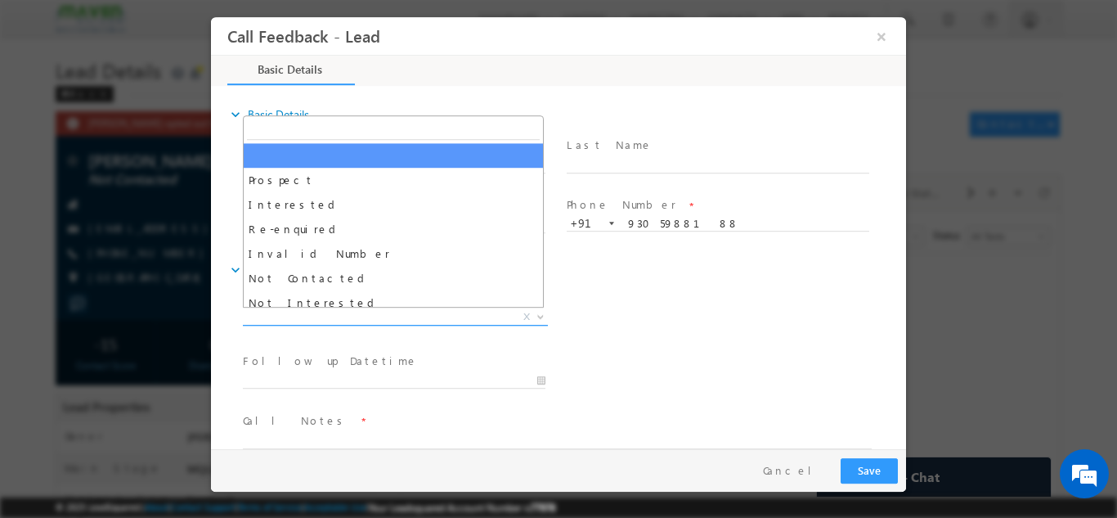
click at [460, 315] on span "X" at bounding box center [395, 316] width 305 height 16
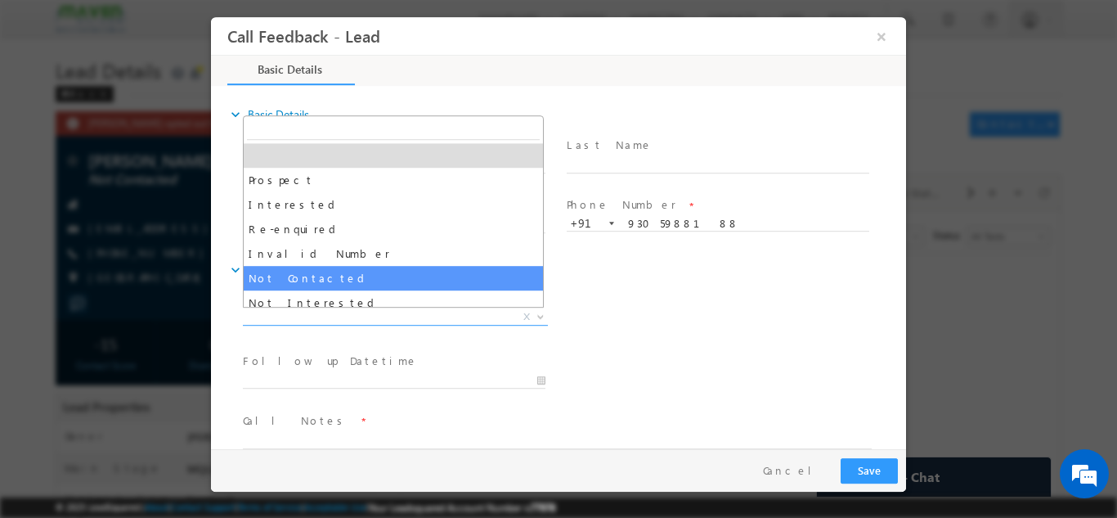
drag, startPoint x: 404, startPoint y: 273, endPoint x: 371, endPoint y: 287, distance: 36.3
select select "Not Contacted"
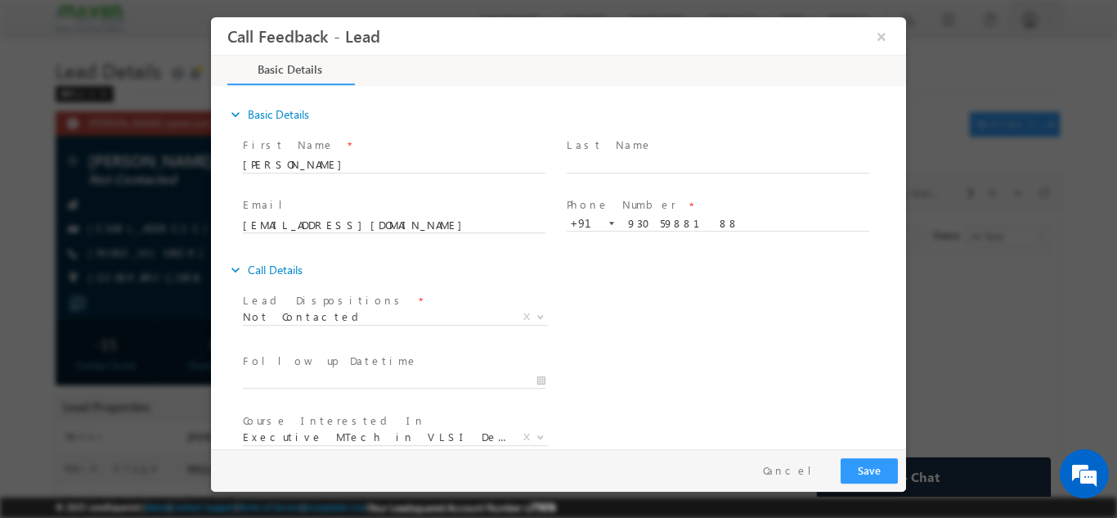
click at [371, 288] on div "Lead Dispositions * Prospect Interested Re-enquired Invalid Number Not Contacte…" at bounding box center [402, 318] width 324 height 61
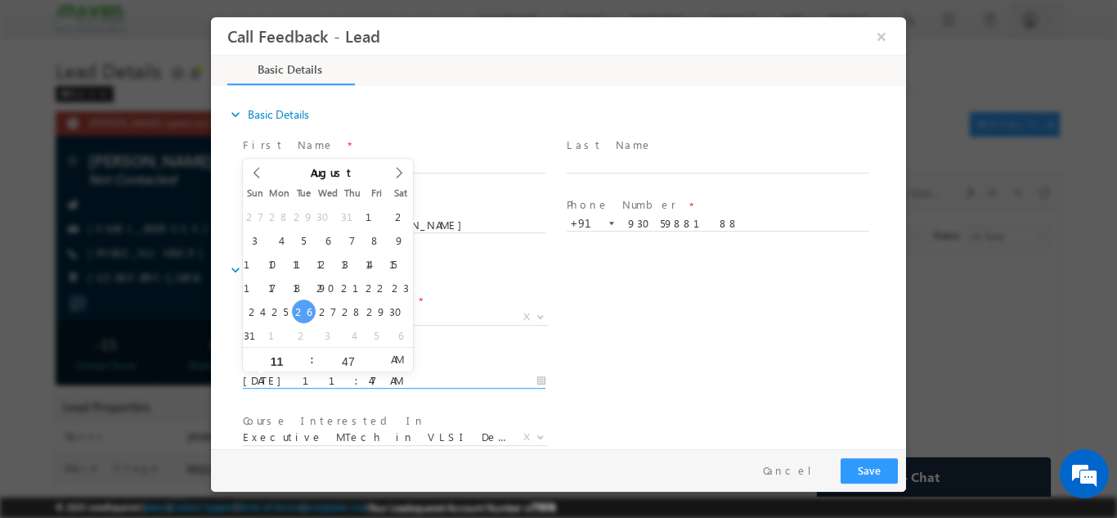
click at [358, 379] on input "[DATE] 11:47 AM" at bounding box center [394, 380] width 303 height 16
type input "[DATE] 11:47 AM"
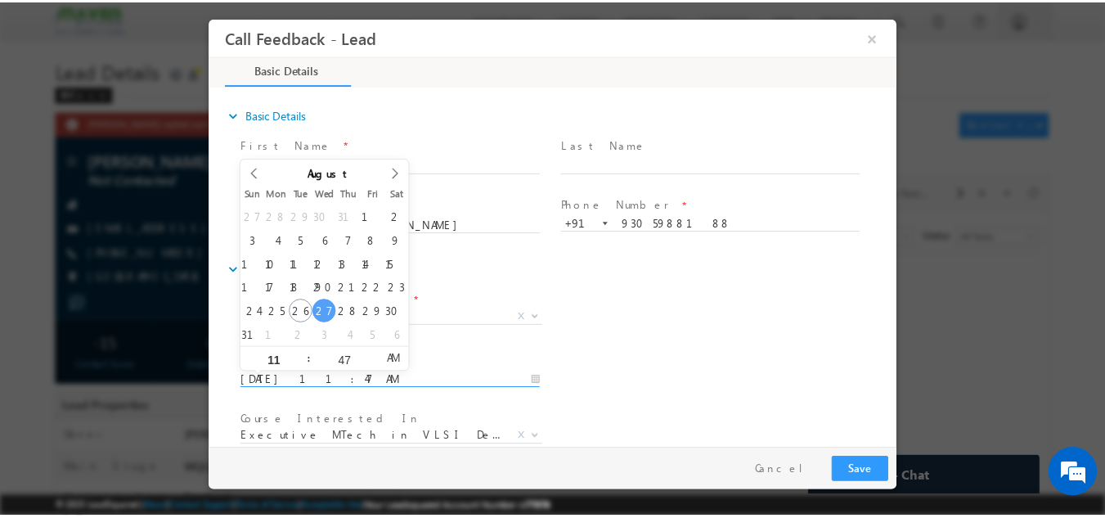
scroll to position [87, 0]
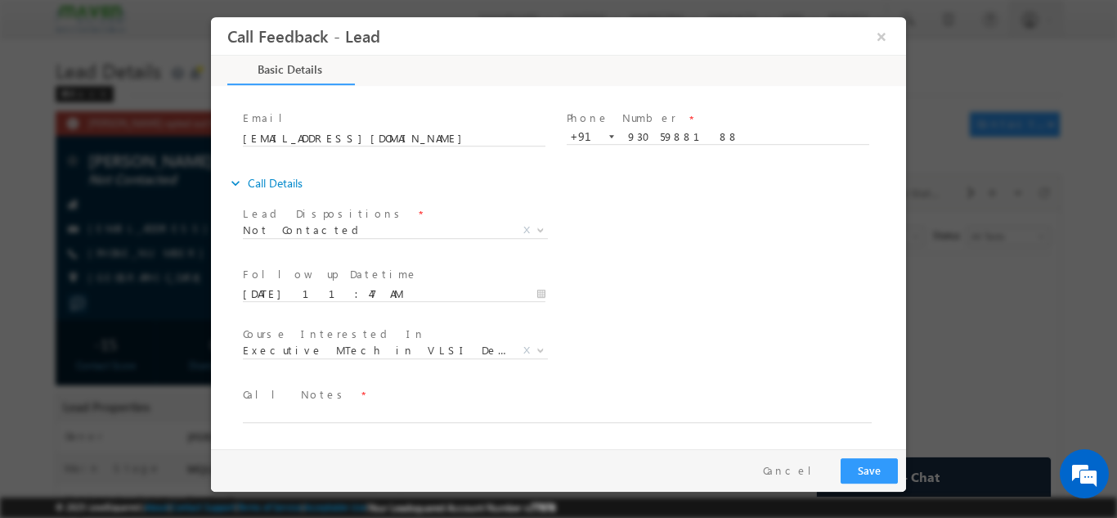
drag, startPoint x: 902, startPoint y: 199, endPoint x: 1158, endPoint y: 402, distance: 327.2
click at [784, 408] on textarea at bounding box center [557, 412] width 629 height 19
type textarea "dnp"
click at [895, 468] on button "Save" at bounding box center [869, 469] width 57 height 25
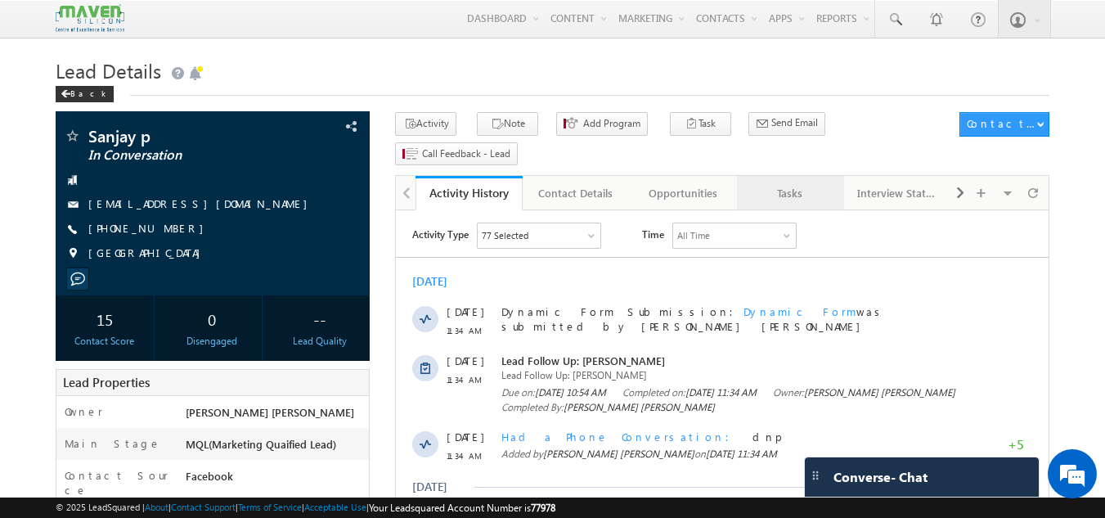
click at [811, 183] on div "Tasks" at bounding box center [789, 193] width 79 height 20
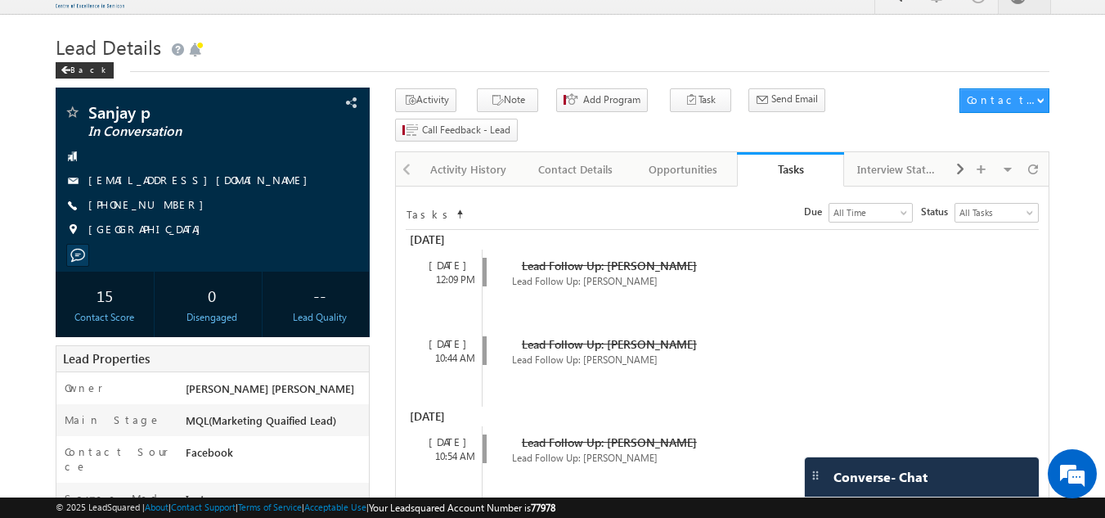
scroll to position [25, 0]
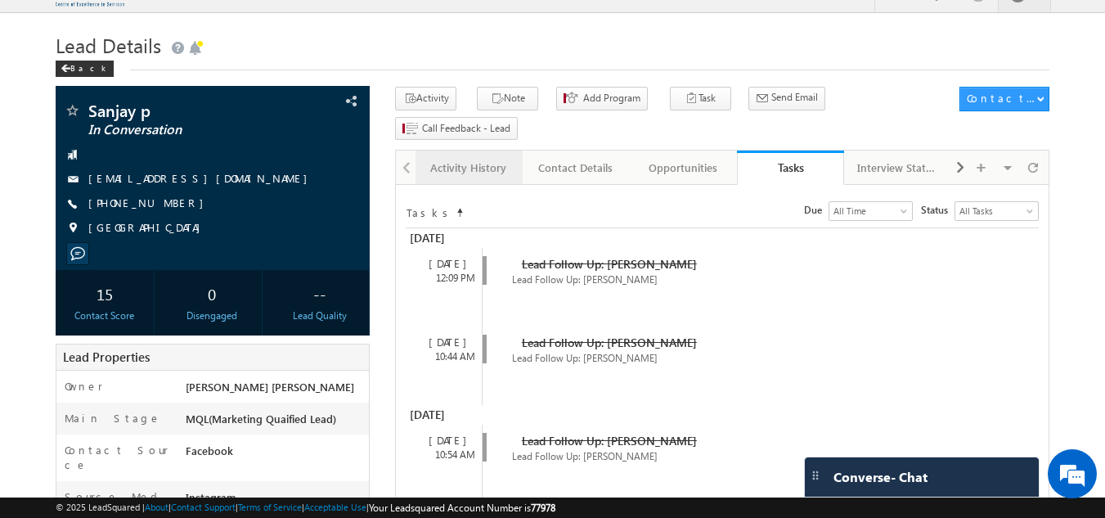
click at [488, 158] on div "Activity History" at bounding box center [468, 168] width 79 height 20
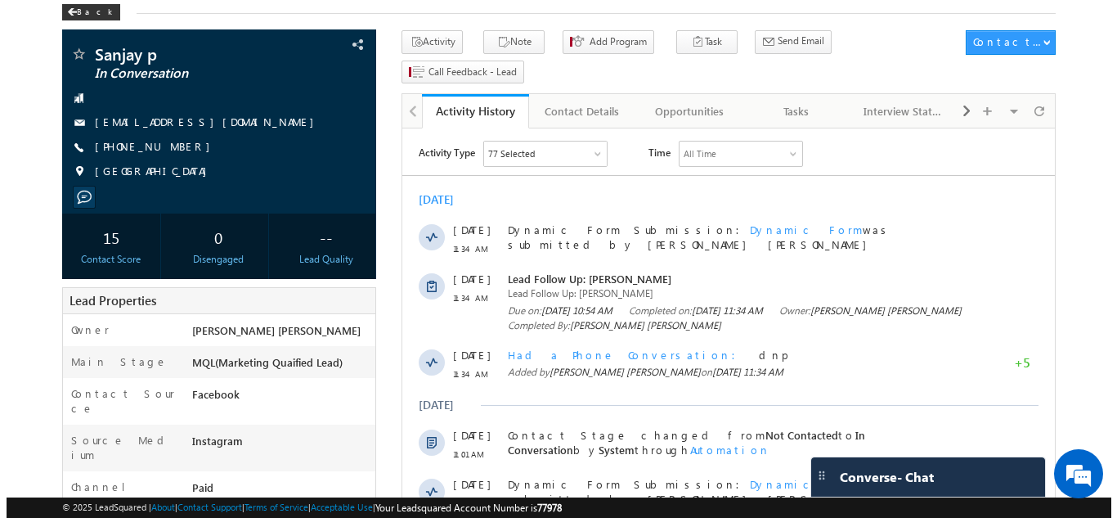
scroll to position [65, 0]
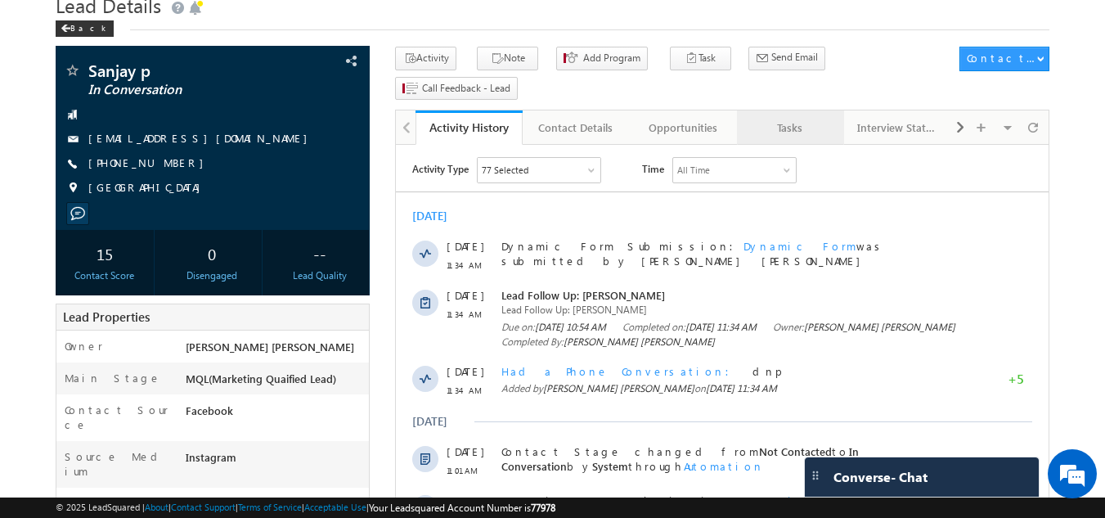
click at [794, 118] on div "Tasks" at bounding box center [789, 128] width 79 height 20
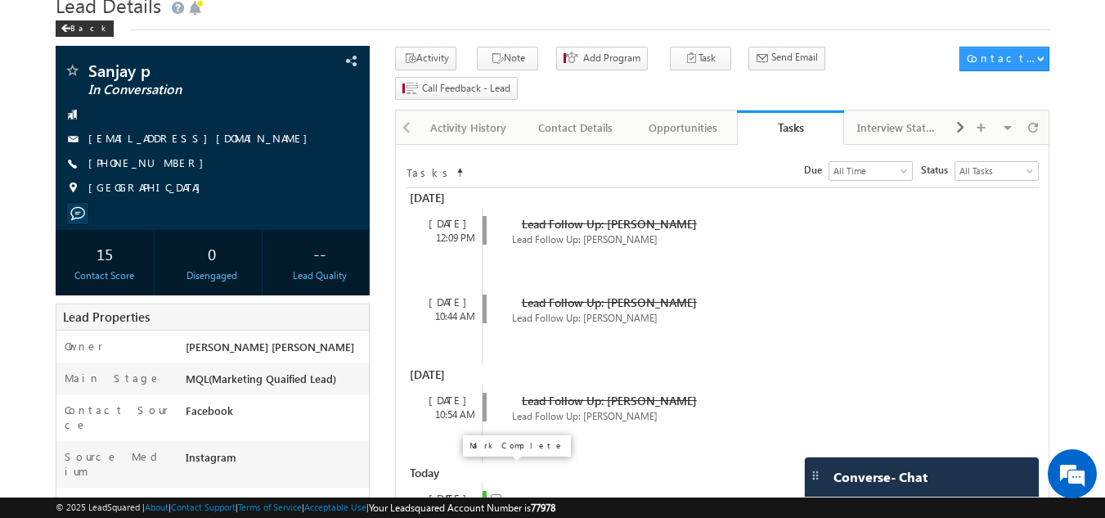
click at [492, 494] on input "checkbox" at bounding box center [496, 499] width 11 height 11
checkbox input "false"
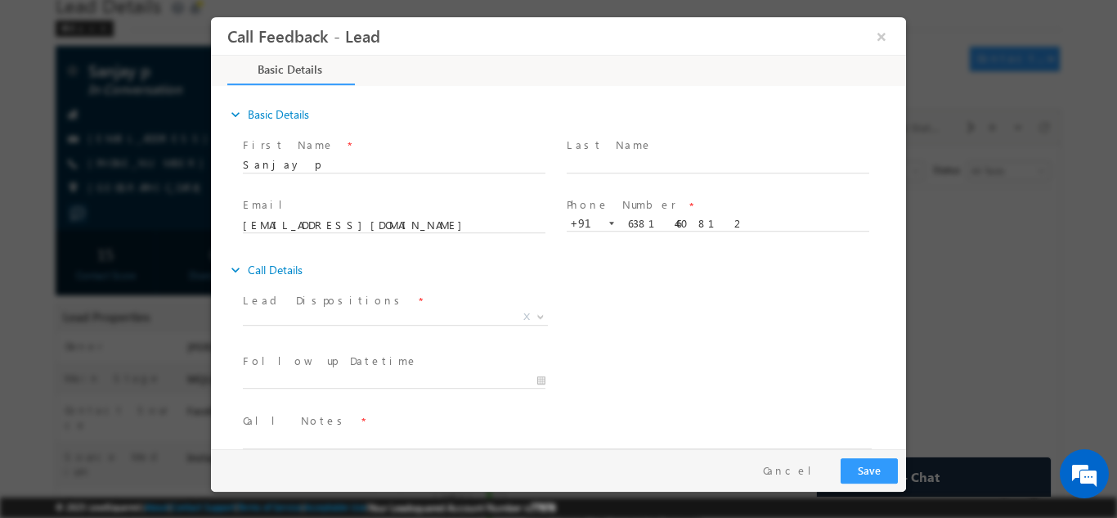
scroll to position [0, 0]
click at [460, 323] on span "Prospect Interested Re-enquired Invalid Number Not Contacted Not Interested In …" at bounding box center [401, 319] width 317 height 20
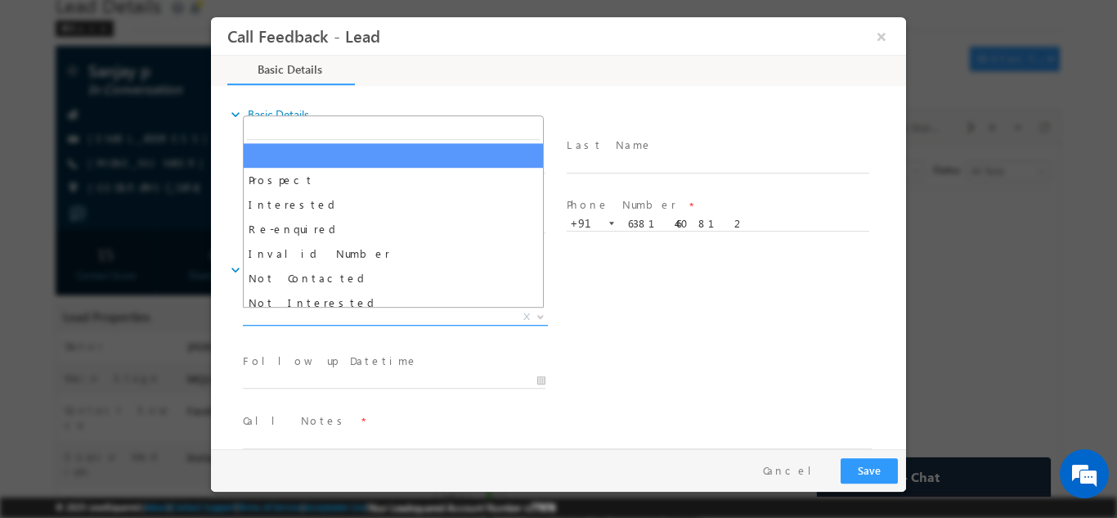
click at [438, 312] on span "X" at bounding box center [395, 316] width 305 height 16
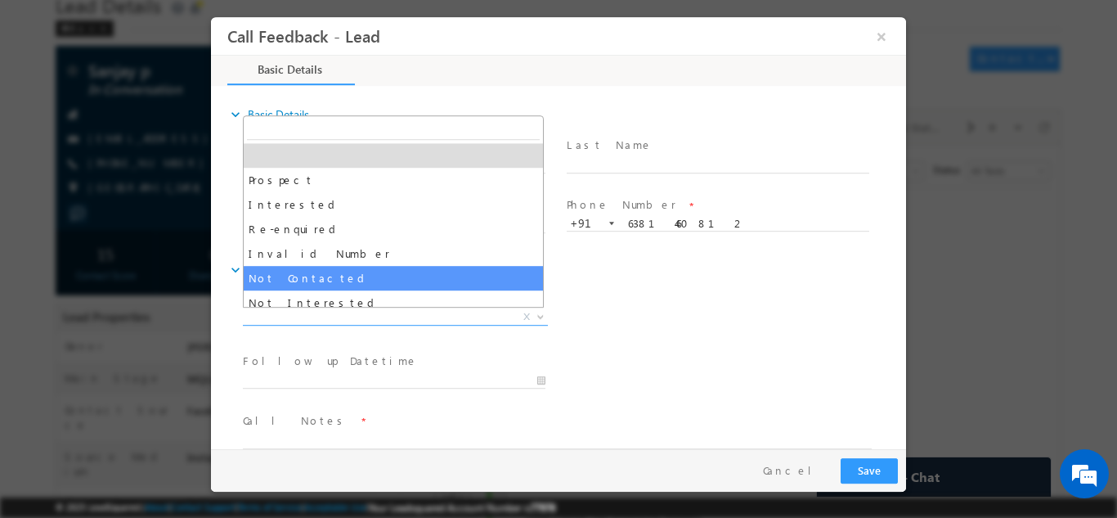
select select "Not Contacted"
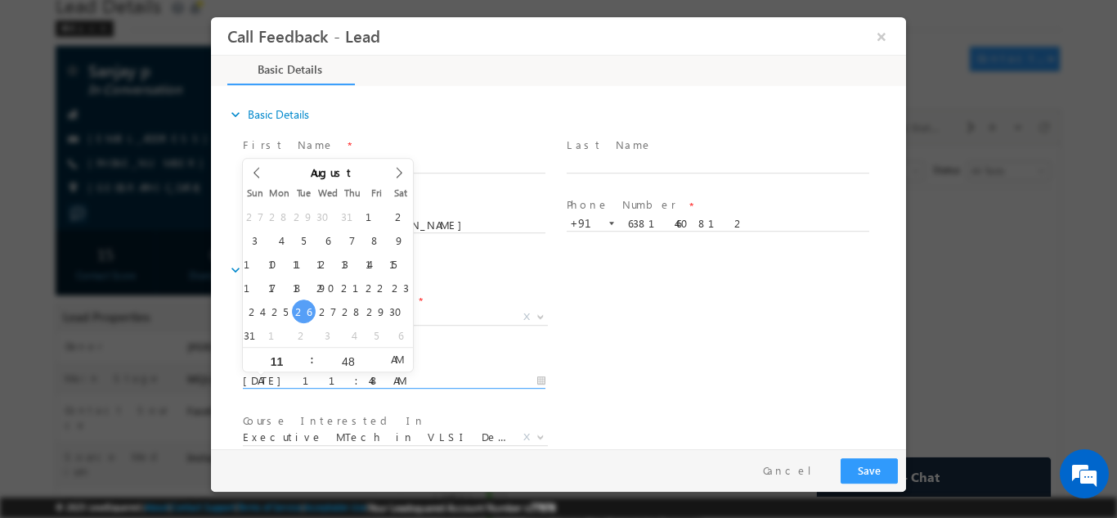
click at [373, 379] on input "26/08/2025 11:48 AM" at bounding box center [394, 380] width 303 height 16
type input "27/08/2025 11:48 AM"
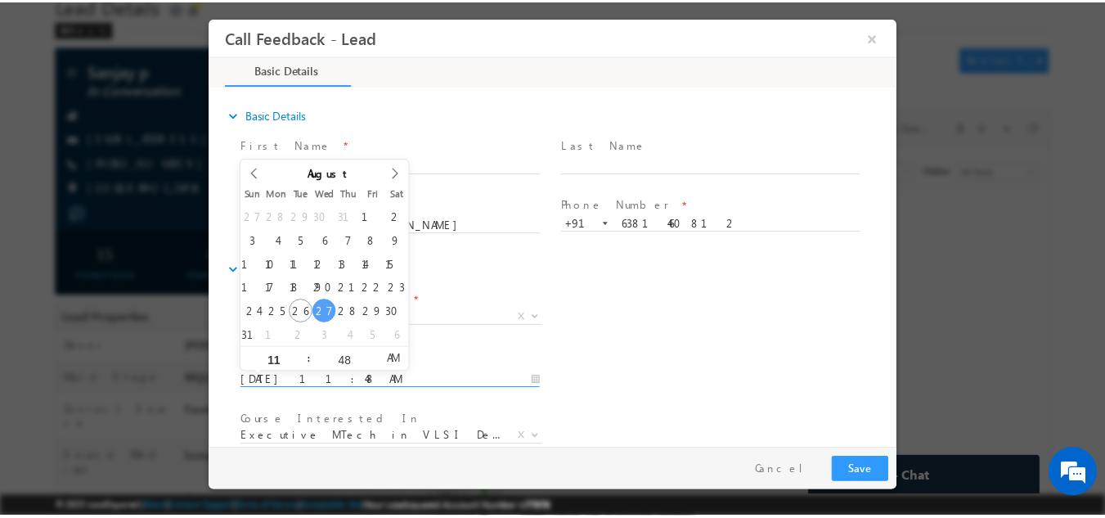
scroll to position [87, 0]
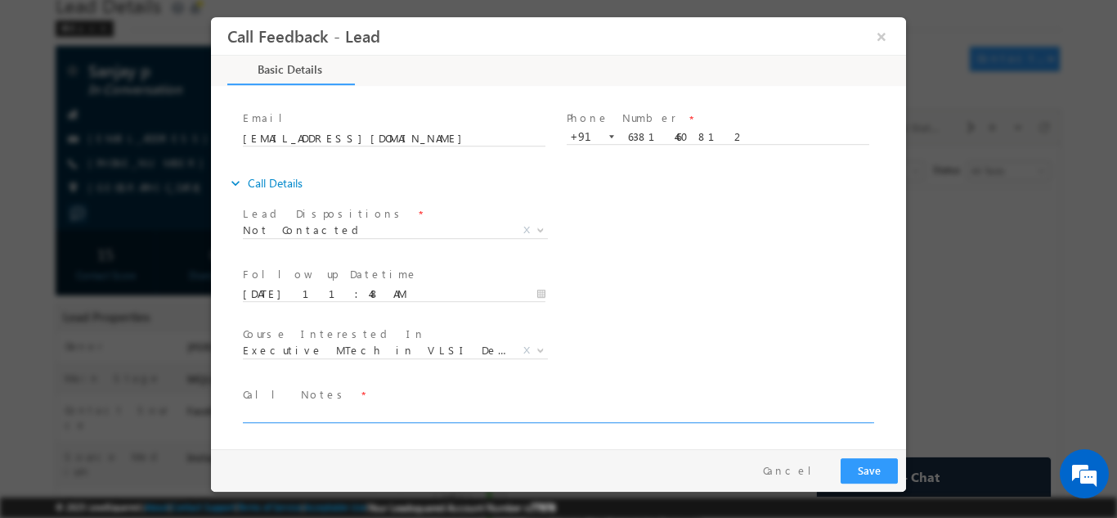
click at [767, 404] on textarea at bounding box center [557, 412] width 629 height 19
type textarea "dnp"
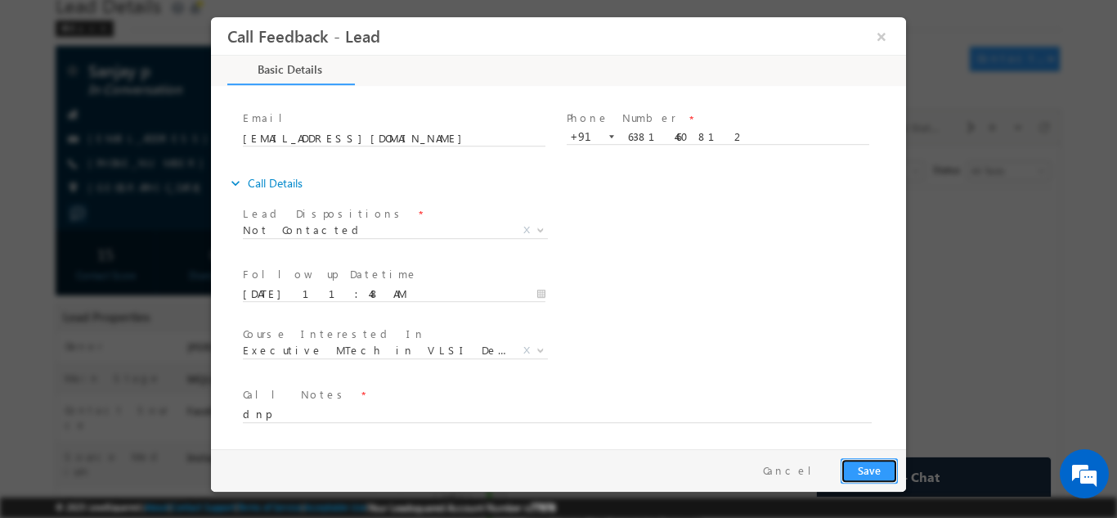
click at [865, 461] on button "Save" at bounding box center [869, 469] width 57 height 25
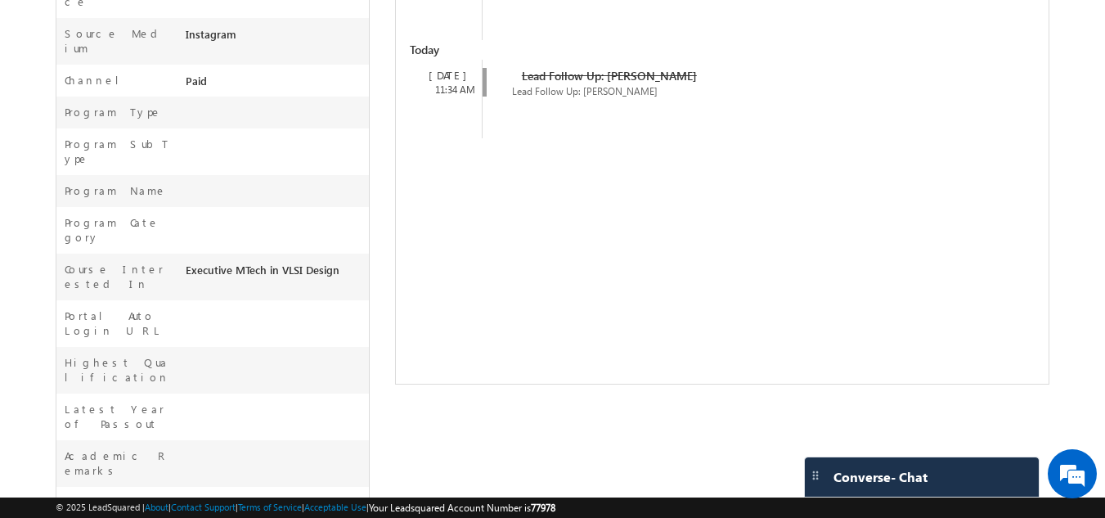
scroll to position [0, 0]
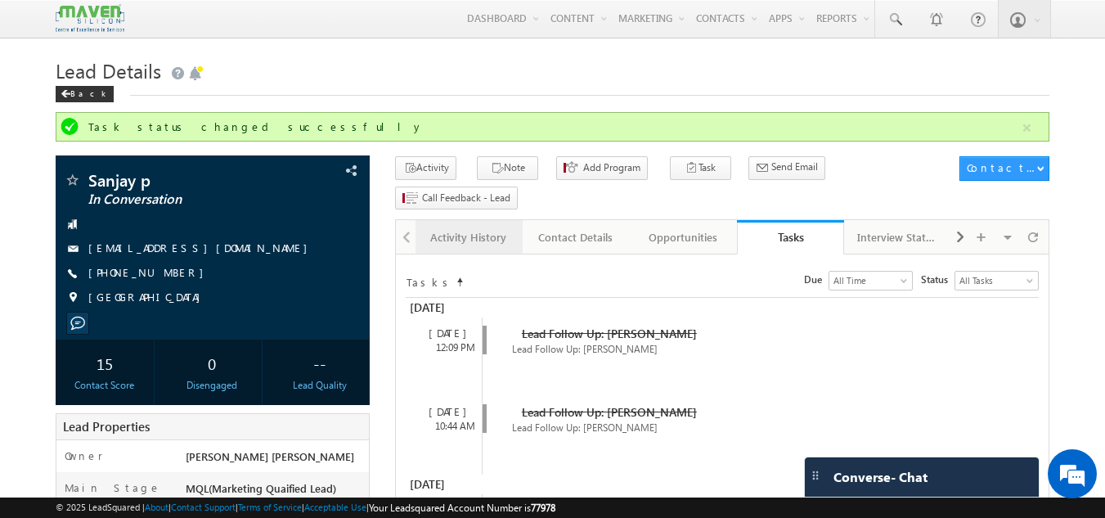
click at [470, 227] on div "Activity History" at bounding box center [468, 237] width 79 height 20
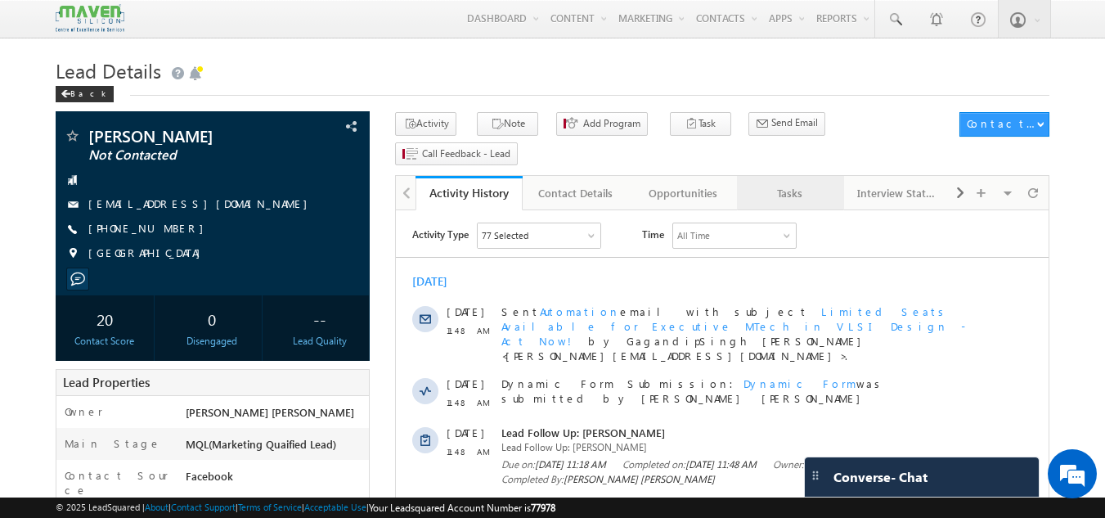
click at [802, 183] on div "Tasks" at bounding box center [789, 193] width 79 height 20
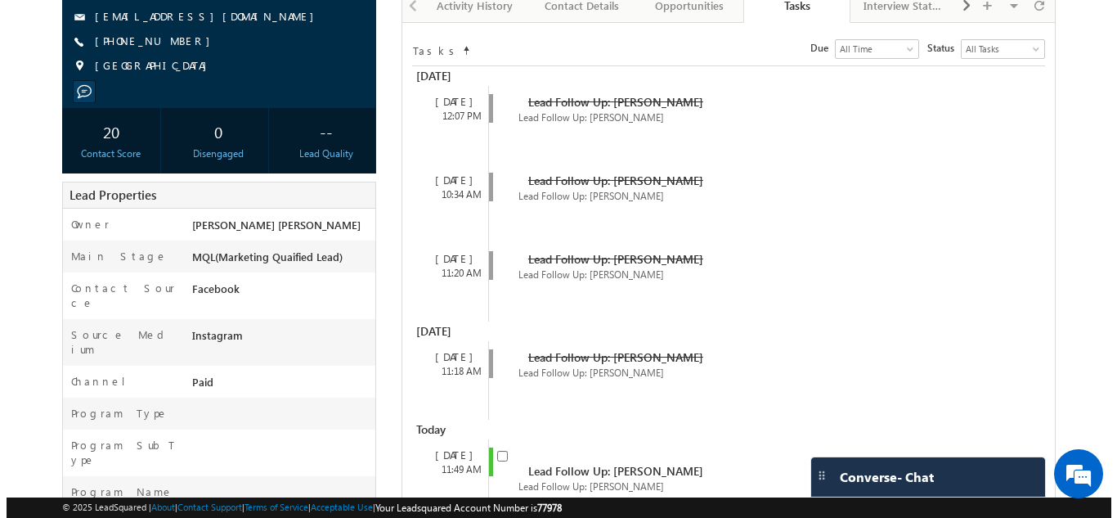
scroll to position [283, 0]
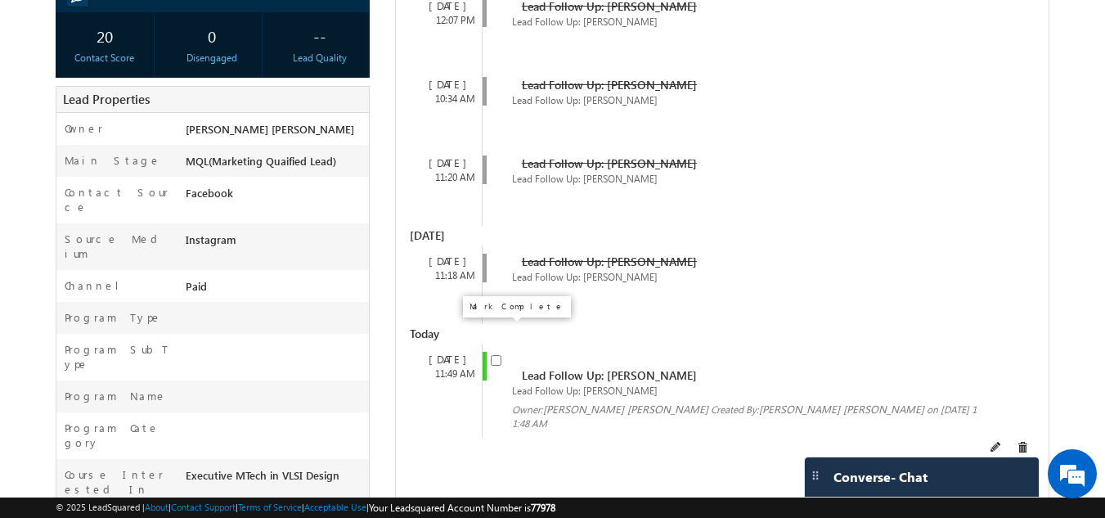
click at [495, 355] on input "checkbox" at bounding box center [496, 360] width 11 height 11
checkbox input "false"
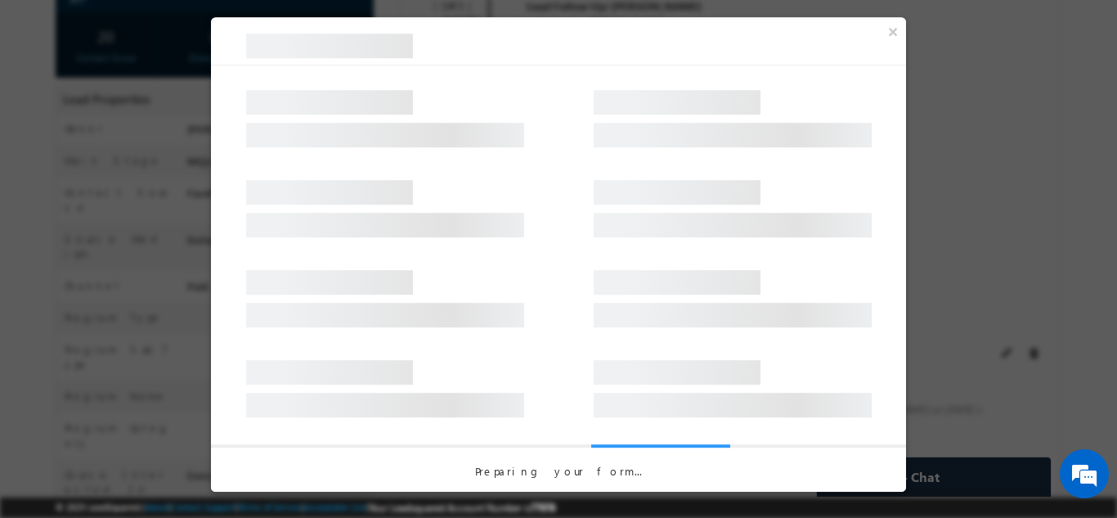
scroll to position [0, 0]
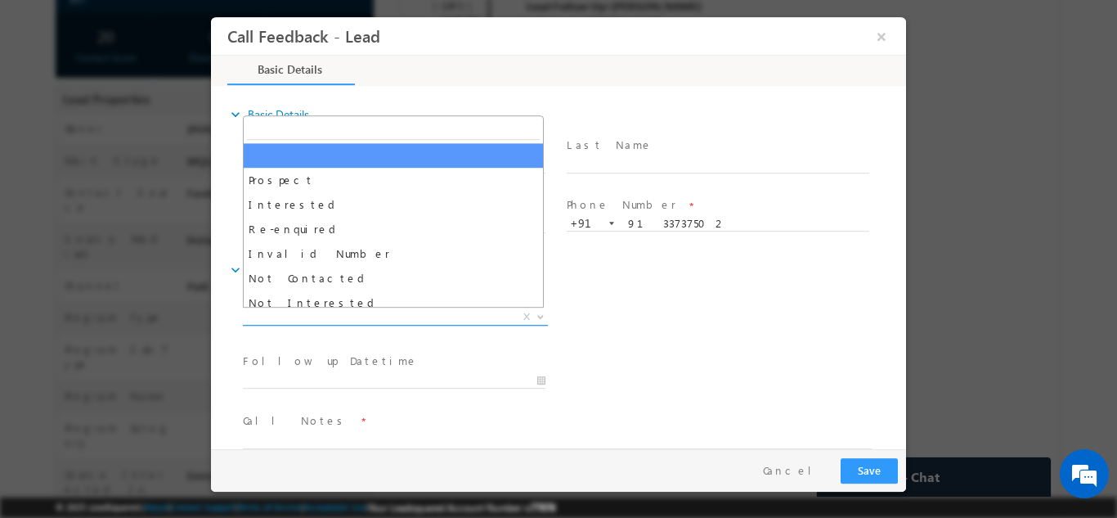
click at [457, 317] on span "X" at bounding box center [395, 316] width 305 height 16
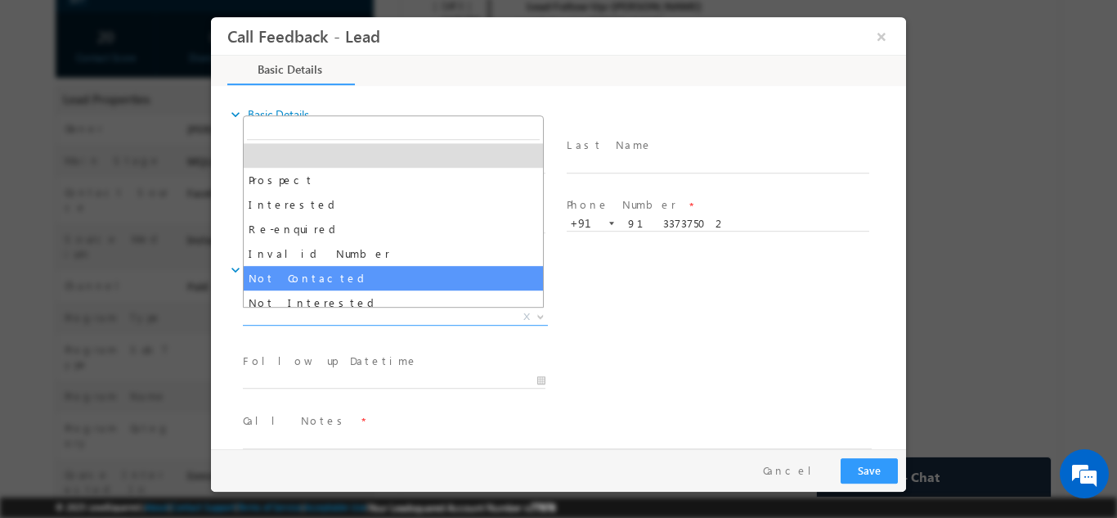
select select "Not Contacted"
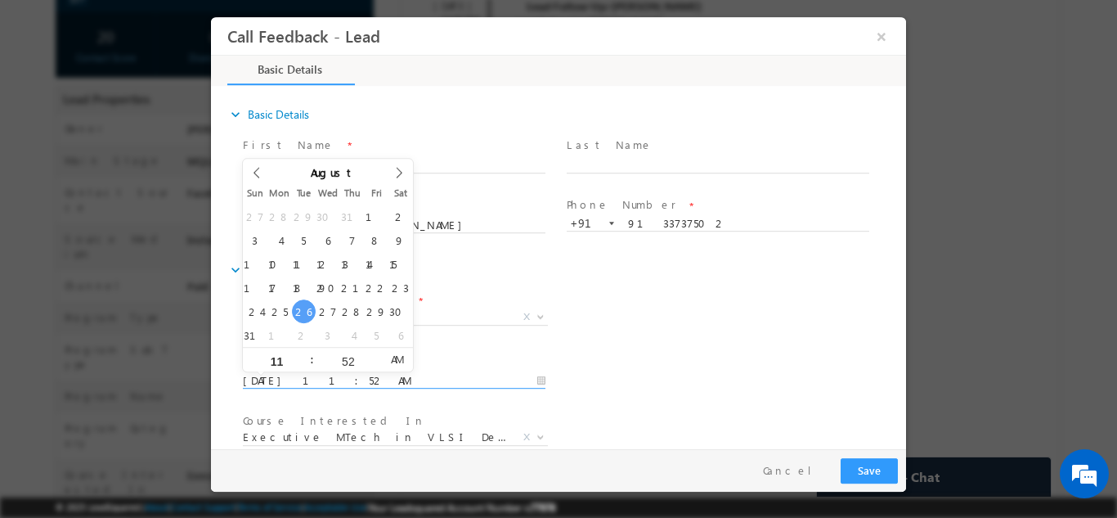
click at [400, 376] on input "26/08/2025 11:52 AM" at bounding box center [394, 380] width 303 height 16
type input "27/08/2025 11:52 AM"
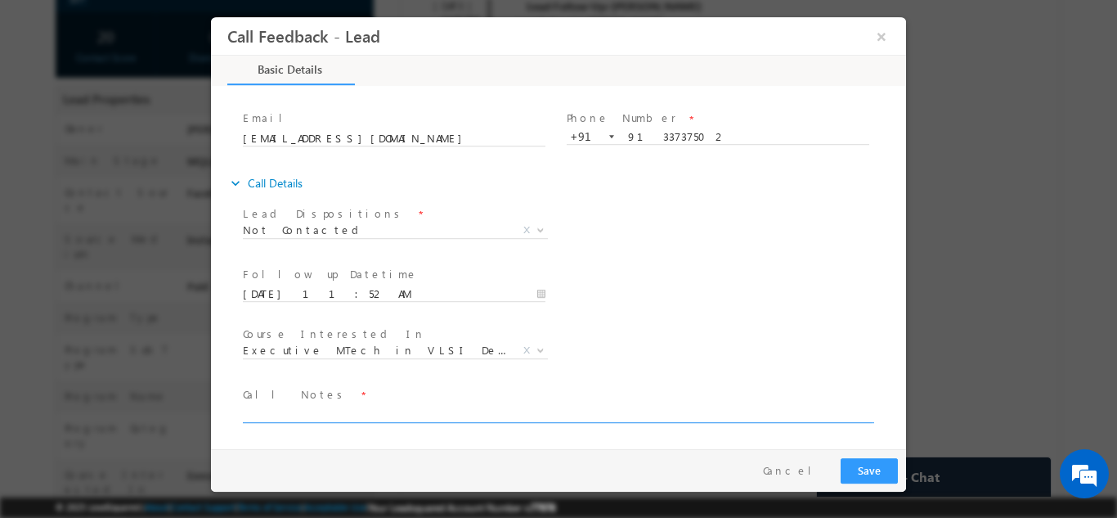
click at [699, 411] on textarea at bounding box center [557, 412] width 629 height 19
type textarea "dnp"
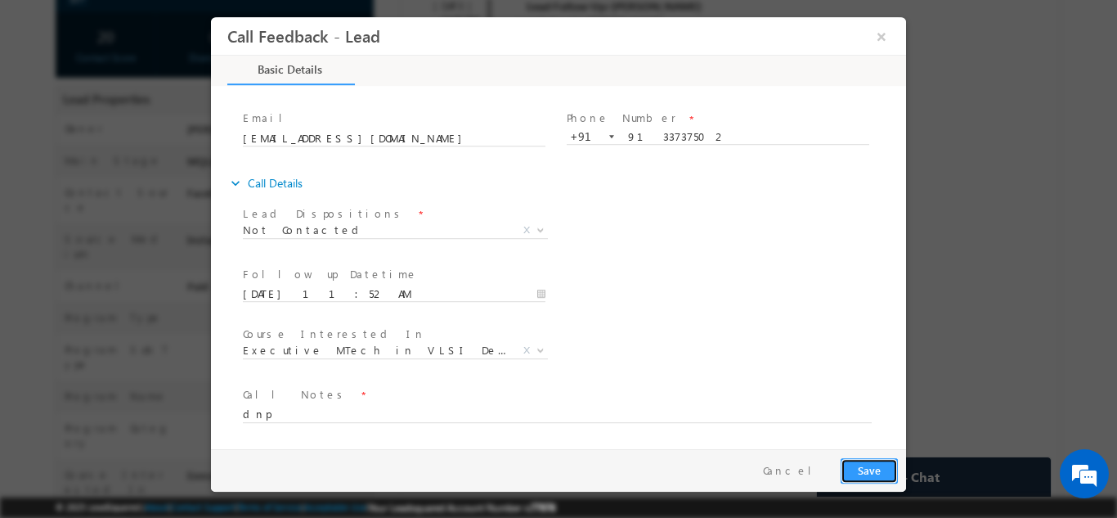
click at [880, 473] on button "Save" at bounding box center [869, 469] width 57 height 25
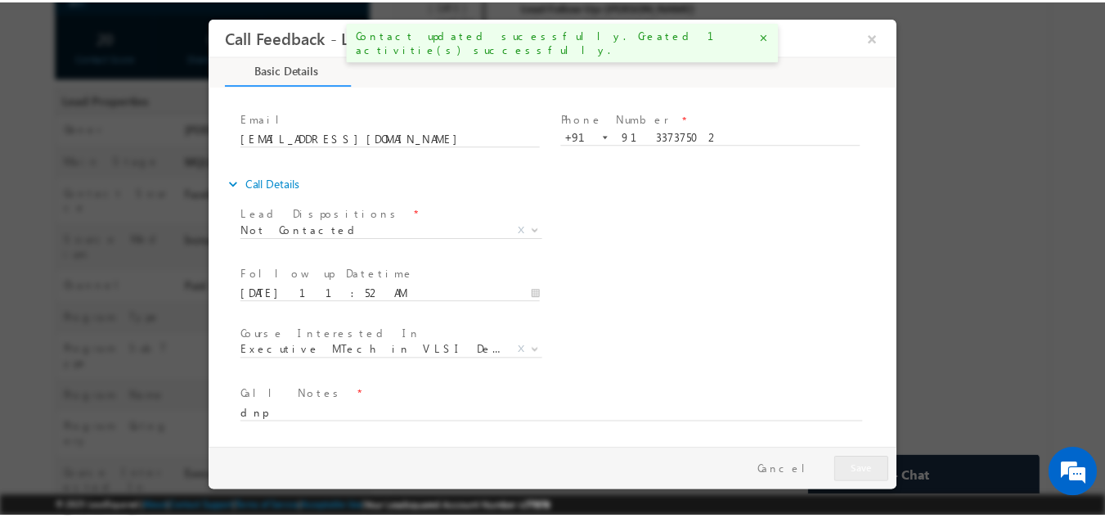
scroll to position [327, 0]
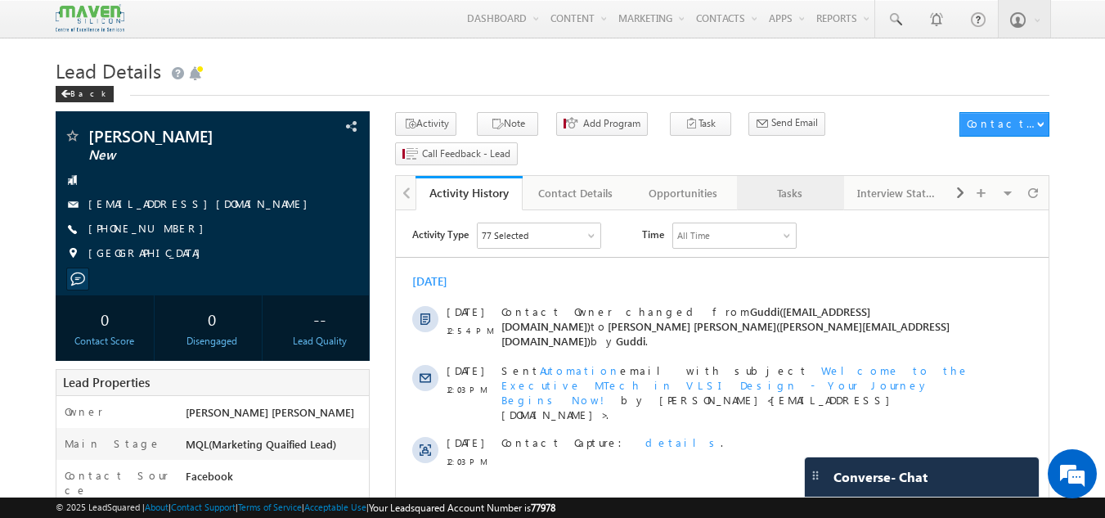
click at [793, 183] on div "Tasks" at bounding box center [789, 193] width 79 height 20
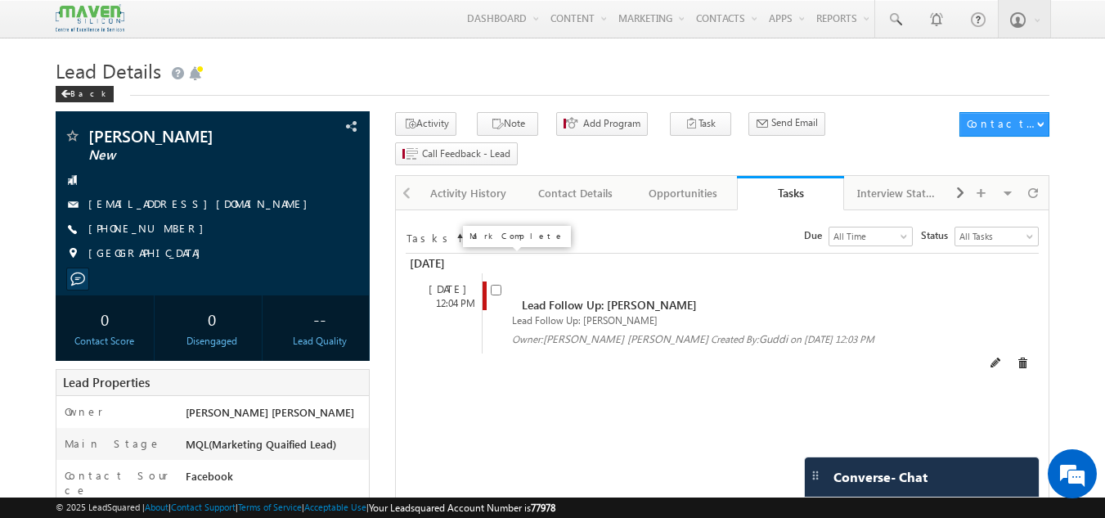
click at [495, 285] on input "checkbox" at bounding box center [496, 290] width 11 height 11
checkbox input "false"
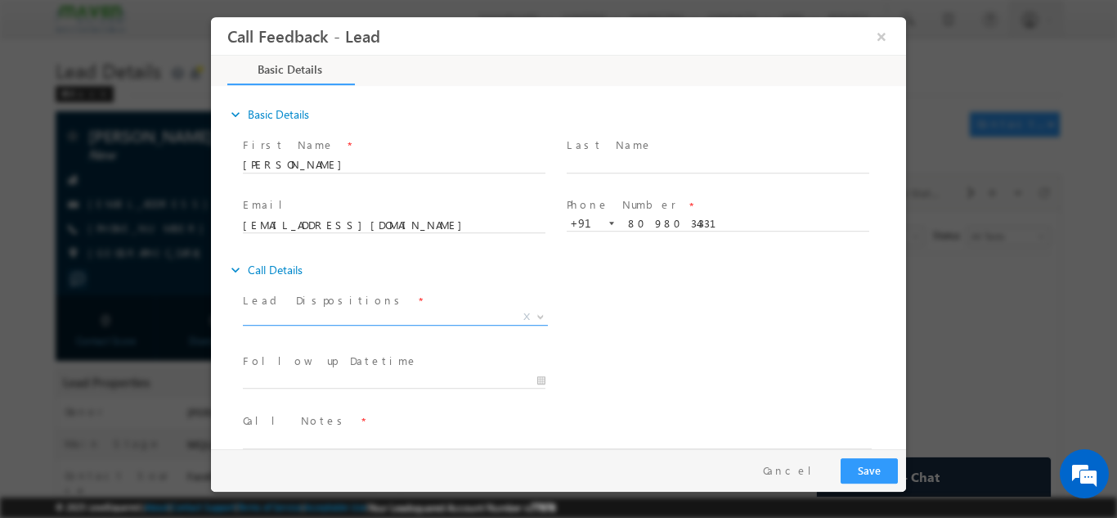
click at [335, 317] on span "X" at bounding box center [395, 316] width 305 height 16
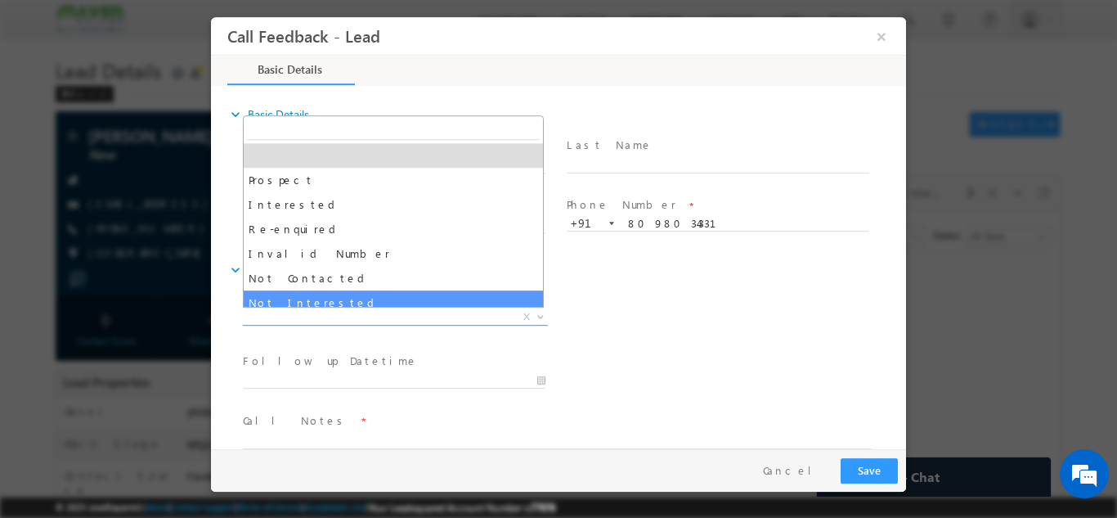
select select "Not Interested"
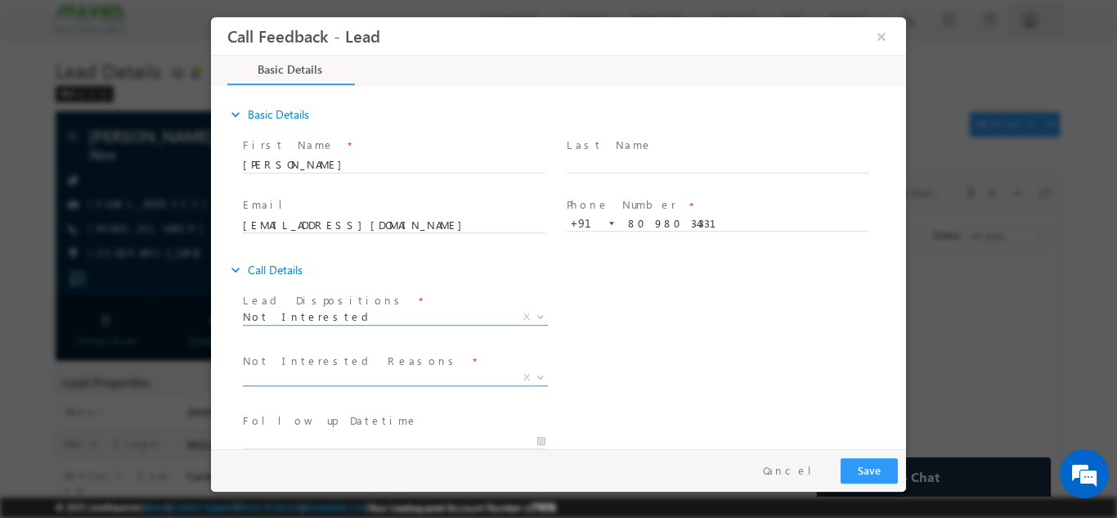
click at [329, 379] on span "X" at bounding box center [395, 377] width 305 height 16
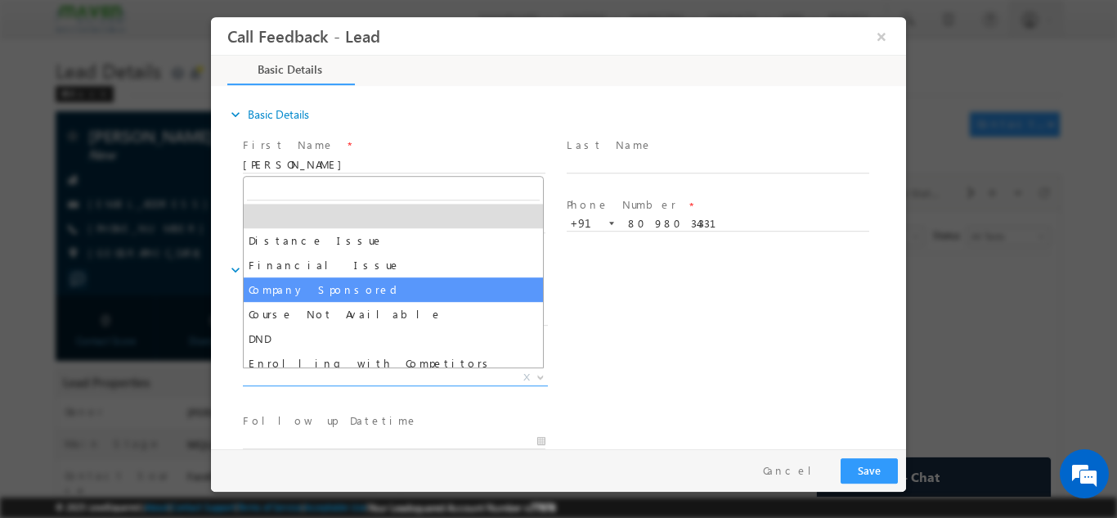
scroll to position [33, 0]
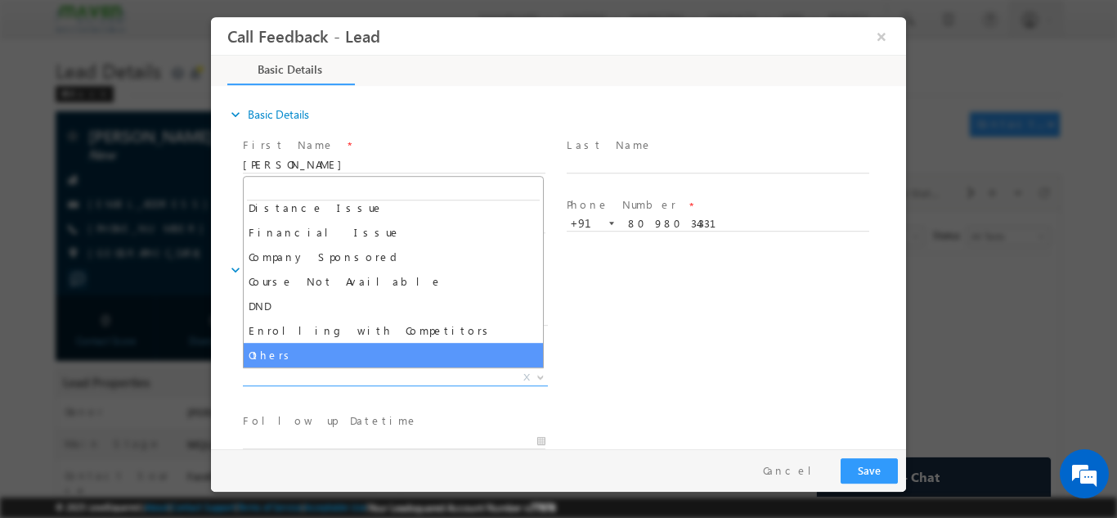
select select "Others"
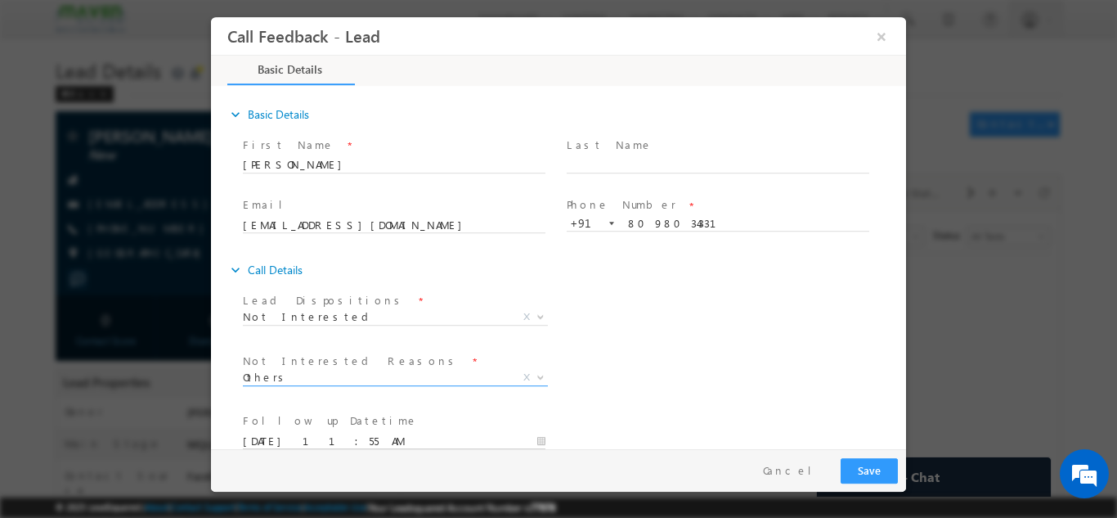
click at [419, 442] on input "[DATE] 11:55 AM" at bounding box center [394, 441] width 303 height 16
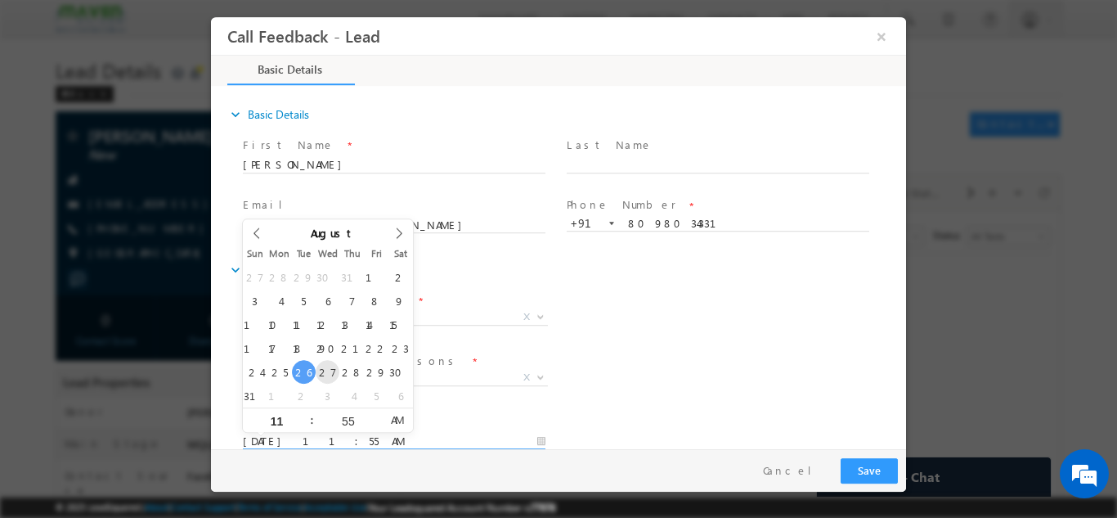
type input "[DATE] 11:55 AM"
select select
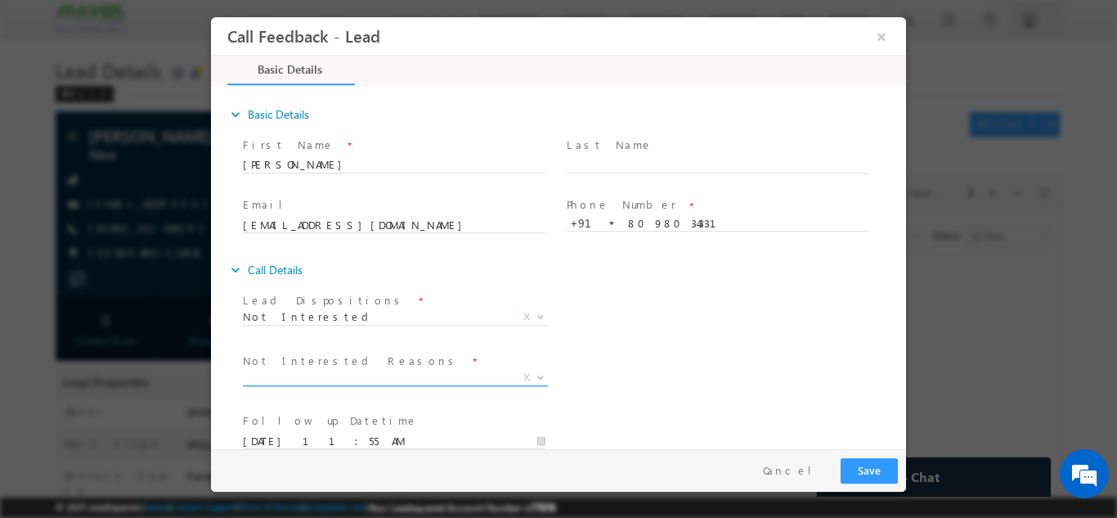
click at [524, 369] on span "X" at bounding box center [527, 376] width 7 height 15
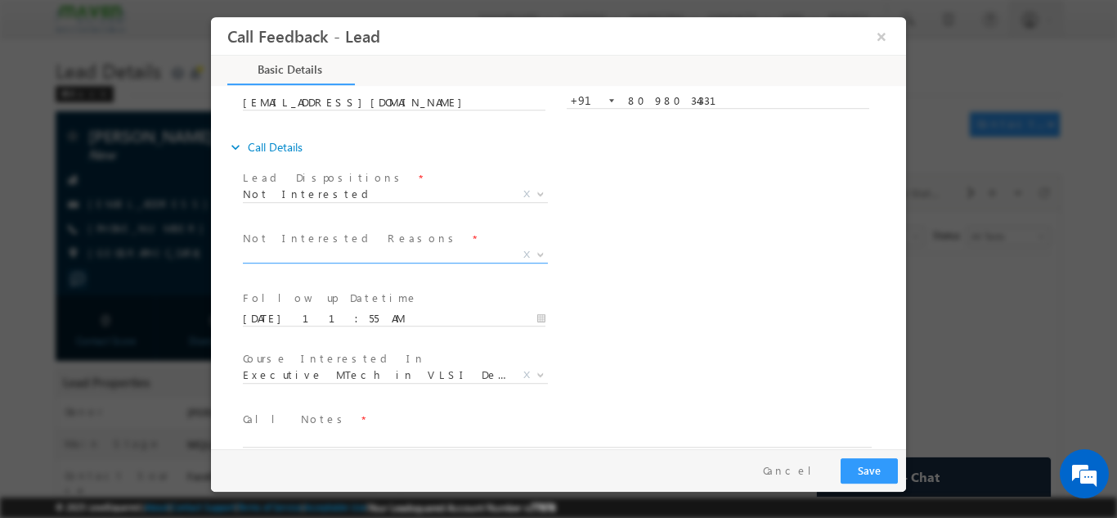
scroll to position [128, 0]
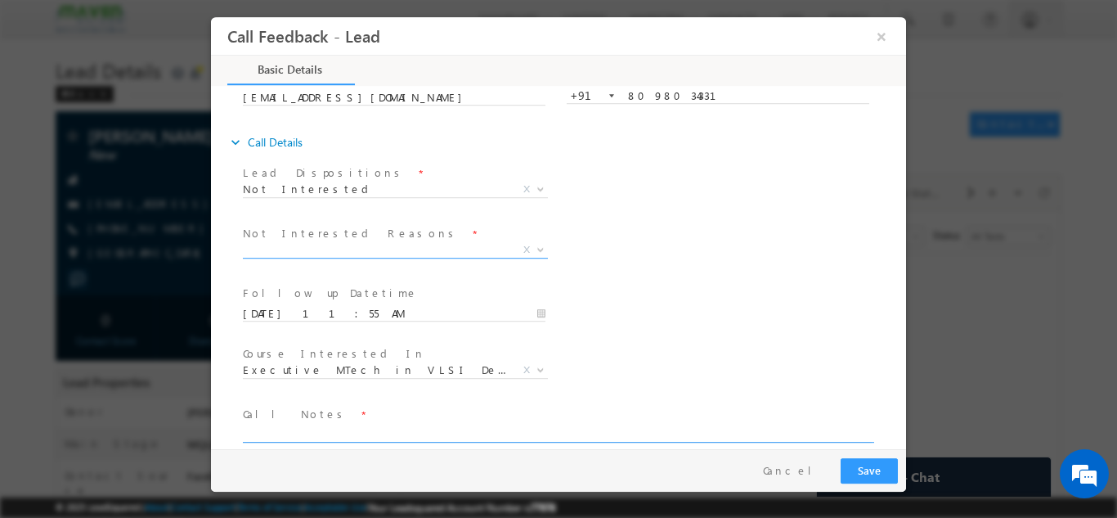
click at [555, 435] on textarea at bounding box center [557, 432] width 629 height 19
type textarea "not interested"
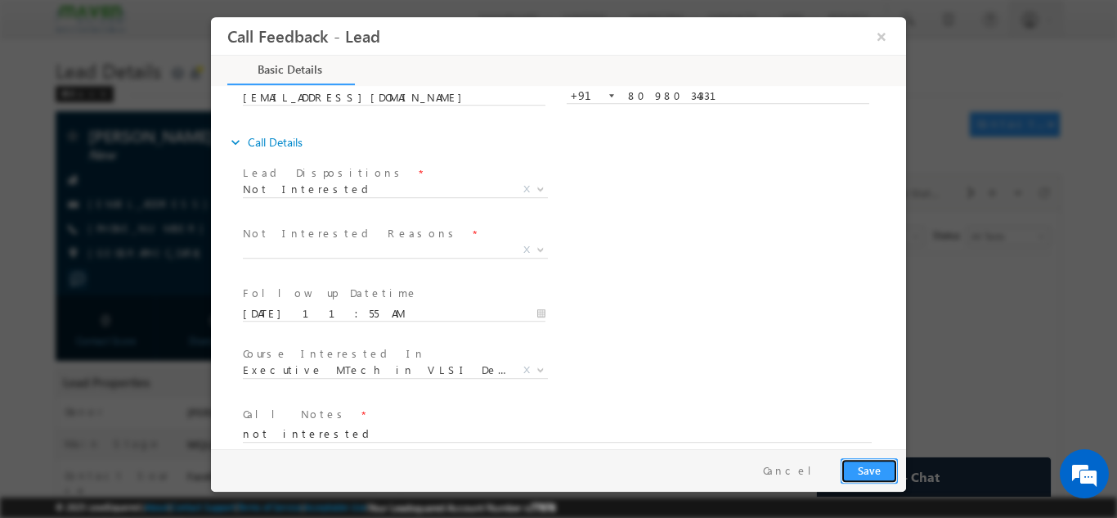
click at [865, 461] on button "Save" at bounding box center [869, 469] width 57 height 25
click at [493, 246] on span "X" at bounding box center [395, 249] width 305 height 16
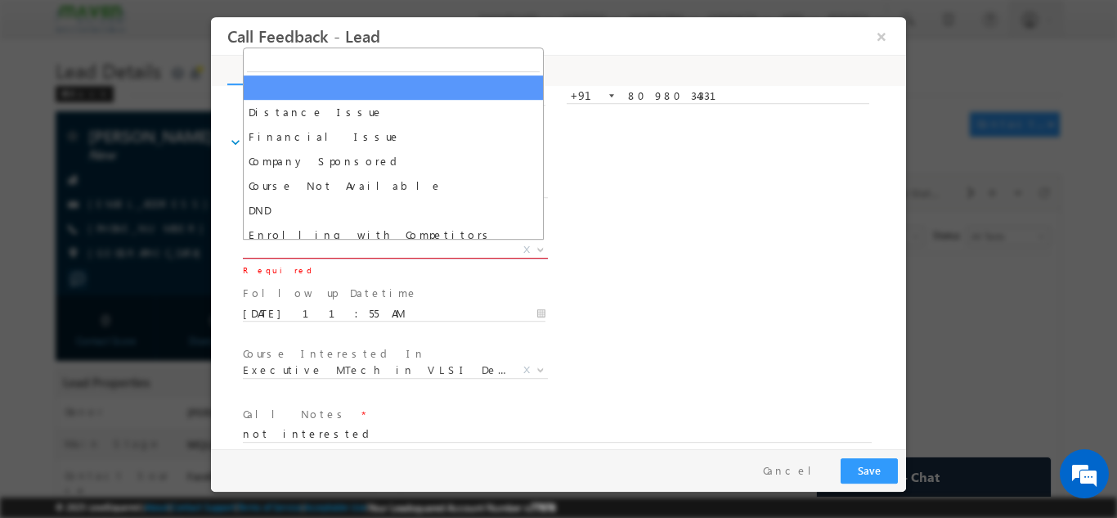
click at [493, 246] on span "X" at bounding box center [395, 249] width 305 height 16
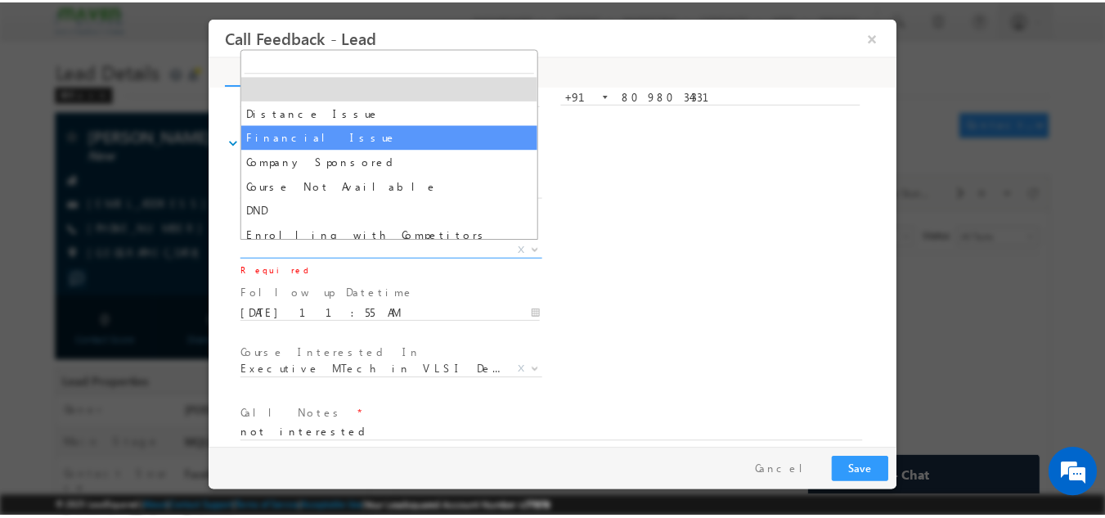
scroll to position [33, 0]
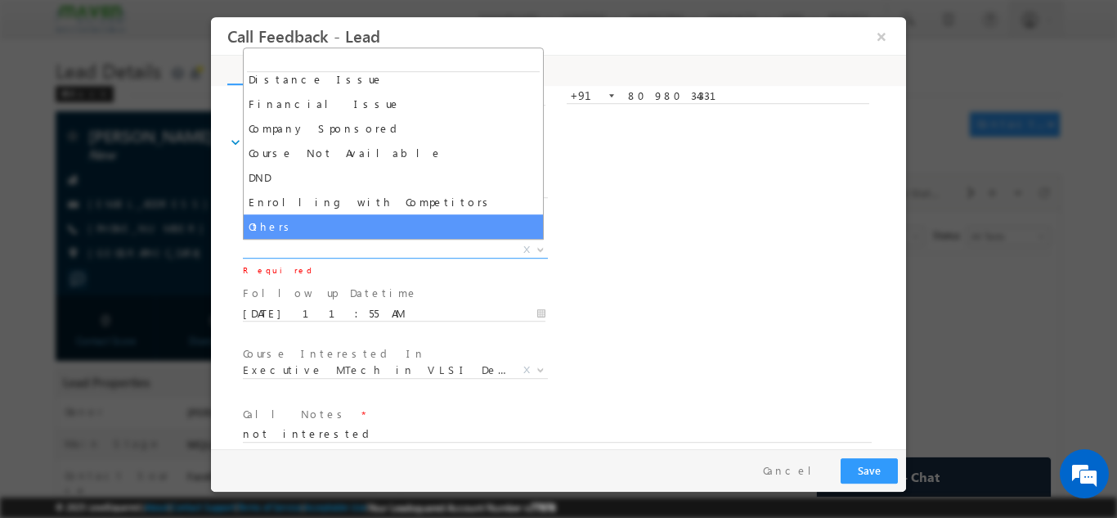
select select "Others"
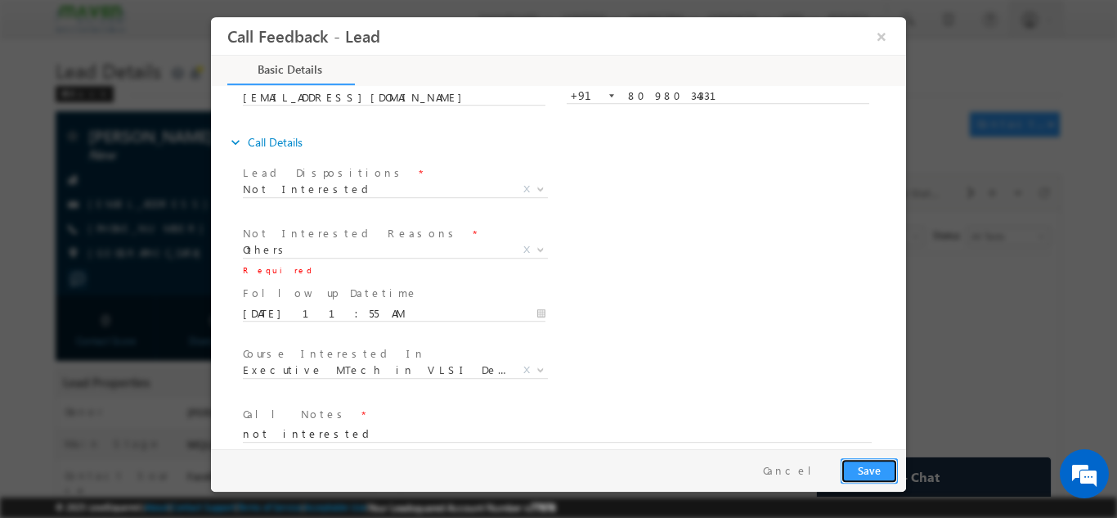
click at [874, 470] on button "Save" at bounding box center [869, 469] width 57 height 25
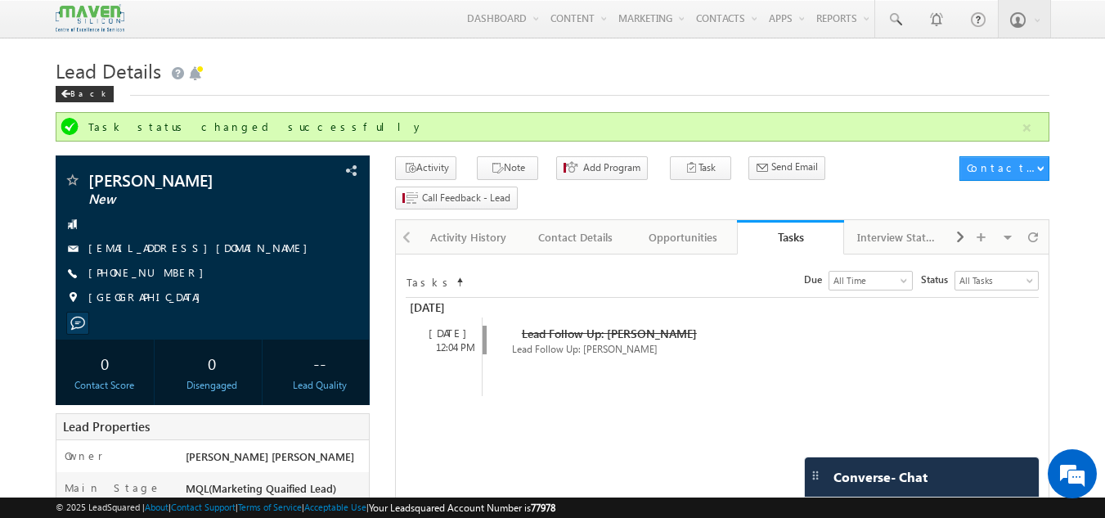
click at [874, 476] on span "Converse - Chat" at bounding box center [881, 477] width 94 height 15
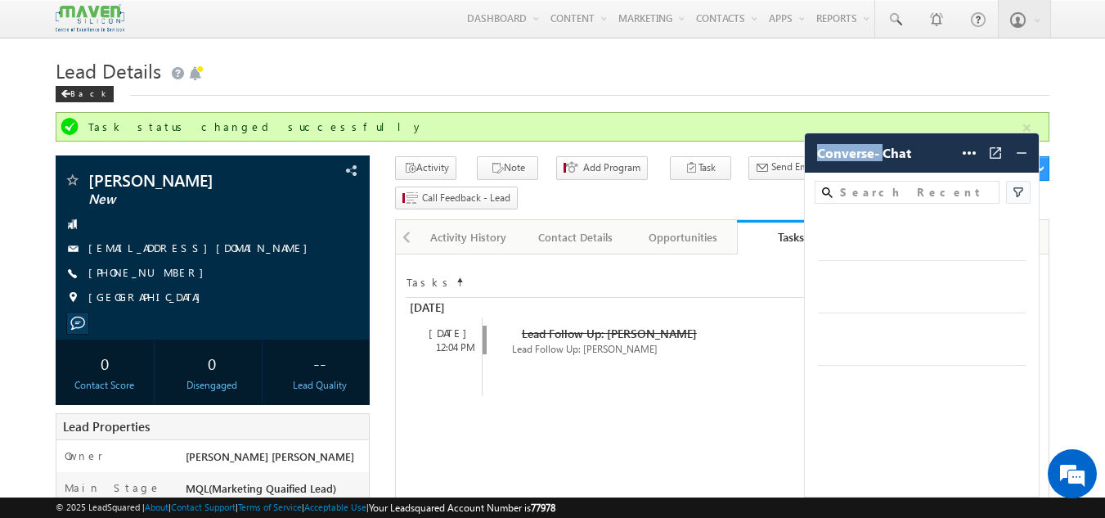
drag, startPoint x: 663, startPoint y: 454, endPoint x: 868, endPoint y: 468, distance: 205.0
click at [868, 468] on div "Converse - Chat Help Settings Settings Notification Sound Converse On Off Carte…" at bounding box center [922, 315] width 236 height 364
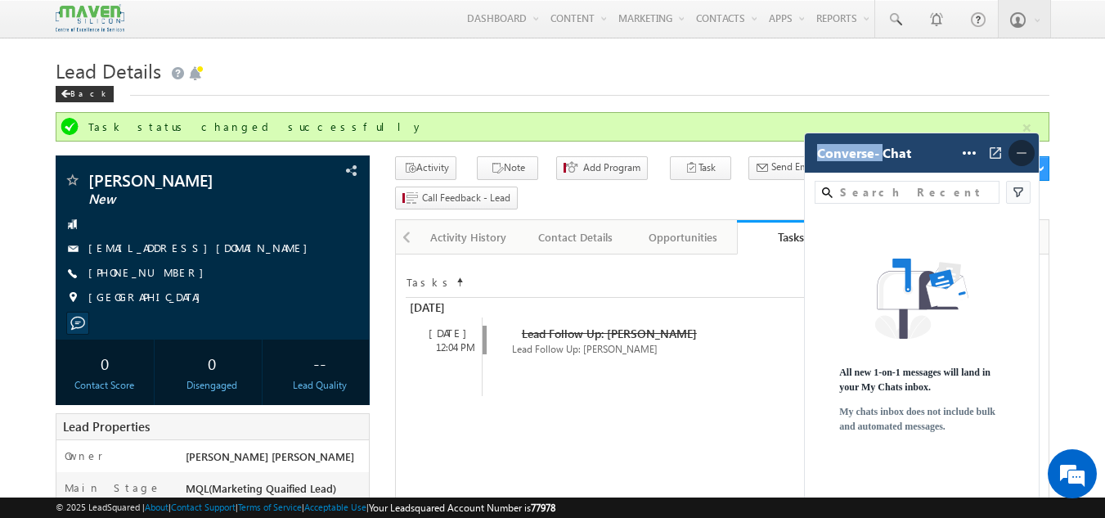
click at [1027, 149] on img at bounding box center [1021, 153] width 16 height 16
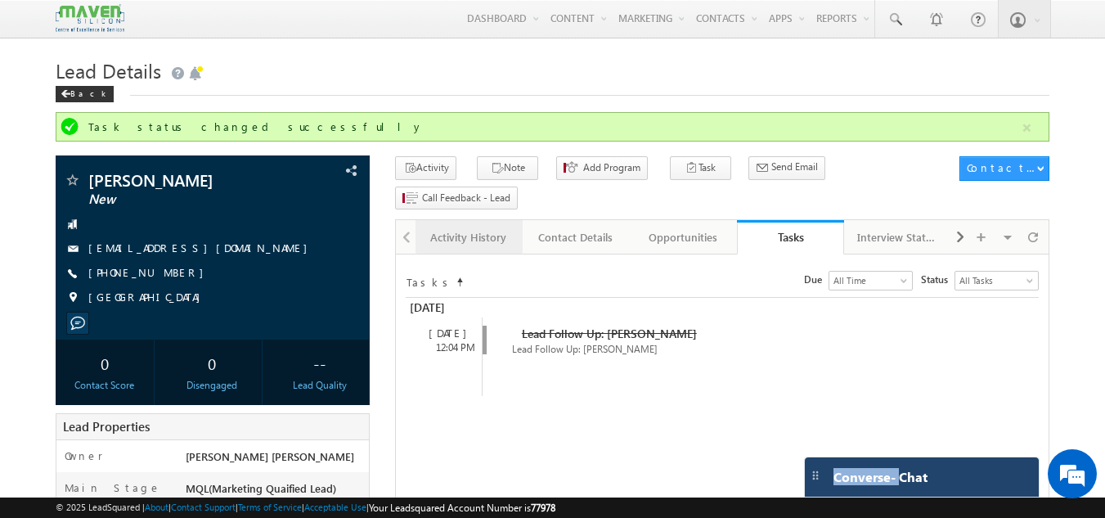
click at [495, 227] on div "Activity History" at bounding box center [468, 237] width 79 height 20
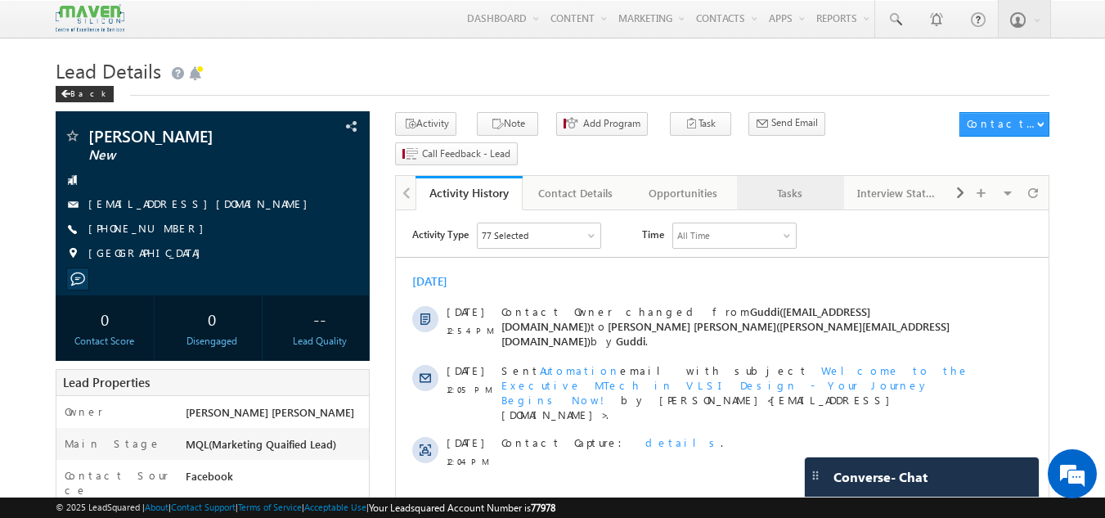
click at [796, 183] on div "Tasks" at bounding box center [789, 193] width 79 height 20
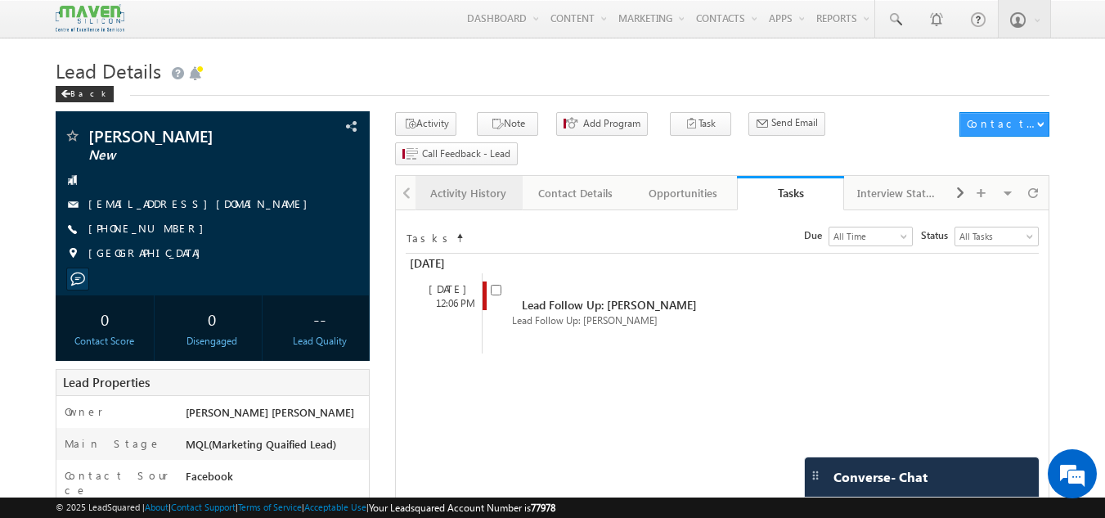
click at [494, 183] on div "Activity History" at bounding box center [468, 193] width 79 height 20
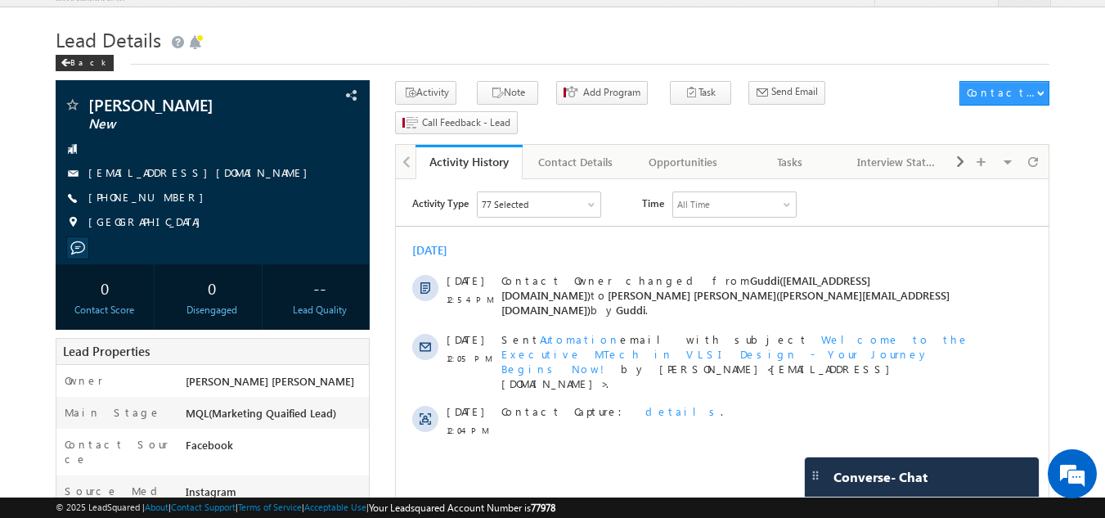
scroll to position [22, 0]
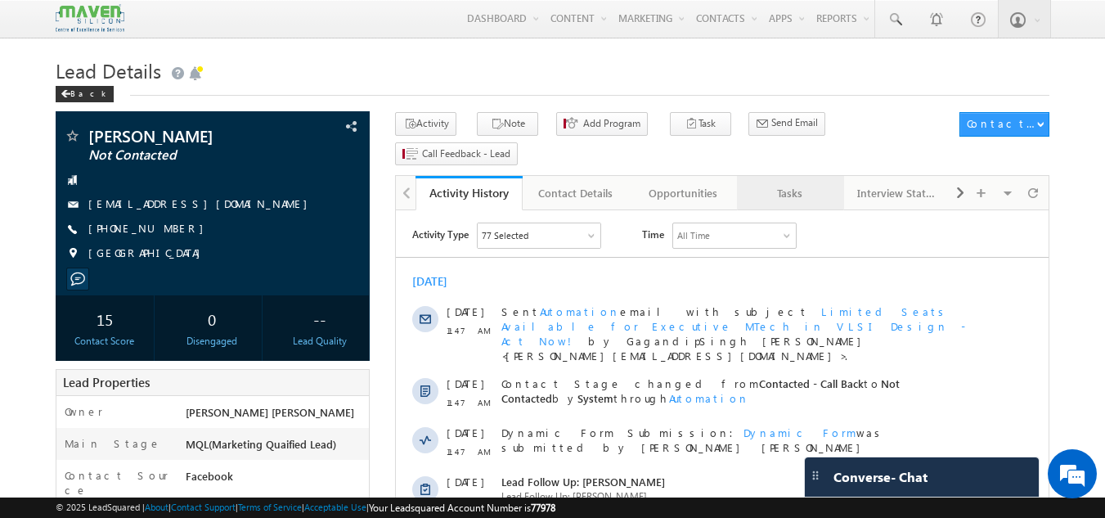
click at [802, 177] on link "Tasks" at bounding box center [790, 193] width 107 height 34
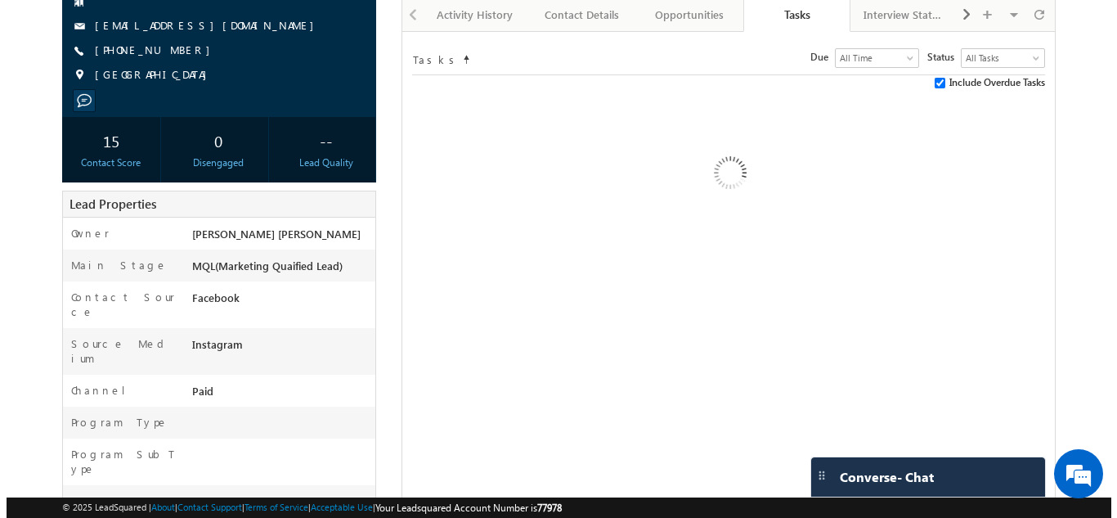
scroll to position [204, 0]
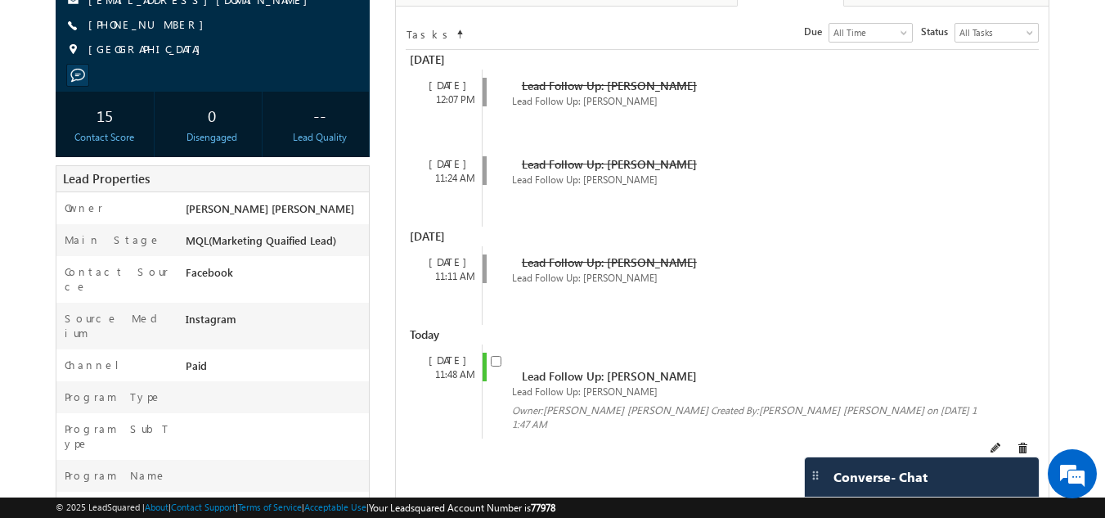
click at [497, 356] on input "checkbox" at bounding box center [496, 361] width 11 height 11
checkbox input "false"
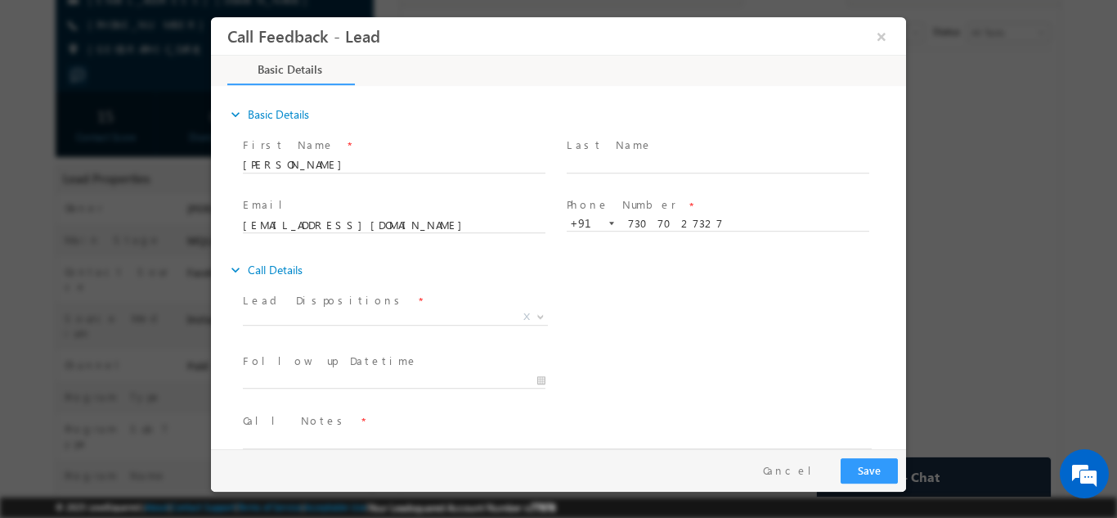
scroll to position [0, 0]
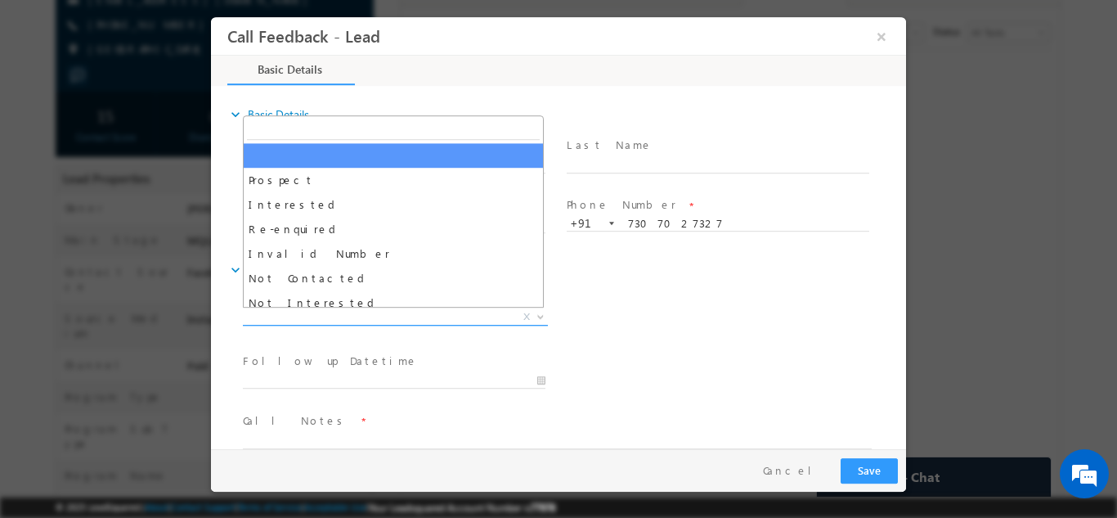
click at [379, 315] on span "X" at bounding box center [395, 316] width 305 height 16
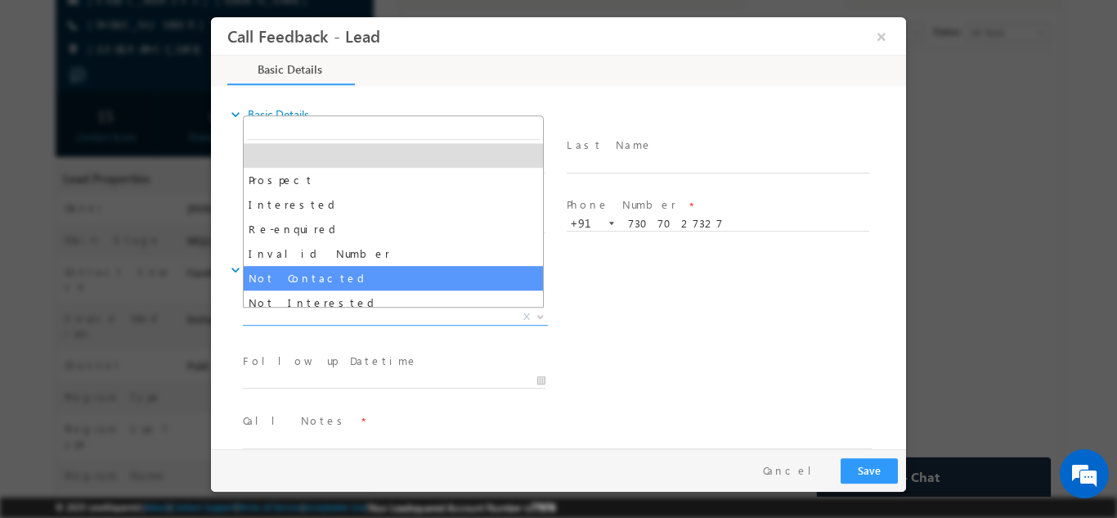
select select "Not Contacted"
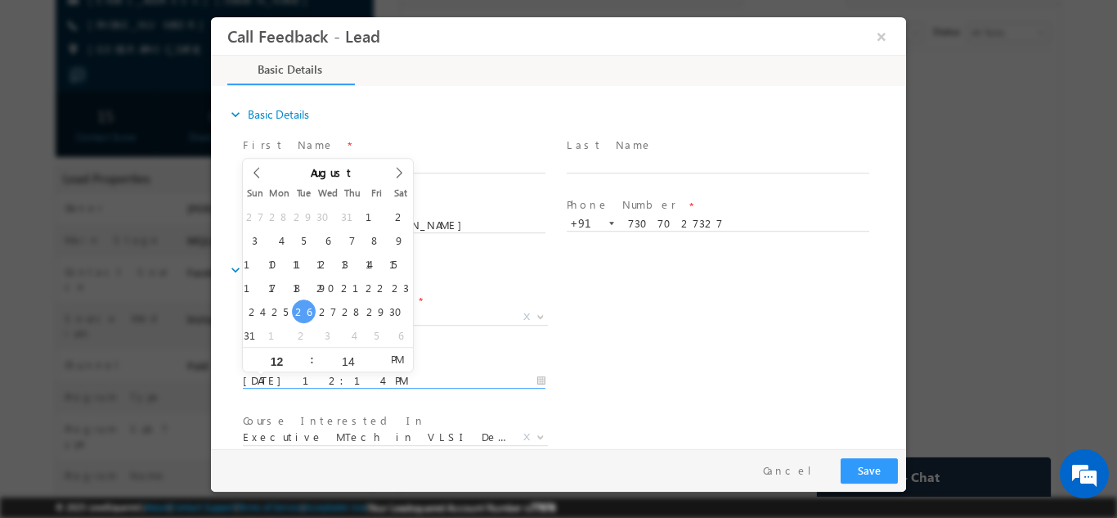
click at [336, 375] on input "26/08/2025 12:14 PM" at bounding box center [394, 380] width 303 height 16
type input "27/08/2025 12:14 PM"
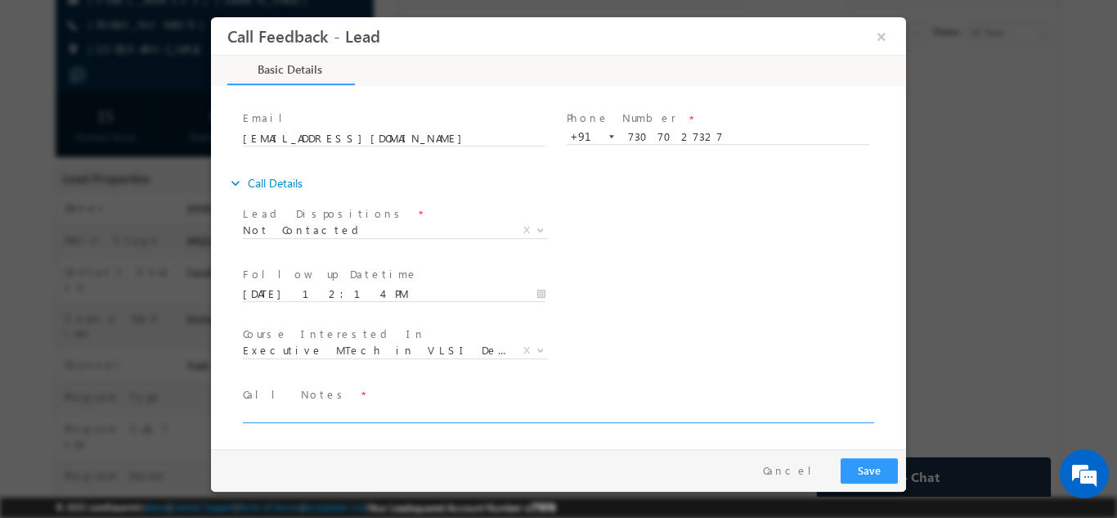
click at [619, 416] on textarea at bounding box center [557, 412] width 629 height 19
type textarea "dnp"
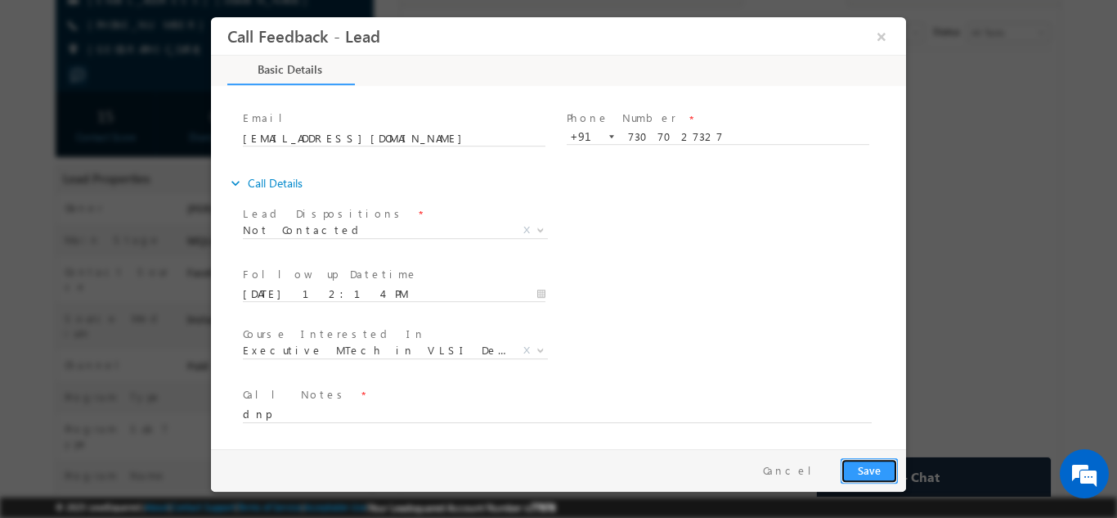
click at [864, 461] on button "Save" at bounding box center [869, 469] width 57 height 25
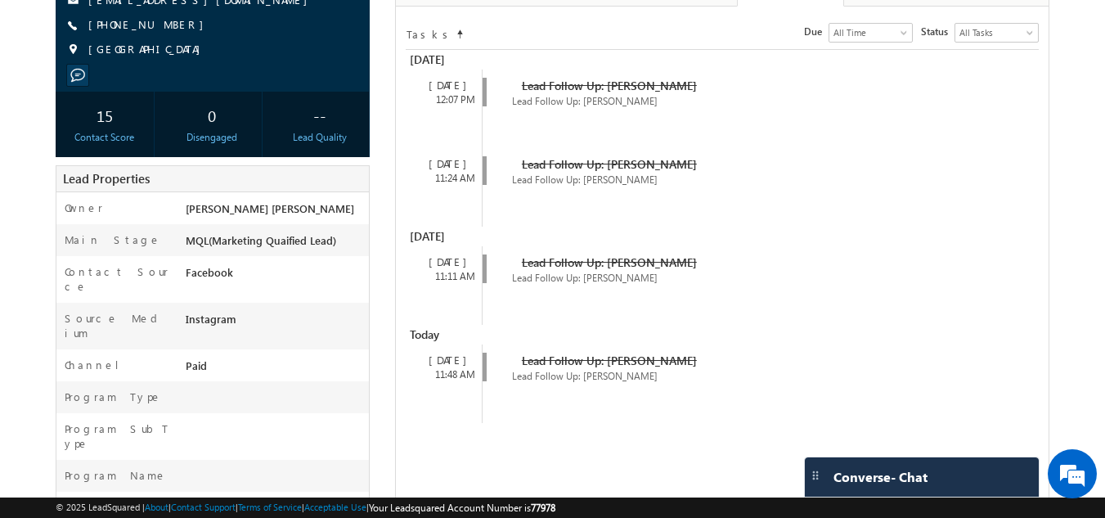
scroll to position [0, 0]
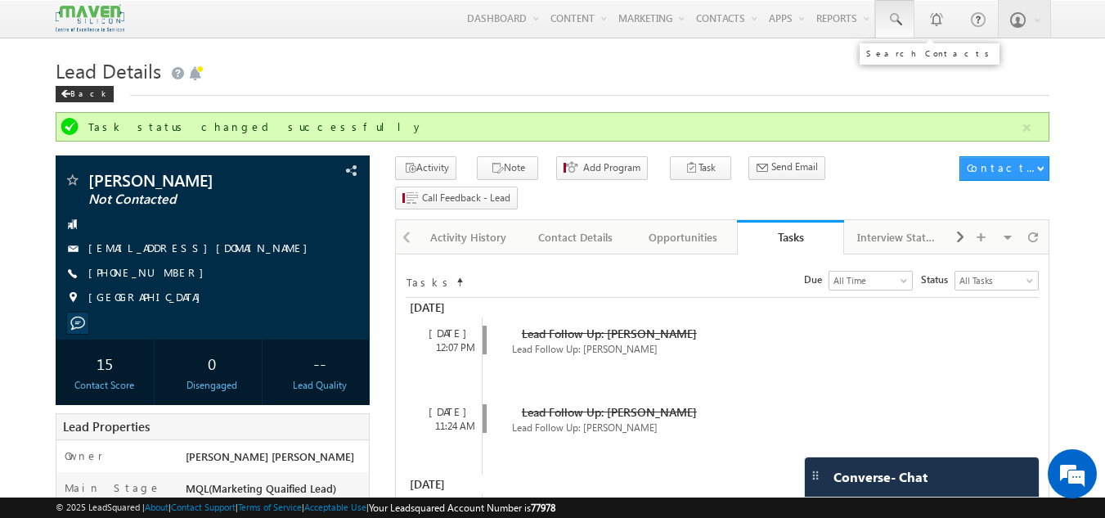
click at [900, 17] on span at bounding box center [895, 19] width 16 height 16
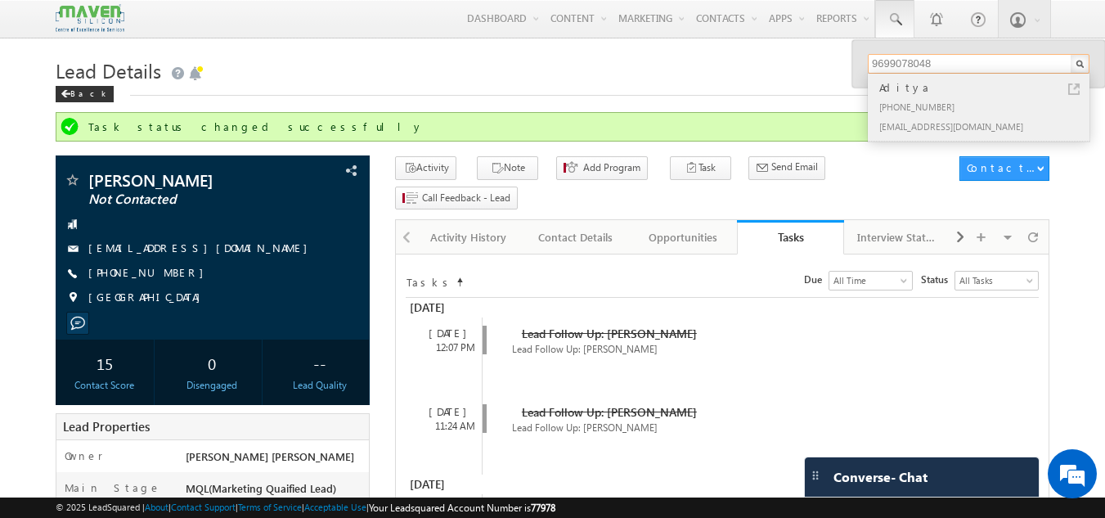
type input "9699078048"
click at [934, 93] on div "Aditya" at bounding box center [985, 88] width 219 height 18
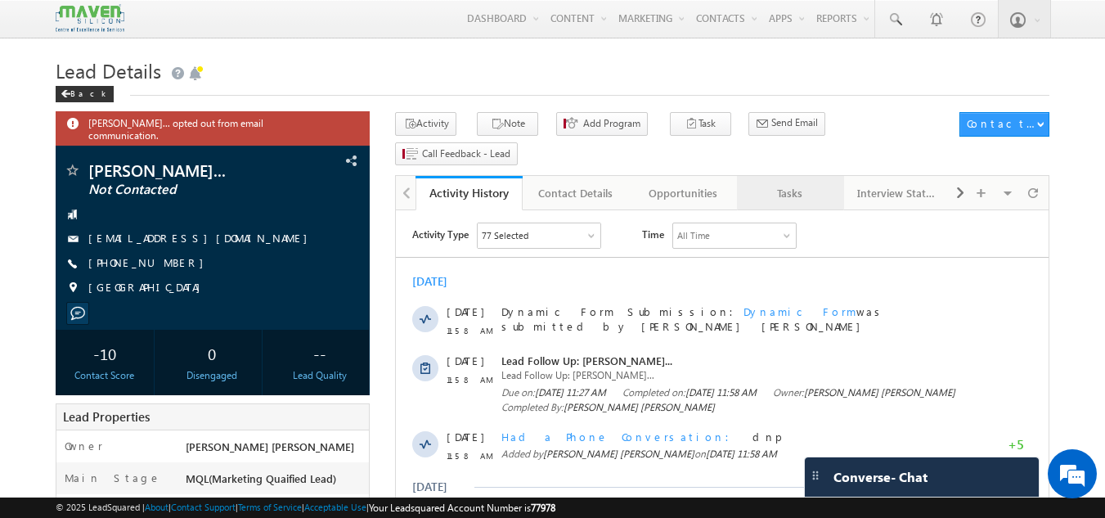
click at [790, 183] on div "Tasks" at bounding box center [789, 193] width 79 height 20
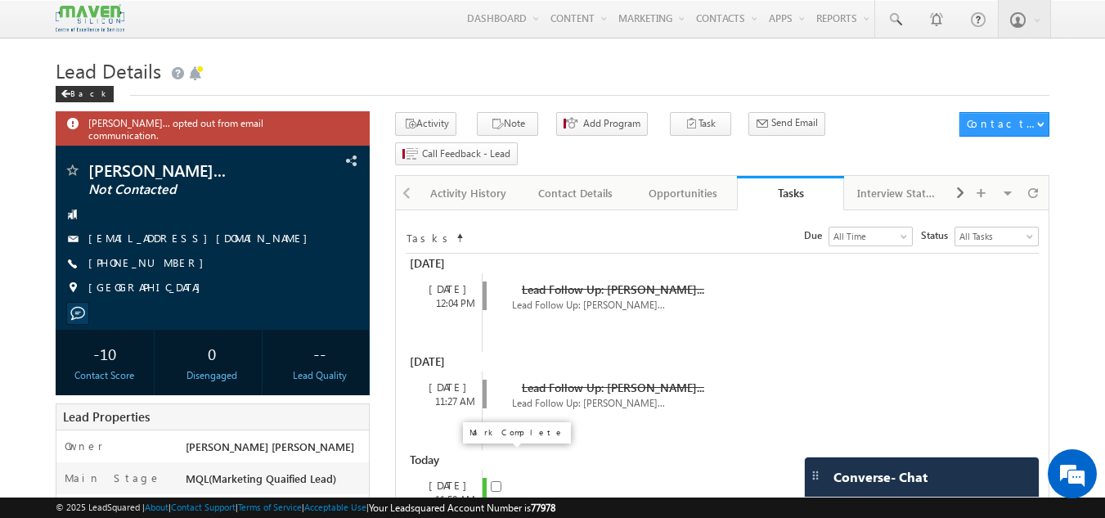
click at [495, 481] on input "checkbox" at bounding box center [496, 486] width 11 height 11
checkbox input "false"
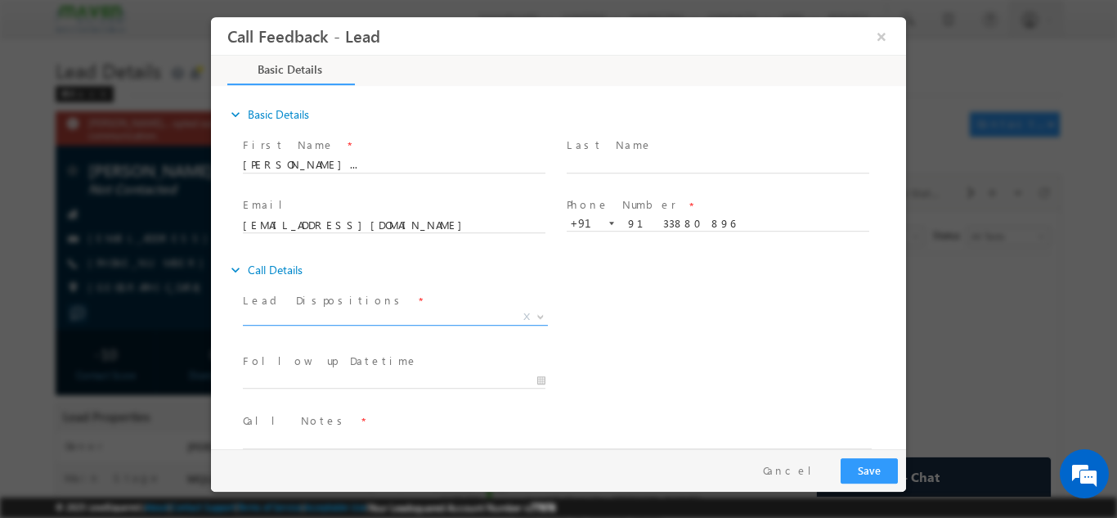
click at [422, 308] on span "X" at bounding box center [395, 316] width 305 height 16
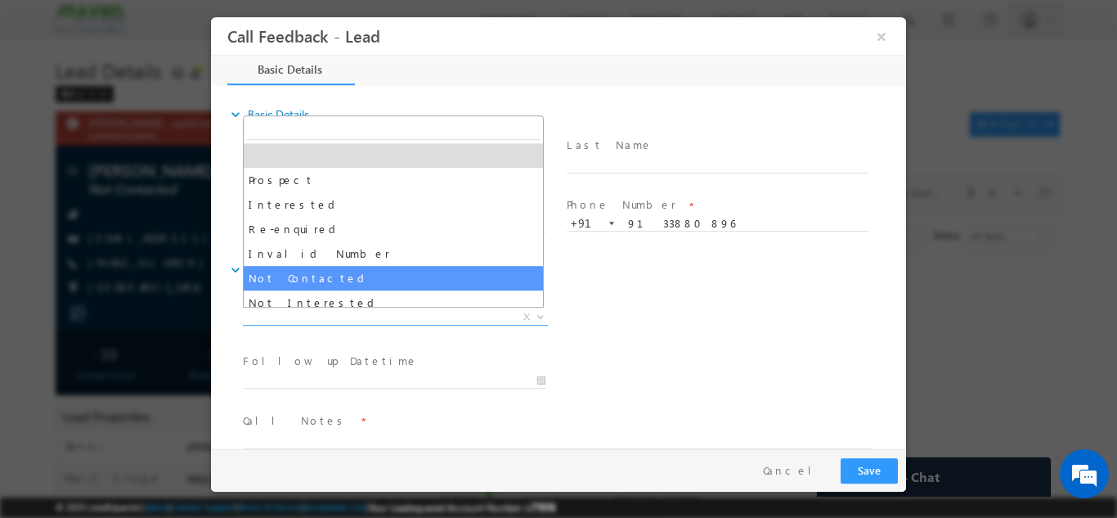
select select "Not Contacted"
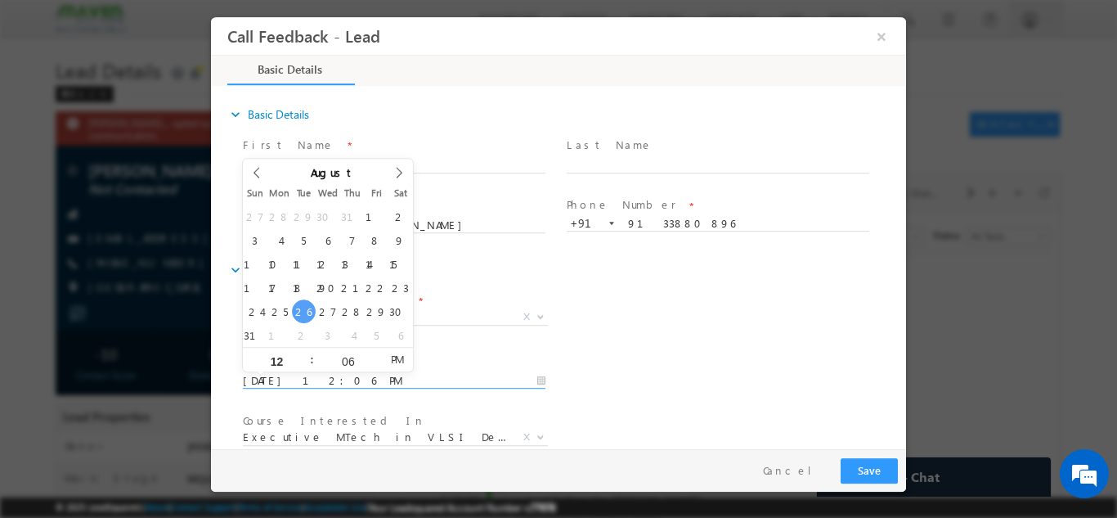
click at [385, 379] on input "[DATE] 12:06 PM" at bounding box center [394, 380] width 303 height 16
type input "[DATE] 12:06 PM"
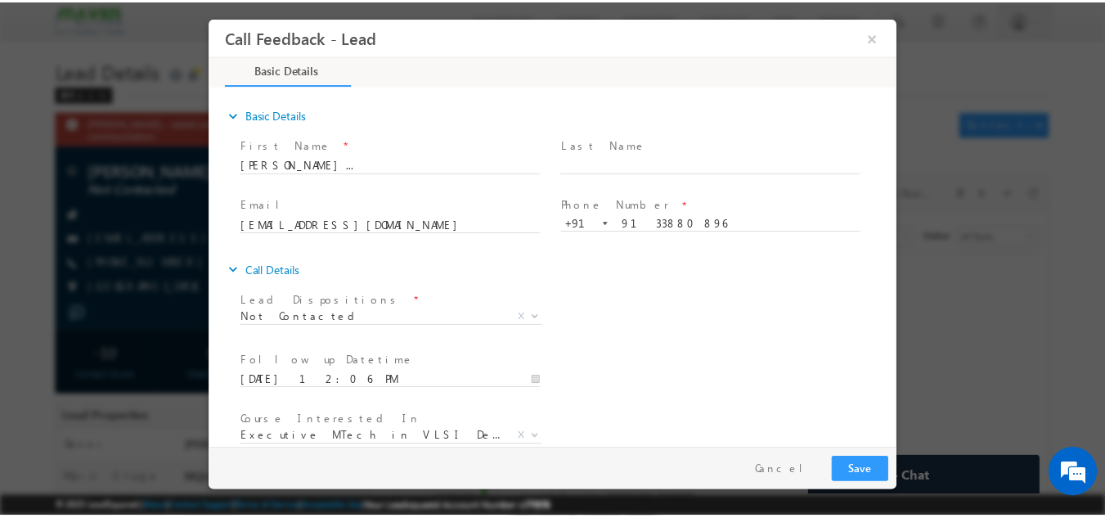
scroll to position [87, 0]
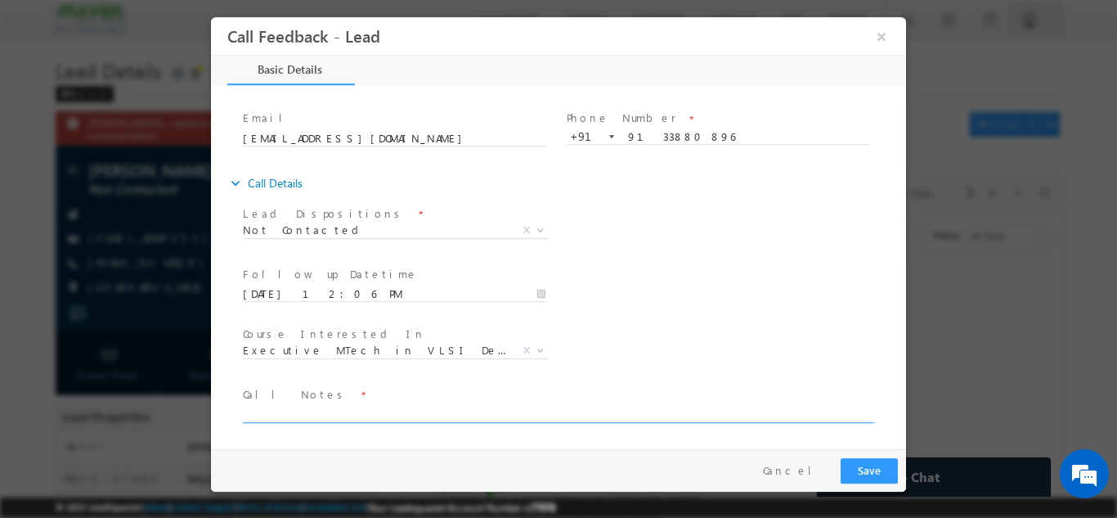
click at [554, 407] on textarea at bounding box center [557, 412] width 629 height 19
paste textarea "dnp"
type textarea "dnp"
click at [622, 215] on div "Lead Dispositions * Prospect Interested Re-enquired Invalid Number Not Contacte…" at bounding box center [573, 231] width 667 height 61
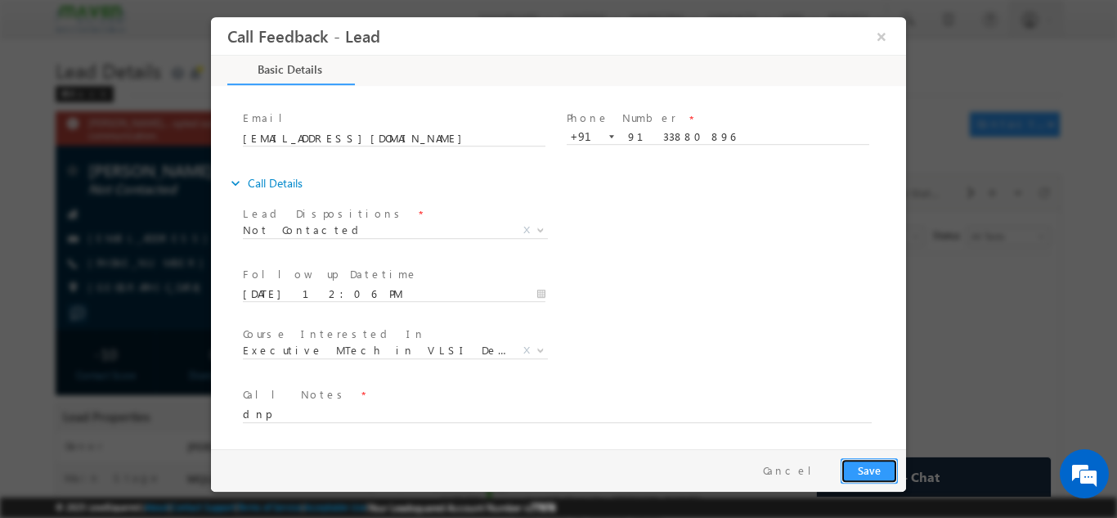
click at [891, 465] on button "Save" at bounding box center [869, 469] width 57 height 25
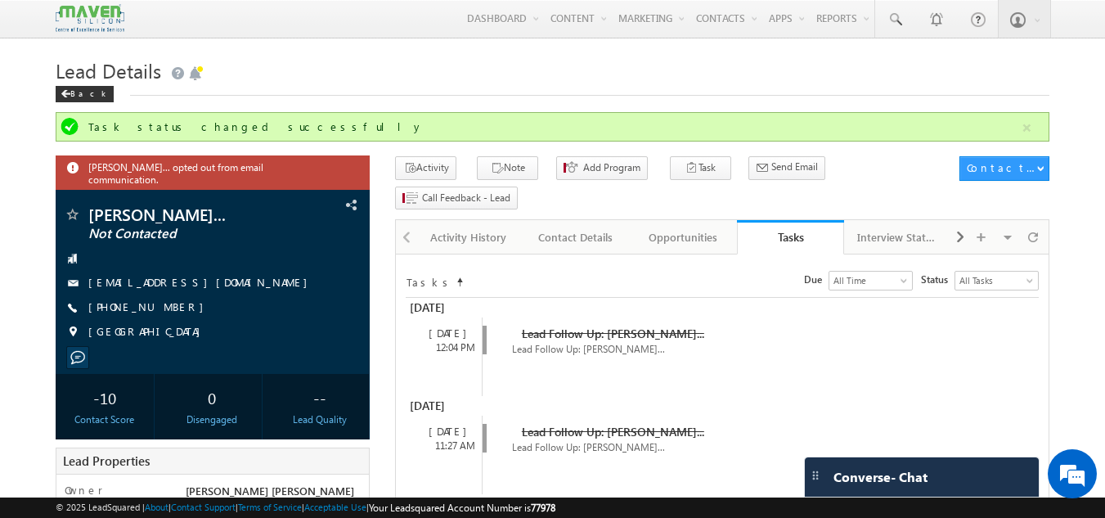
click at [891, 471] on span "Converse - Chat" at bounding box center [881, 477] width 94 height 15
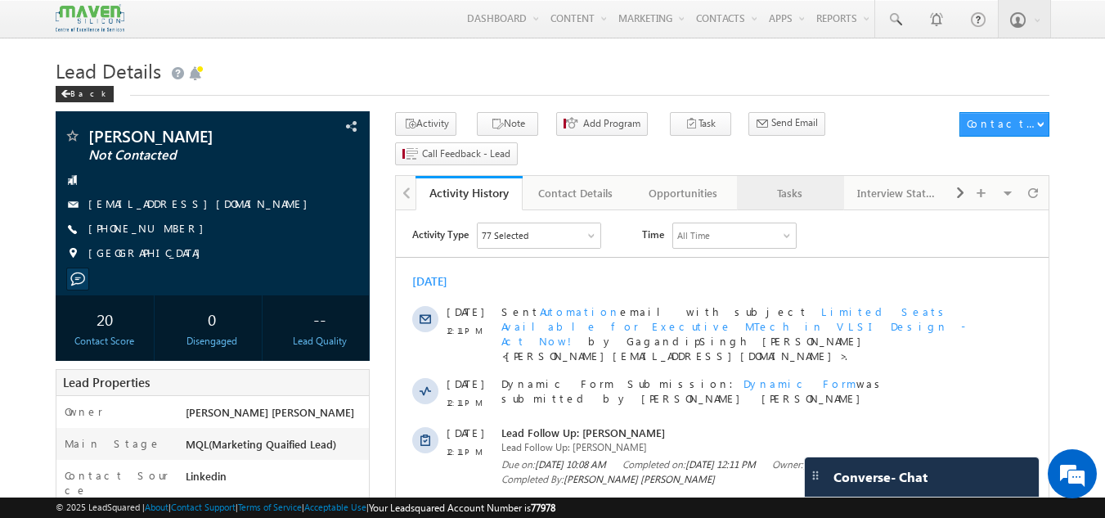
click at [790, 183] on div "Tasks" at bounding box center [789, 193] width 79 height 20
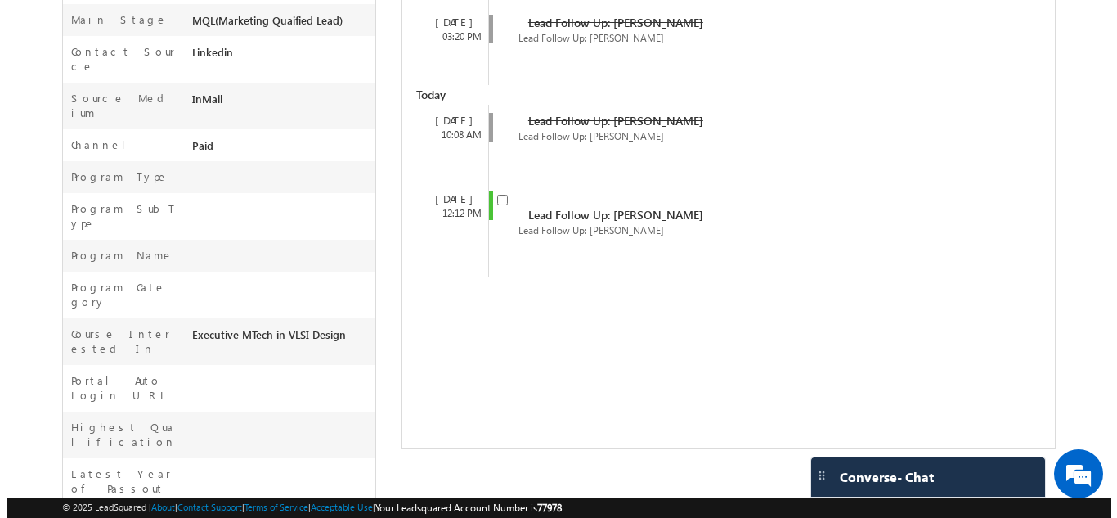
scroll to position [488, 0]
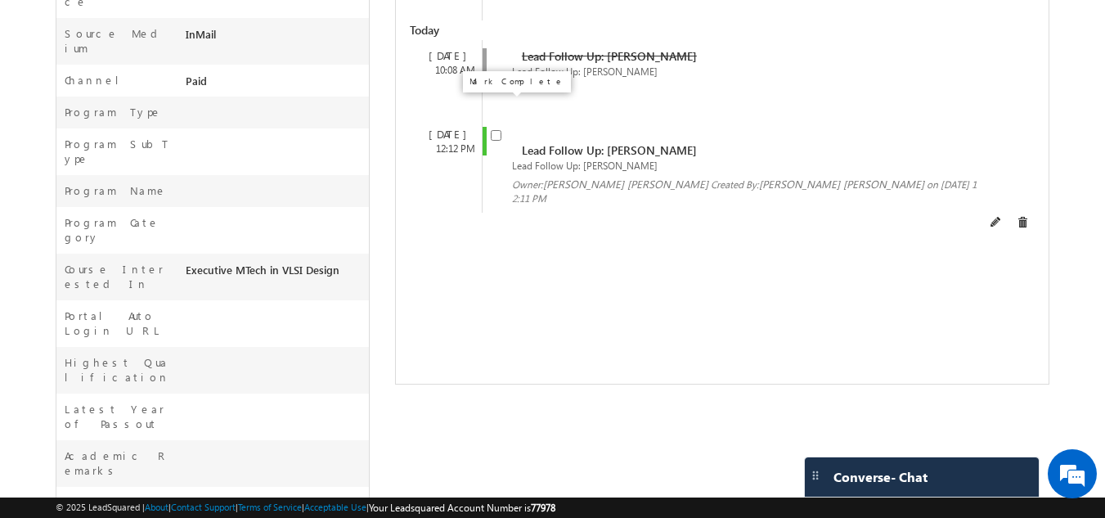
click at [497, 130] on input "checkbox" at bounding box center [496, 135] width 11 height 11
checkbox input "false"
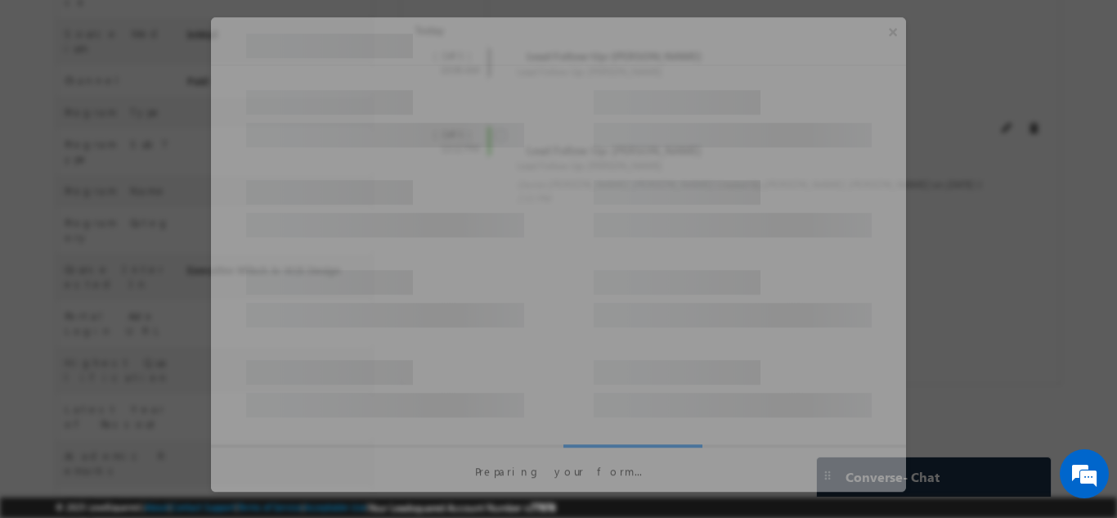
click at [497, 105] on div at bounding box center [385, 106] width 278 height 49
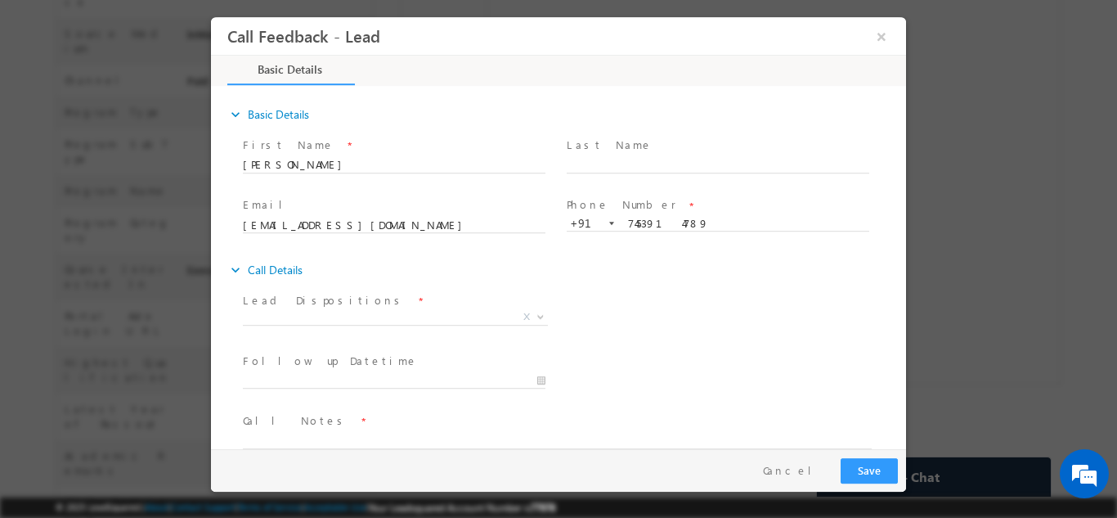
scroll to position [0, 0]
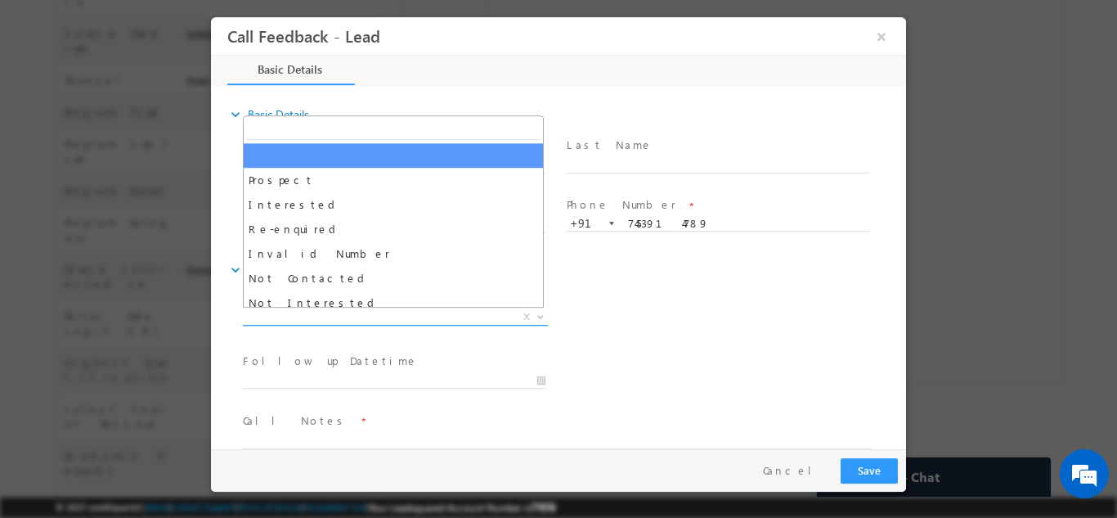
click at [384, 313] on span "X" at bounding box center [395, 316] width 305 height 16
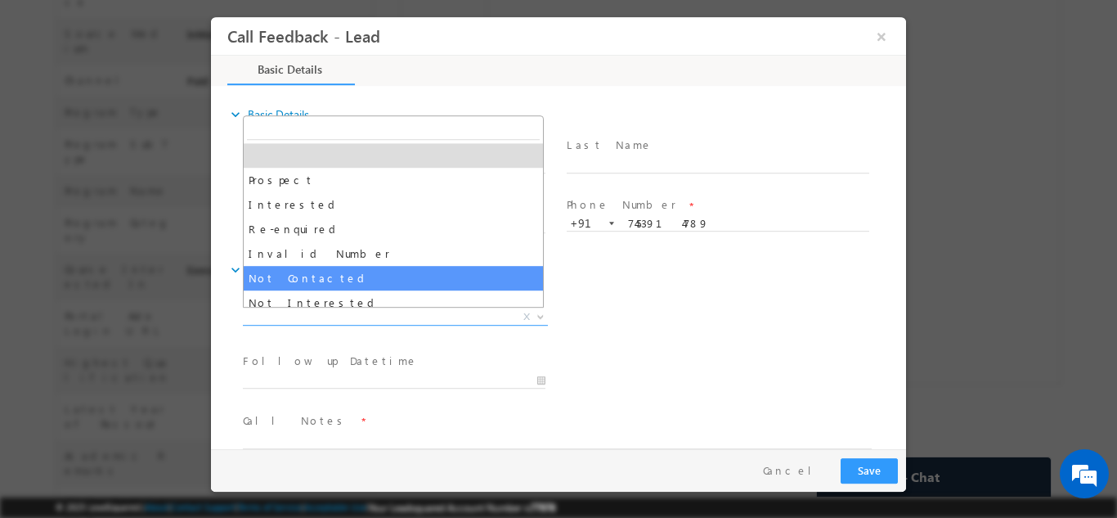
select select "Not Contacted"
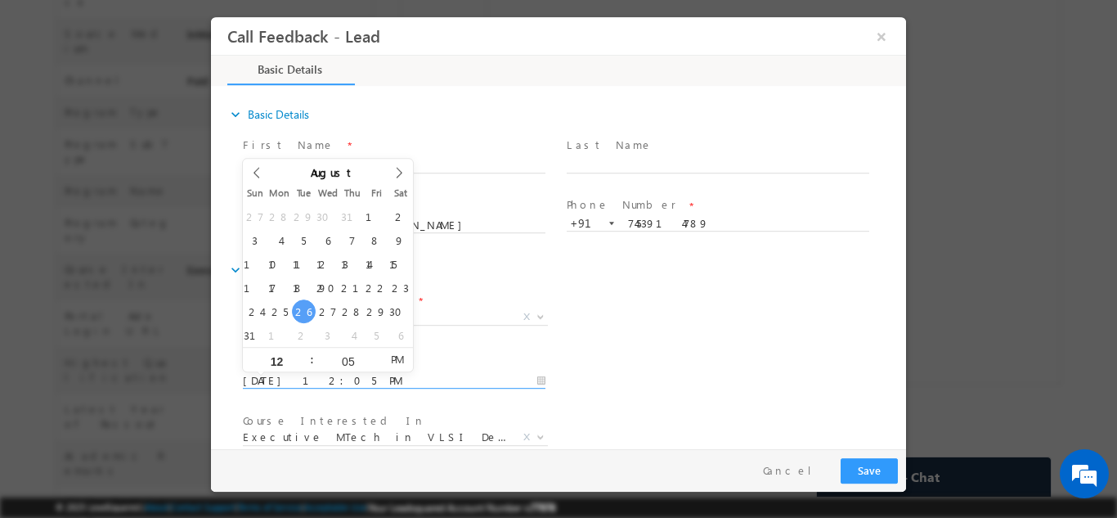
click at [355, 386] on input "26/08/2025 12:05 PM" at bounding box center [394, 380] width 303 height 16
type input "27/08/2025 12:05 PM"
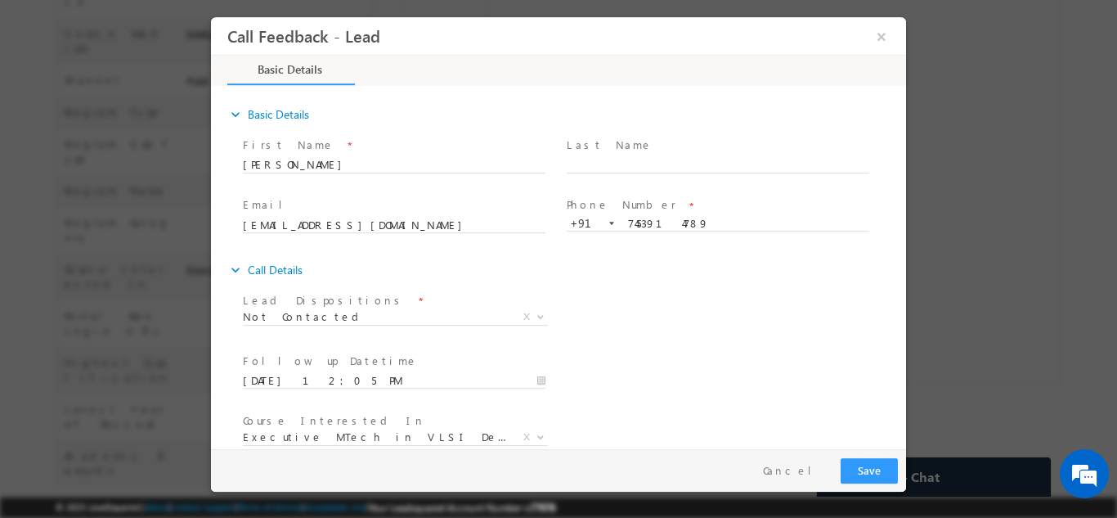
scroll to position [87, 0]
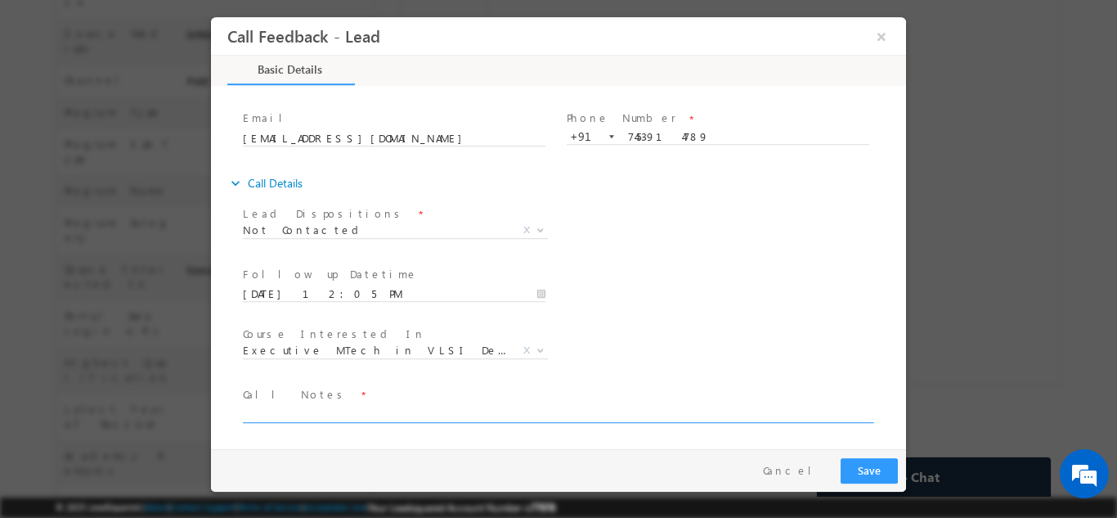
click at [733, 409] on textarea at bounding box center [557, 412] width 629 height 19
type textarea "dnp"
click at [866, 477] on button "Save" at bounding box center [869, 469] width 57 height 25
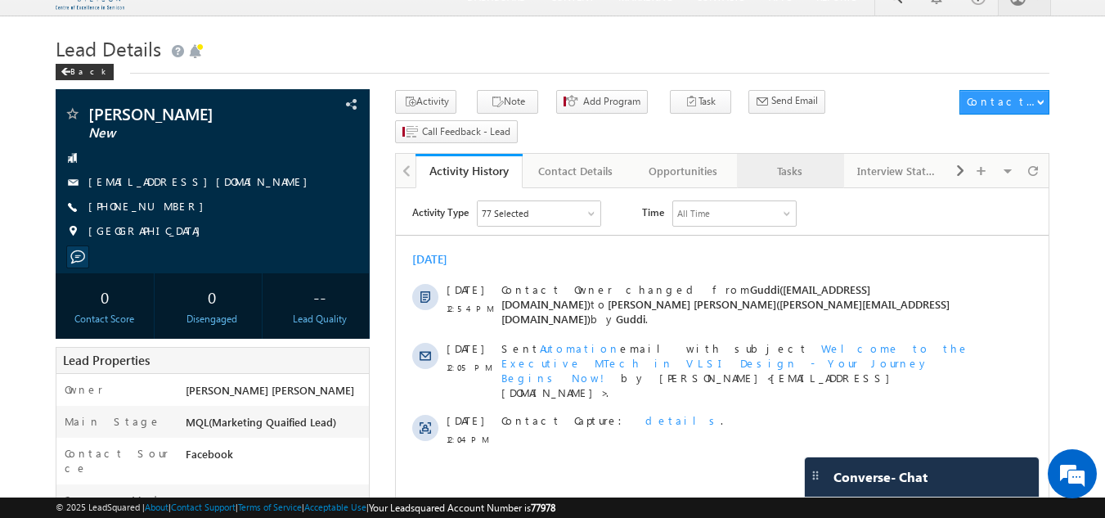
click at [793, 155] on link "Tasks" at bounding box center [790, 171] width 107 height 34
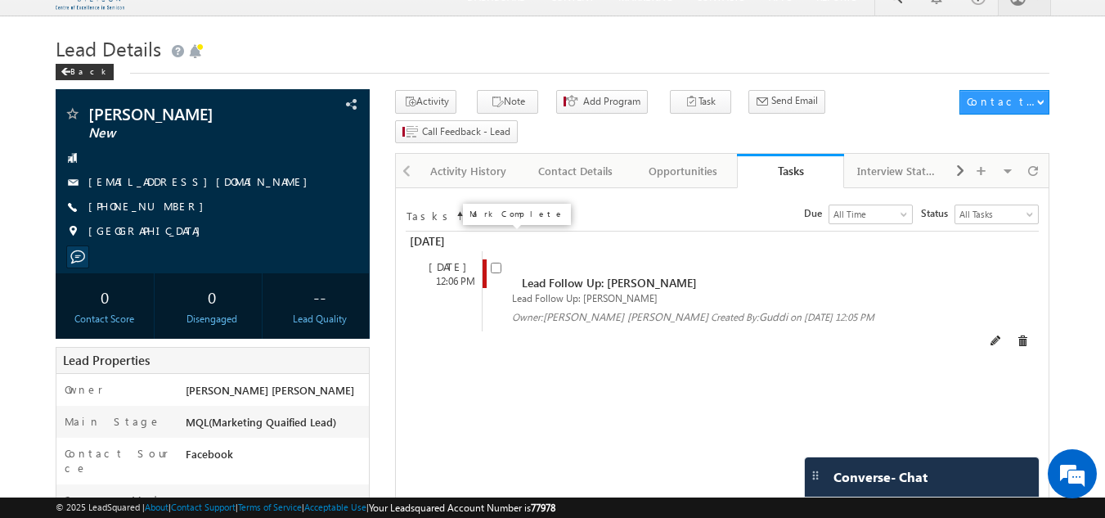
click at [492, 263] on input "checkbox" at bounding box center [496, 268] width 11 height 11
checkbox input "false"
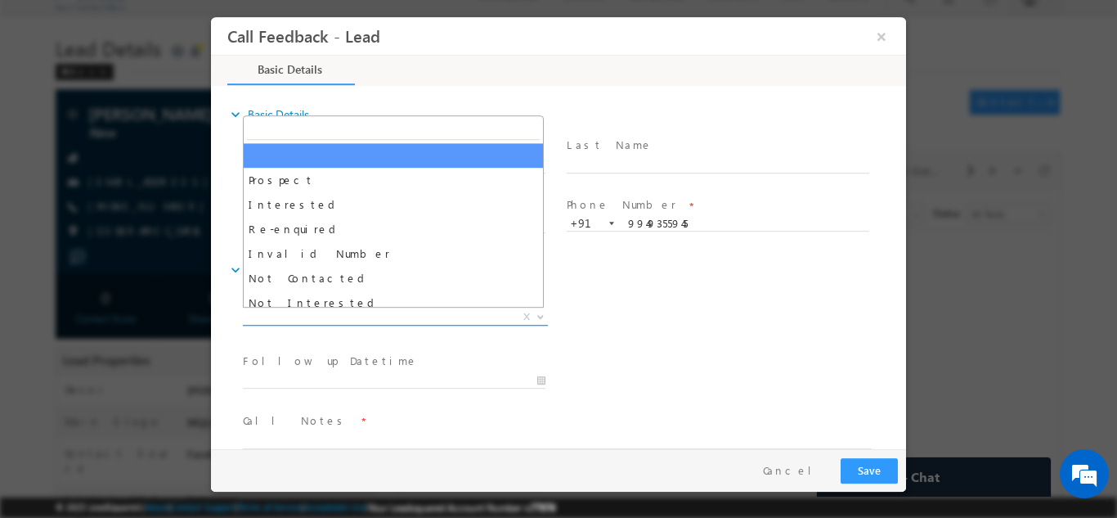
click at [343, 310] on span "X" at bounding box center [395, 316] width 305 height 16
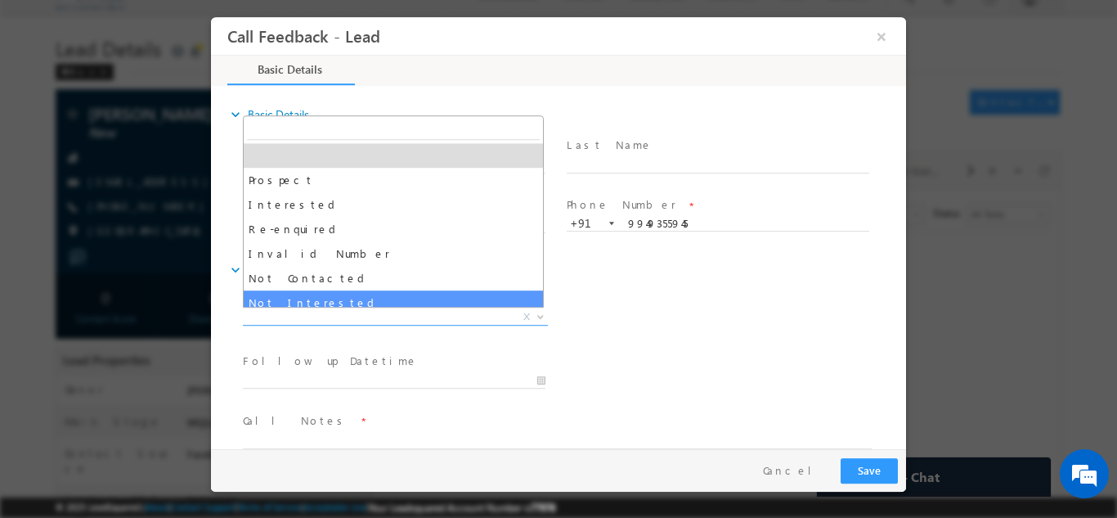
select select "Not Interested"
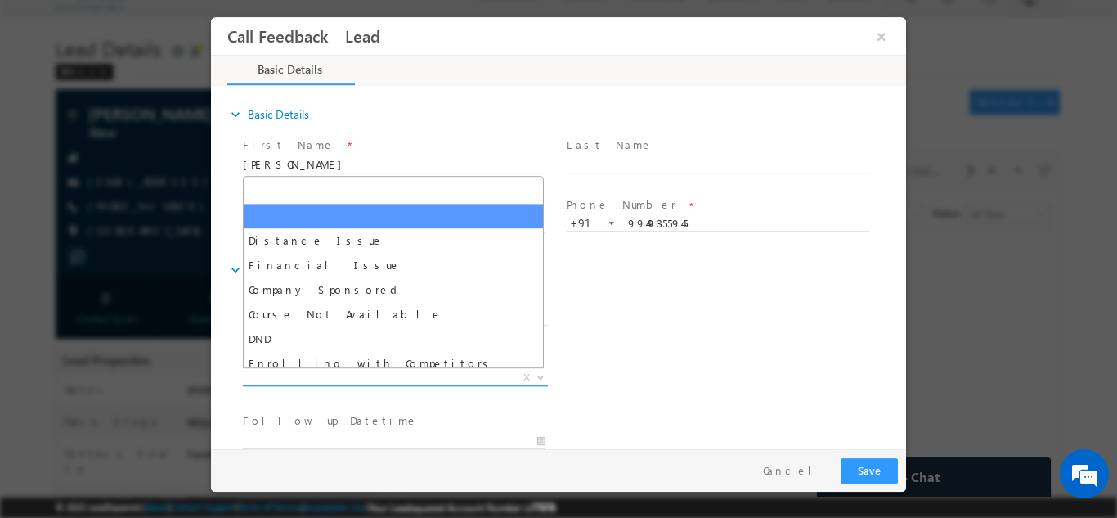
click at [341, 383] on span "X" at bounding box center [395, 377] width 305 height 16
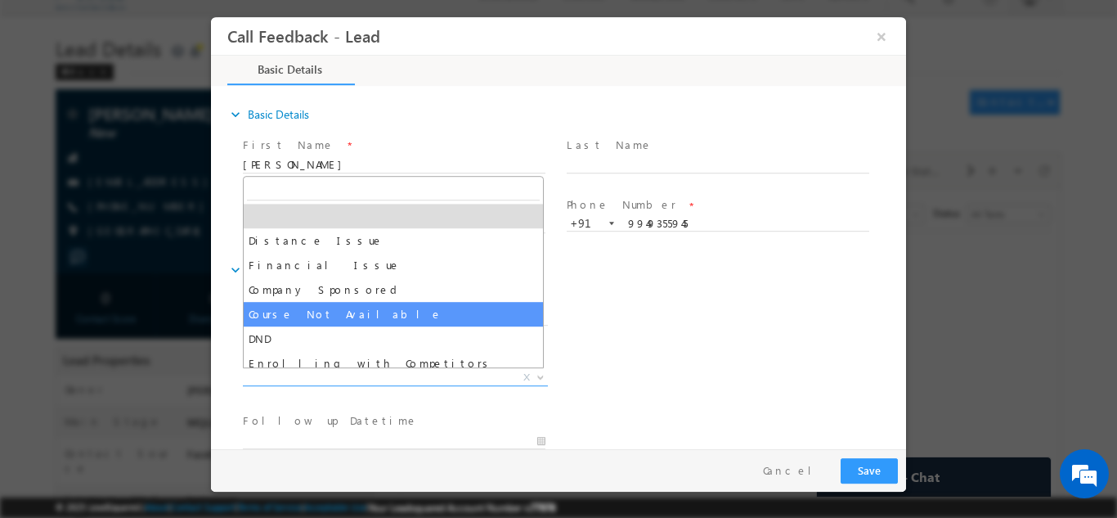
scroll to position [33, 0]
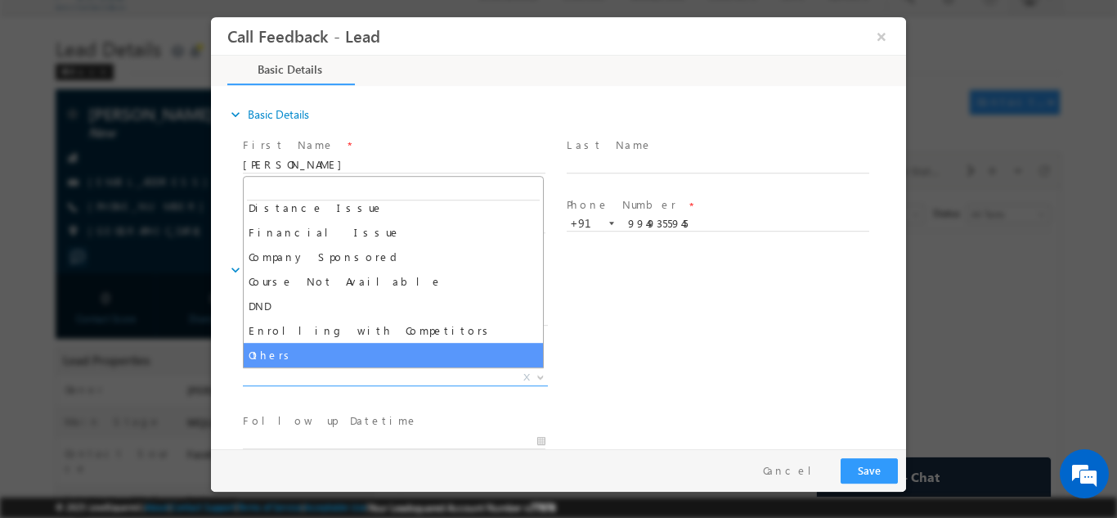
select select "Others"
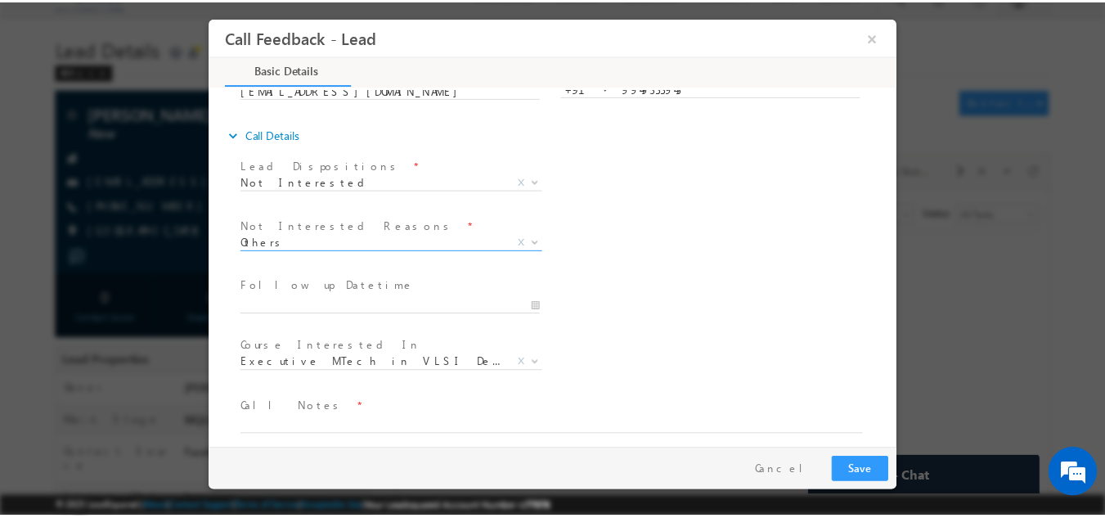
scroll to position [139, 0]
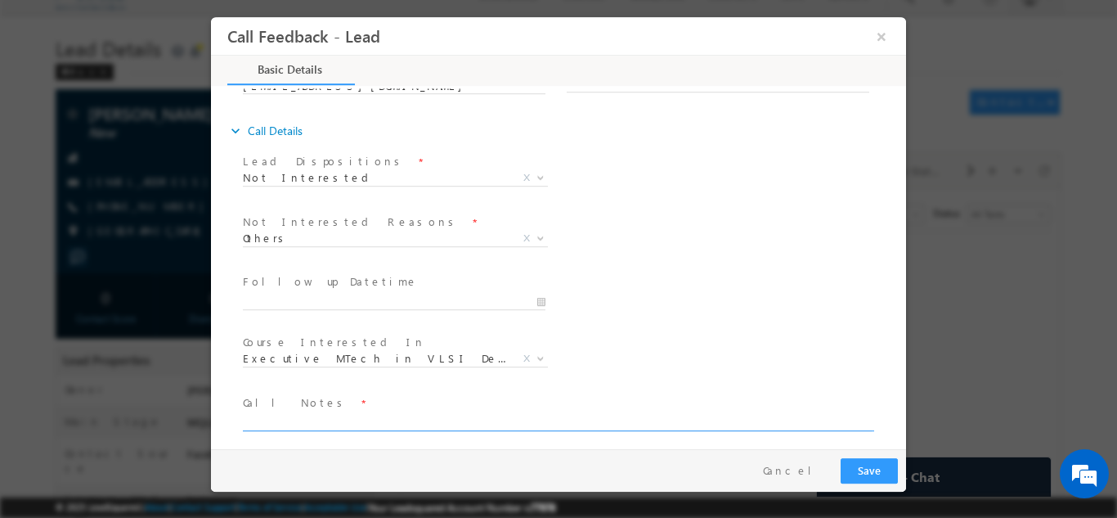
click at [498, 420] on textarea at bounding box center [557, 420] width 629 height 19
type textarea "not interested"
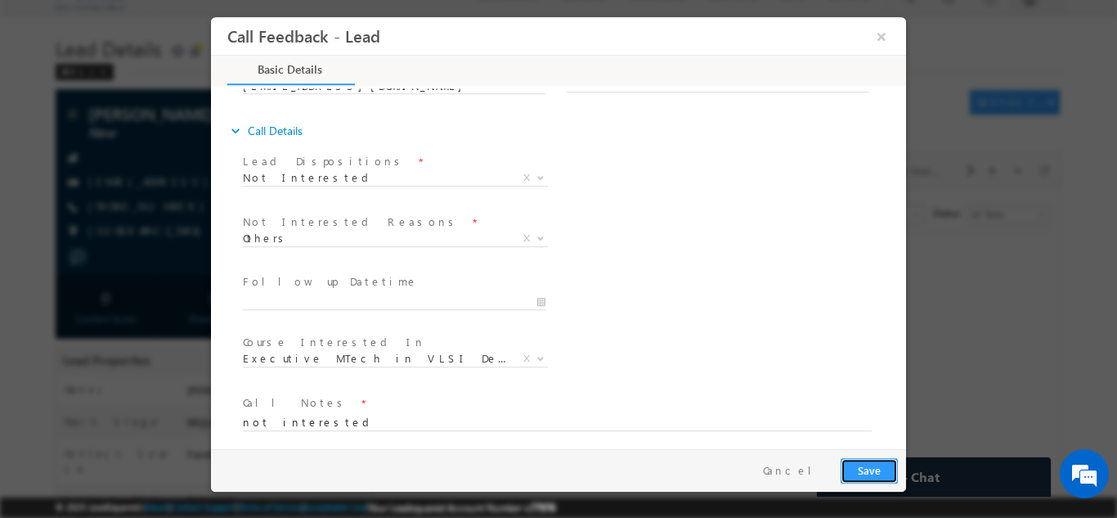
click at [879, 469] on button "Save" at bounding box center [869, 469] width 57 height 25
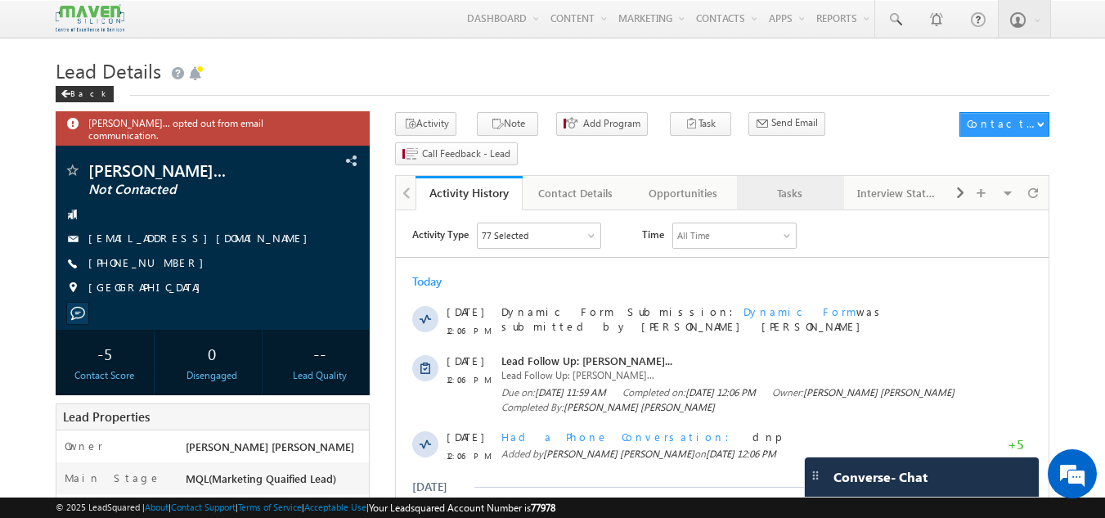
click at [801, 183] on div "Tasks" at bounding box center [789, 193] width 79 height 20
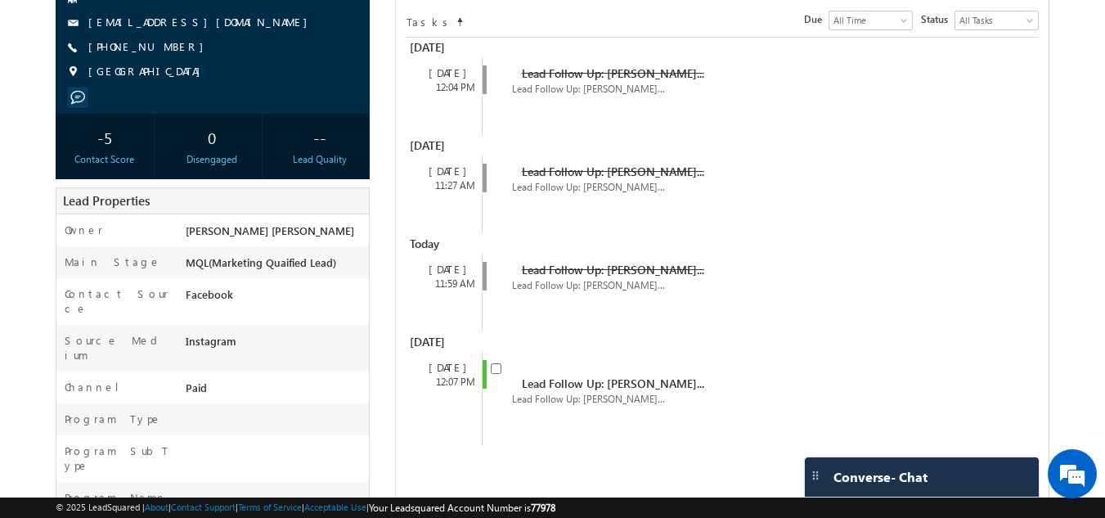
scroll to position [209, 0]
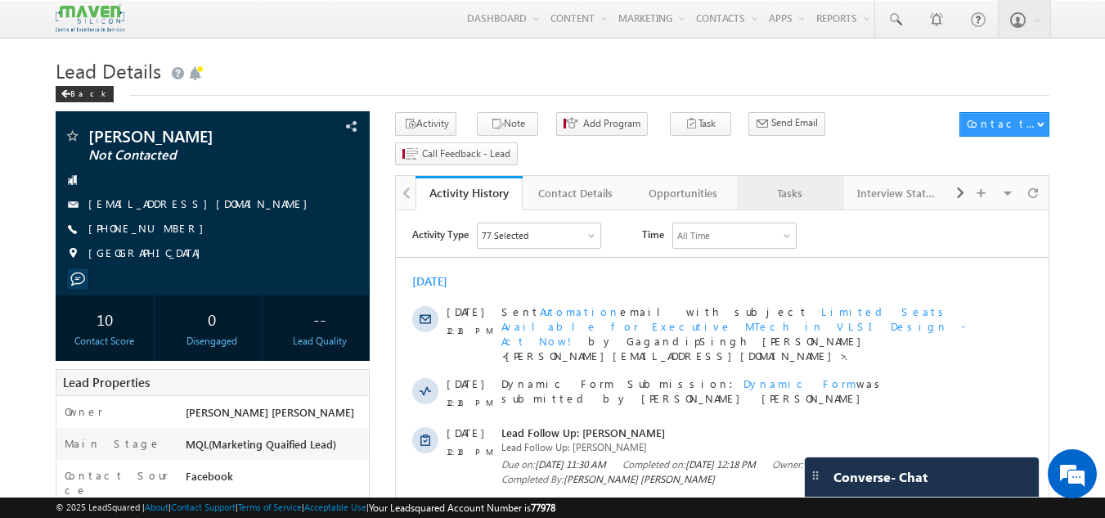
click at [799, 183] on div "Tasks" at bounding box center [789, 193] width 79 height 20
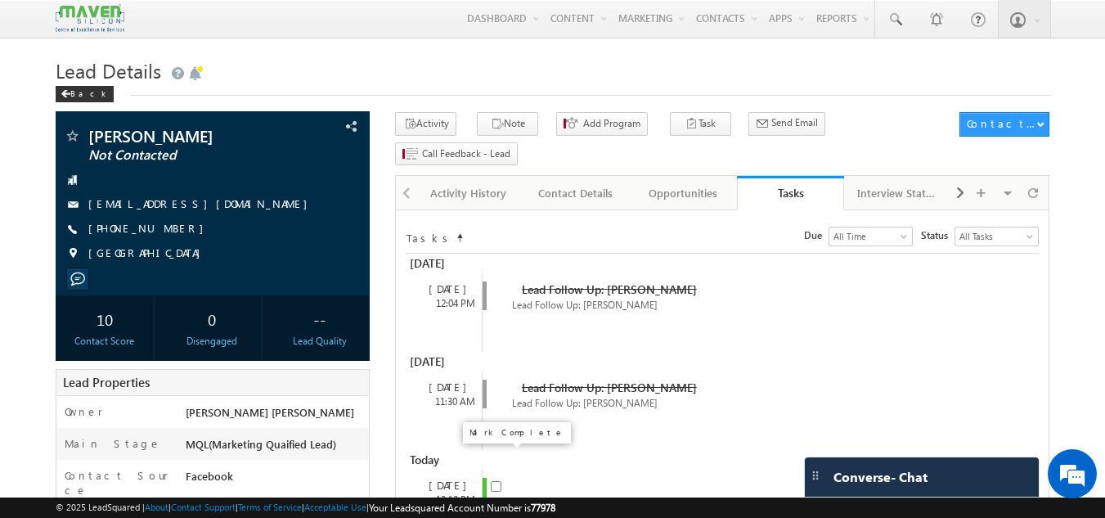
click at [491, 481] on input "checkbox" at bounding box center [496, 486] width 11 height 11
checkbox input "false"
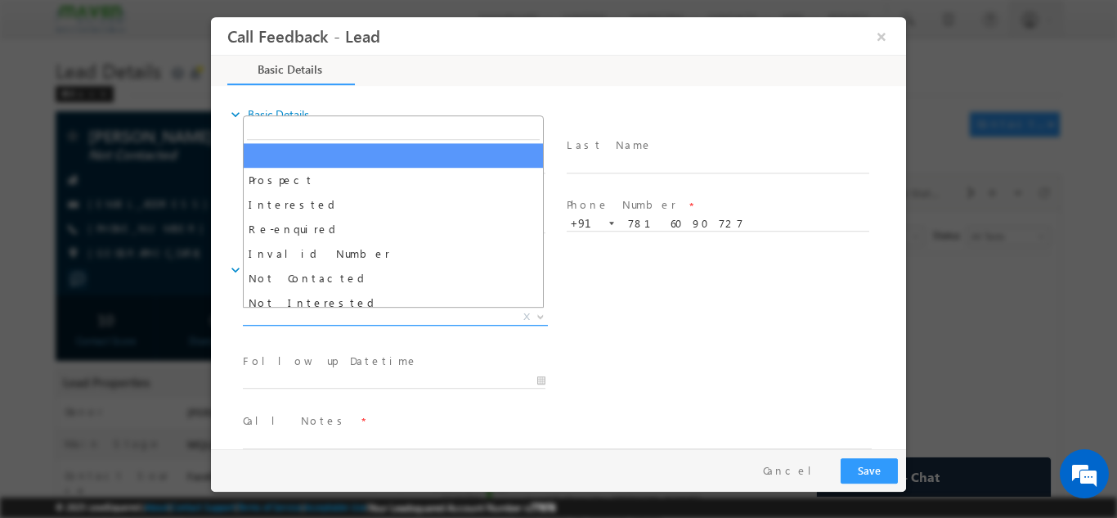
click at [385, 317] on span "X" at bounding box center [395, 316] width 305 height 16
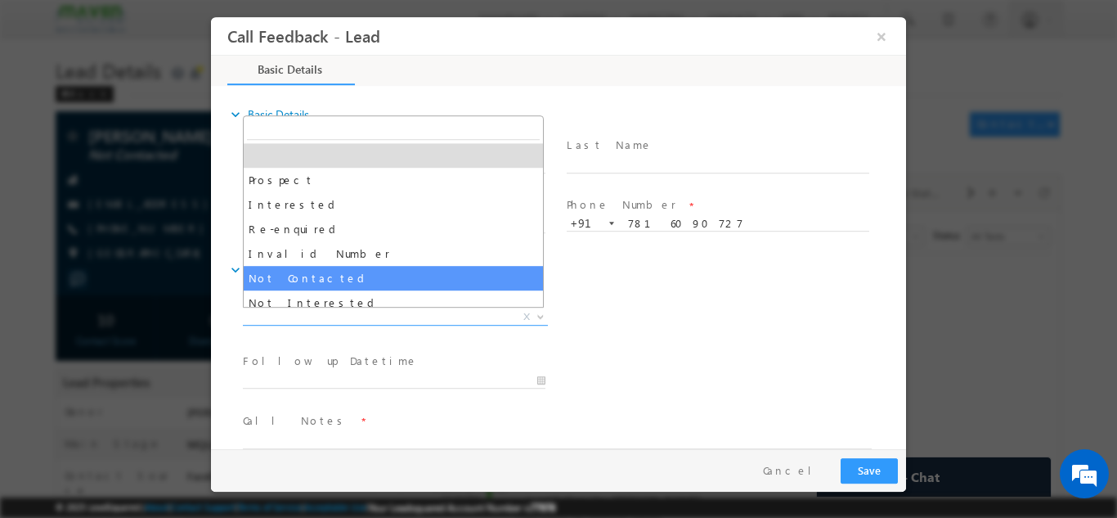
select select "Not Contacted"
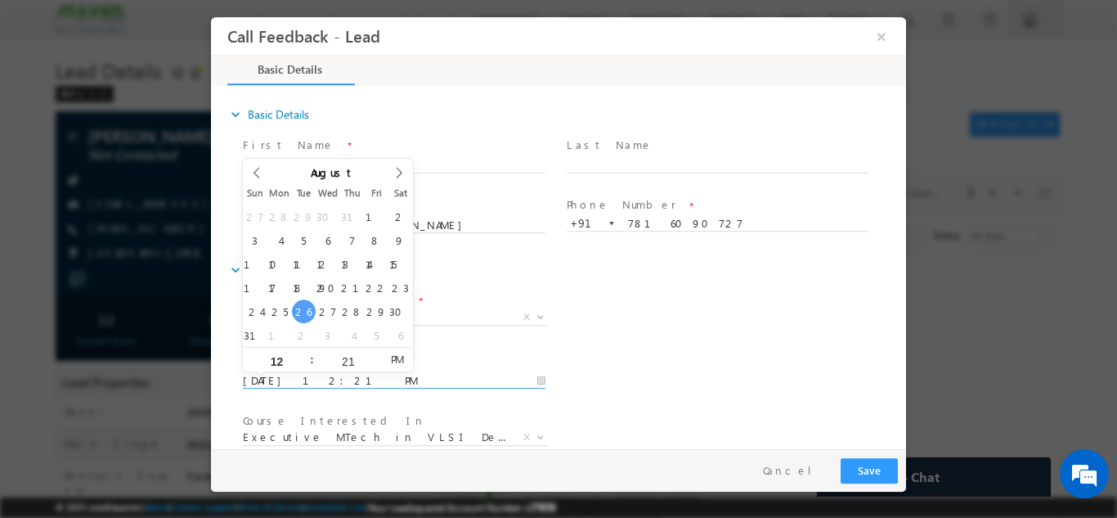
click at [365, 384] on input "26/08/2025 12:21 PM" at bounding box center [394, 380] width 303 height 16
type input "27/08/2025 12:21 PM"
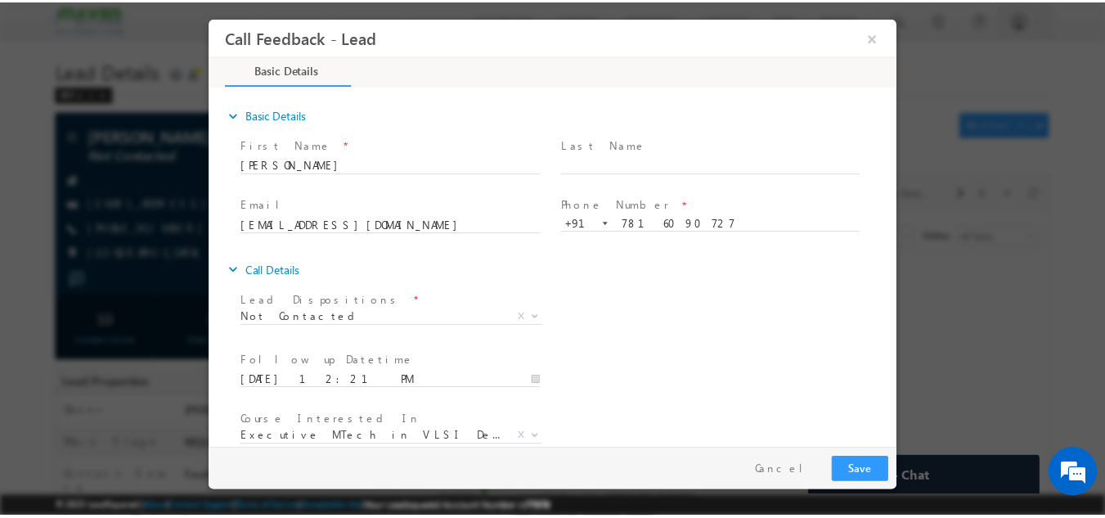
scroll to position [87, 0]
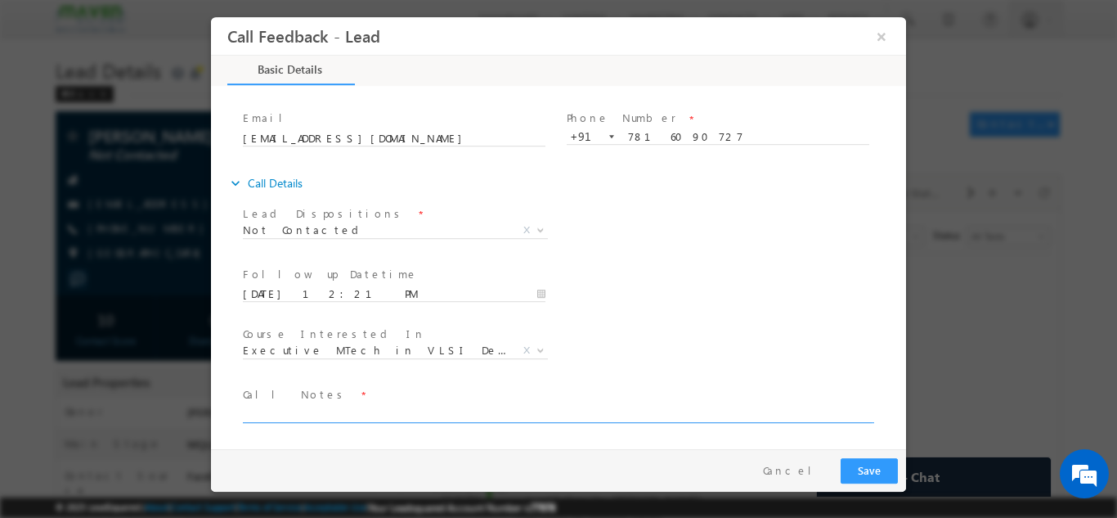
click at [456, 408] on textarea at bounding box center [557, 412] width 629 height 19
type textarea "dnp"
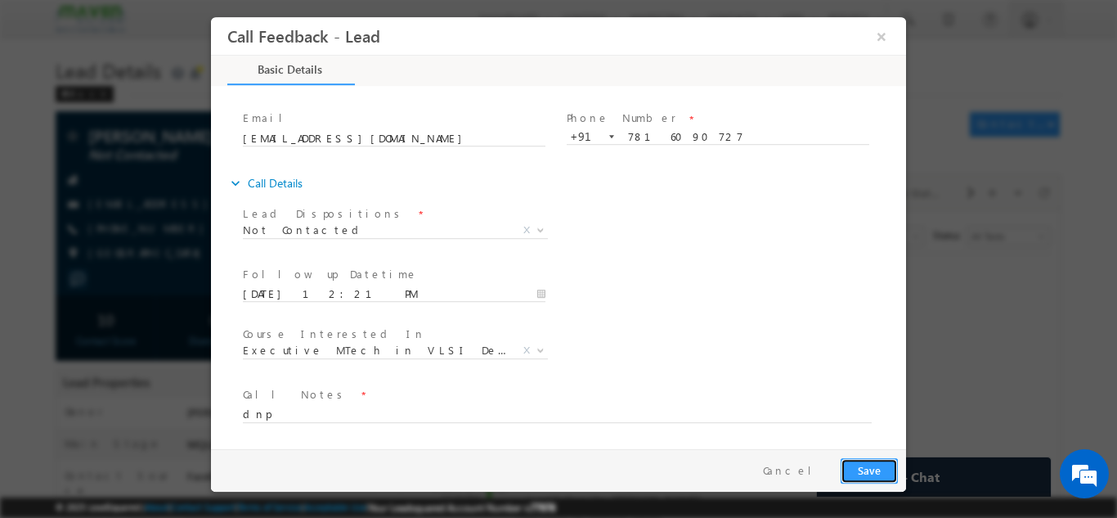
click at [866, 464] on button "Save" at bounding box center [869, 469] width 57 height 25
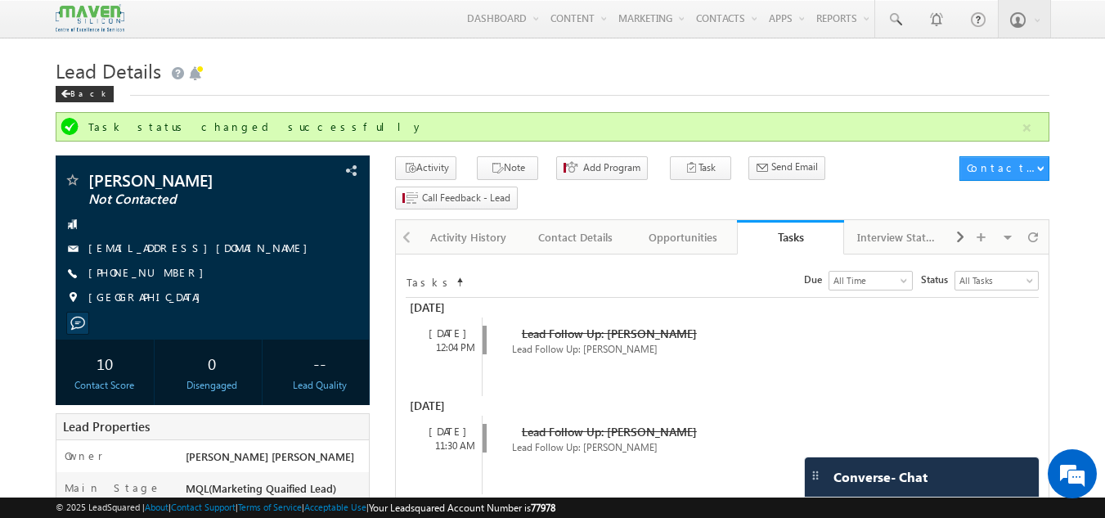
click at [866, 470] on span "Converse - Chat" at bounding box center [881, 477] width 94 height 15
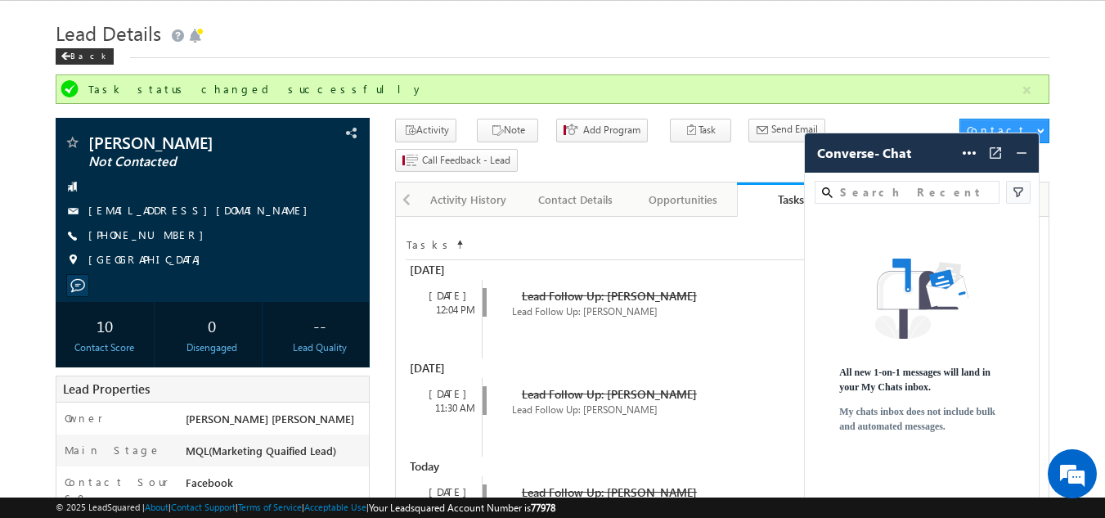
scroll to position [0, 0]
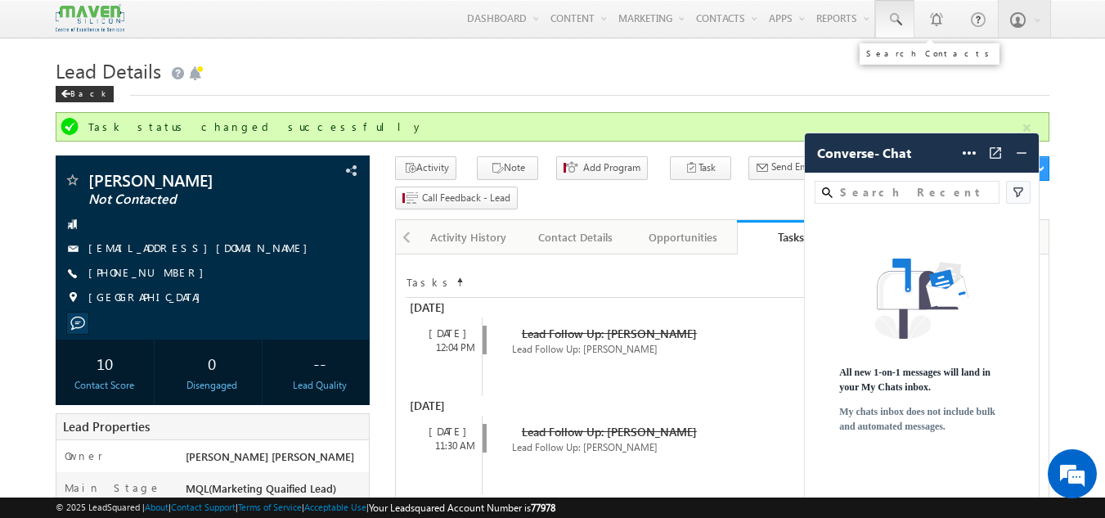
click at [903, 11] on span at bounding box center [895, 19] width 16 height 16
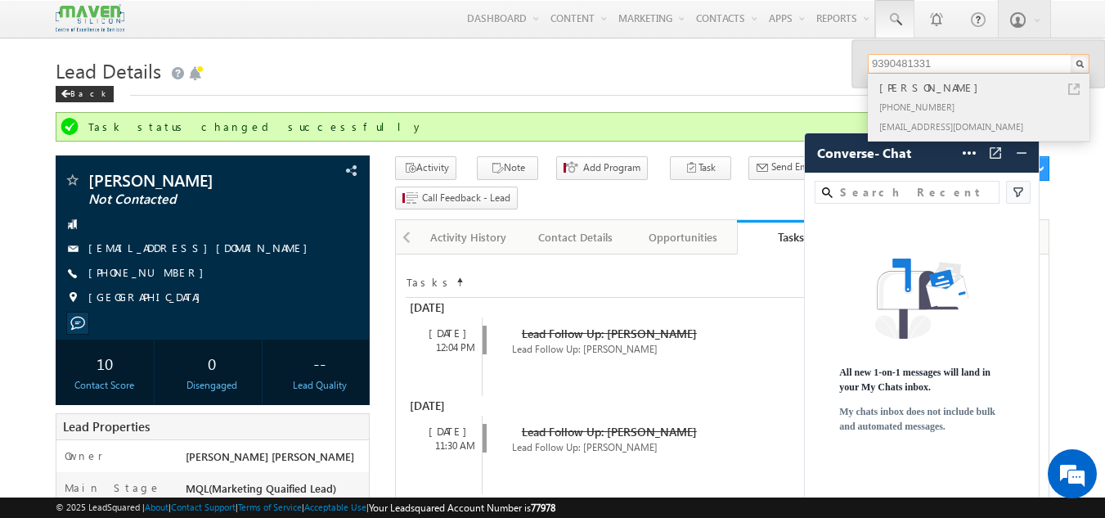
type input "9390481331"
click at [962, 108] on div "[PHONE_NUMBER]" at bounding box center [985, 107] width 219 height 20
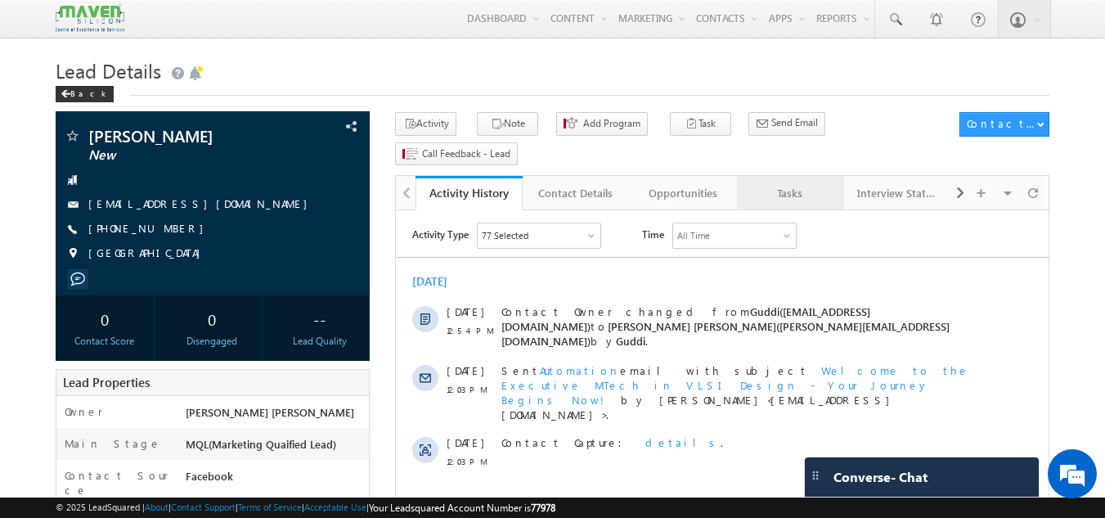
click at [794, 183] on div "Tasks" at bounding box center [789, 193] width 79 height 20
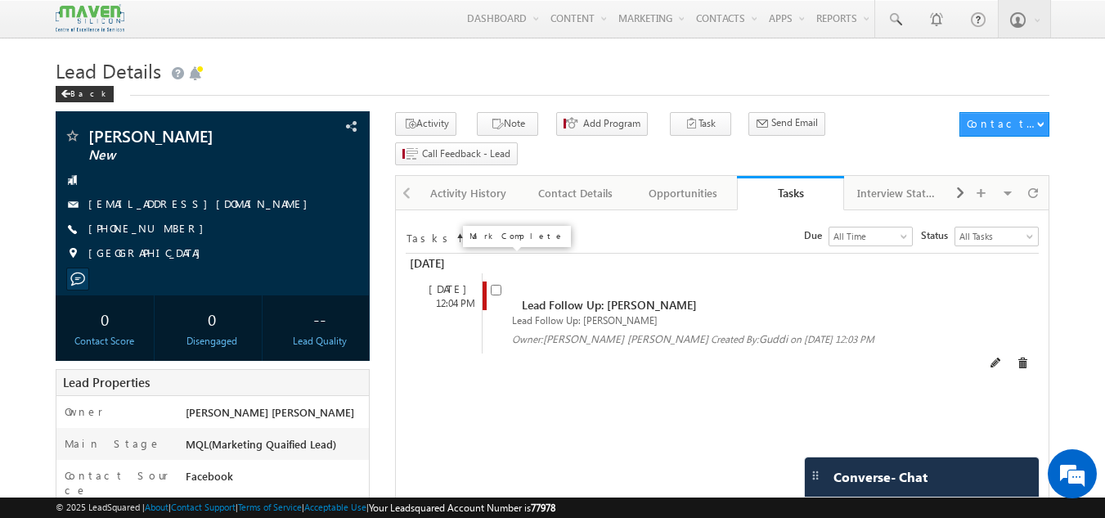
click at [498, 285] on input "checkbox" at bounding box center [496, 290] width 11 height 11
checkbox input "false"
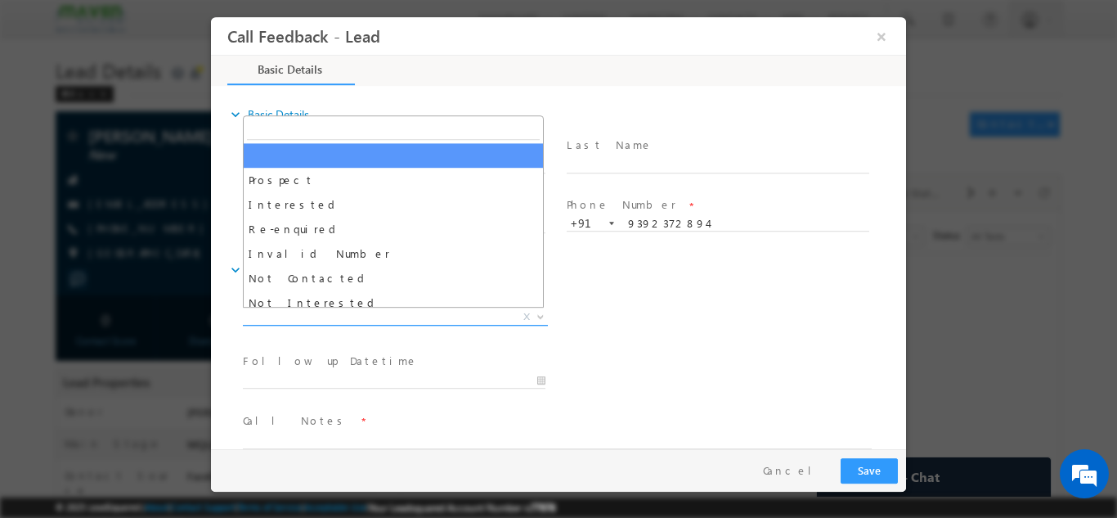
click at [354, 313] on span "X" at bounding box center [395, 316] width 305 height 16
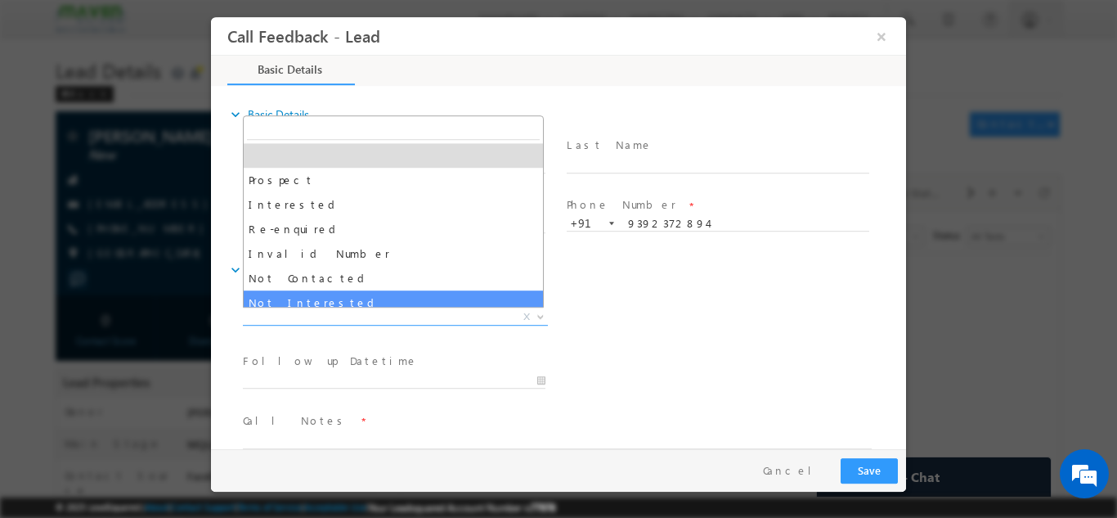
select select "Not Interested"
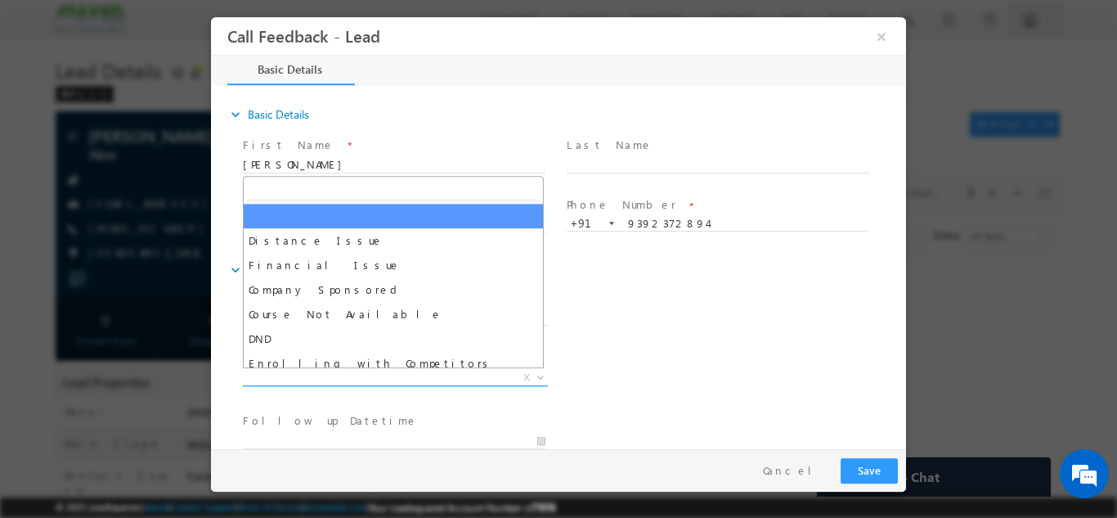
click at [356, 379] on span "X" at bounding box center [395, 377] width 305 height 16
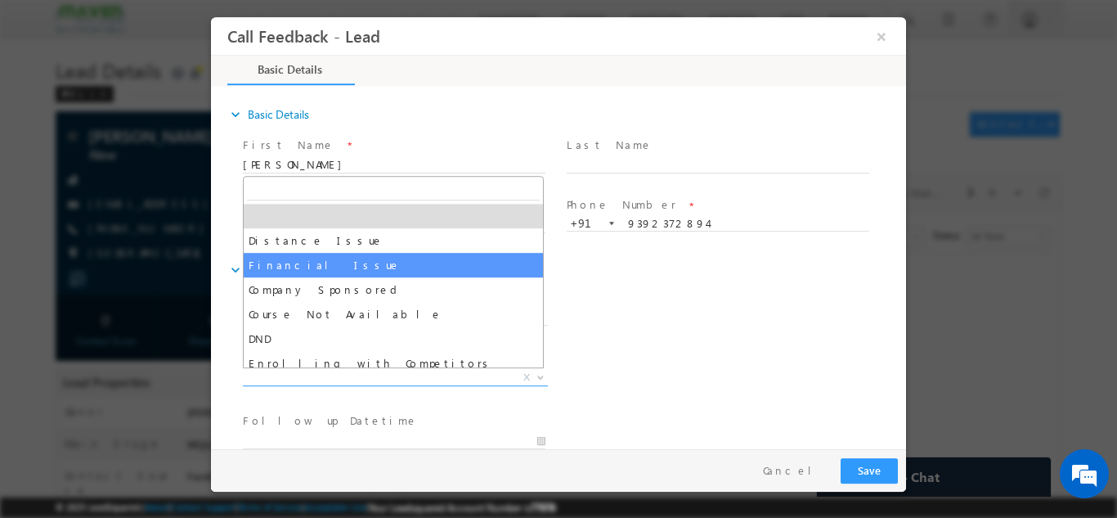
scroll to position [33, 0]
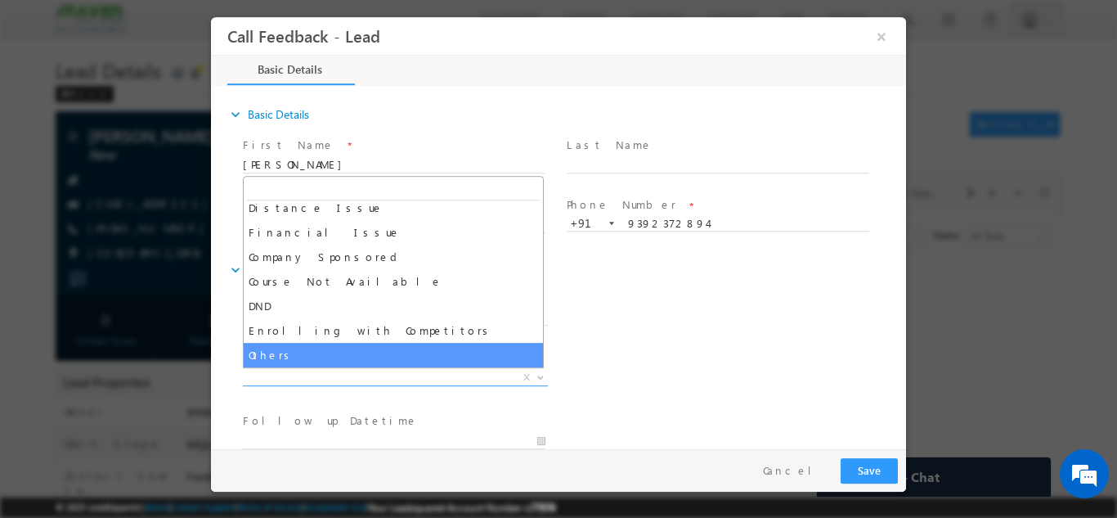
select select "Others"
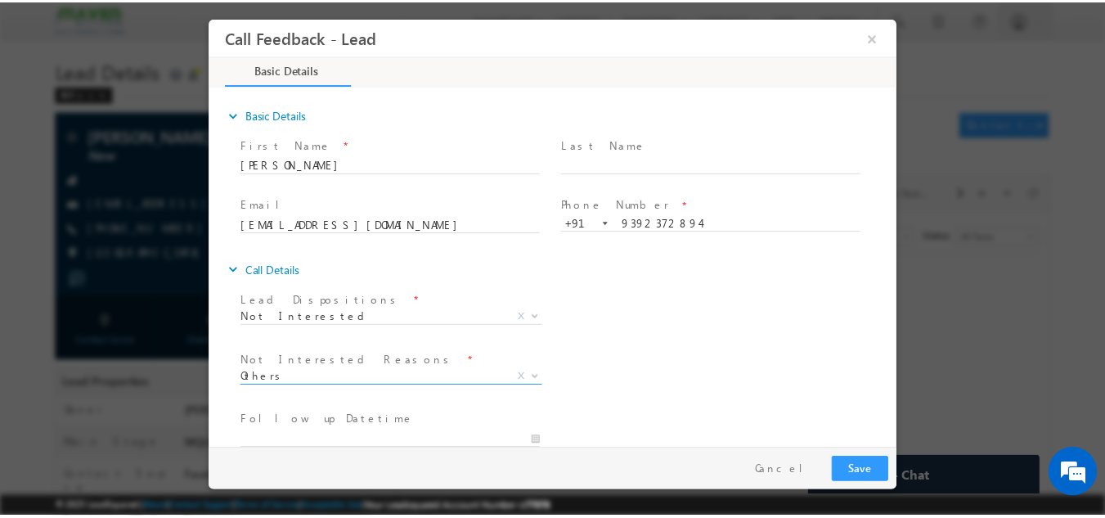
scroll to position [147, 0]
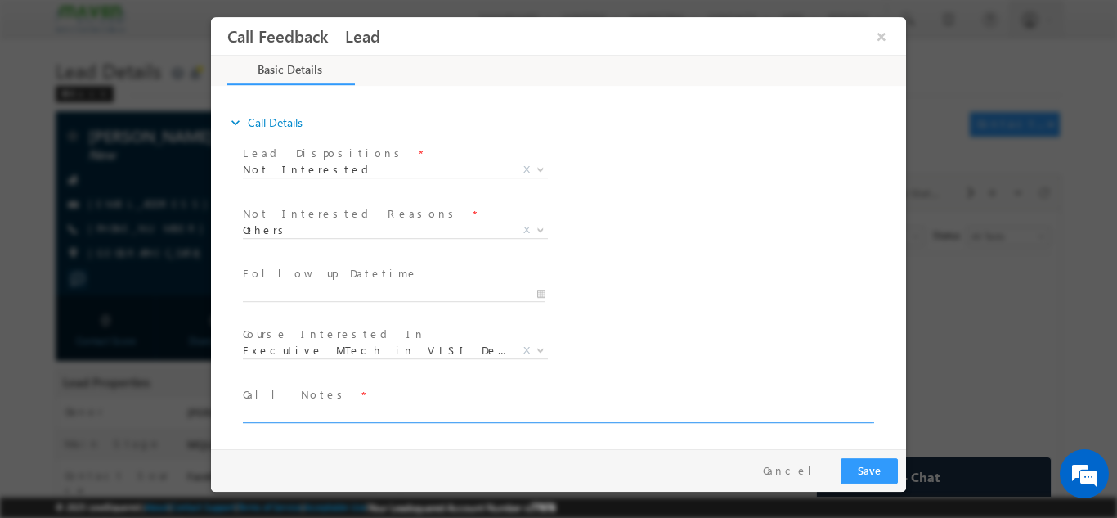
click at [572, 418] on textarea at bounding box center [557, 412] width 629 height 19
type textarea "not int."
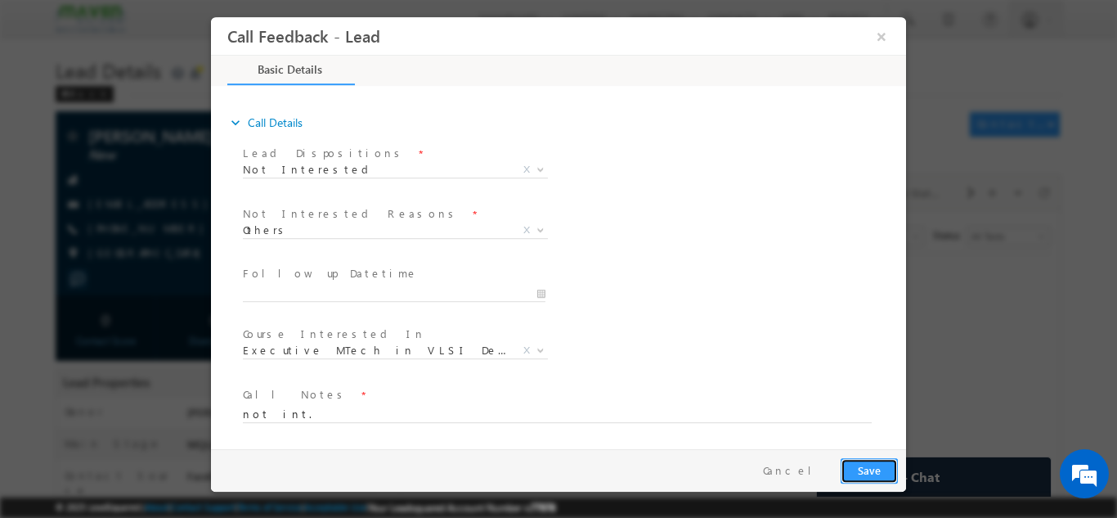
click at [856, 477] on button "Save" at bounding box center [869, 469] width 57 height 25
